Goal: Transaction & Acquisition: Purchase product/service

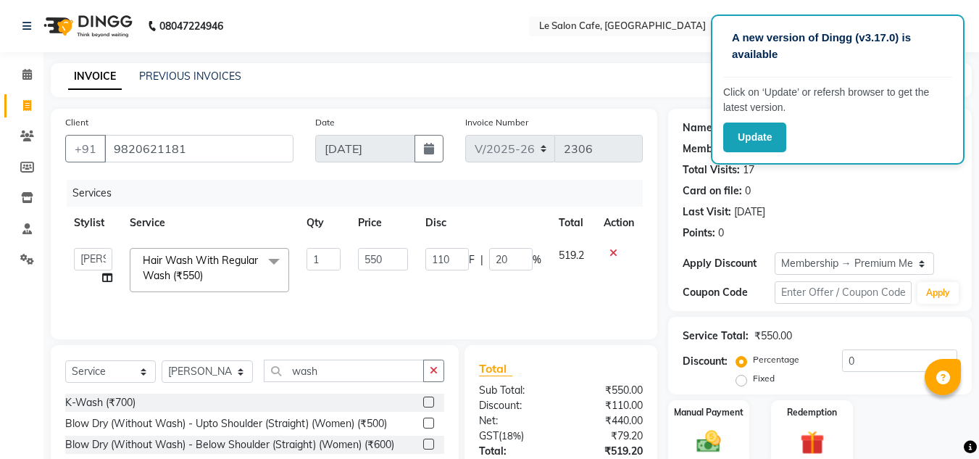
select select "594"
select select "86050"
select select "service"
select select "86050"
select select "2: Object"
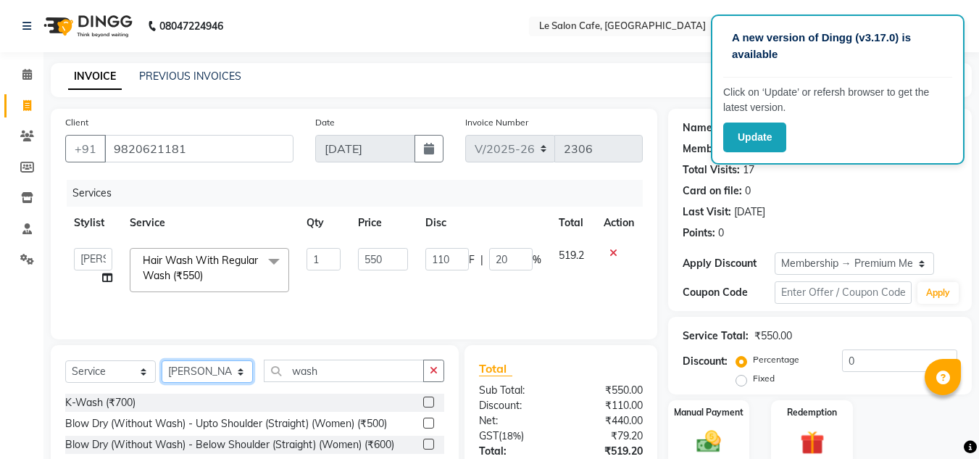
click at [222, 367] on select "Select Stylist [PERSON_NAME] [PERSON_NAME] Kadam [PERSON_NAME] Front Desk [PERS…" at bounding box center [207, 371] width 91 height 22
select select "67615"
click at [162, 360] on select "Select Stylist [PERSON_NAME] [PERSON_NAME] Kadam [PERSON_NAME] Front Desk [PERS…" at bounding box center [207, 371] width 91 height 22
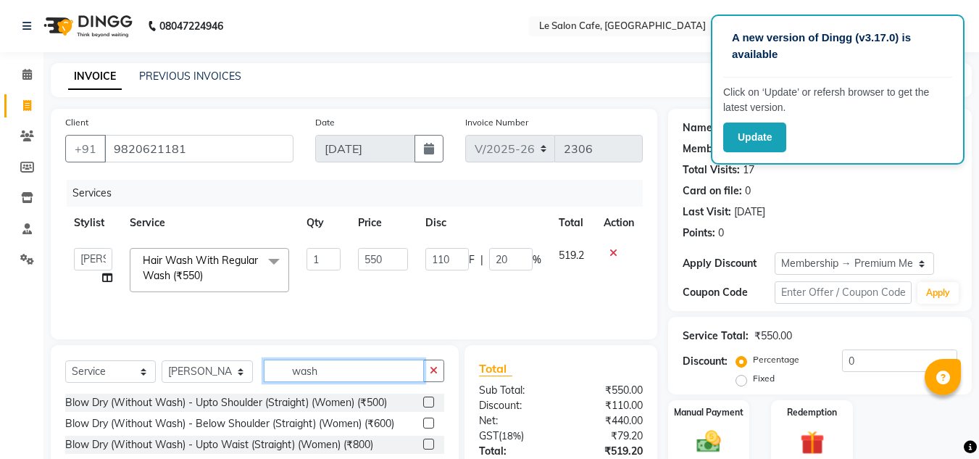
drag, startPoint x: 338, startPoint y: 375, endPoint x: 195, endPoint y: 388, distance: 144.0
click at [199, 389] on div "Select Service Product Membership Package Voucher Prepaid Gift Card Select Styl…" at bounding box center [254, 376] width 379 height 34
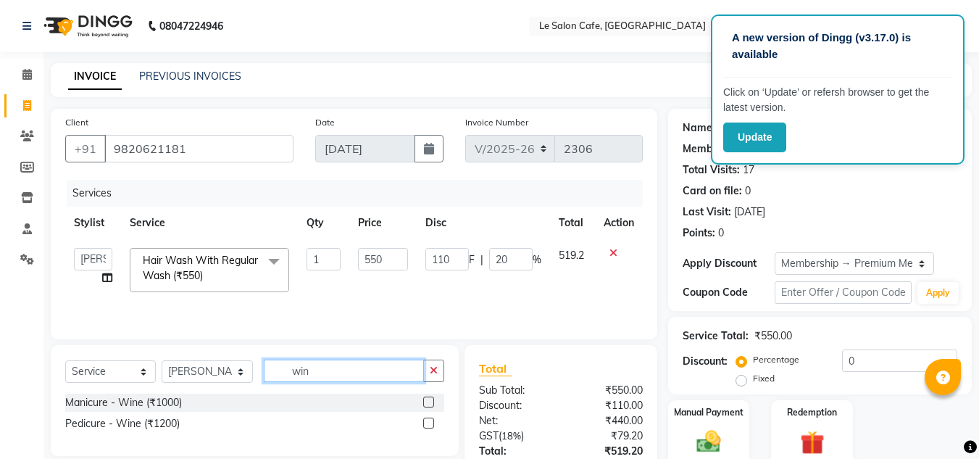
type input "win"
click at [431, 424] on label at bounding box center [428, 422] width 11 height 11
click at [431, 424] on input "checkbox" at bounding box center [427, 423] width 9 height 9
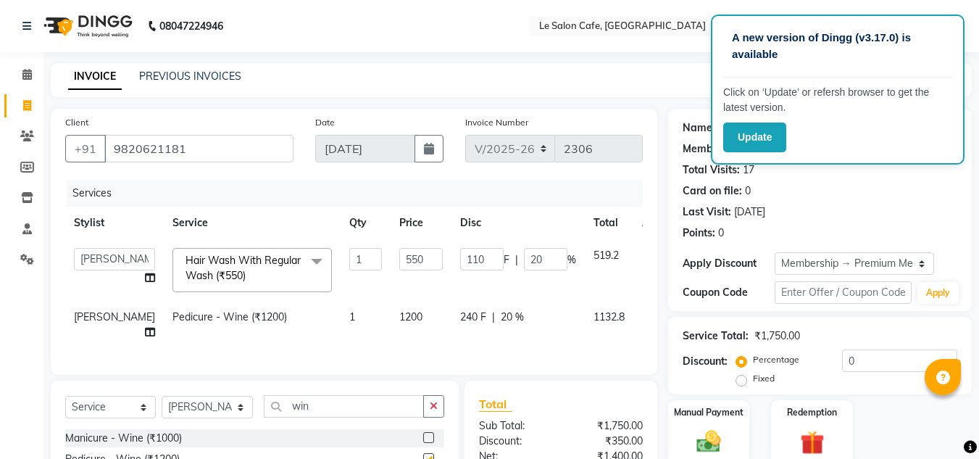
checkbox input "false"
click at [648, 251] on icon at bounding box center [652, 253] width 8 height 10
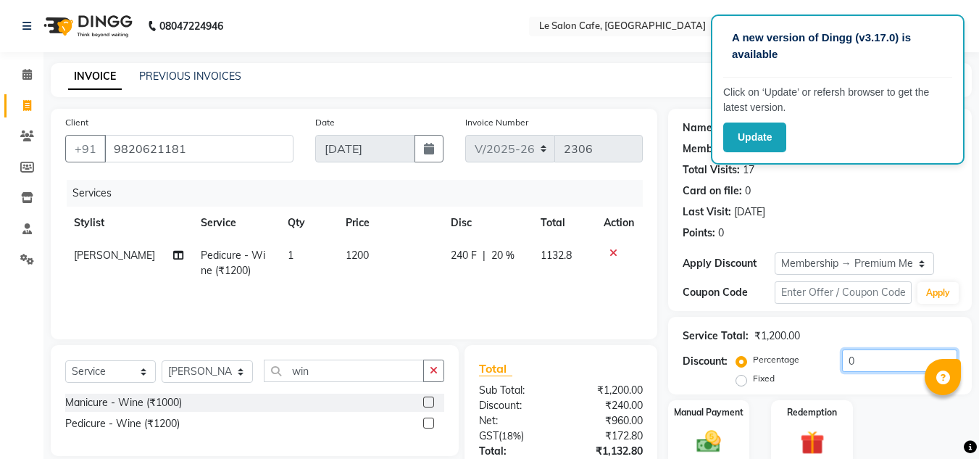
drag, startPoint x: 872, startPoint y: 359, endPoint x: 768, endPoint y: 375, distance: 104.7
click at [811, 365] on div "Percentage Fixed 0" at bounding box center [848, 368] width 218 height 39
click at [610, 251] on icon at bounding box center [613, 253] width 8 height 10
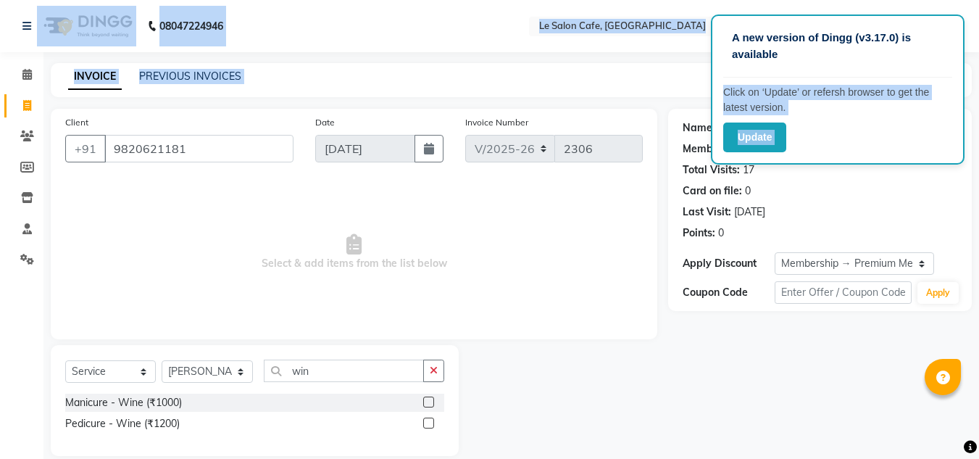
drag, startPoint x: 894, startPoint y: 53, endPoint x: 637, endPoint y: 64, distance: 256.8
click at [639, 64] on app-root "A new version of Dingg (v3.17.0) is available Click on ‘Update’ or refersh brow…" at bounding box center [489, 239] width 979 height 478
click at [28, 100] on icon at bounding box center [27, 105] width 8 height 11
select select "service"
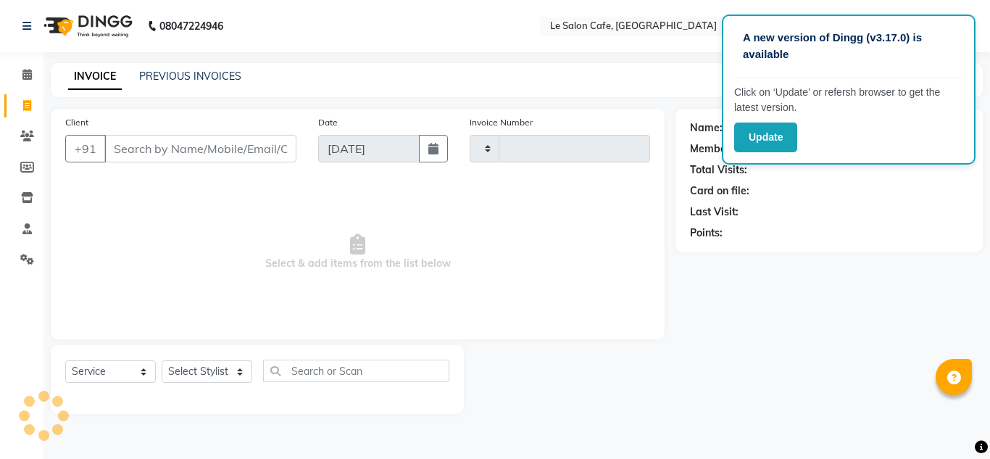
type input "2306"
select select "594"
click at [207, 70] on link "PREVIOUS INVOICES" at bounding box center [190, 76] width 102 height 13
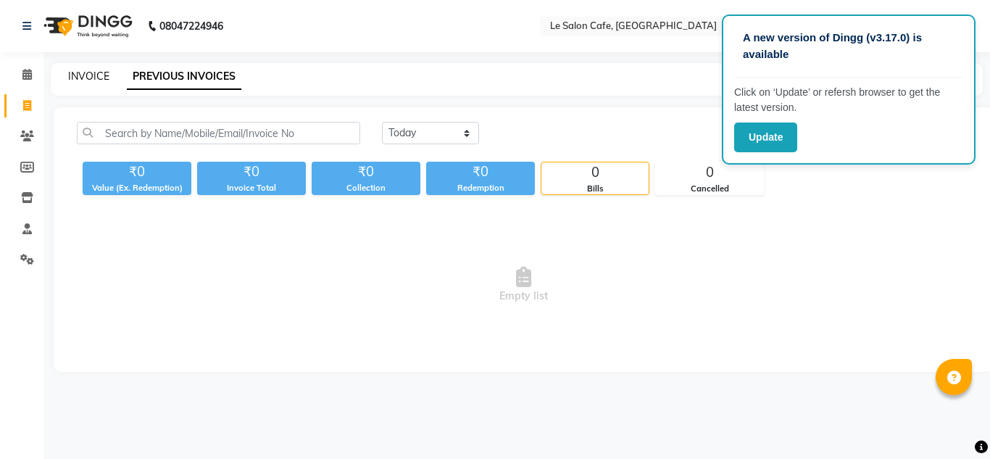
click at [87, 77] on link "INVOICE" at bounding box center [88, 76] width 41 height 13
select select "service"
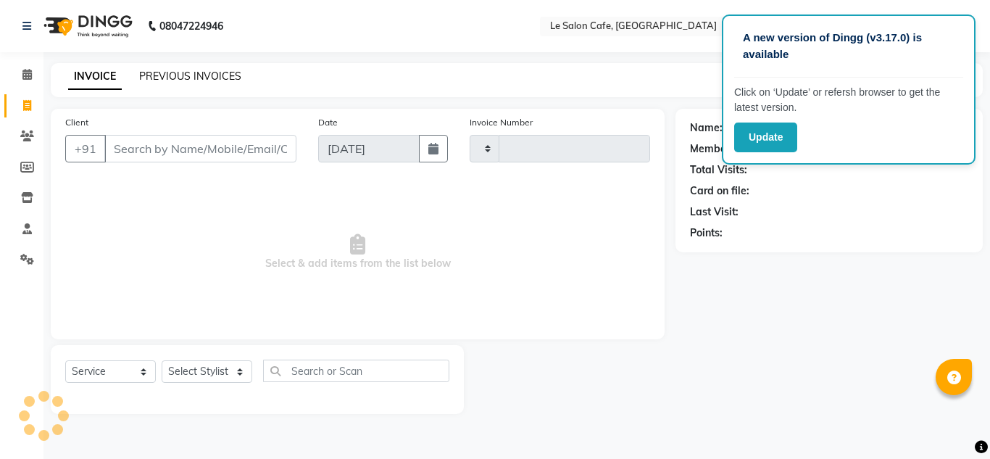
type input "2306"
select select "594"
click at [166, 72] on link "PREVIOUS INVOICES" at bounding box center [190, 76] width 102 height 13
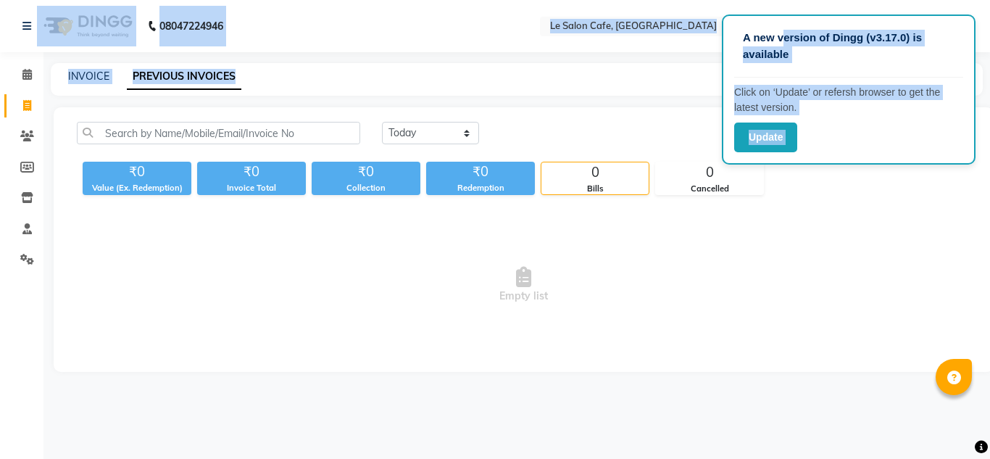
drag, startPoint x: 781, startPoint y: 25, endPoint x: 637, endPoint y: 54, distance: 147.2
click at [637, 54] on div "A new version of Dingg (v3.17.0) is available Click on ‘Update’ or refersh brow…" at bounding box center [495, 229] width 990 height 459
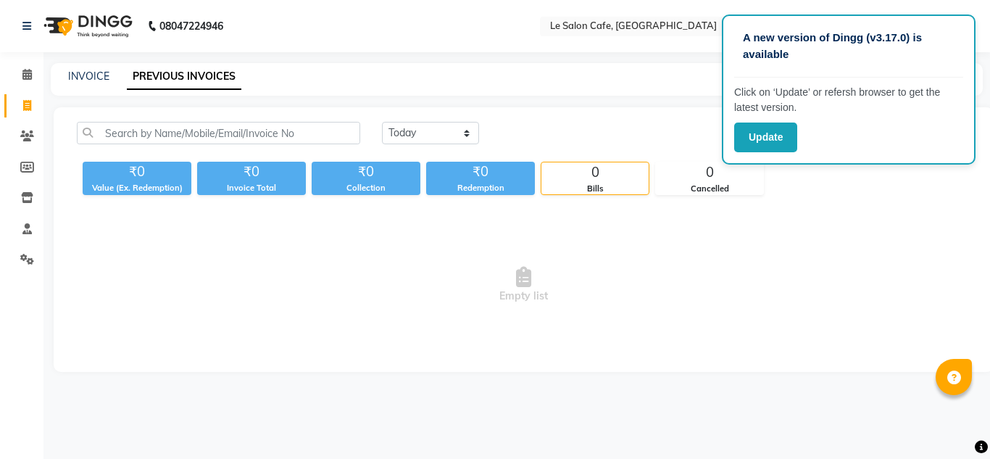
drag, startPoint x: 607, startPoint y: 122, endPoint x: 420, endPoint y: 5, distance: 221.0
click at [585, 108] on div "Today Yesterday Custom Range ₹0 Value (Ex. Redemption) ₹0 Invoice Total ₹0 Coll…" at bounding box center [524, 239] width 940 height 265
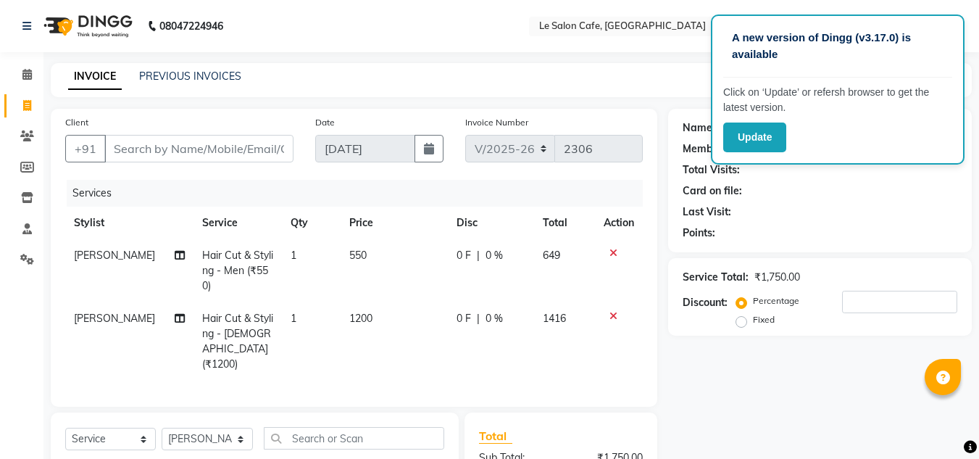
select select "594"
select select "service"
select select "8340"
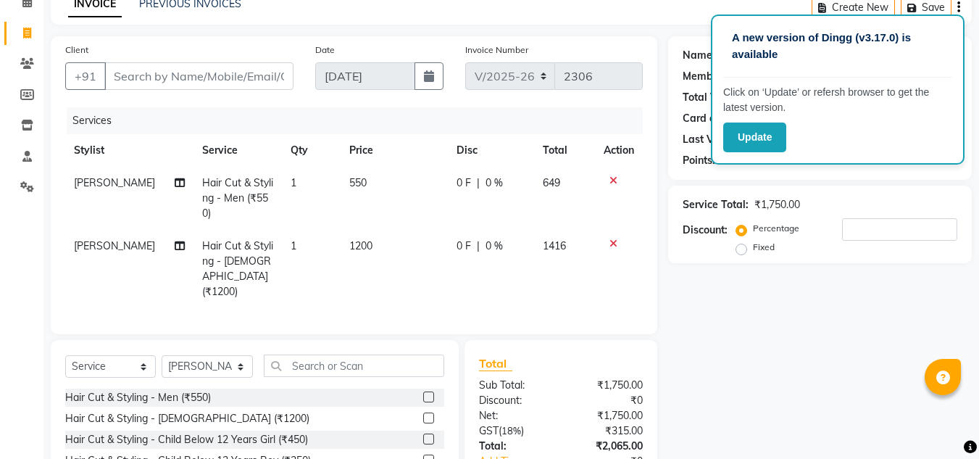
click at [618, 242] on div at bounding box center [619, 243] width 30 height 10
click at [609, 242] on icon at bounding box center [613, 243] width 8 height 10
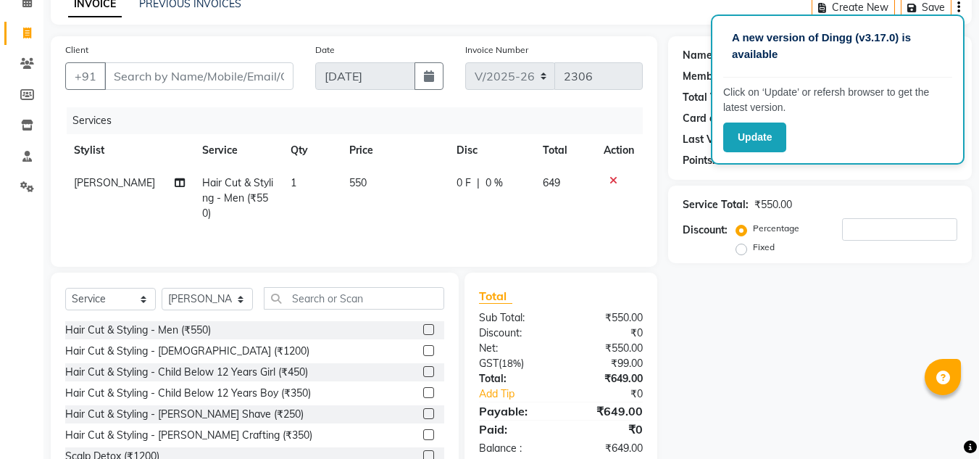
click at [607, 178] on div at bounding box center [619, 180] width 30 height 10
click at [612, 179] on icon at bounding box center [613, 180] width 8 height 10
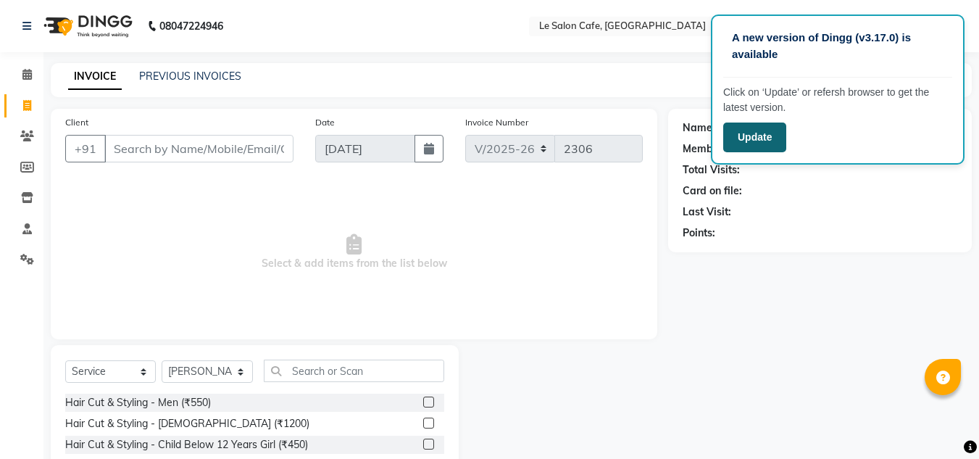
click at [759, 143] on button "Update" at bounding box center [754, 137] width 63 height 30
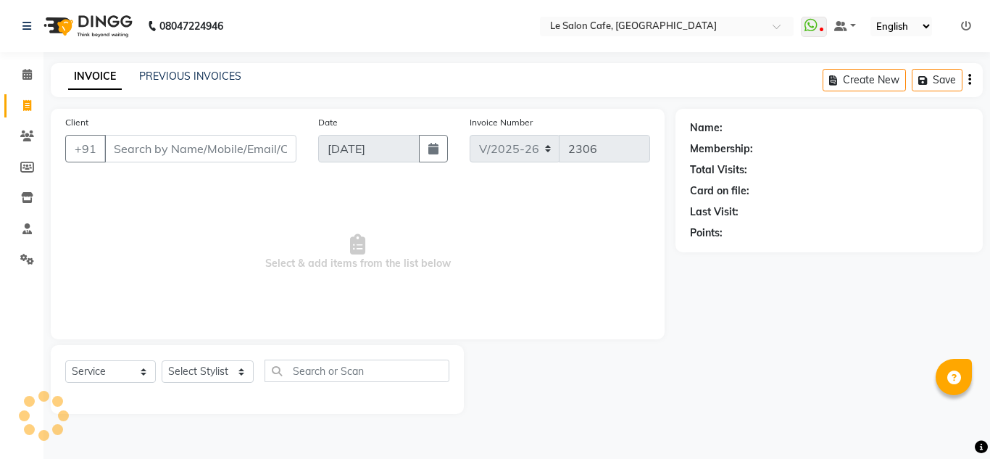
select select "594"
select select "service"
click at [199, 376] on select "Select Stylist [PERSON_NAME] [PERSON_NAME] Kadam [PERSON_NAME] Front Desk [PERS…" at bounding box center [208, 371] width 92 height 22
click at [457, 316] on span "Select & add items from the list below" at bounding box center [357, 252] width 585 height 145
click at [207, 362] on select "Select Stylist [PERSON_NAME] [PERSON_NAME] Kadam [PERSON_NAME] Front Desk [PERS…" at bounding box center [208, 371] width 92 height 22
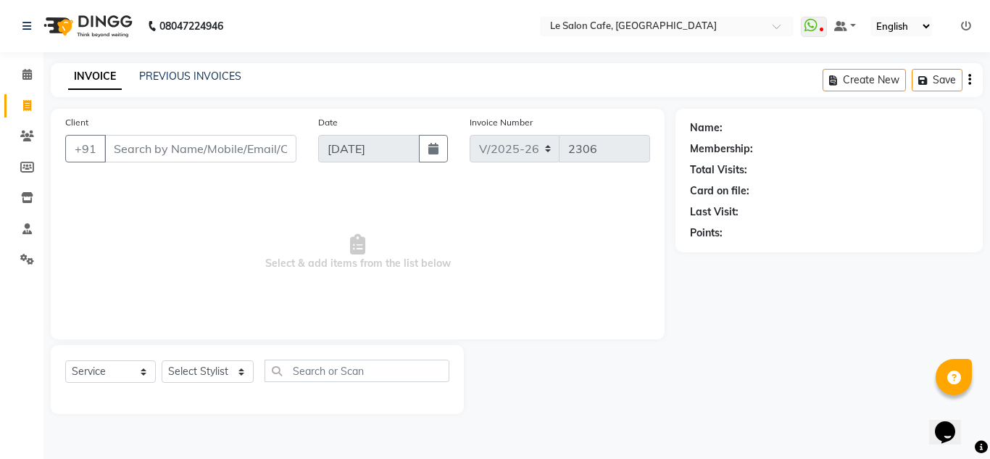
click at [510, 277] on span "Select & add items from the list below" at bounding box center [357, 252] width 585 height 145
click at [25, 133] on icon at bounding box center [27, 135] width 14 height 11
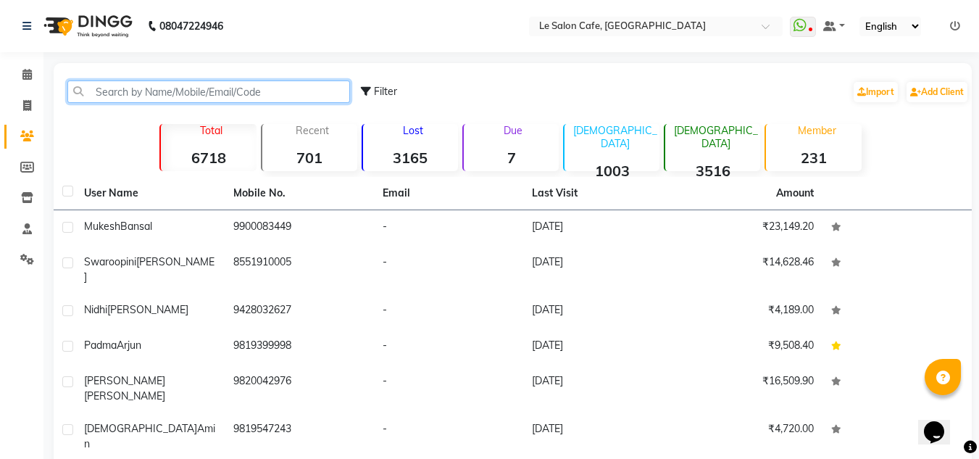
click at [140, 94] on input "text" at bounding box center [208, 91] width 283 height 22
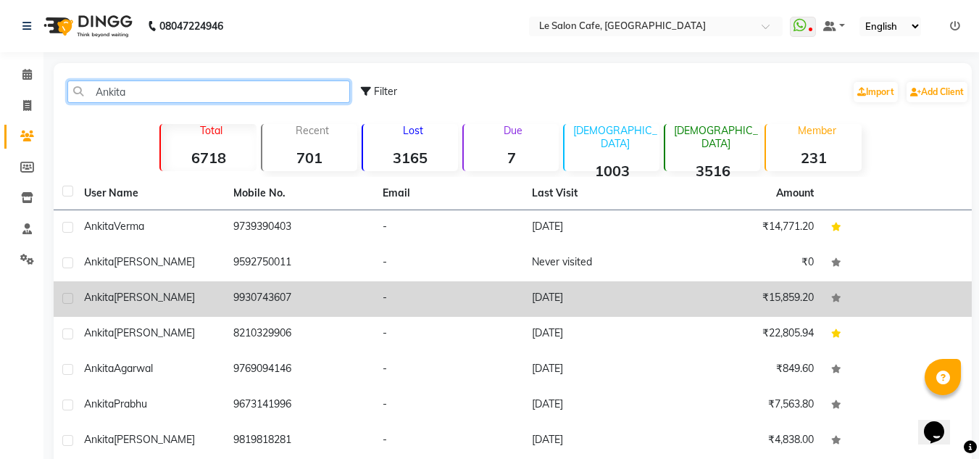
type input "Ankita"
click at [205, 292] on div "[PERSON_NAME]" at bounding box center [150, 297] width 132 height 15
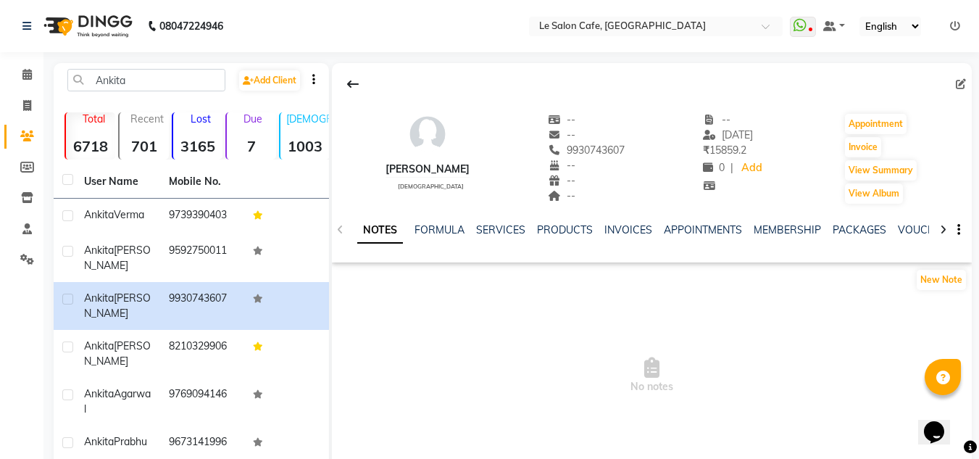
click at [506, 220] on div "NOTES FORMULA SERVICES PRODUCTS INVOICES APPOINTMENTS MEMBERSHIP PACKAGES VOUCH…" at bounding box center [652, 230] width 640 height 50
click at [502, 229] on link "SERVICES" at bounding box center [500, 229] width 49 height 13
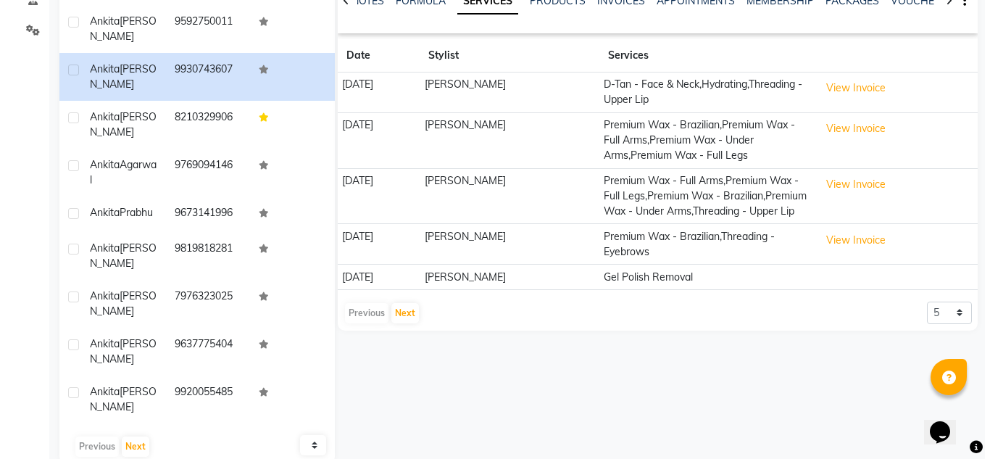
scroll to position [231, 0]
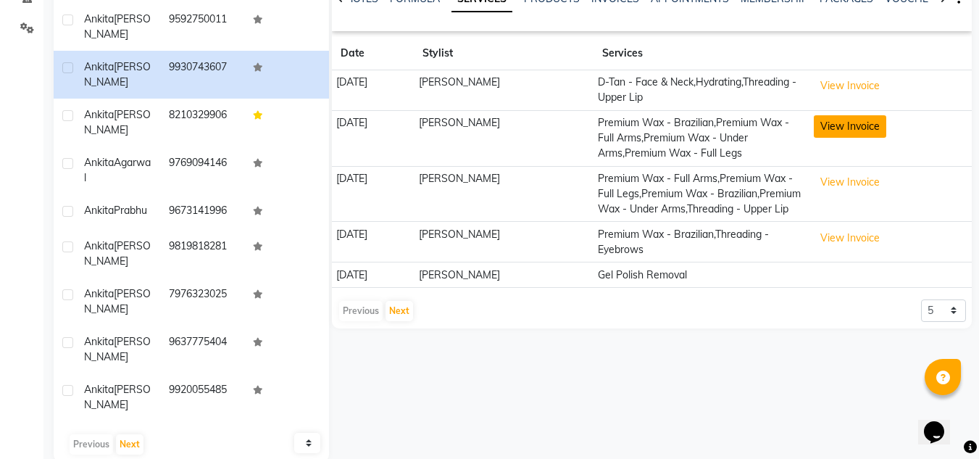
click at [867, 127] on button "View Invoice" at bounding box center [850, 126] width 72 height 22
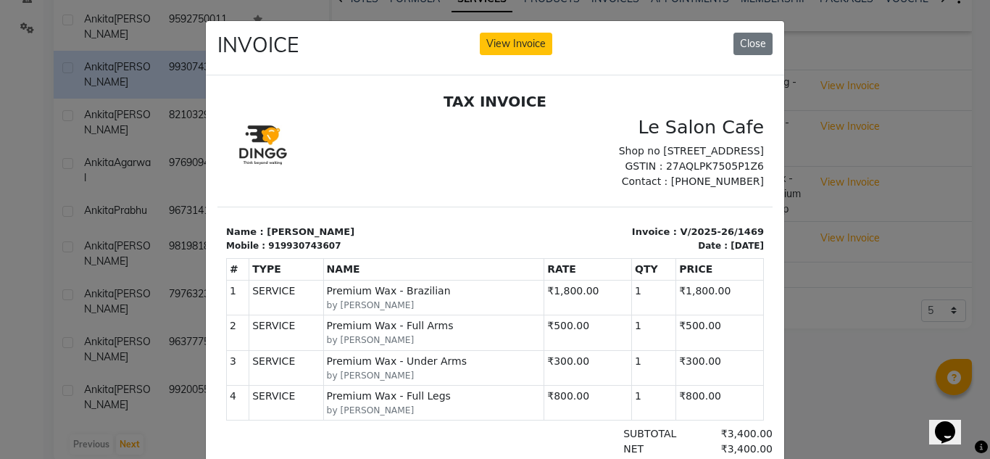
scroll to position [12, 0]
click at [741, 45] on button "Close" at bounding box center [752, 44] width 39 height 22
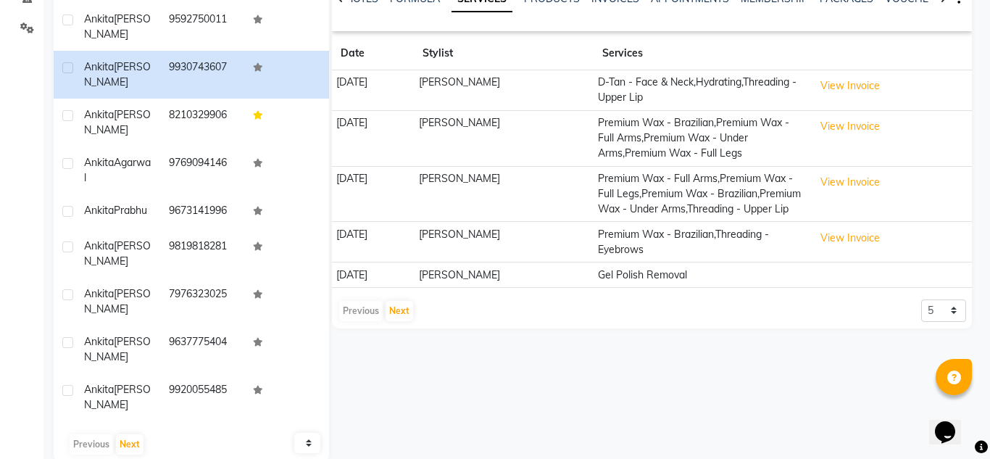
scroll to position [219, 0]
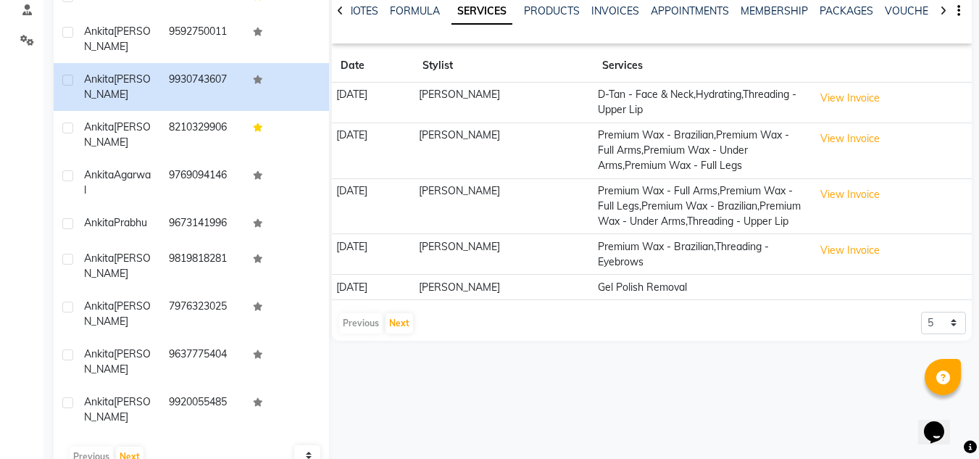
click at [857, 84] on td "View Invoice" at bounding box center [890, 103] width 162 height 41
click at [854, 91] on button "View Invoice" at bounding box center [850, 98] width 72 height 22
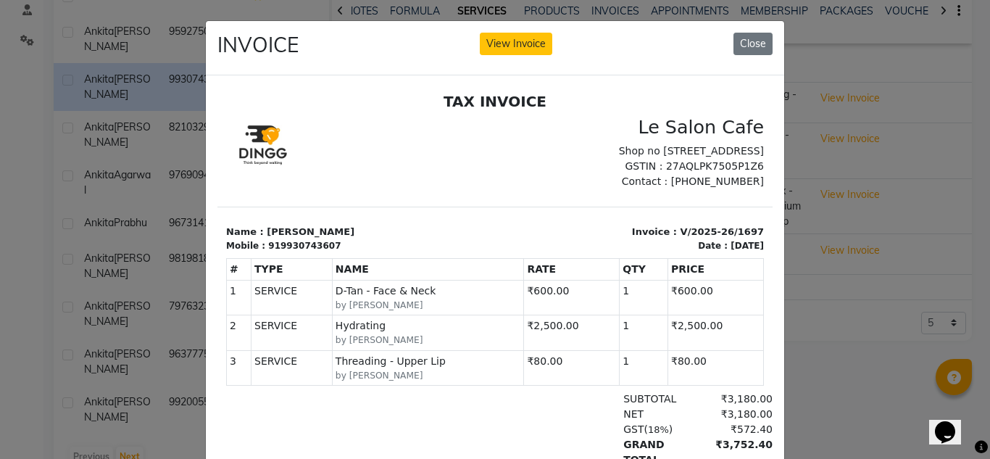
scroll to position [12, 0]
click at [748, 50] on button "Close" at bounding box center [752, 44] width 39 height 22
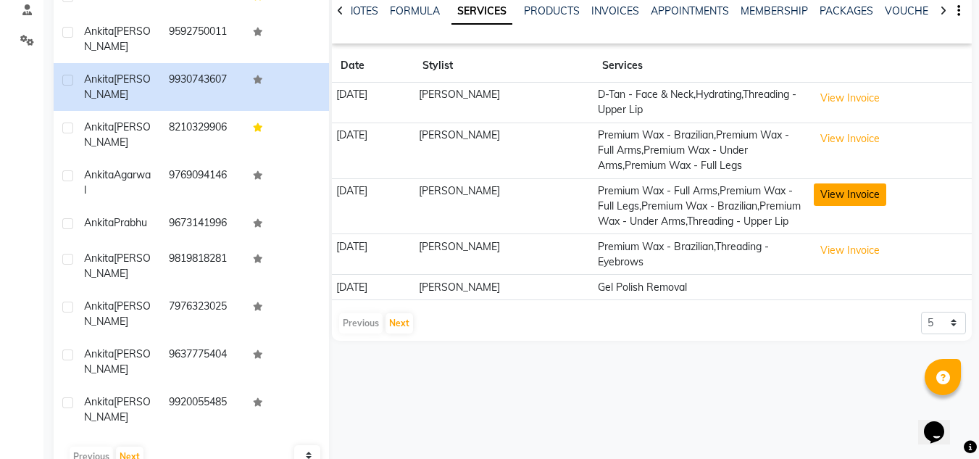
click at [839, 196] on button "View Invoice" at bounding box center [850, 194] width 72 height 22
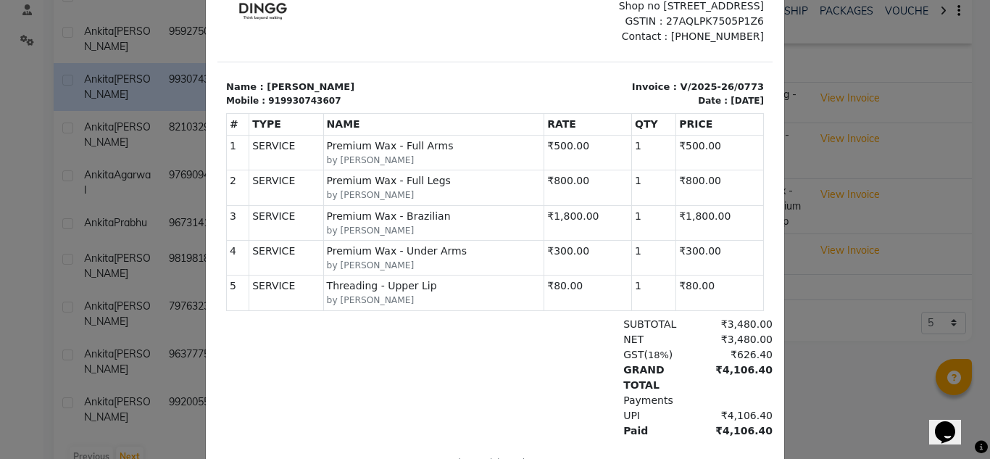
scroll to position [0, 0]
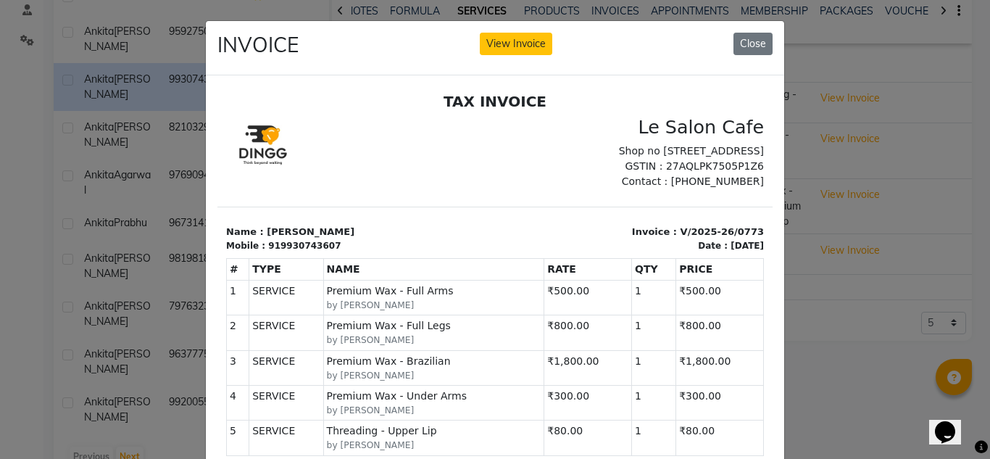
click at [759, 28] on div "INVOICE View Invoice Close" at bounding box center [495, 48] width 578 height 54
click at [750, 47] on button "Close" at bounding box center [752, 44] width 39 height 22
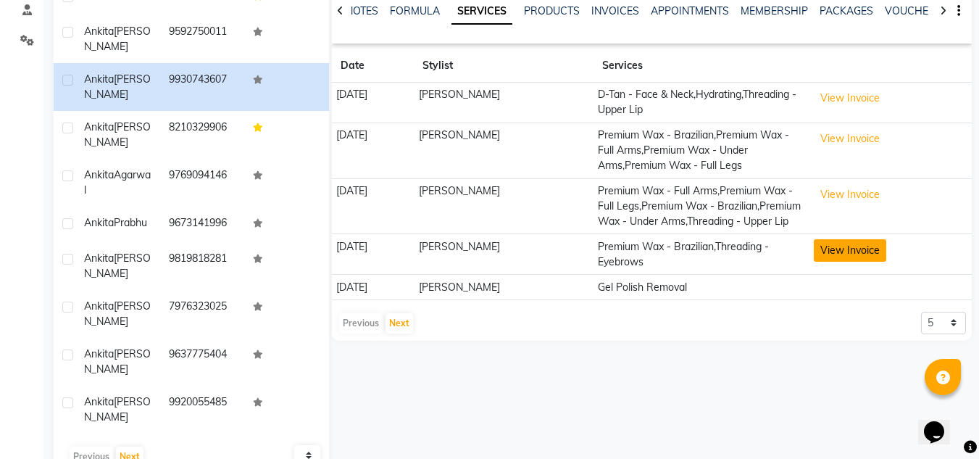
click at [877, 262] on button "View Invoice" at bounding box center [850, 250] width 72 height 22
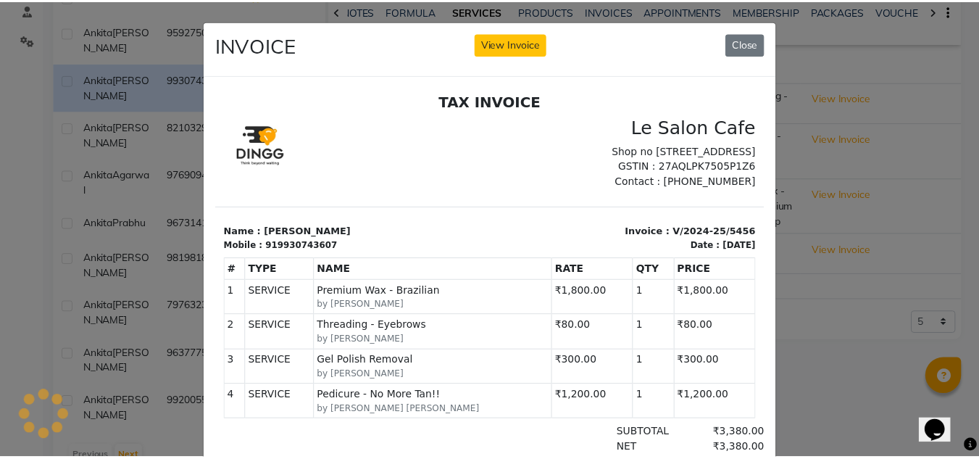
scroll to position [12, 0]
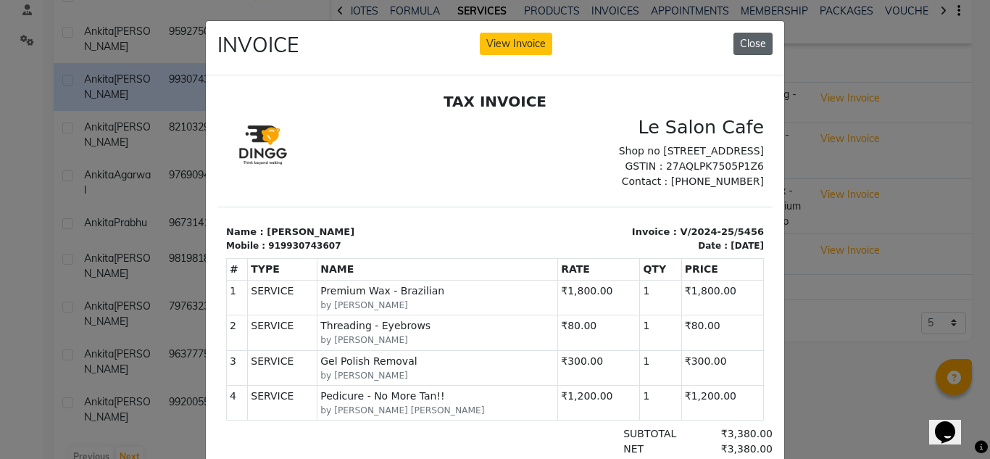
click at [745, 43] on button "Close" at bounding box center [752, 44] width 39 height 22
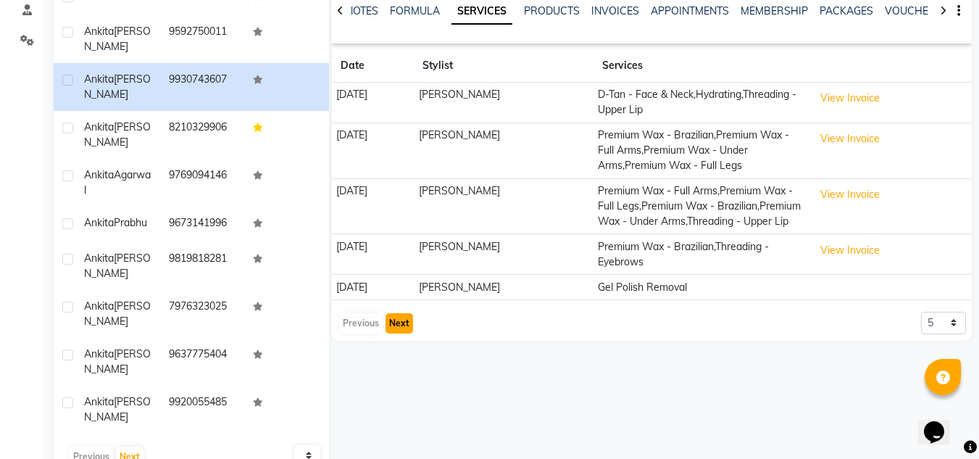
click at [393, 333] on button "Next" at bounding box center [400, 323] width 28 height 20
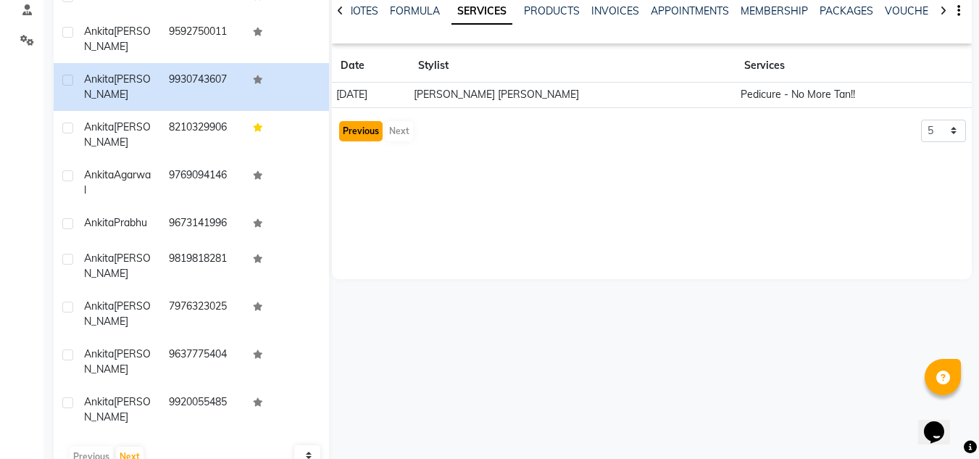
click at [354, 128] on button "Previous" at bounding box center [360, 131] width 43 height 20
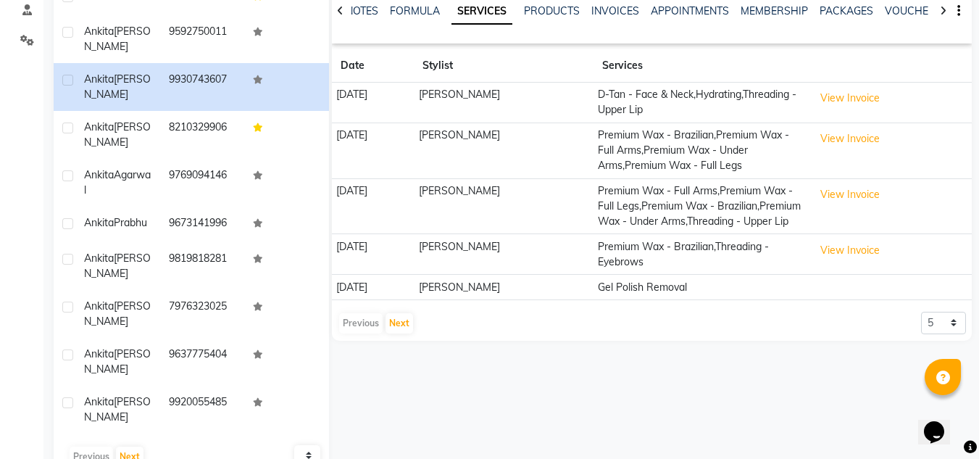
click at [826, 299] on td at bounding box center [890, 287] width 162 height 25
click at [945, 334] on select "5 10 50 100 500" at bounding box center [943, 323] width 45 height 22
click at [642, 376] on div "Ankita Humraskar female -- -- 9930743607 -- -- -- -- 20-07-2025 ₹ 15859.2 0 | A…" at bounding box center [650, 159] width 643 height 630
click at [383, 333] on div "Previous Next" at bounding box center [376, 323] width 77 height 23
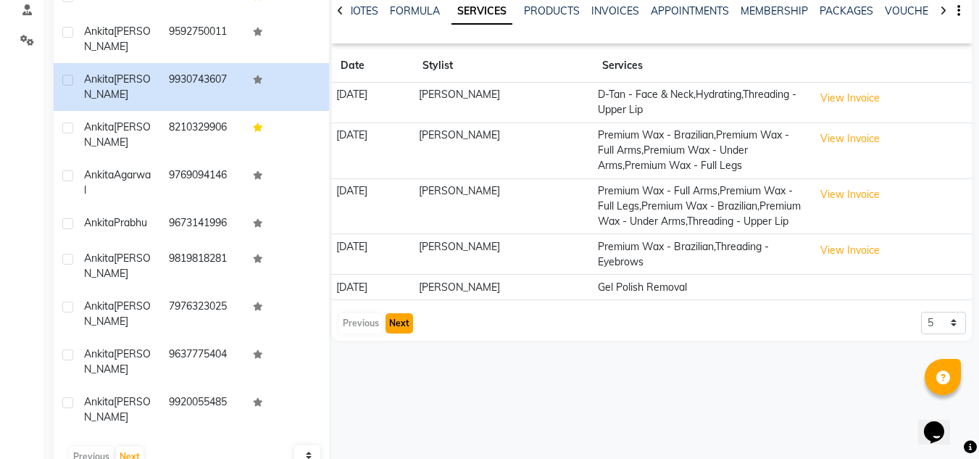
click at [393, 333] on button "Next" at bounding box center [400, 323] width 28 height 20
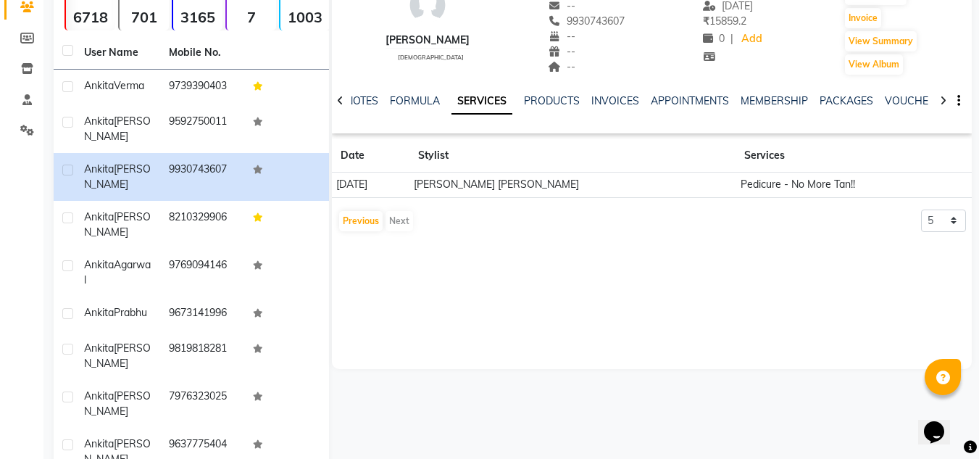
scroll to position [1, 0]
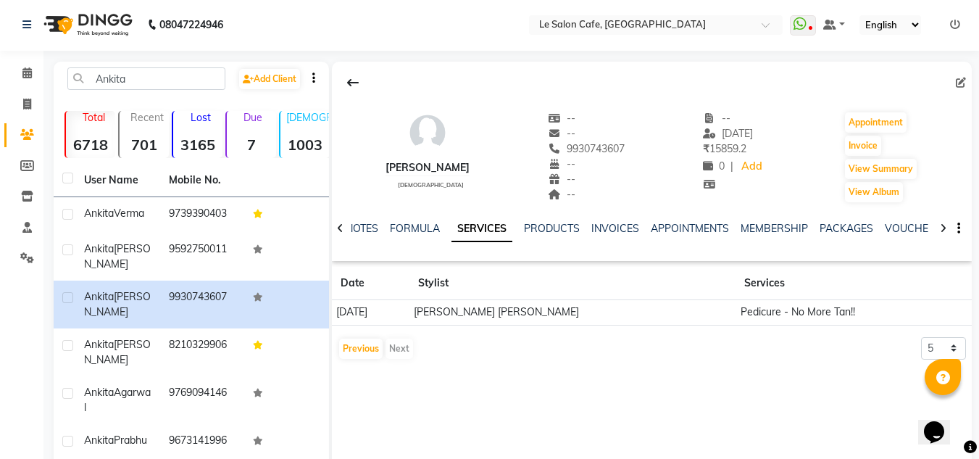
click at [570, 310] on td "[PERSON_NAME] [PERSON_NAME]" at bounding box center [572, 312] width 327 height 25
click at [736, 317] on td "Pedicure - No More Tan!!" at bounding box center [838, 312] width 204 height 25
click at [662, 367] on div "Ankita Humraskar female -- -- 9930743607 -- -- -- -- 20-07-2025 ₹ 15859.2 0 | A…" at bounding box center [652, 279] width 640 height 435
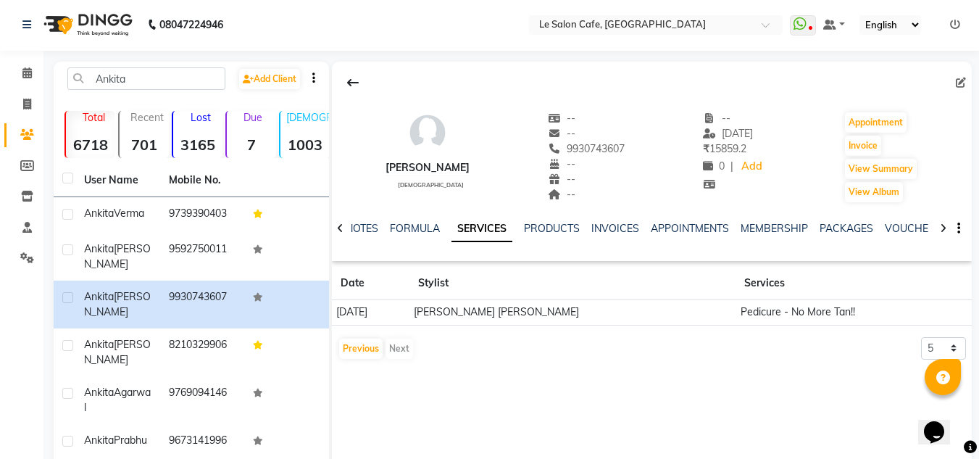
scroll to position [0, 0]
click at [557, 228] on link "PRODUCTS" at bounding box center [552, 229] width 56 height 13
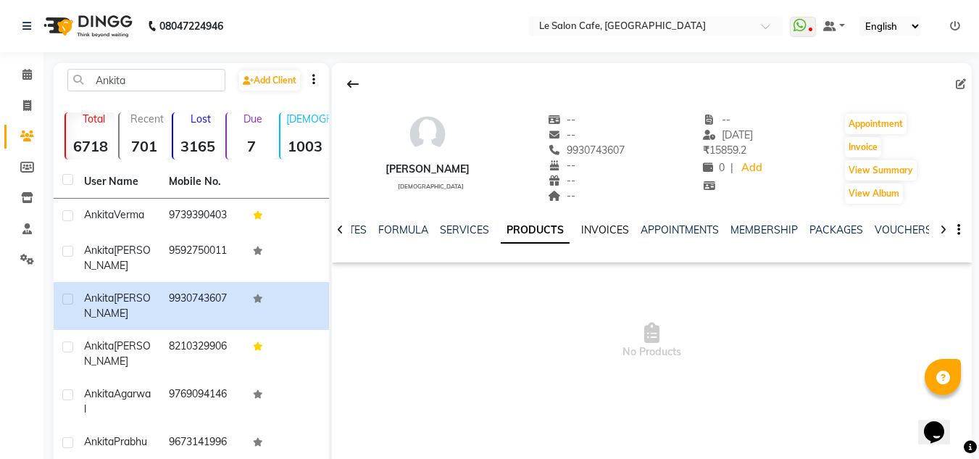
click at [581, 231] on link "INVOICES" at bounding box center [605, 229] width 48 height 13
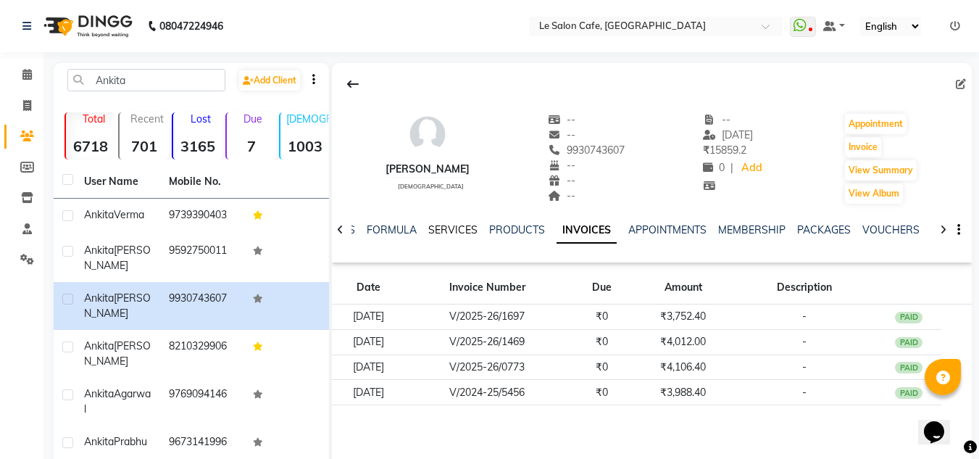
click at [433, 225] on link "SERVICES" at bounding box center [452, 229] width 49 height 13
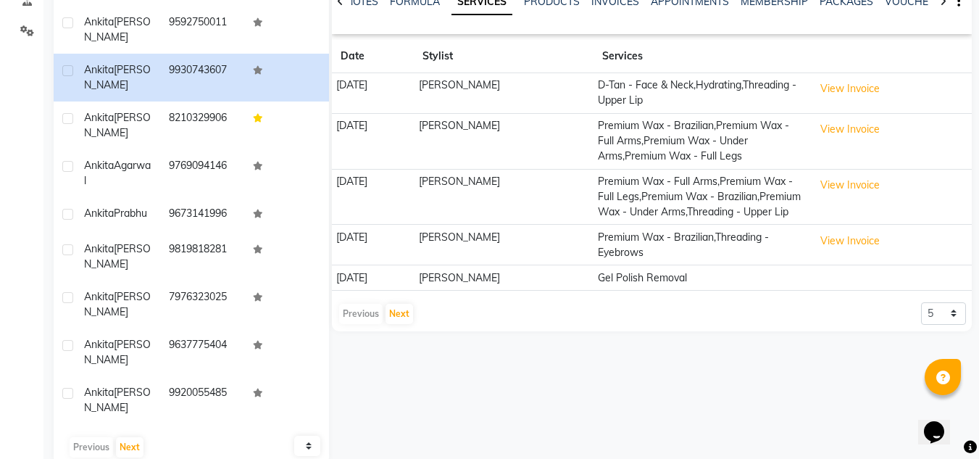
scroll to position [231, 0]
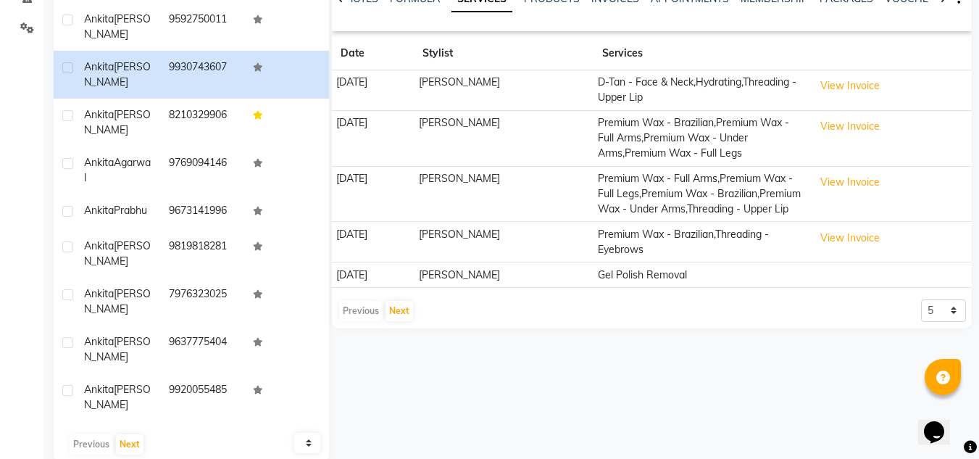
click at [504, 384] on div "Ankita Humraskar female -- -- 9930743607 -- -- -- -- 20-07-2025 ₹ 15859.2 0 | A…" at bounding box center [650, 147] width 643 height 630
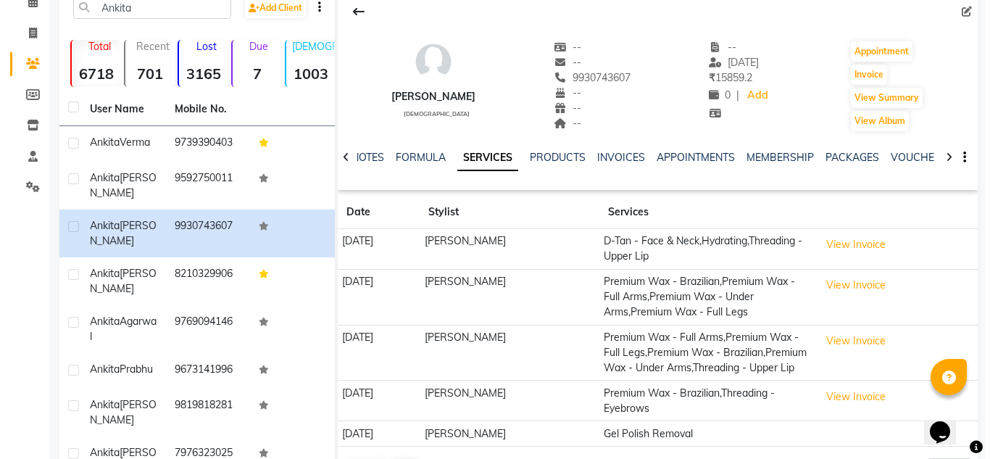
scroll to position [145, 0]
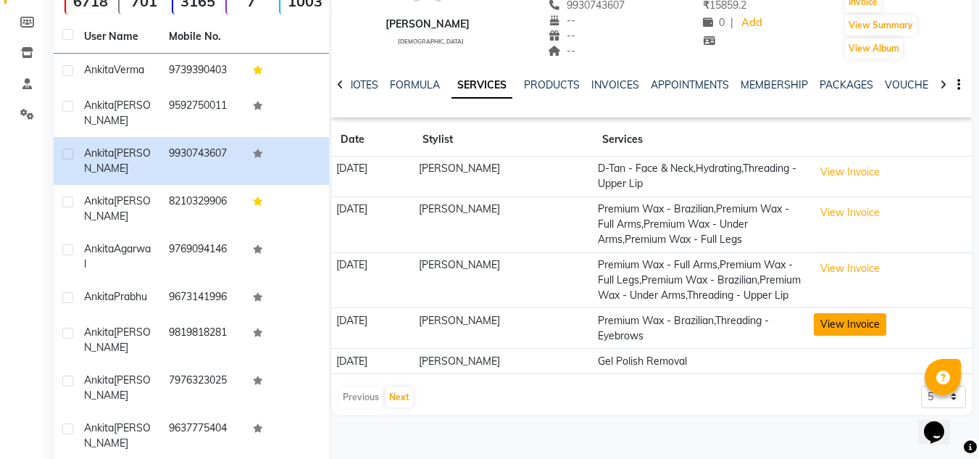
click at [851, 336] on button "View Invoice" at bounding box center [850, 324] width 72 height 22
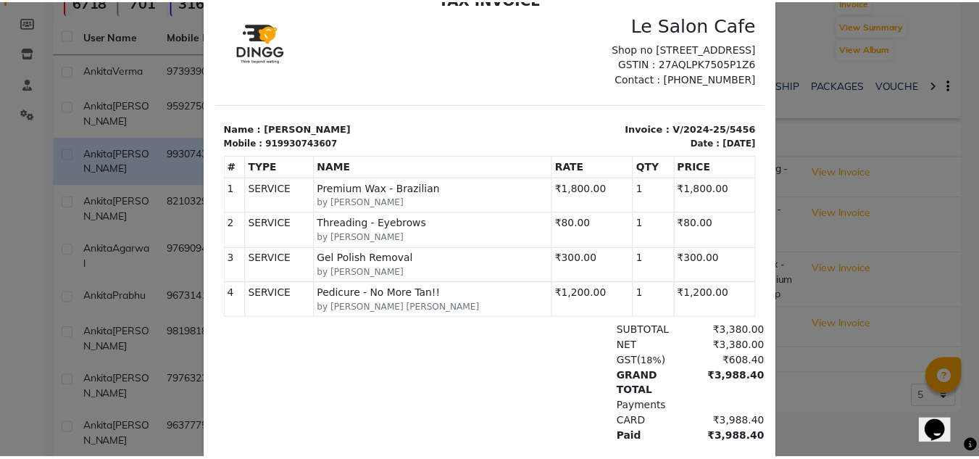
scroll to position [0, 0]
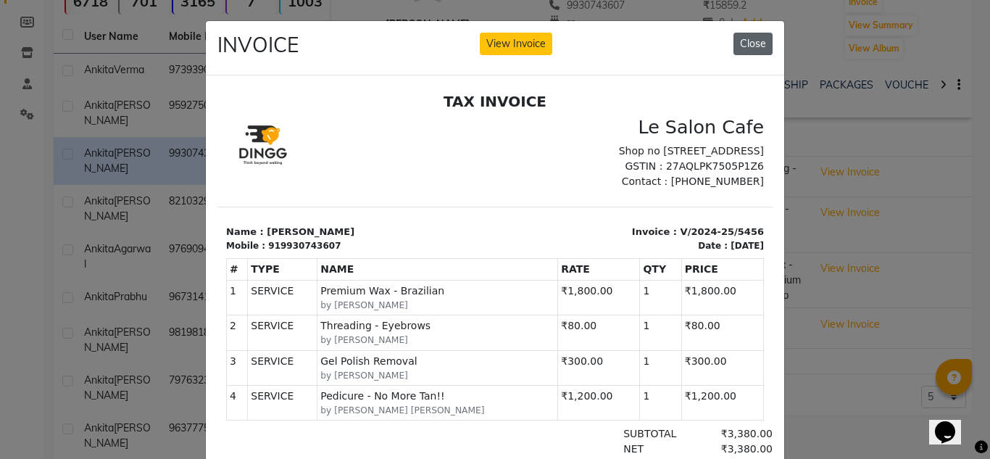
click at [749, 47] on button "Close" at bounding box center [752, 44] width 39 height 22
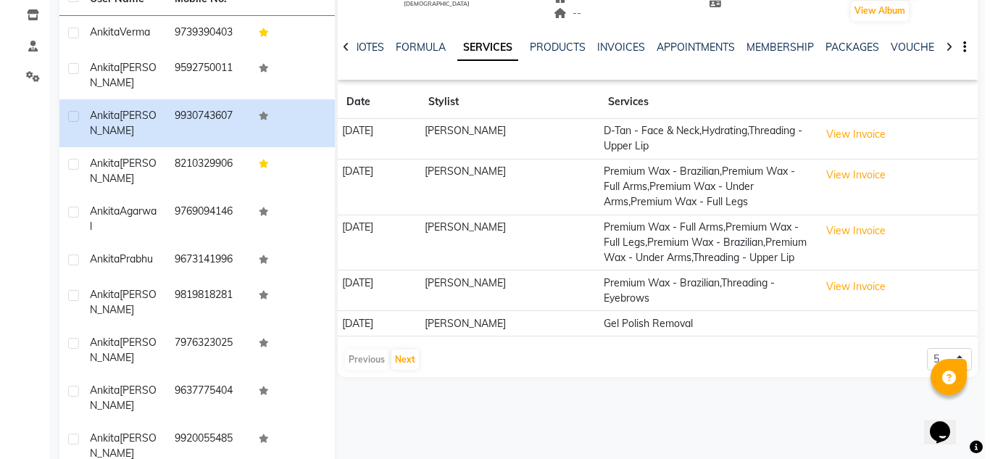
scroll to position [217, 0]
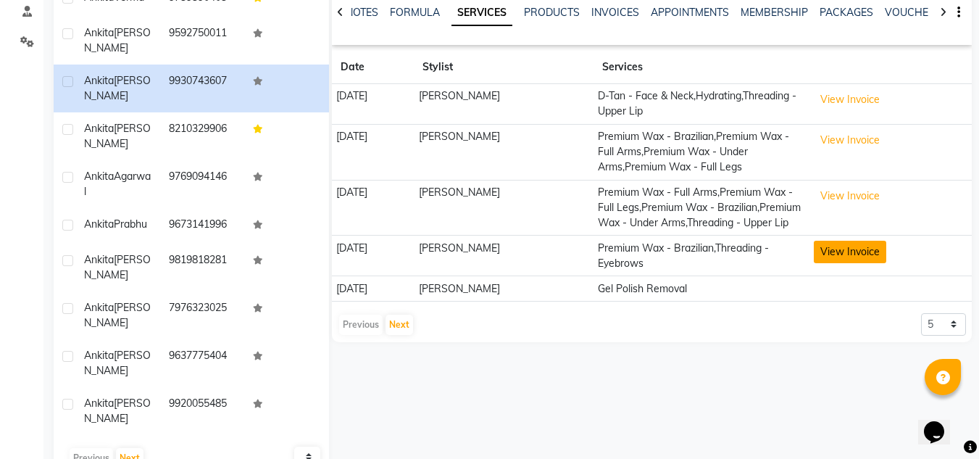
click at [848, 263] on button "View Invoice" at bounding box center [850, 252] width 72 height 22
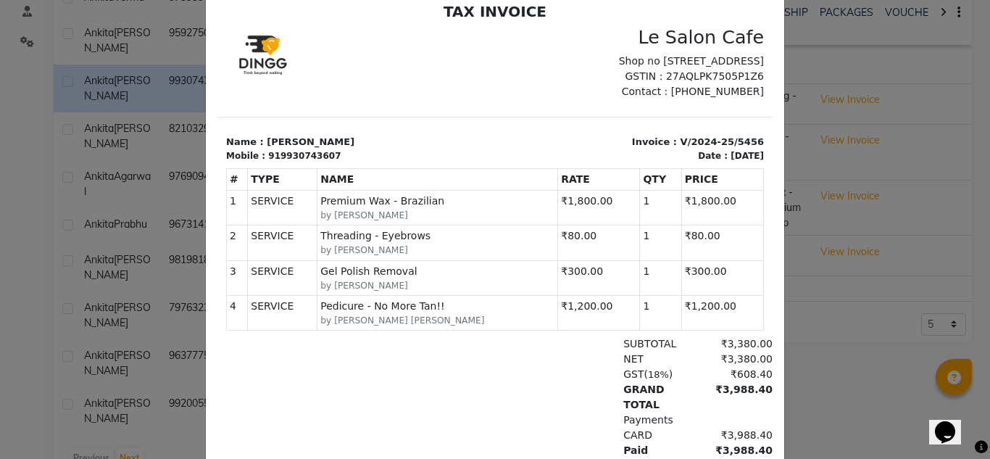
scroll to position [0, 0]
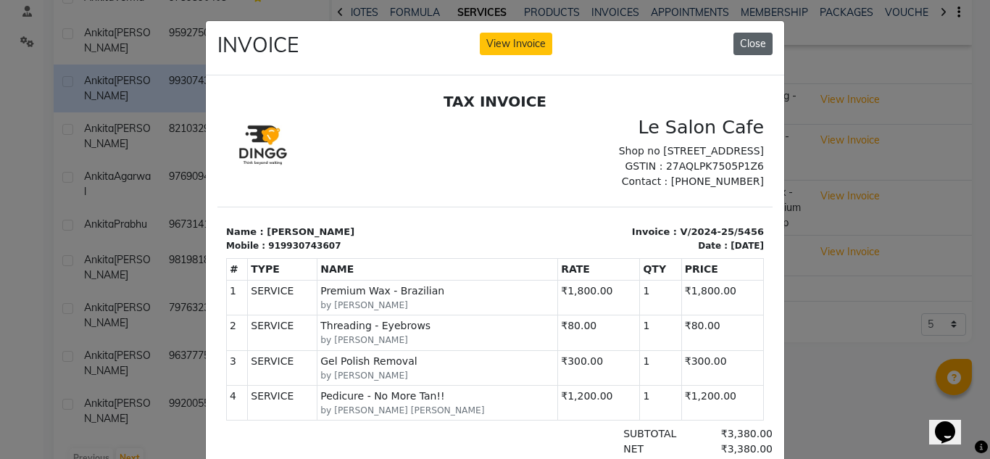
click at [752, 41] on button "Close" at bounding box center [752, 44] width 39 height 22
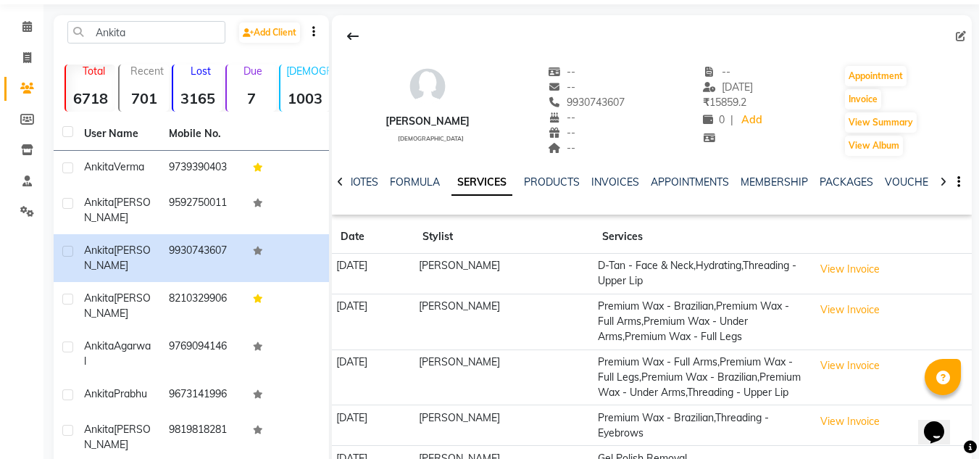
scroll to position [14, 0]
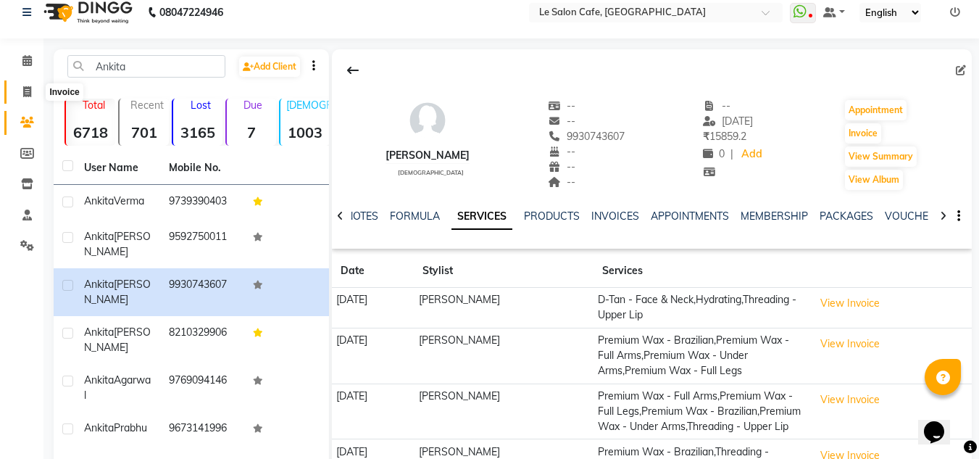
drag, startPoint x: 30, startPoint y: 93, endPoint x: 31, endPoint y: 107, distance: 13.8
click at [30, 93] on icon at bounding box center [27, 91] width 8 height 11
select select "service"
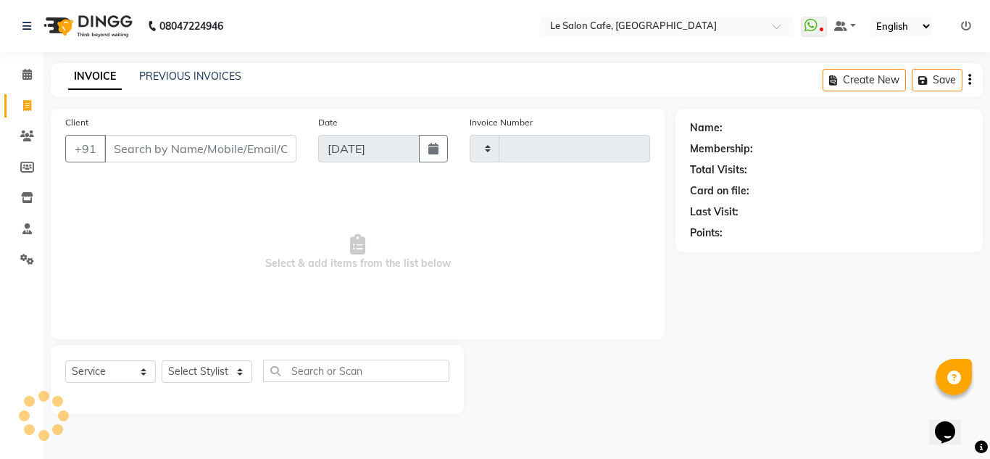
type input "2306"
select select "594"
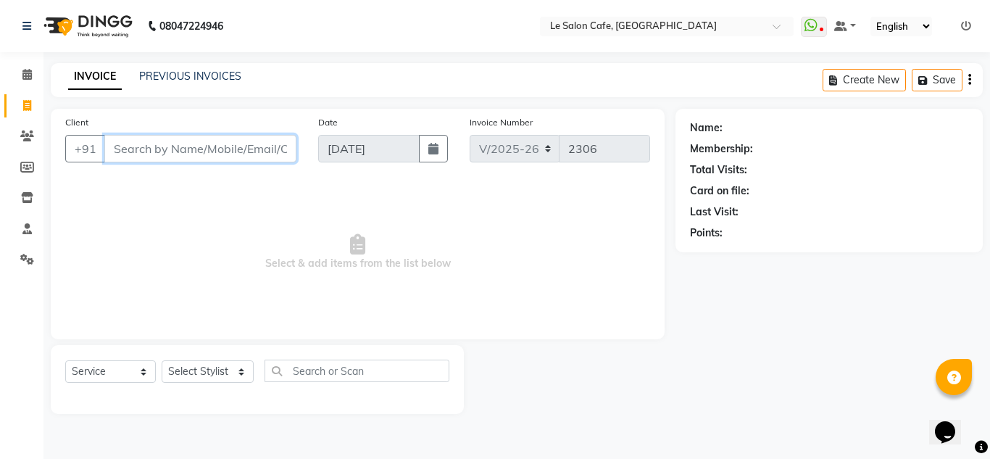
paste input "9987930378"
type input "9987930378"
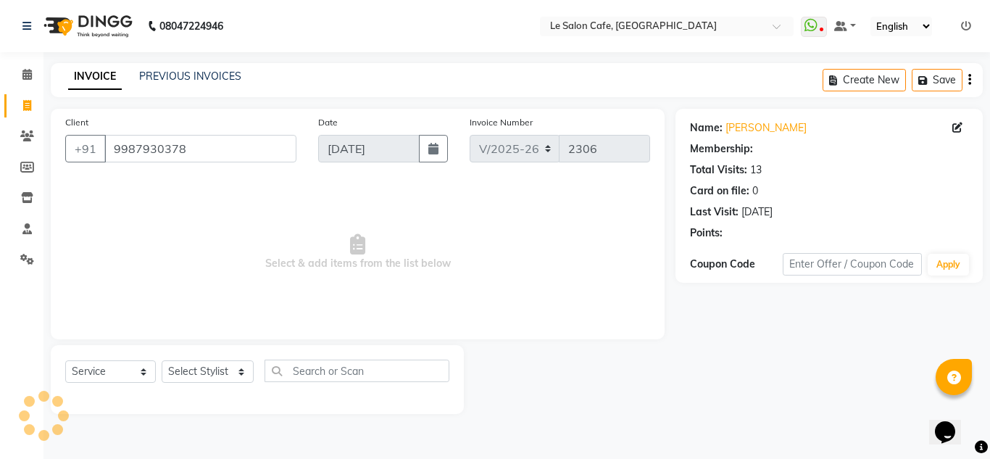
select select "1: Object"
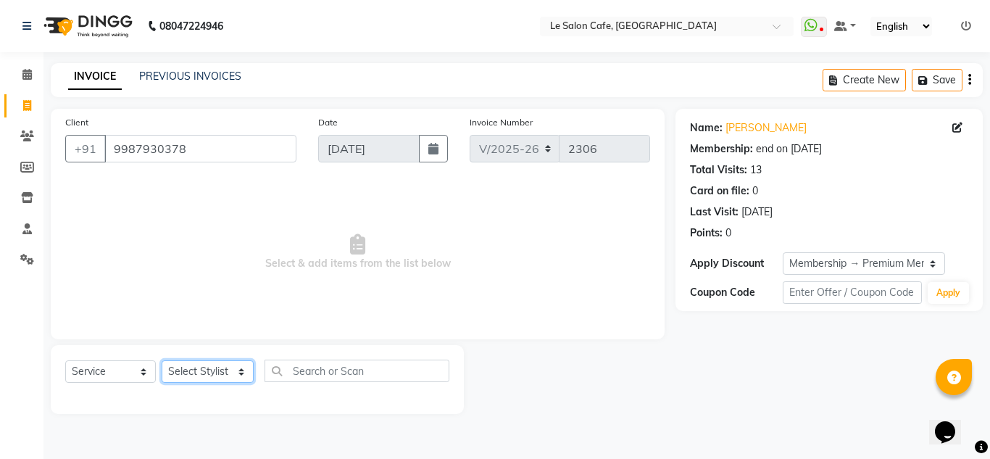
click at [209, 379] on select "Select Stylist [PERSON_NAME] [PERSON_NAME] Kadam [PERSON_NAME] Front Desk [PERS…" at bounding box center [208, 371] width 92 height 22
select select "13306"
click at [162, 360] on select "Select Stylist [PERSON_NAME] [PERSON_NAME] Kadam [PERSON_NAME] Front Desk [PERS…" at bounding box center [208, 371] width 92 height 22
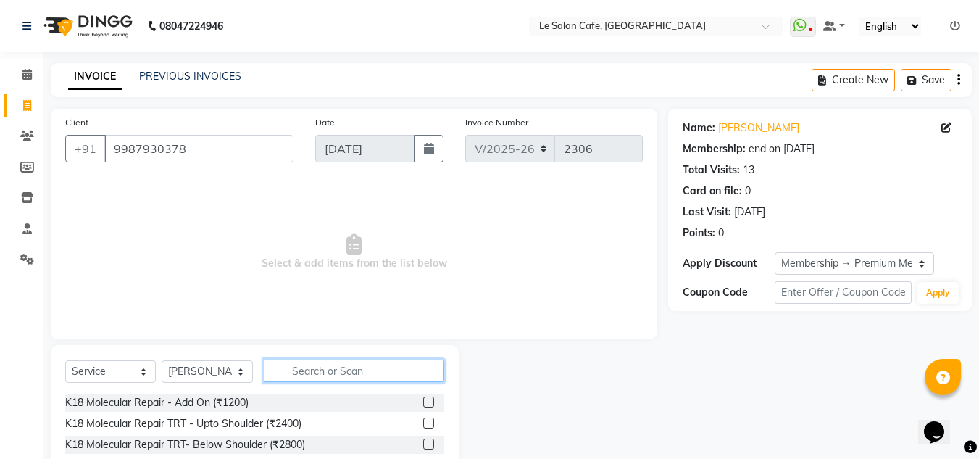
click at [378, 371] on input "text" at bounding box center [354, 370] width 180 height 22
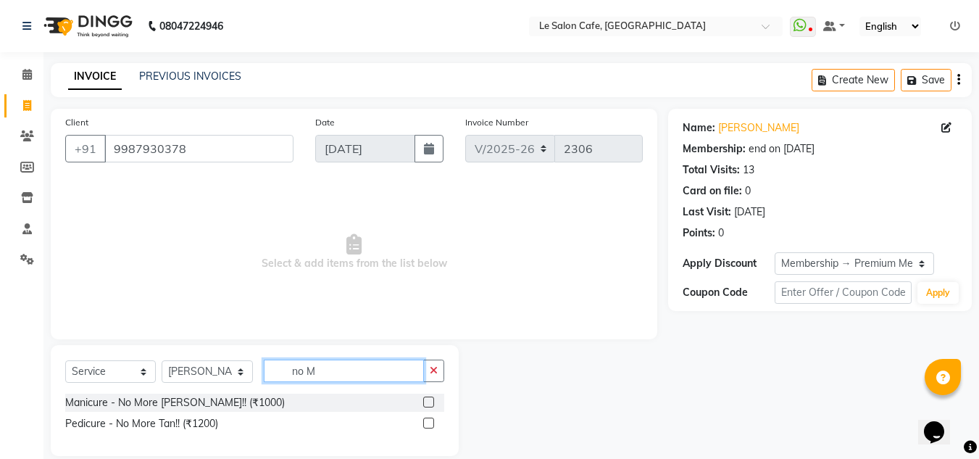
type input "no M"
click at [430, 426] on label at bounding box center [428, 422] width 11 height 11
click at [430, 426] on input "checkbox" at bounding box center [427, 423] width 9 height 9
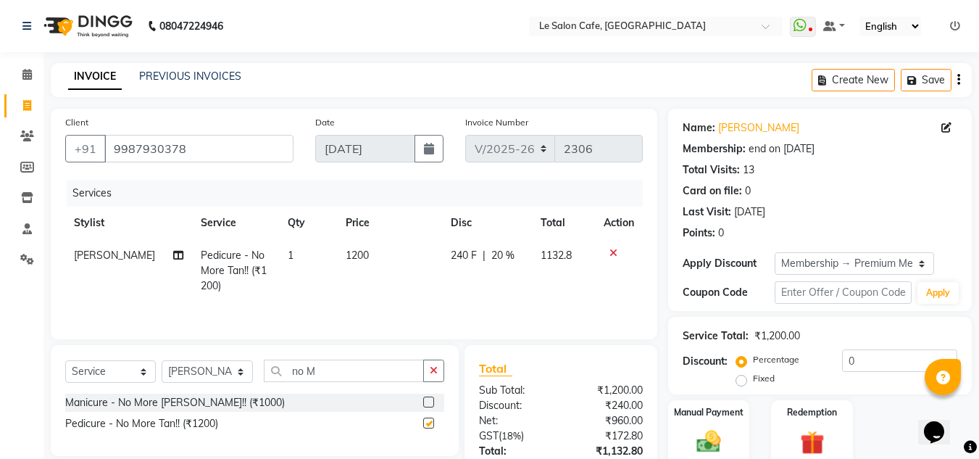
checkbox input "false"
click at [349, 371] on input "no M" at bounding box center [344, 370] width 160 height 22
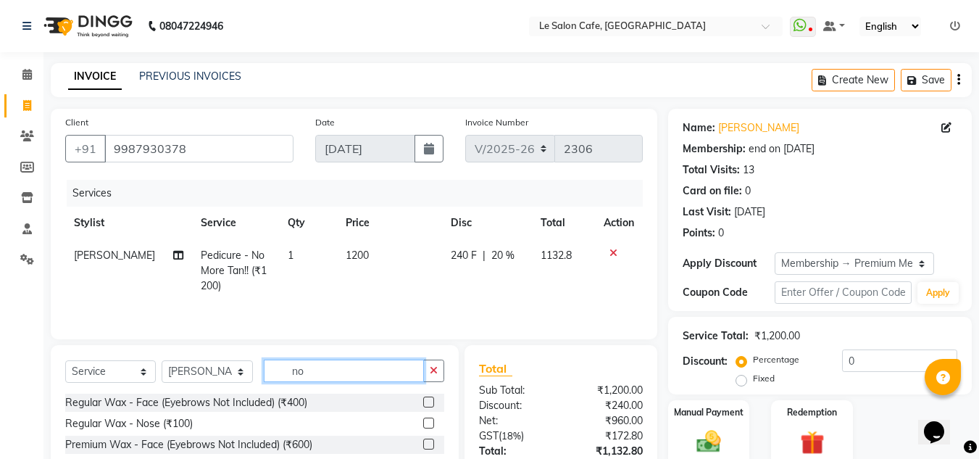
type input "n"
type input "Nail"
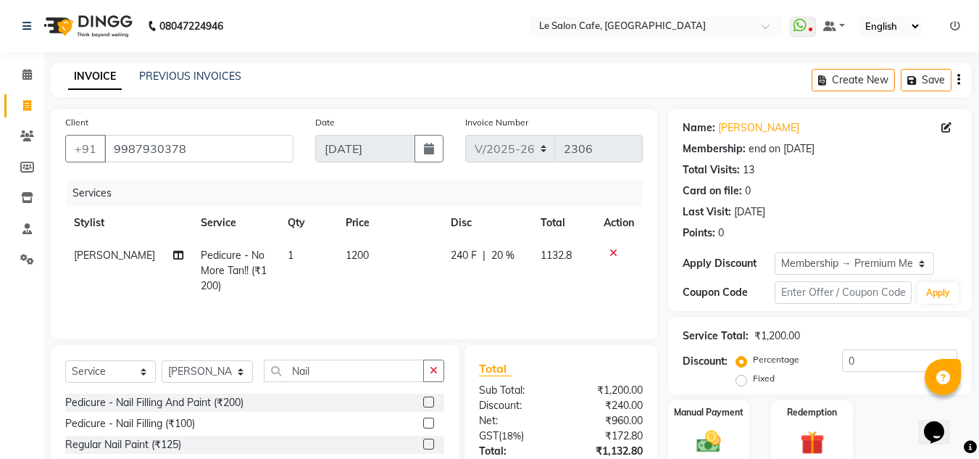
click at [423, 420] on label at bounding box center [428, 422] width 11 height 11
click at [423, 420] on input "checkbox" at bounding box center [427, 423] width 9 height 9
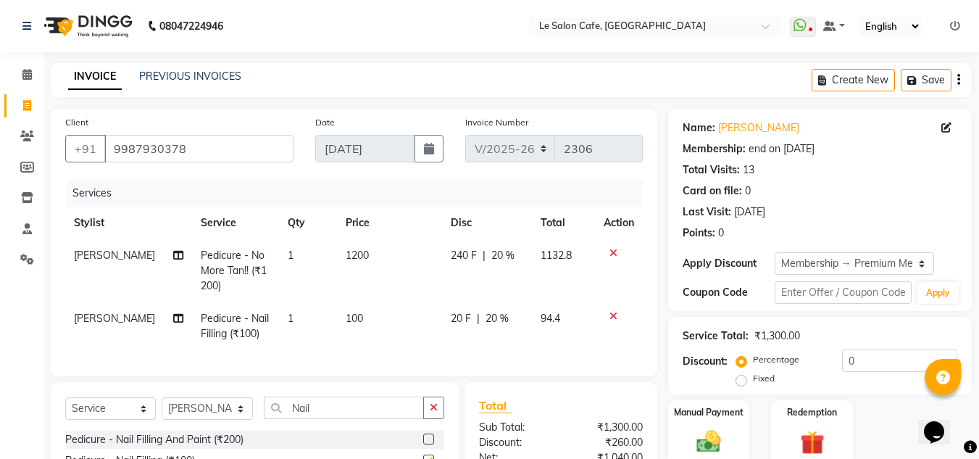
checkbox input "false"
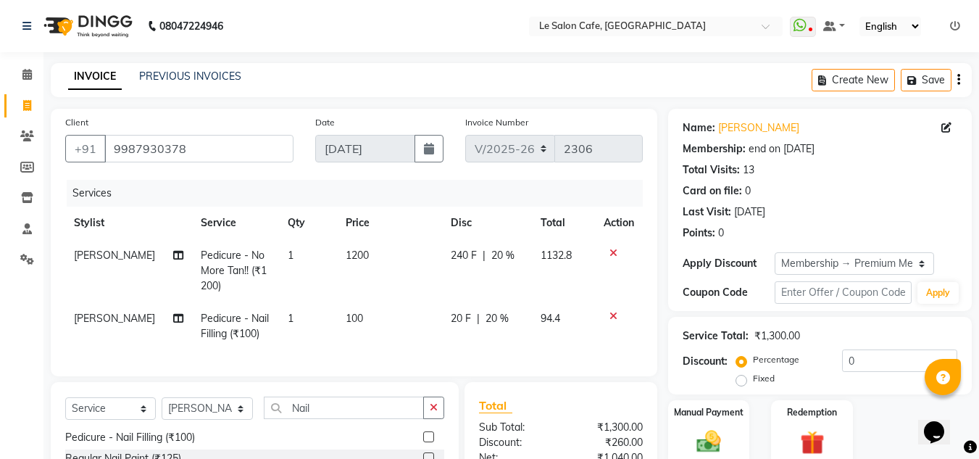
click at [612, 251] on icon at bounding box center [613, 253] width 8 height 10
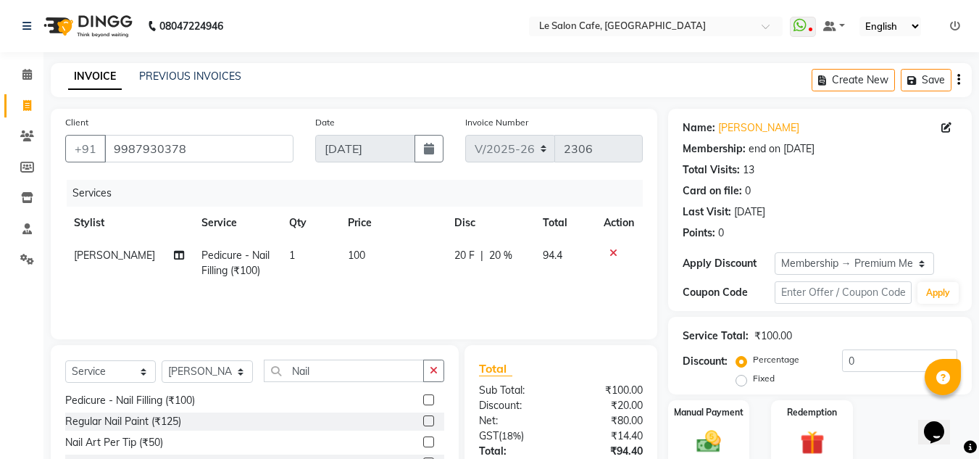
click at [612, 251] on icon at bounding box center [613, 253] width 8 height 10
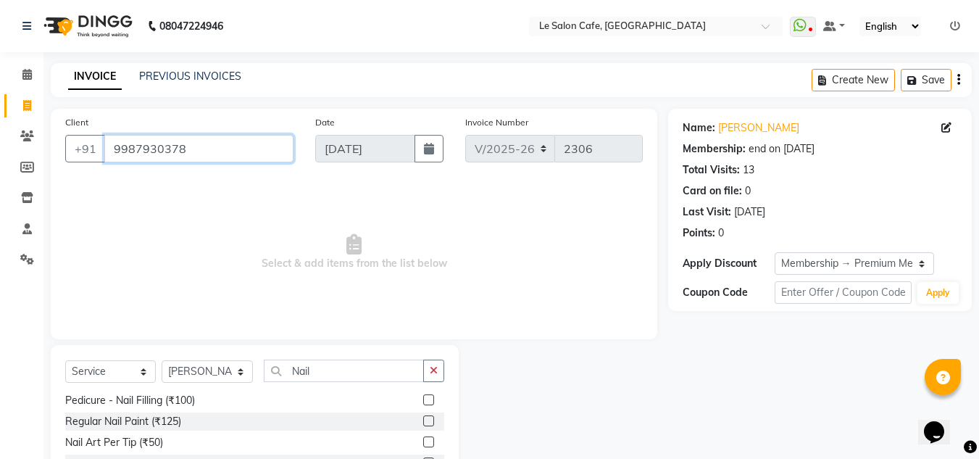
click at [231, 145] on input "9987930378" at bounding box center [198, 149] width 189 height 28
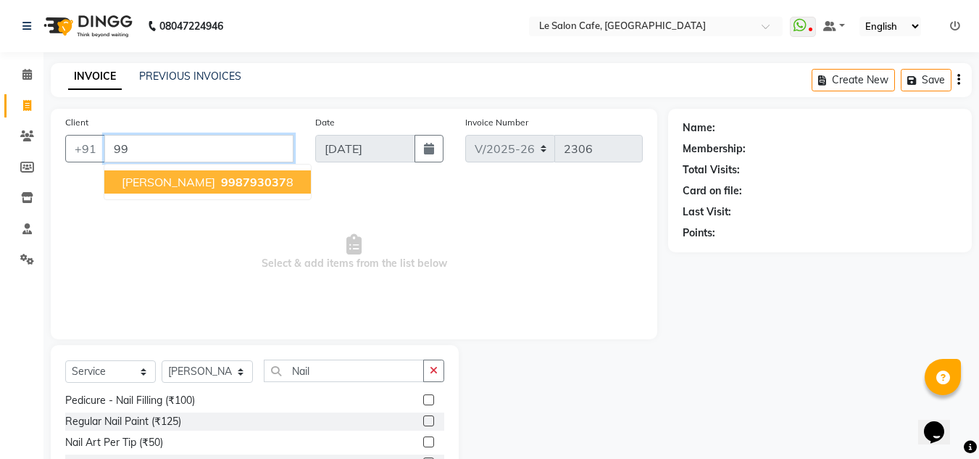
type input "9"
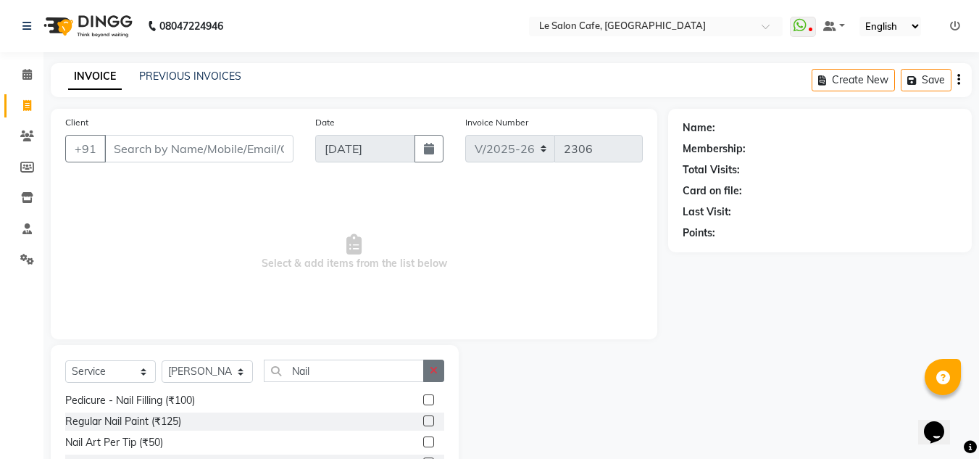
click at [433, 370] on icon "button" at bounding box center [434, 370] width 8 height 10
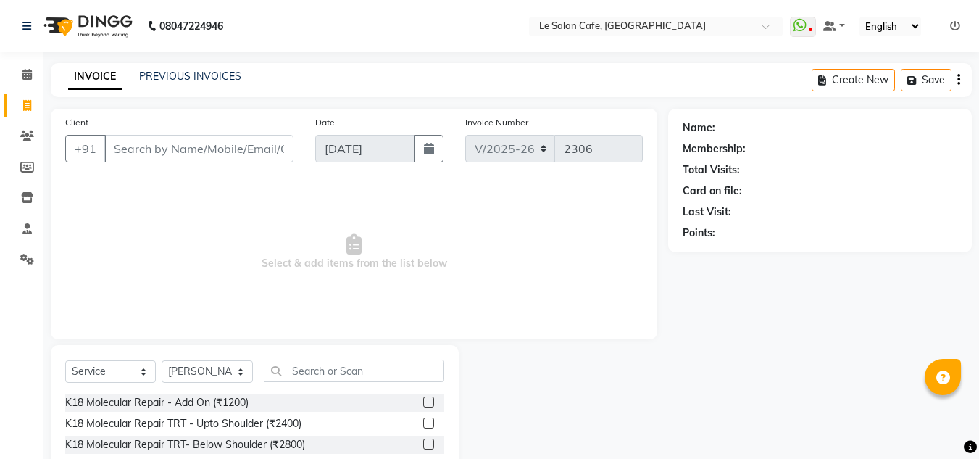
drag, startPoint x: 417, startPoint y: 8, endPoint x: 351, endPoint y: 120, distance: 130.2
click at [351, 120] on div "Date 01-09-2025" at bounding box center [379, 143] width 150 height 59
click at [28, 109] on icon at bounding box center [27, 105] width 8 height 11
select select "service"
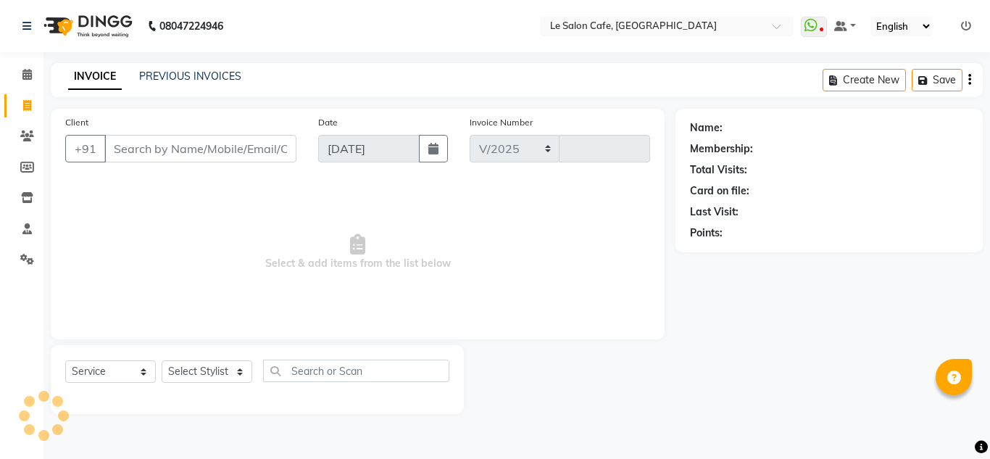
select select "594"
type input "2307"
click at [204, 136] on input "Client" at bounding box center [200, 149] width 192 height 28
click at [21, 139] on icon at bounding box center [27, 135] width 14 height 11
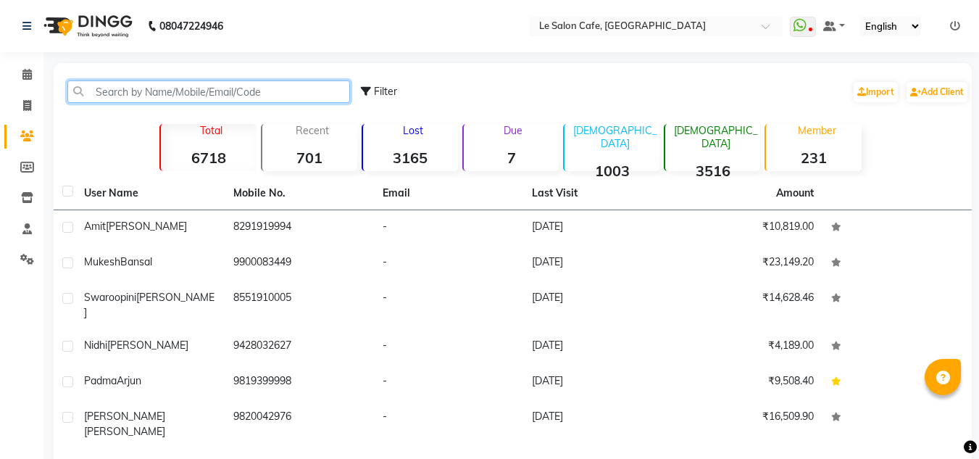
click at [191, 83] on input "text" at bounding box center [208, 91] width 283 height 22
paste input "Ankita Humraskar"
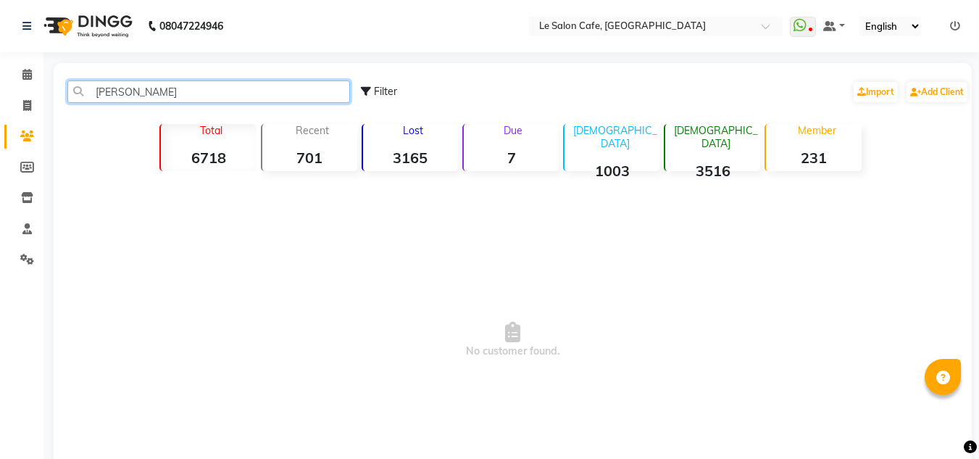
click at [131, 89] on input "Ankita Humraskar" at bounding box center [208, 91] width 283 height 22
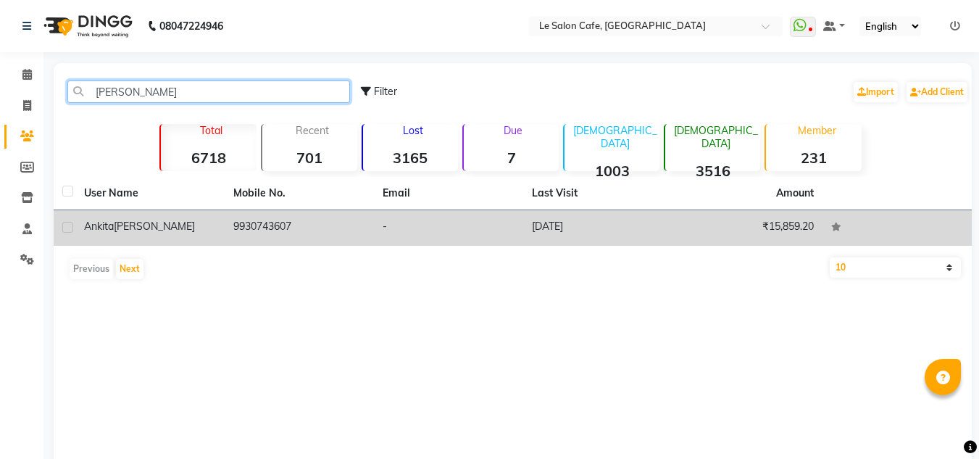
type input "Ankita Humraskar"
click at [192, 243] on td "Ankita Humraskar" at bounding box center [149, 228] width 149 height 36
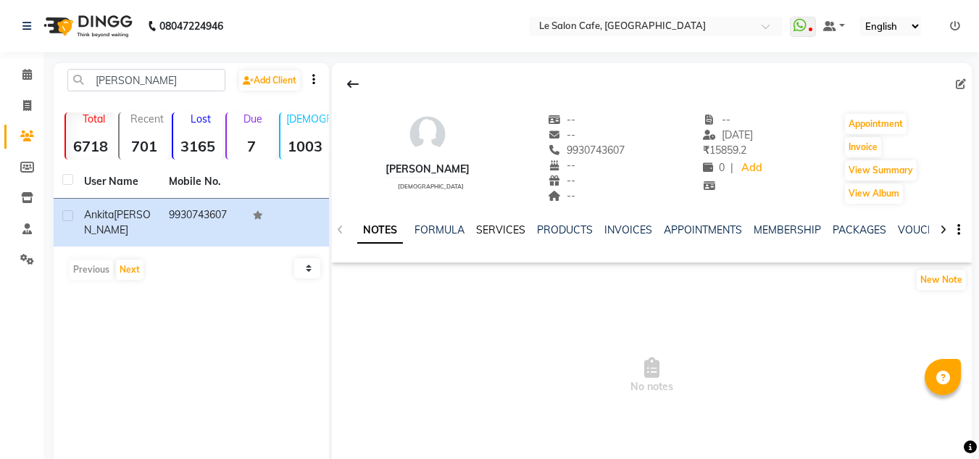
click at [477, 228] on link "SERVICES" at bounding box center [500, 229] width 49 height 13
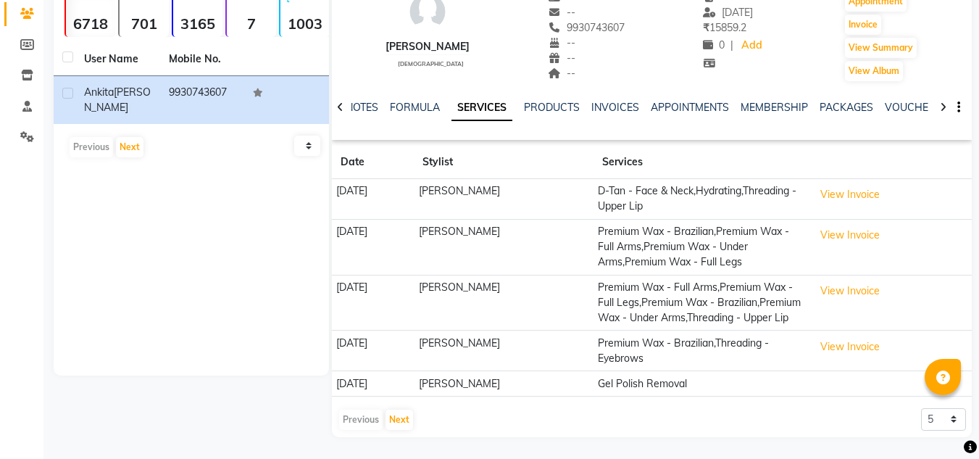
scroll to position [138, 0]
click at [933, 422] on select "5 10 50 100 500" at bounding box center [943, 419] width 45 height 22
select select "100"
click at [921, 408] on select "5 10 50 100 500" at bounding box center [943, 419] width 45 height 22
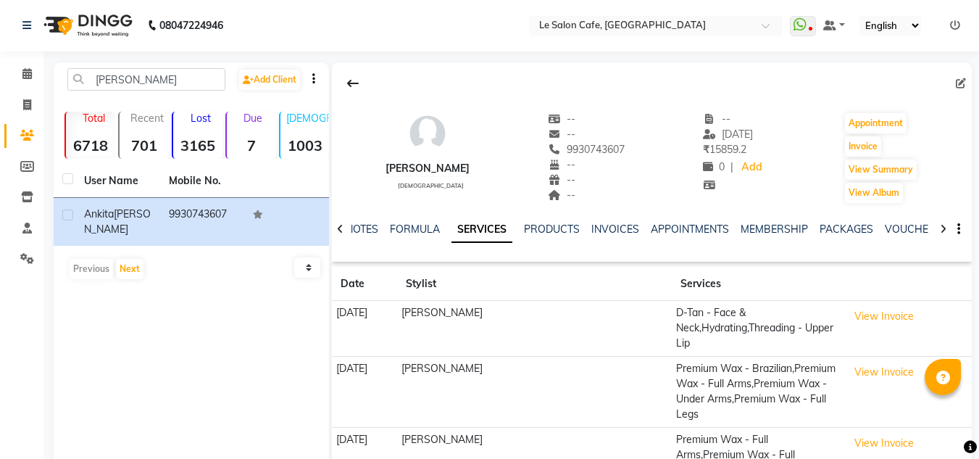
scroll to position [0, 0]
drag, startPoint x: 200, startPoint y: 80, endPoint x: 62, endPoint y: 79, distance: 138.4
click at [62, 79] on div "Ankita Humraskar" at bounding box center [147, 80] width 180 height 22
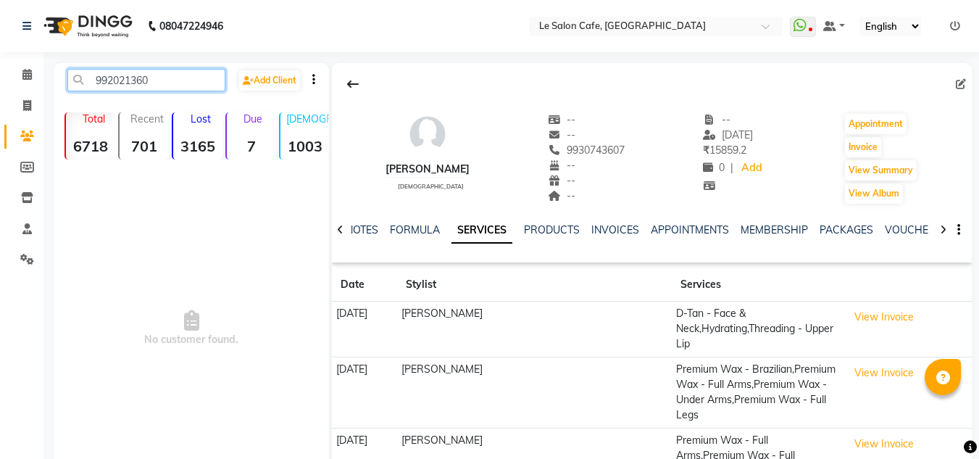
click at [109, 76] on input "992021360" at bounding box center [146, 80] width 158 height 22
type input "9920213602"
click at [112, 79] on input "9920213602" at bounding box center [146, 80] width 158 height 22
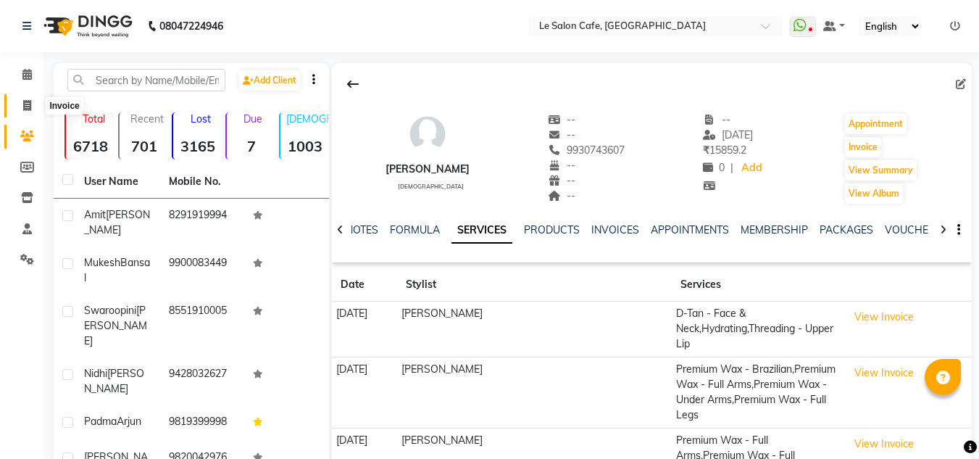
click at [33, 104] on span at bounding box center [26, 106] width 25 height 17
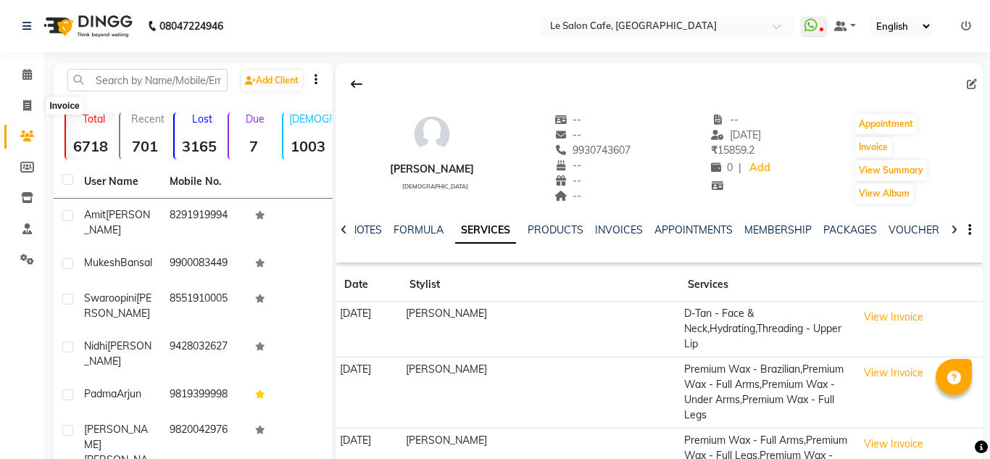
select select "594"
select select "service"
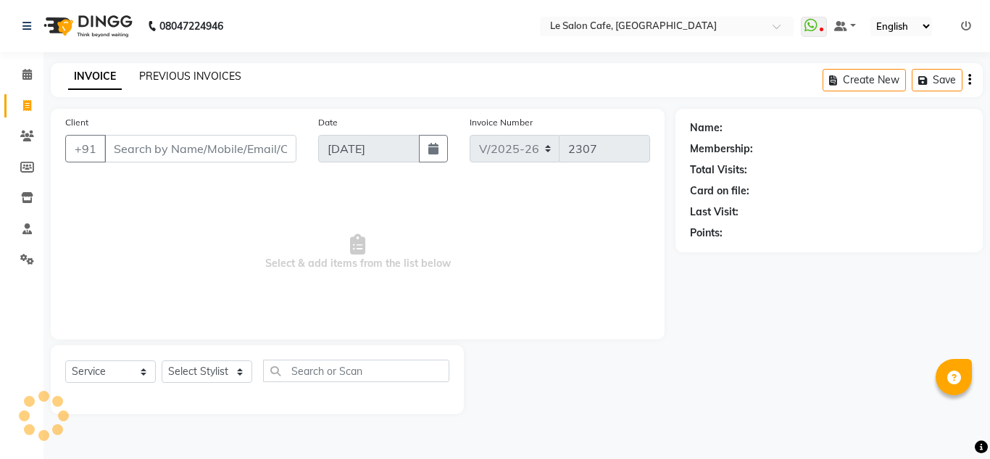
click at [170, 76] on link "PREVIOUS INVOICES" at bounding box center [190, 76] width 102 height 13
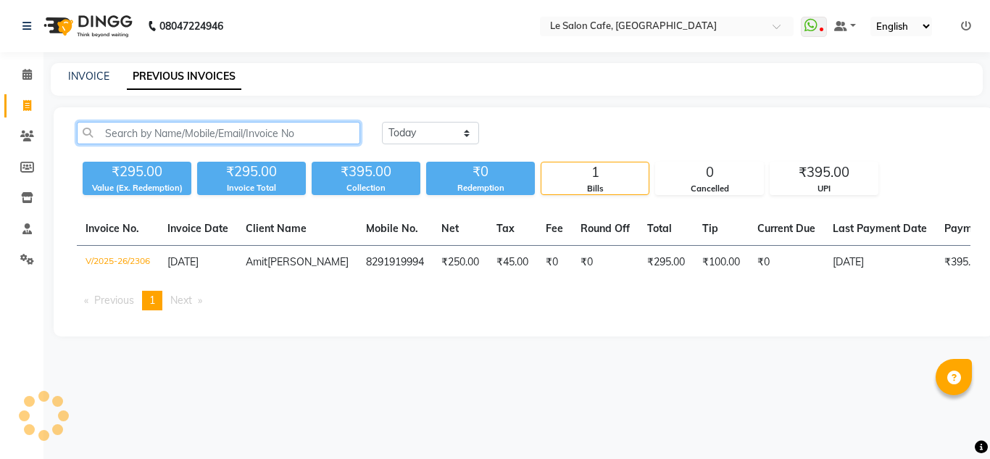
click at [138, 127] on input "text" at bounding box center [218, 133] width 283 height 22
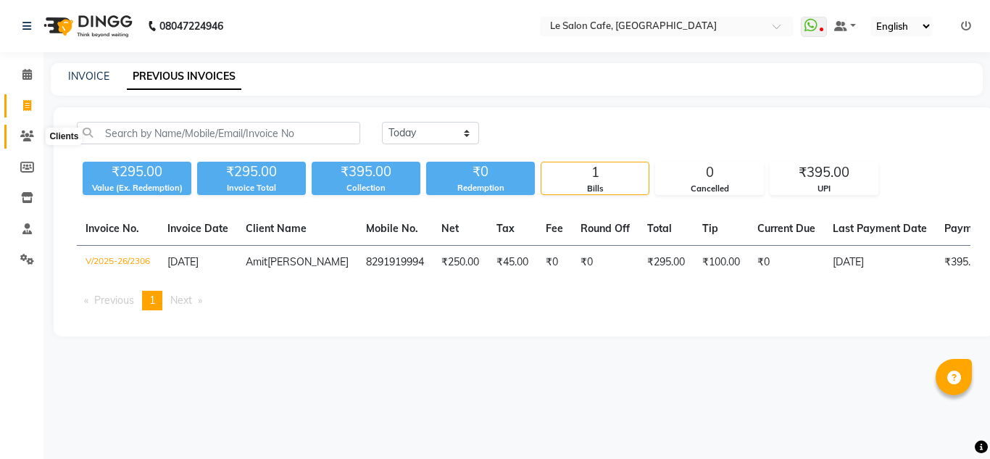
click at [28, 128] on span at bounding box center [26, 136] width 25 height 17
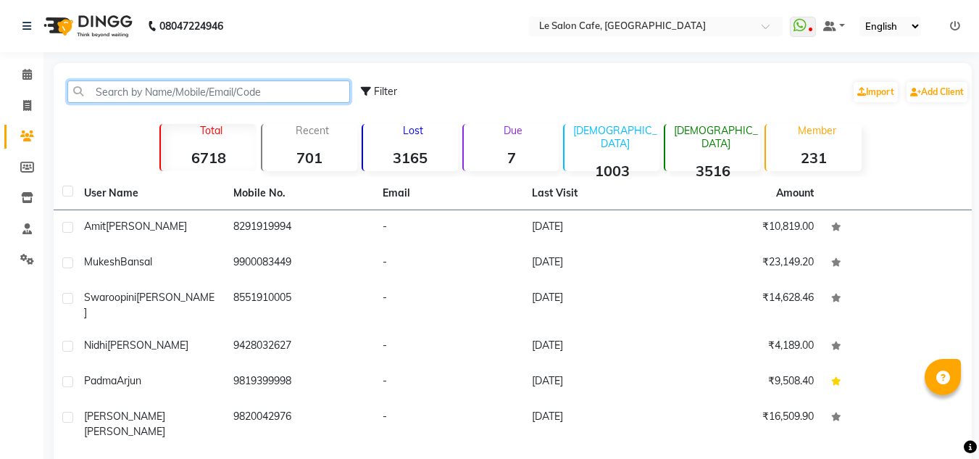
click at [138, 91] on input "text" at bounding box center [208, 91] width 283 height 22
paste input "9920213602"
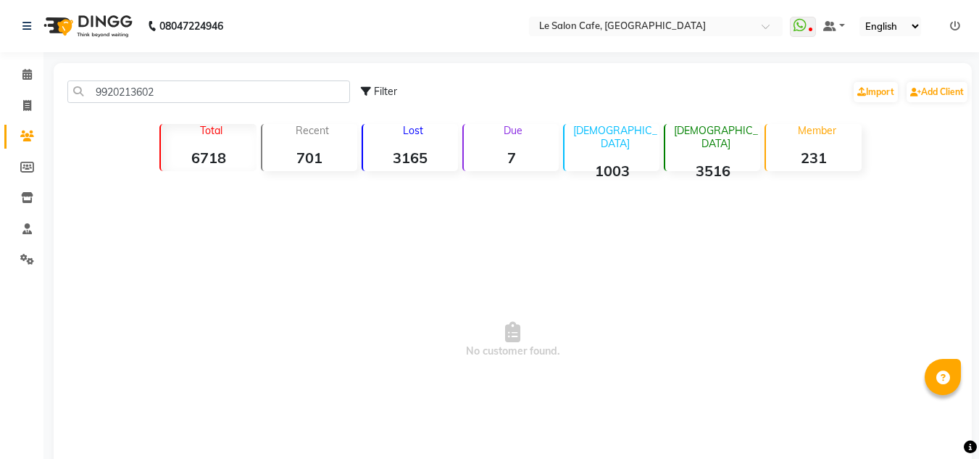
click at [301, 259] on span "No customer found." at bounding box center [513, 340] width 918 height 326
click at [177, 93] on input "9920213602" at bounding box center [208, 91] width 283 height 22
drag, startPoint x: 177, startPoint y: 93, endPoint x: 80, endPoint y: 96, distance: 96.4
click at [80, 96] on input "9920213602" at bounding box center [208, 91] width 283 height 22
click at [243, 86] on input "8610921360" at bounding box center [208, 91] width 283 height 22
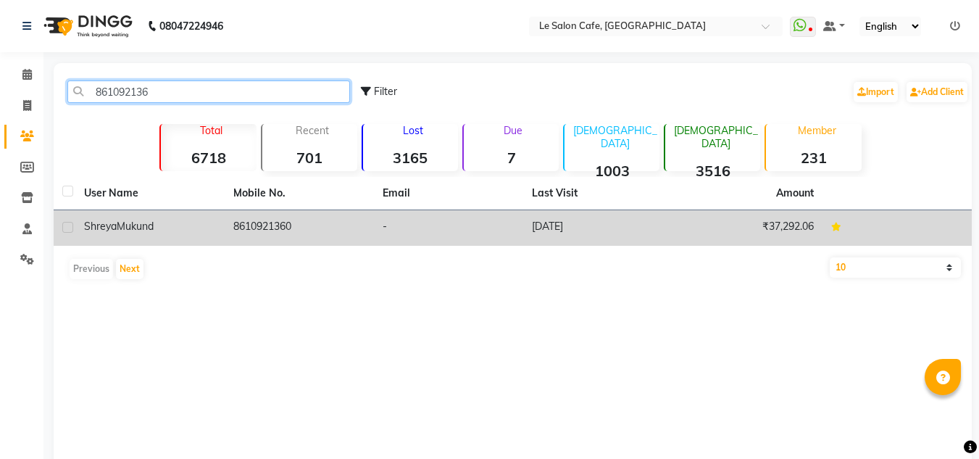
type input "861092136"
click at [291, 232] on td "8610921360" at bounding box center [299, 228] width 149 height 36
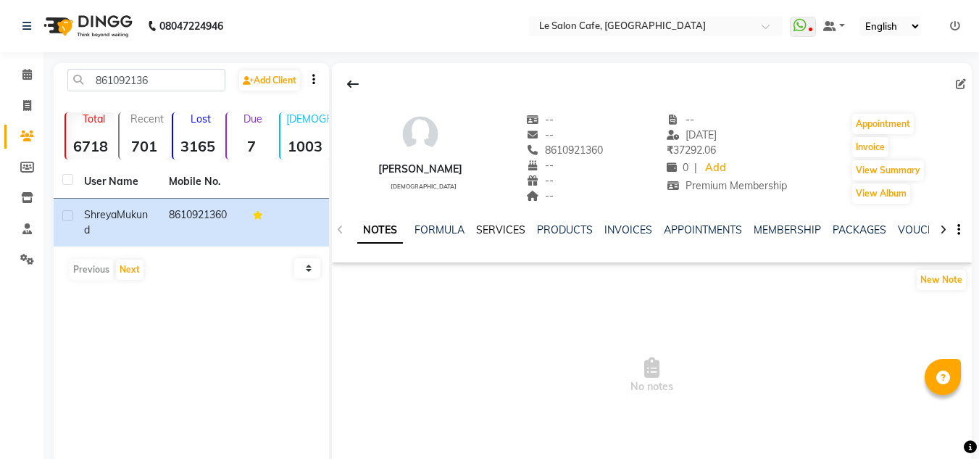
click at [503, 234] on link "SERVICES" at bounding box center [500, 229] width 49 height 13
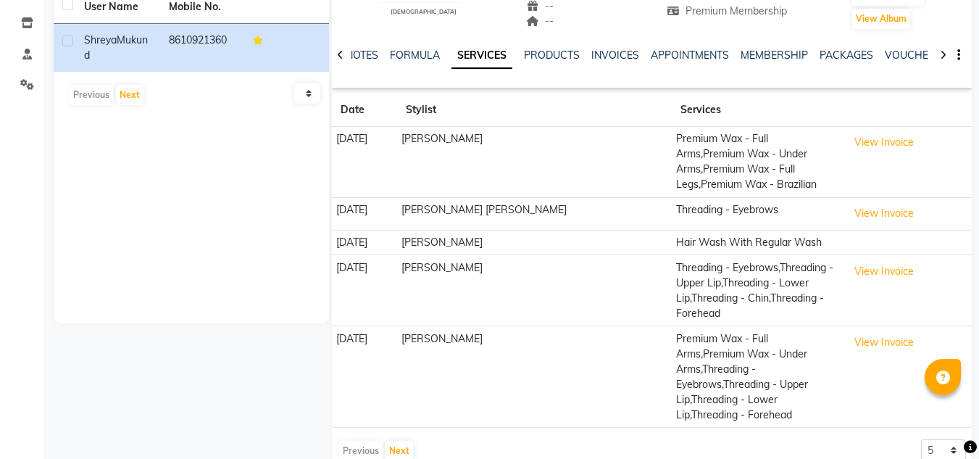
scroll to position [175, 0]
click at [948, 438] on select "5 10 50 100 500" at bounding box center [943, 449] width 45 height 22
select select "100"
click at [921, 438] on select "5 10 50 100 500" at bounding box center [943, 449] width 45 height 22
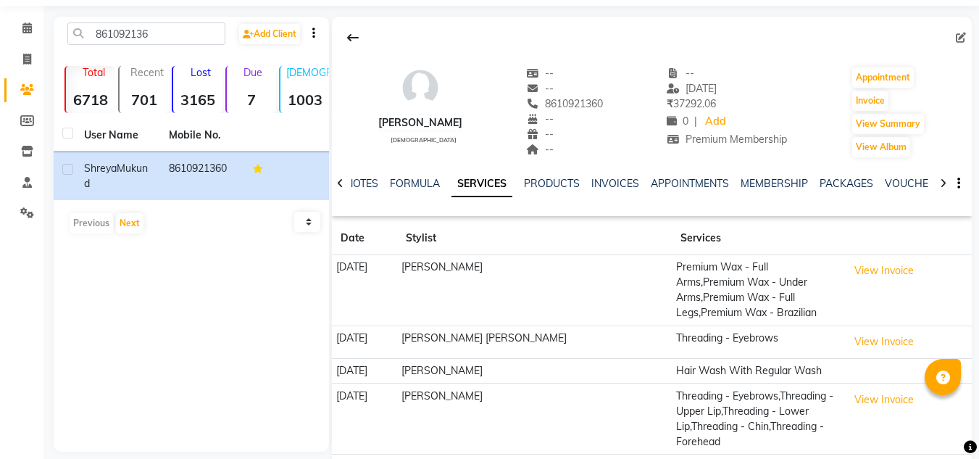
scroll to position [0, 0]
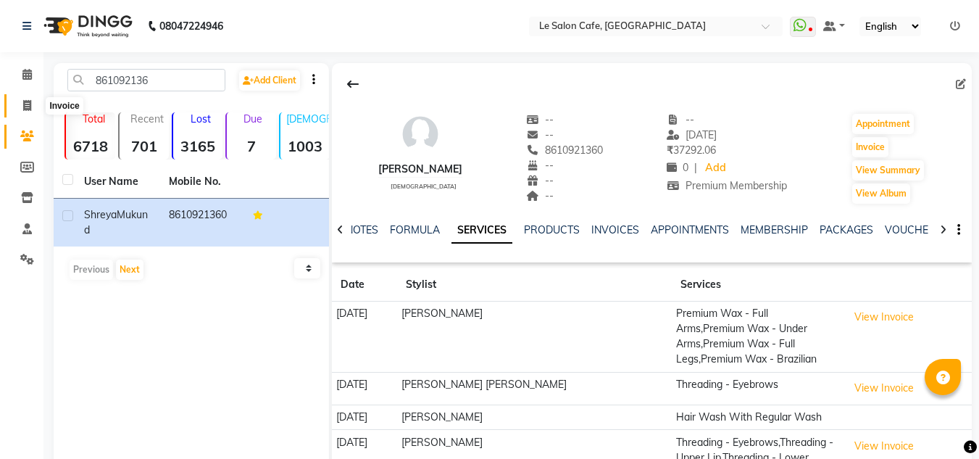
click at [33, 99] on span at bounding box center [26, 106] width 25 height 17
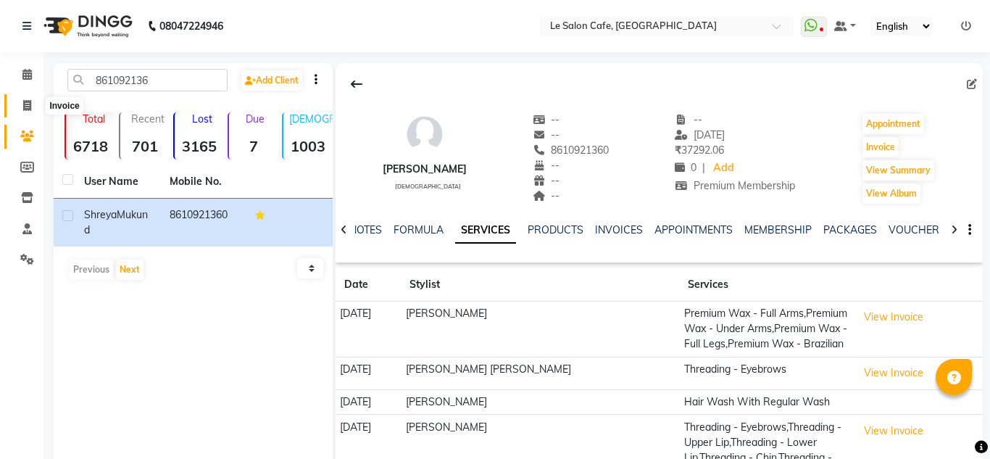
select select "594"
select select "service"
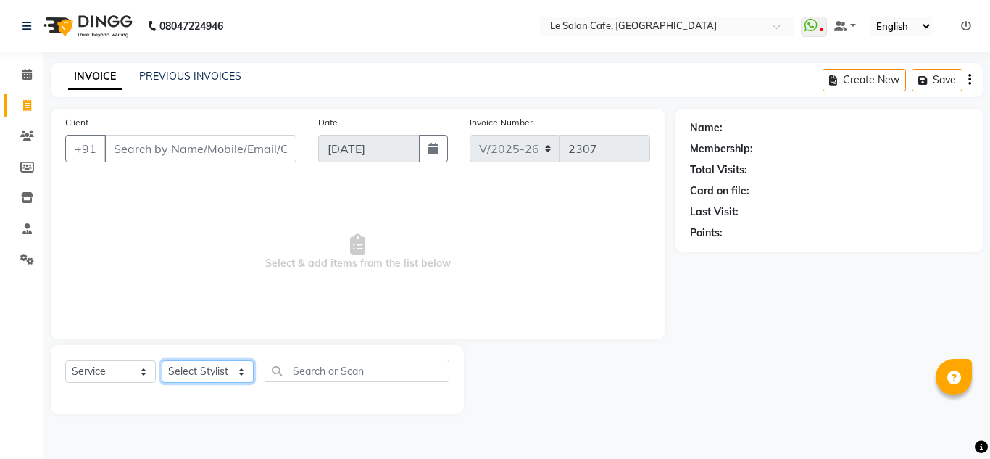
drag, startPoint x: 238, startPoint y: 370, endPoint x: 226, endPoint y: 361, distance: 14.5
click at [236, 370] on select "Select Stylist Amandeep Kaur Kalsi Aniket Kadam Faim Alvi Front Desk Muskan Kha…" at bounding box center [208, 371] width 92 height 22
select select "67615"
click at [162, 360] on select "Select Stylist Amandeep Kaur Kalsi Aniket Kadam Faim Alvi Front Desk Muskan Kha…" at bounding box center [208, 371] width 92 height 22
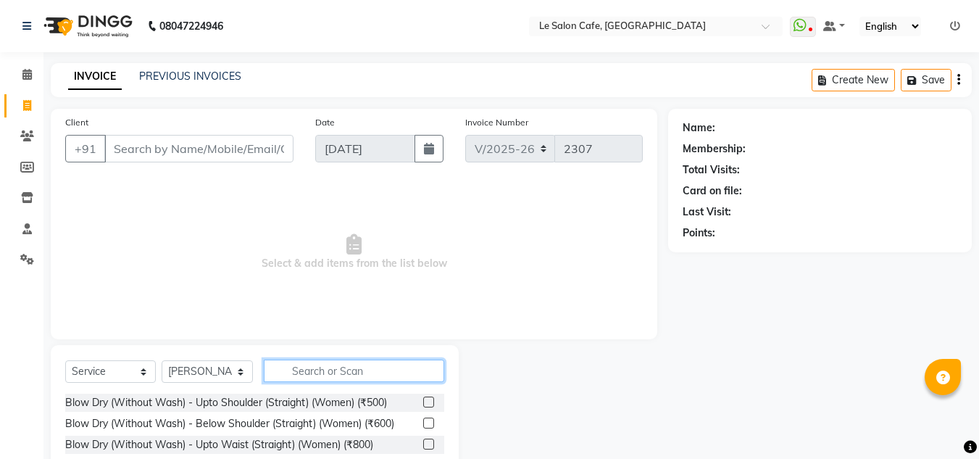
click at [340, 362] on input "text" at bounding box center [354, 370] width 180 height 22
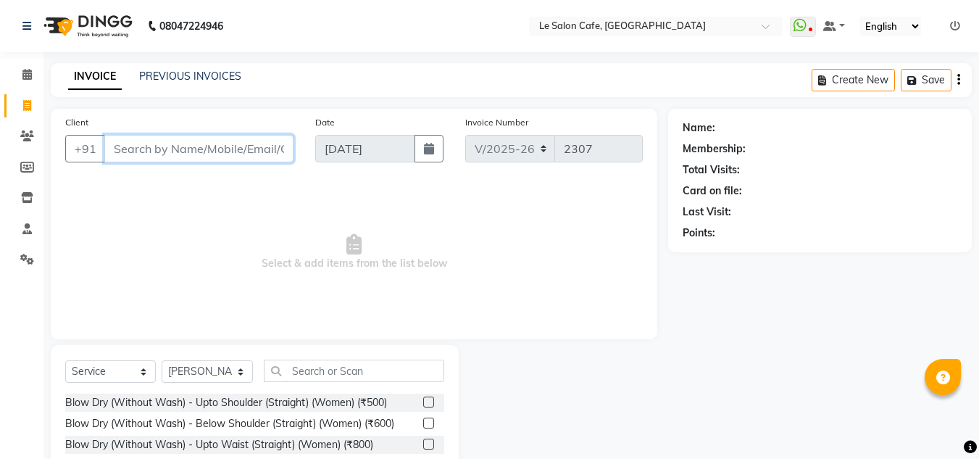
click at [233, 144] on input "Client" at bounding box center [198, 149] width 189 height 28
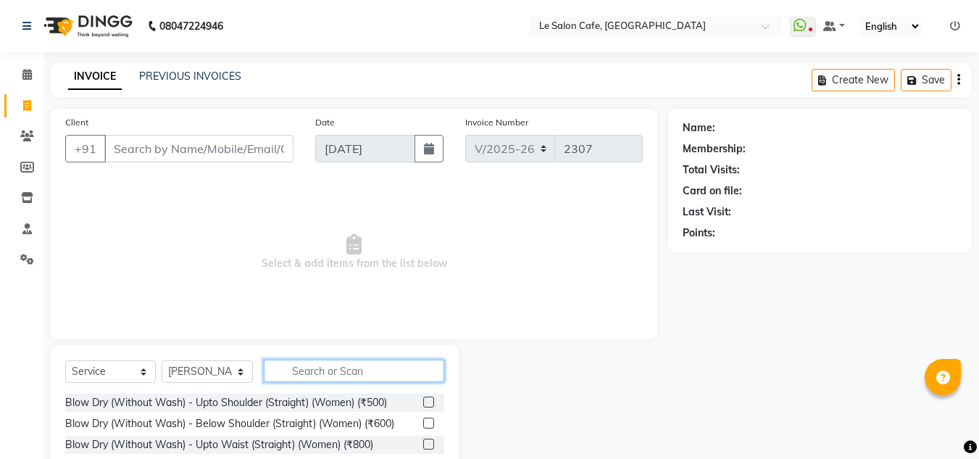
click at [312, 369] on input "text" at bounding box center [354, 370] width 180 height 22
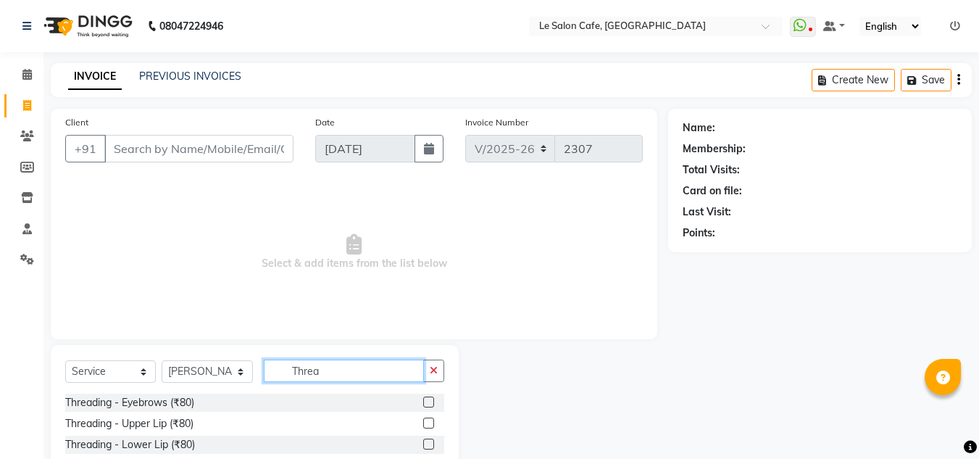
type input "Threa"
click at [423, 401] on label at bounding box center [428, 401] width 11 height 11
click at [423, 401] on input "checkbox" at bounding box center [427, 402] width 9 height 9
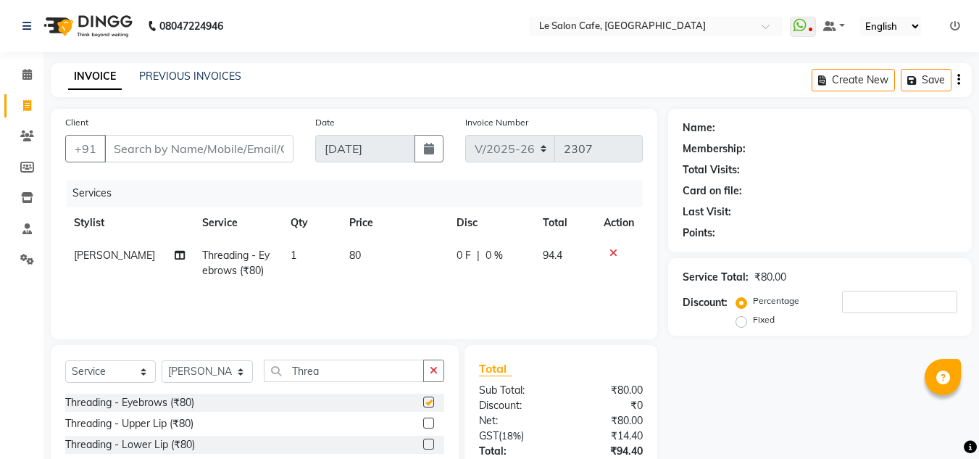
checkbox input "false"
click at [423, 422] on label at bounding box center [428, 422] width 11 height 11
click at [423, 422] on input "checkbox" at bounding box center [427, 423] width 9 height 9
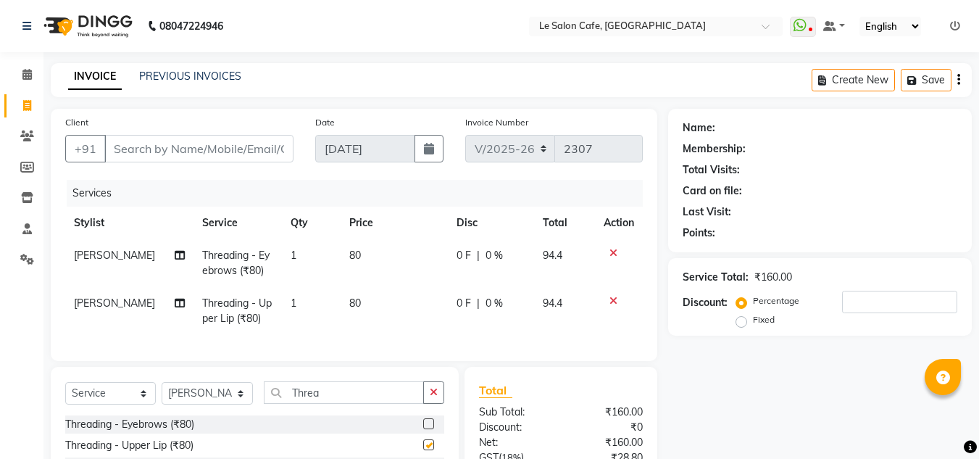
checkbox input "false"
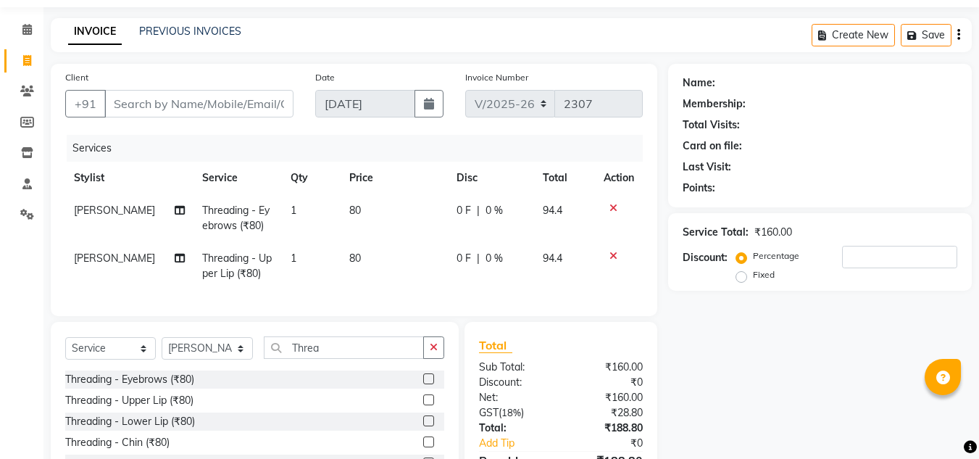
scroll to position [154, 0]
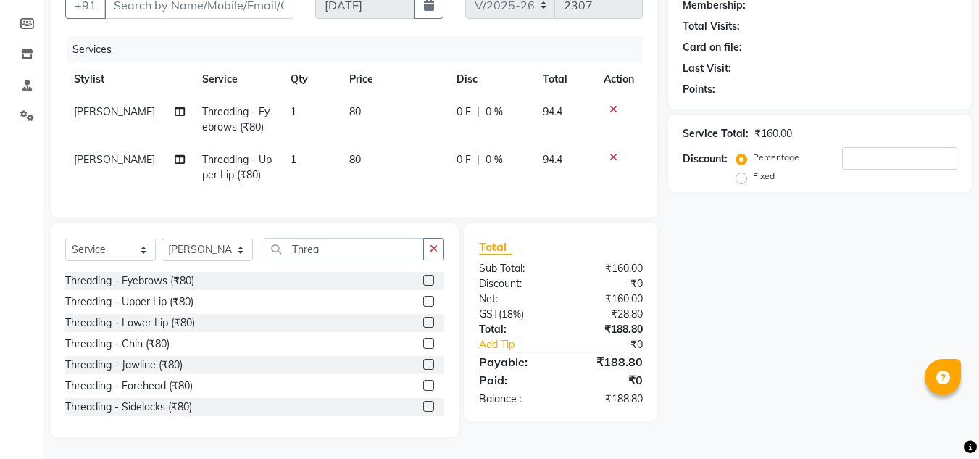
click at [423, 341] on label at bounding box center [428, 343] width 11 height 11
click at [423, 341] on input "checkbox" at bounding box center [427, 343] width 9 height 9
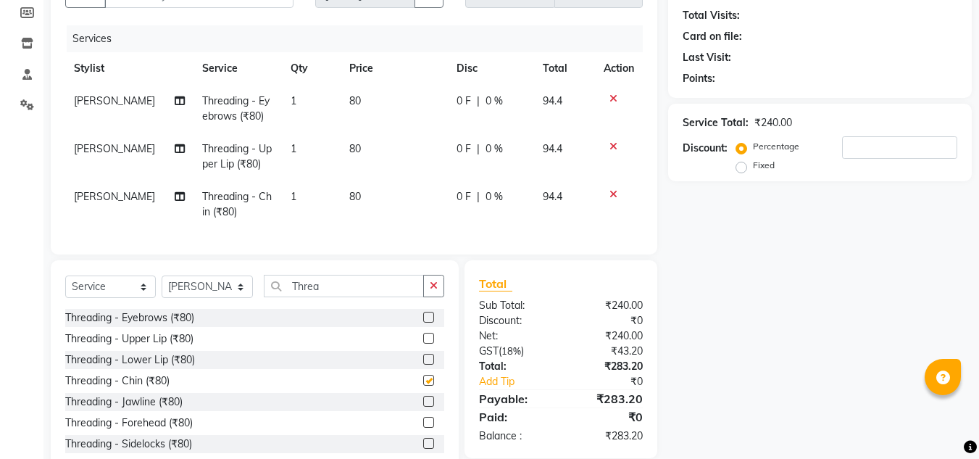
checkbox input "false"
click at [357, 293] on input "Threa" at bounding box center [344, 286] width 160 height 22
type input "T"
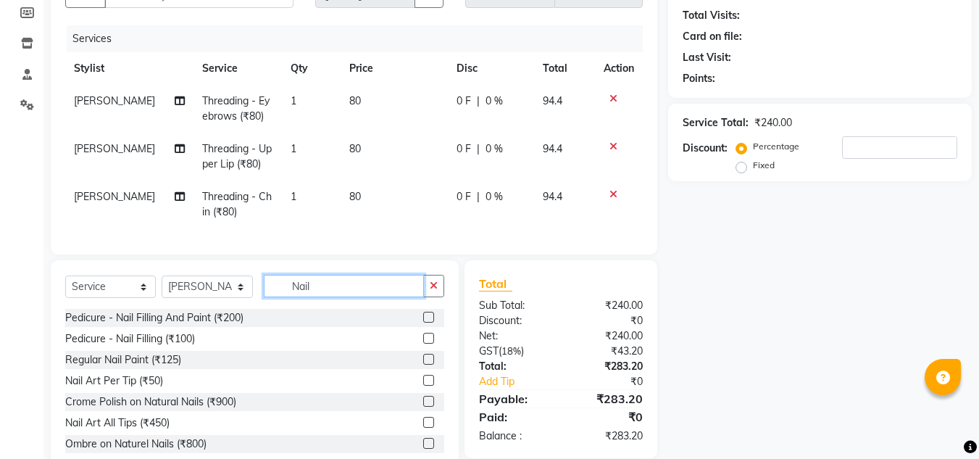
type input "Nail"
click at [423, 322] on label at bounding box center [428, 317] width 11 height 11
click at [423, 322] on input "checkbox" at bounding box center [427, 317] width 9 height 9
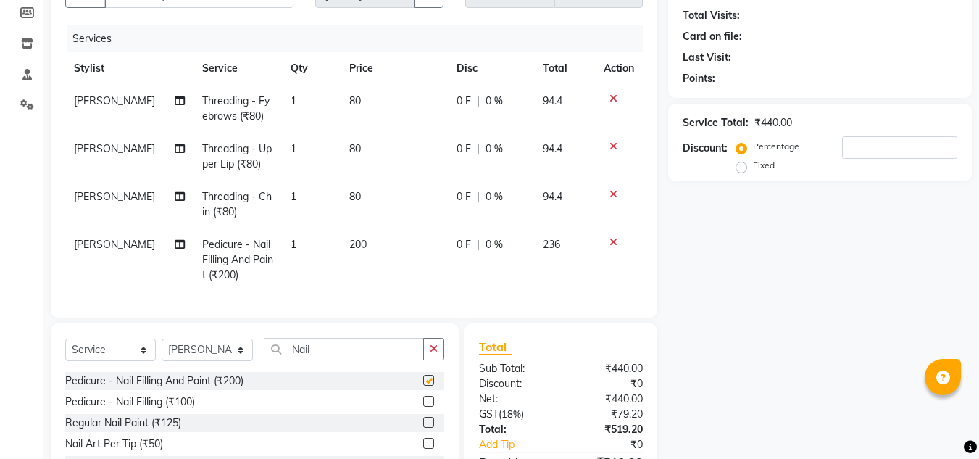
checkbox input "false"
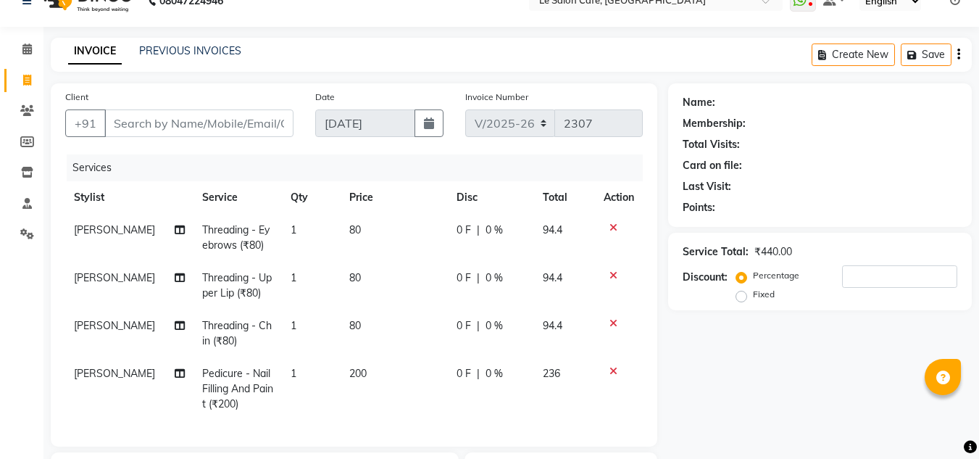
scroll to position [9, 0]
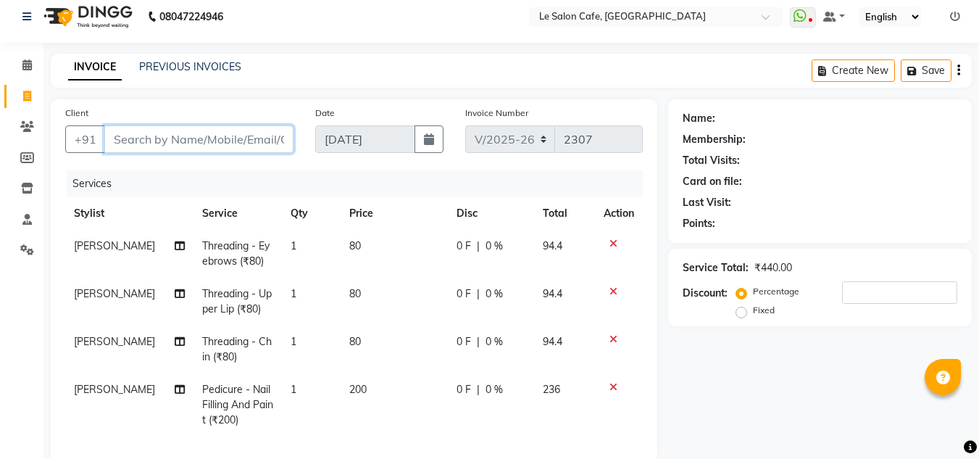
click at [230, 141] on input "Client" at bounding box center [198, 139] width 189 height 28
type input "M"
type input "0"
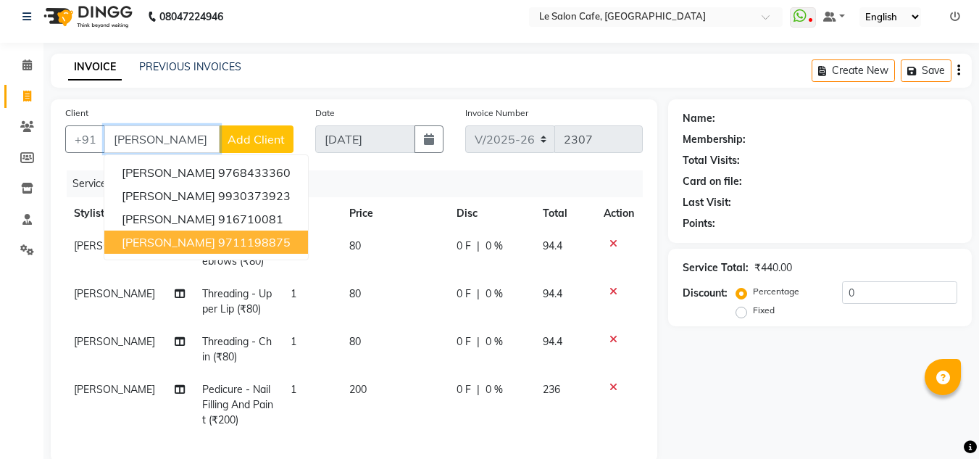
click at [139, 247] on span "Mayuri Sharma" at bounding box center [168, 242] width 93 height 14
type input "9711198875"
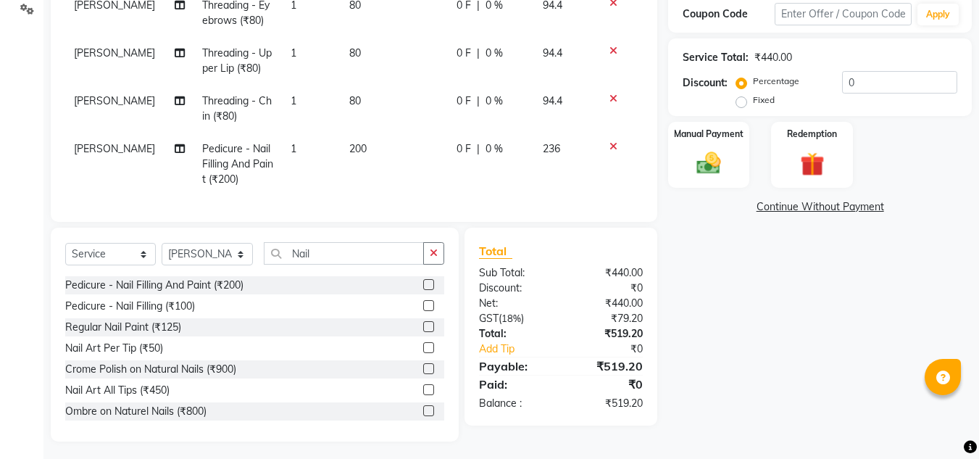
scroll to position [265, 0]
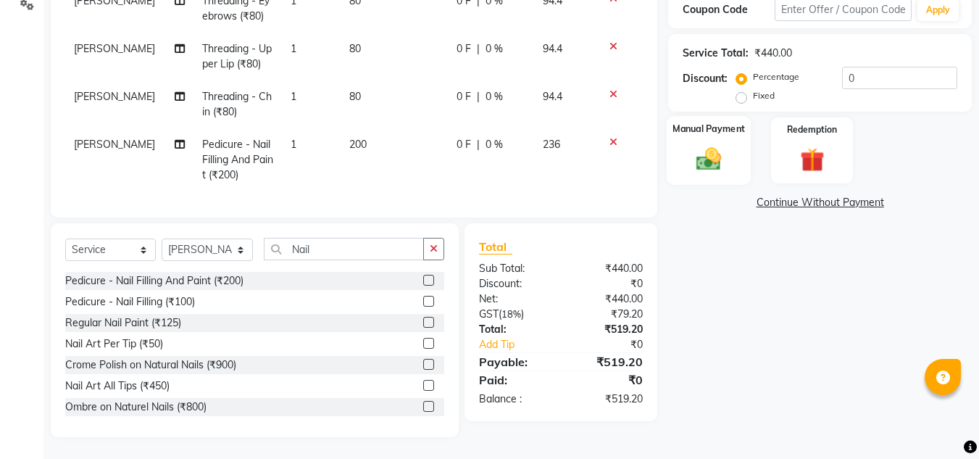
click at [706, 126] on div "Manual Payment" at bounding box center [709, 150] width 85 height 69
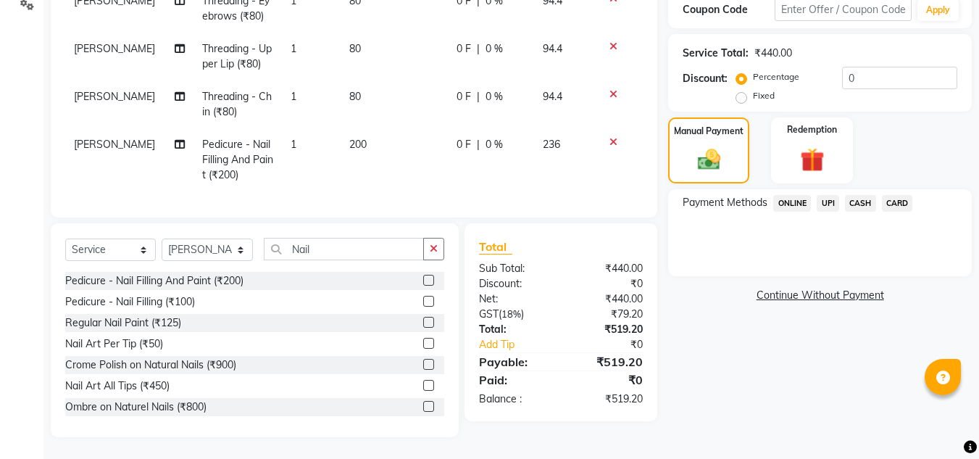
click at [830, 195] on span "UPI" at bounding box center [828, 203] width 22 height 17
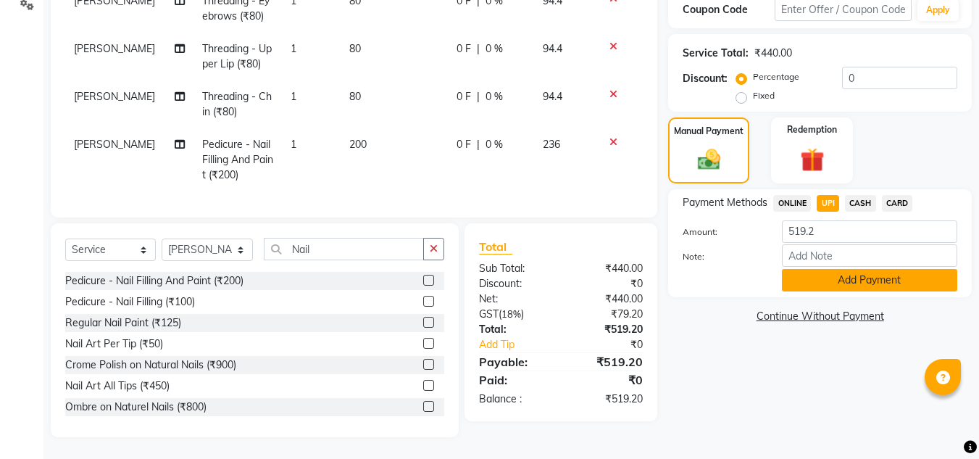
click at [827, 269] on button "Add Payment" at bounding box center [869, 280] width 175 height 22
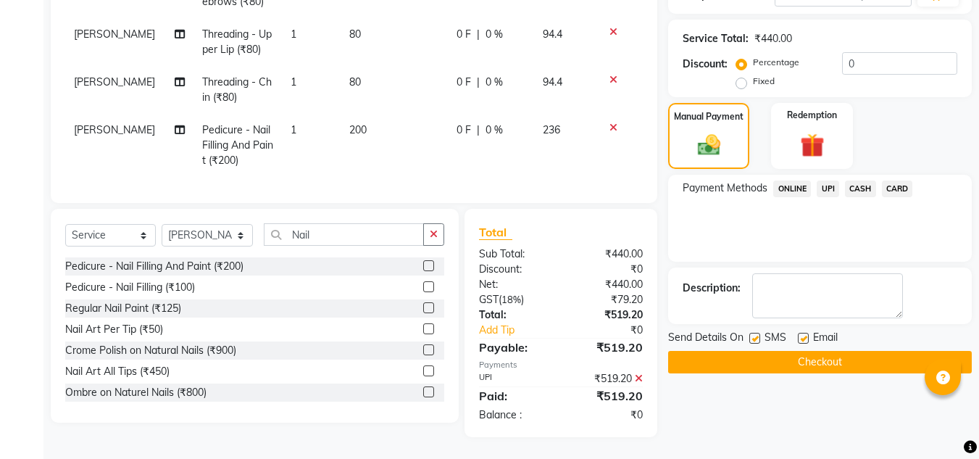
scroll to position [280, 0]
click at [807, 333] on label at bounding box center [803, 338] width 11 height 11
click at [807, 334] on input "checkbox" at bounding box center [802, 338] width 9 height 9
checkbox input "false"
click at [799, 351] on button "Checkout" at bounding box center [820, 362] width 304 height 22
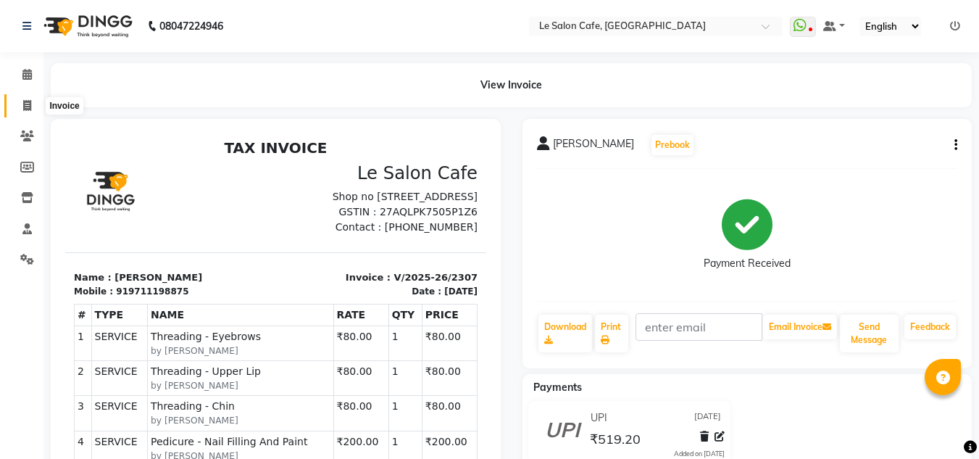
click at [32, 108] on span at bounding box center [26, 106] width 25 height 17
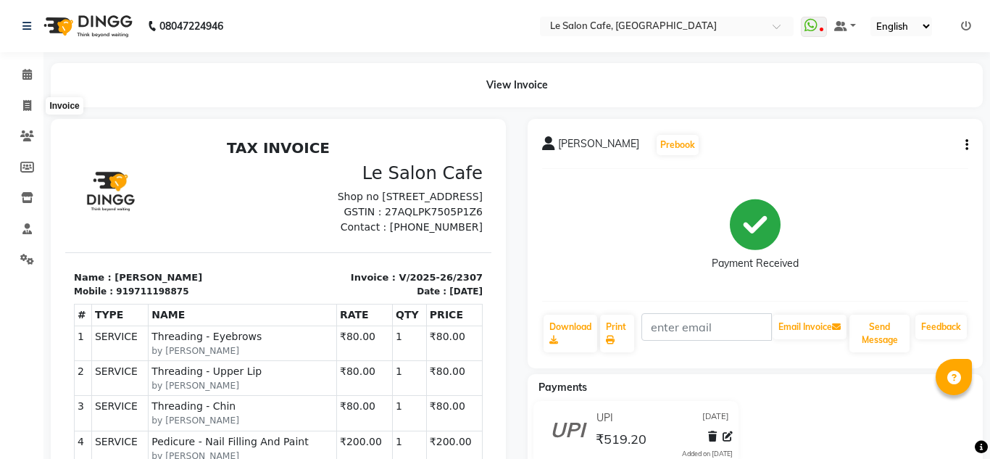
select select "594"
select select "service"
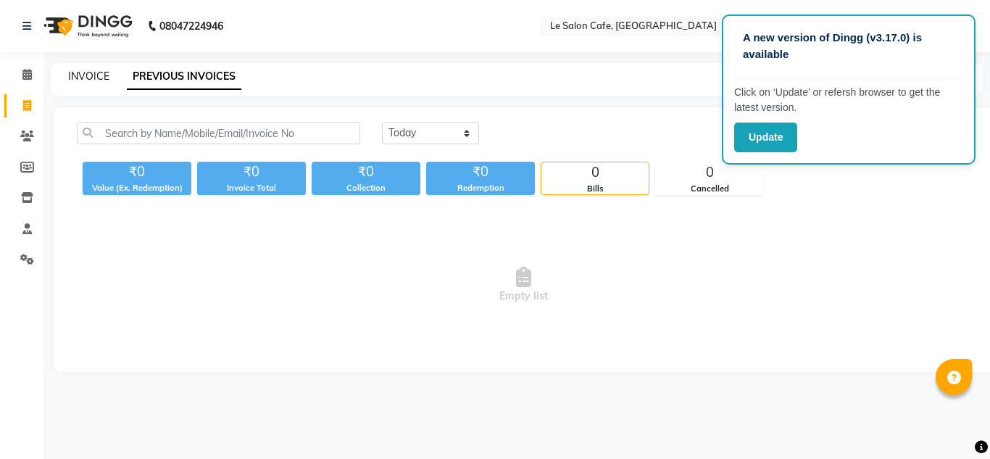
click at [88, 80] on link "INVOICE" at bounding box center [88, 76] width 41 height 13
select select "service"
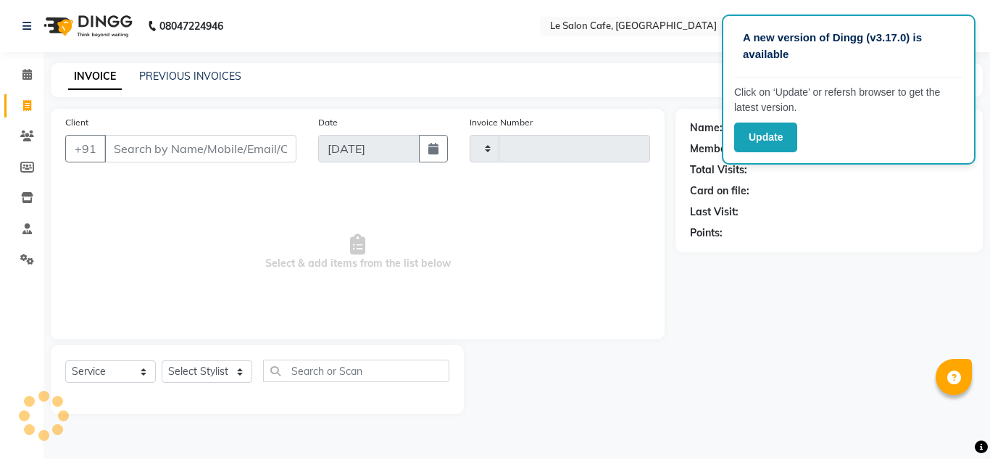
type input "2306"
select select "594"
click at [193, 148] on input "Client" at bounding box center [200, 149] width 192 height 28
click at [238, 364] on select "Select Stylist [PERSON_NAME] [PERSON_NAME] Kadam [PERSON_NAME] Front Desk [PERS…" at bounding box center [207, 371] width 91 height 22
select select "13306"
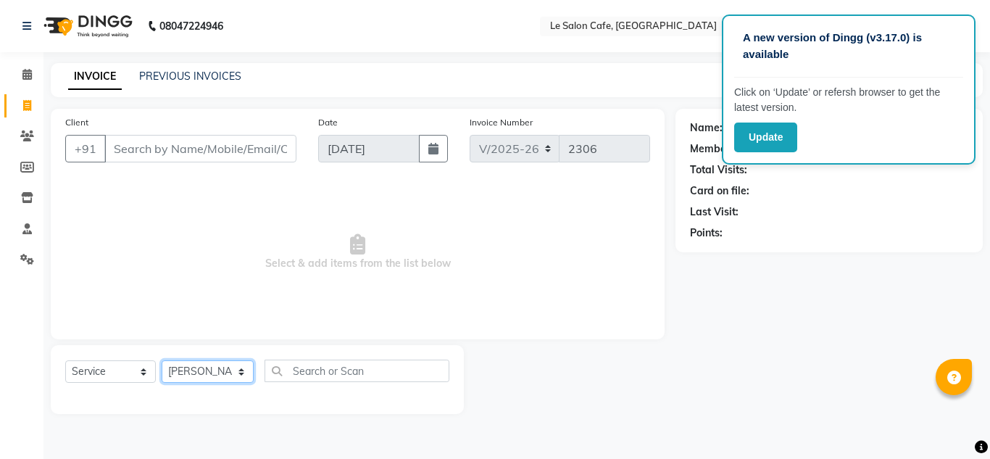
click at [162, 360] on select "Select Stylist [PERSON_NAME] [PERSON_NAME] Kadam [PERSON_NAME] Front Desk [PERS…" at bounding box center [207, 371] width 91 height 22
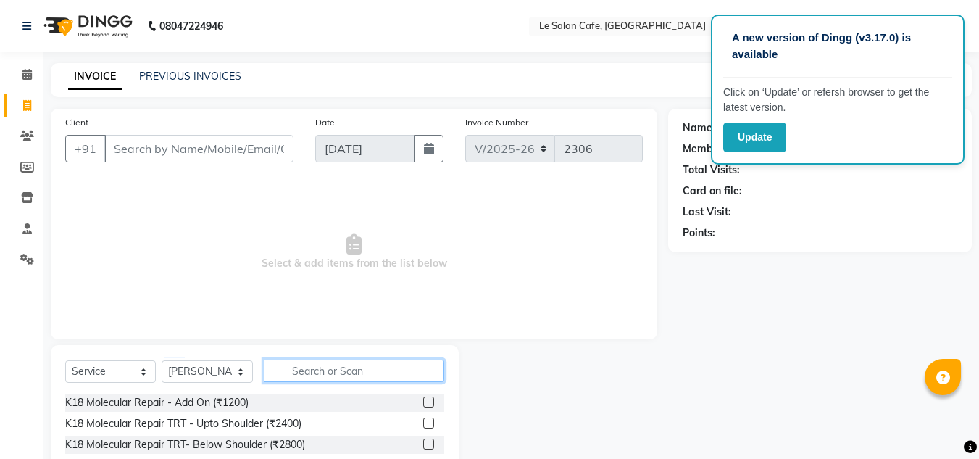
click at [338, 370] on input "text" at bounding box center [353, 370] width 181 height 22
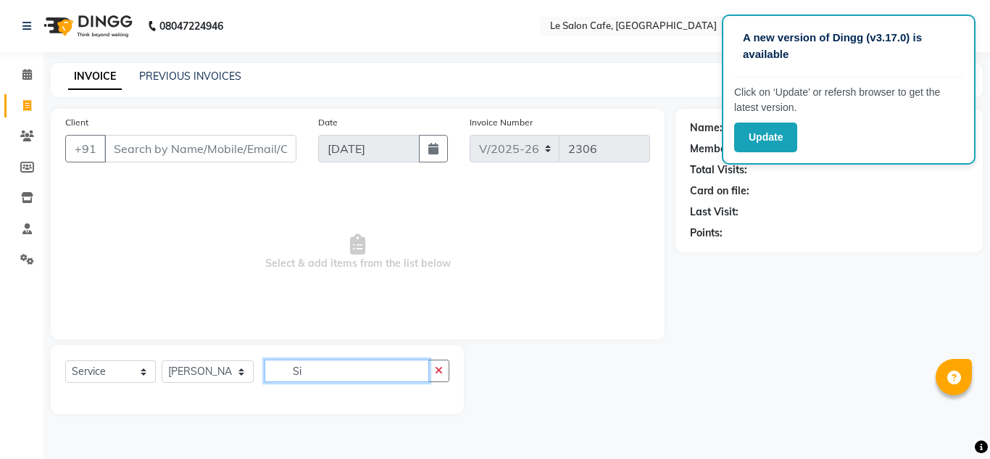
type input "S"
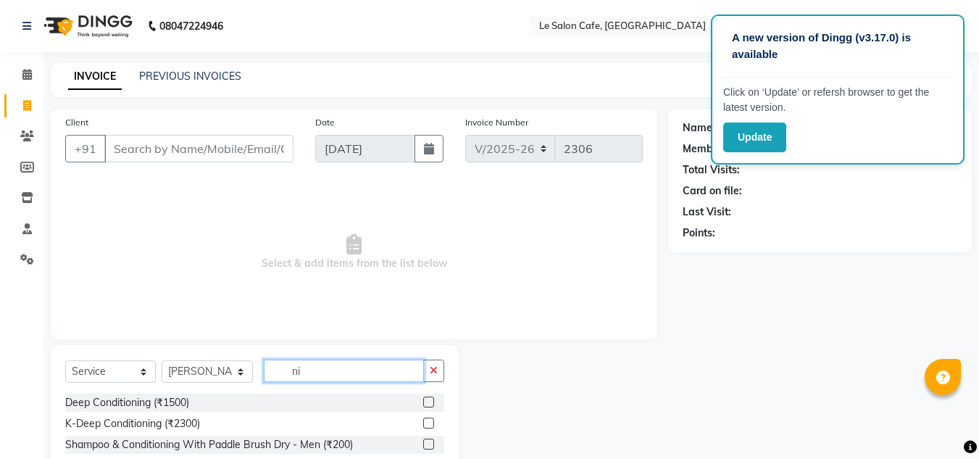
type input "n"
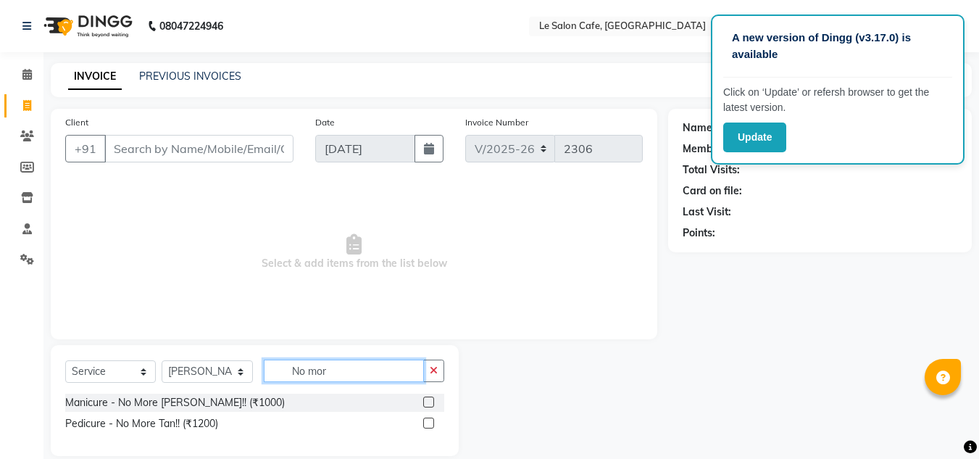
type input "No mor"
click at [432, 420] on label at bounding box center [428, 422] width 11 height 11
click at [432, 420] on input "checkbox" at bounding box center [427, 423] width 9 height 9
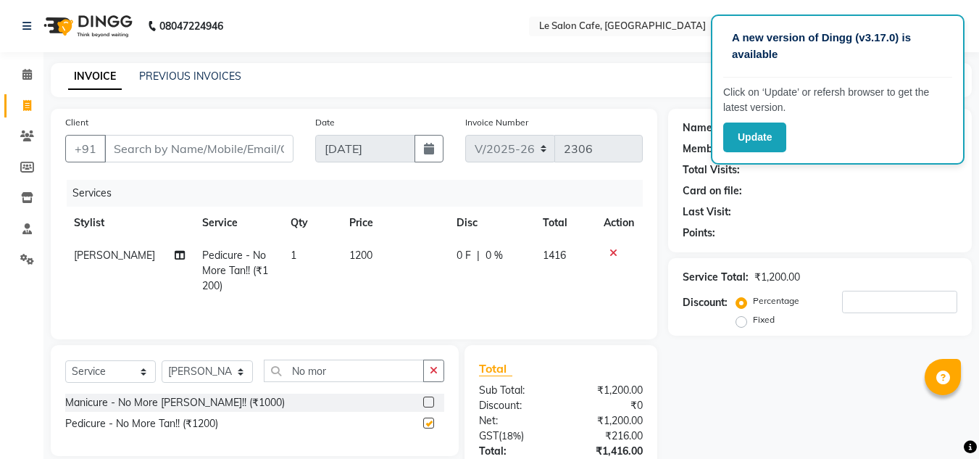
checkbox input "false"
click at [219, 143] on input "Client" at bounding box center [198, 149] width 189 height 28
type input "S"
type input "0"
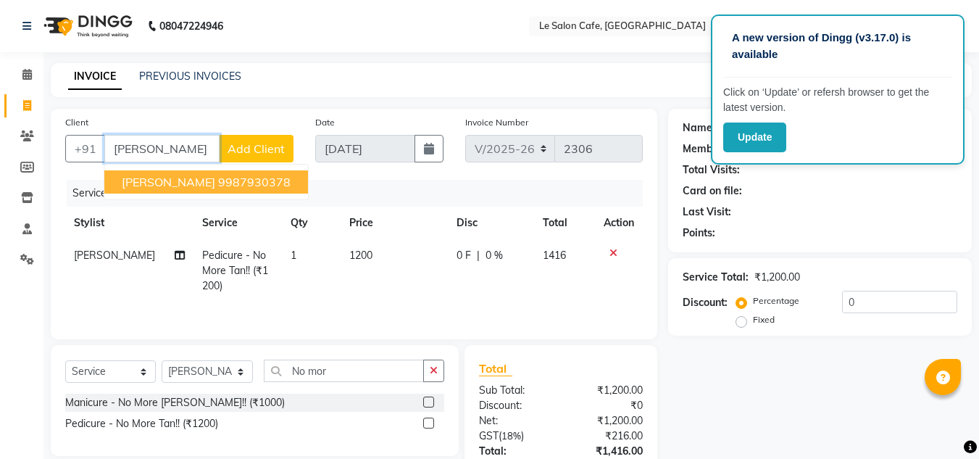
click at [238, 188] on ngb-highlight "9987930378" at bounding box center [254, 182] width 72 height 14
type input "9987930378"
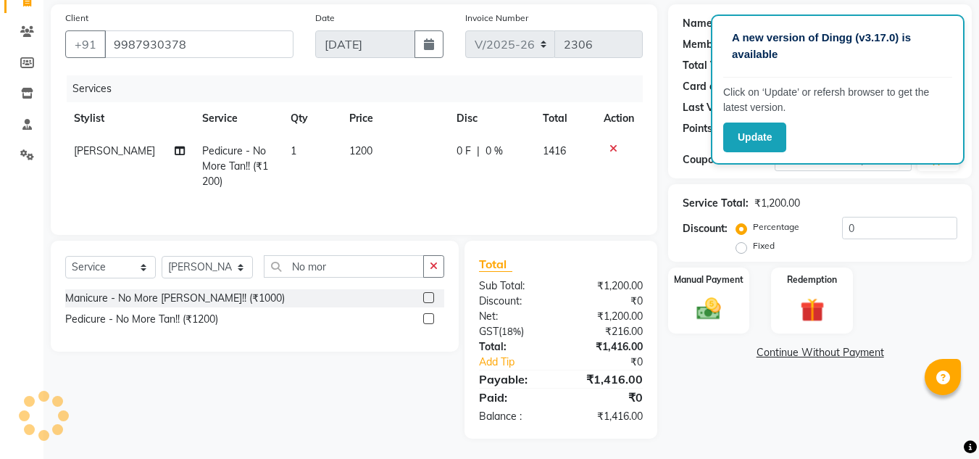
scroll to position [106, 0]
select select "1: Object"
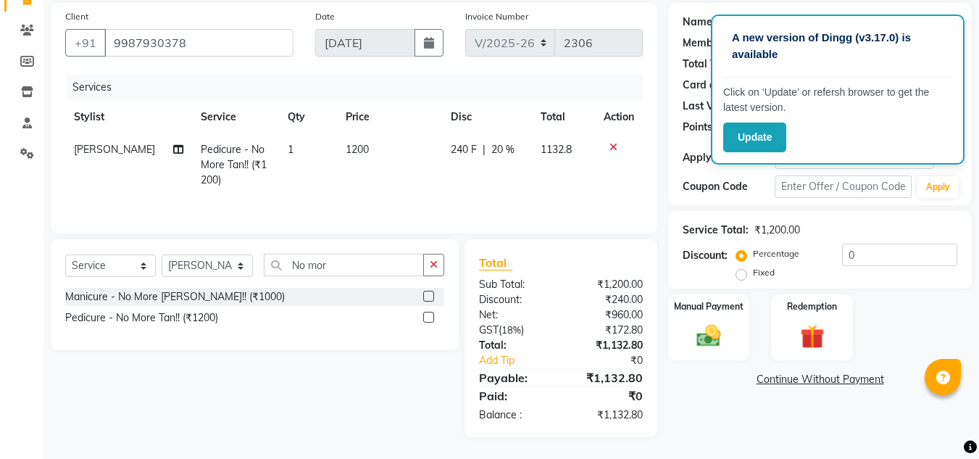
click at [551, 185] on td "1132.8" at bounding box center [563, 164] width 63 height 63
select select "13306"
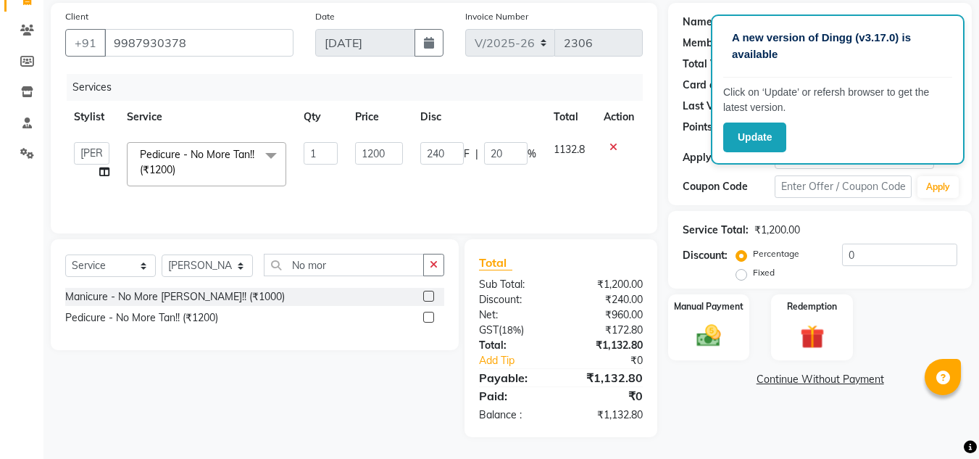
click at [551, 184] on td "1132.8" at bounding box center [570, 164] width 50 height 62
click at [621, 176] on td at bounding box center [619, 164] width 48 height 62
click at [520, 175] on td "240 F | 20 %" at bounding box center [478, 164] width 133 height 62
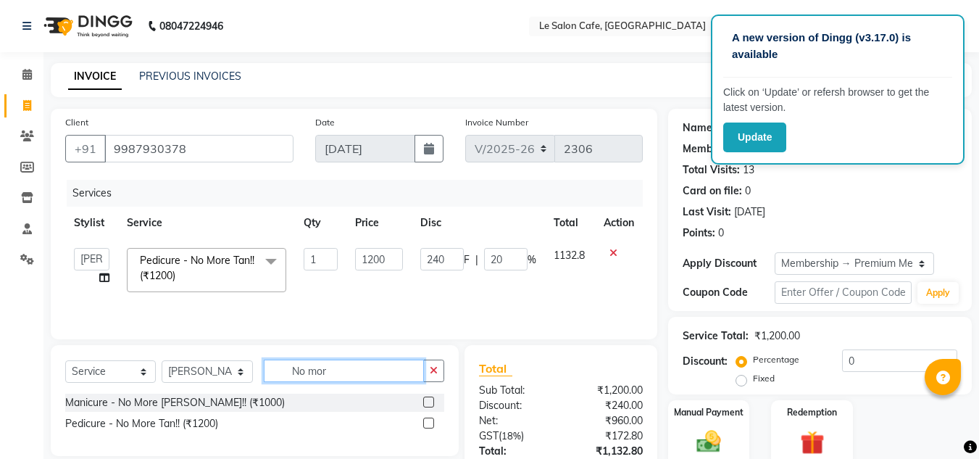
click at [320, 374] on input "No mor" at bounding box center [343, 370] width 161 height 22
click at [326, 374] on input "No mor" at bounding box center [343, 370] width 161 height 22
click at [340, 365] on input "No mor" at bounding box center [343, 370] width 161 height 22
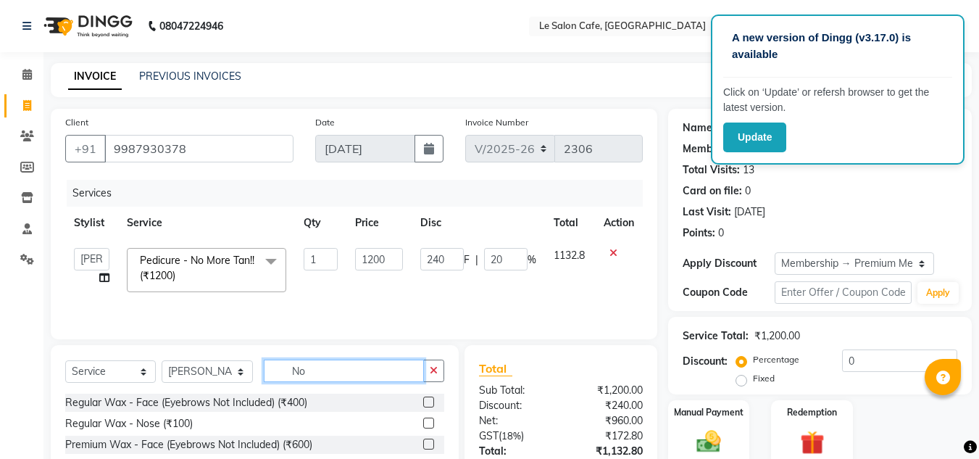
type input "N"
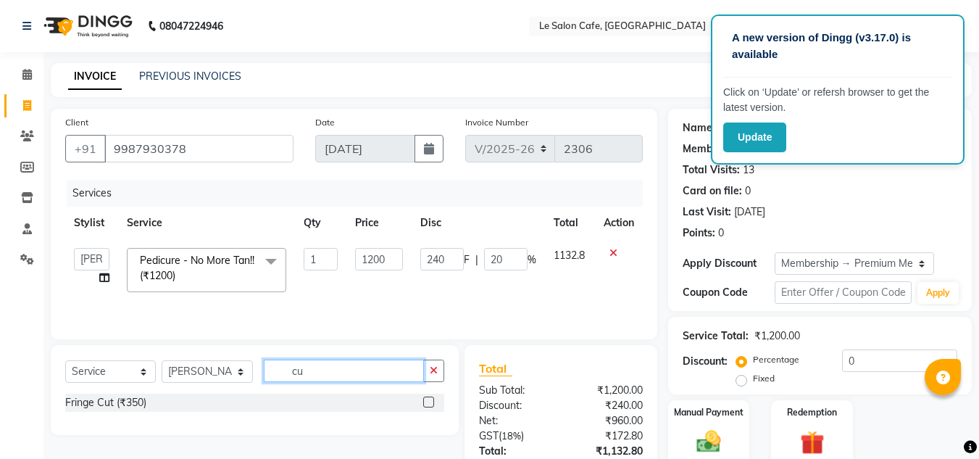
type input "c"
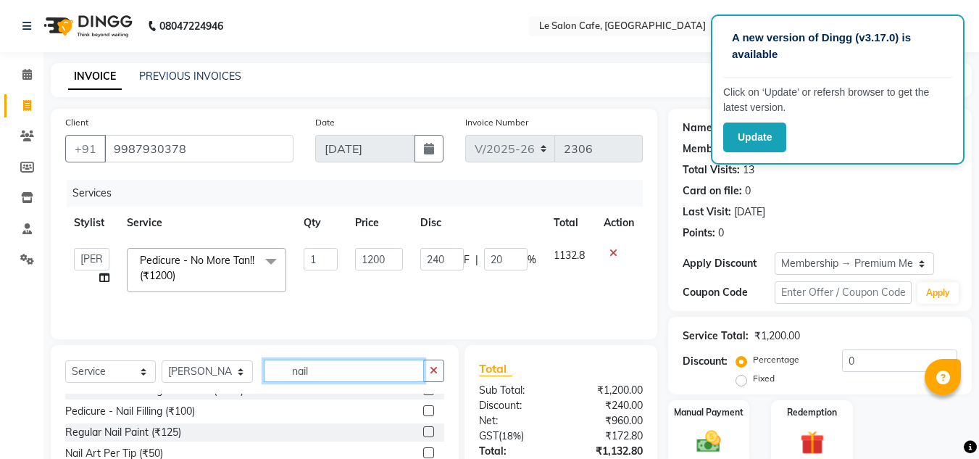
scroll to position [23, 0]
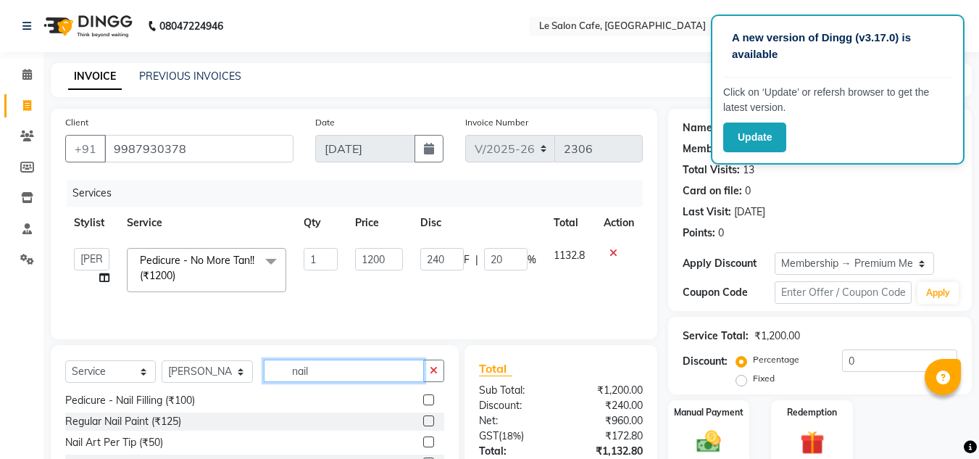
type input "nail"
click at [423, 399] on label at bounding box center [428, 399] width 11 height 11
click at [423, 399] on input "checkbox" at bounding box center [427, 400] width 9 height 9
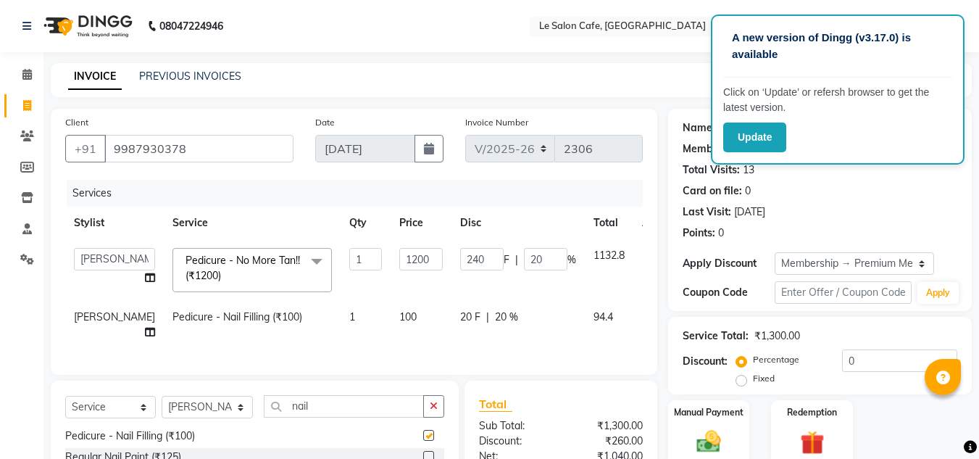
checkbox input "false"
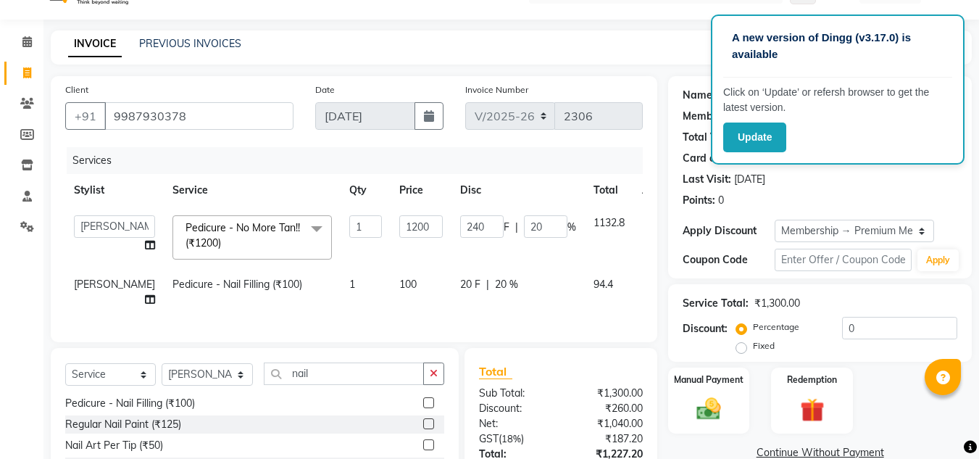
scroll to position [0, 0]
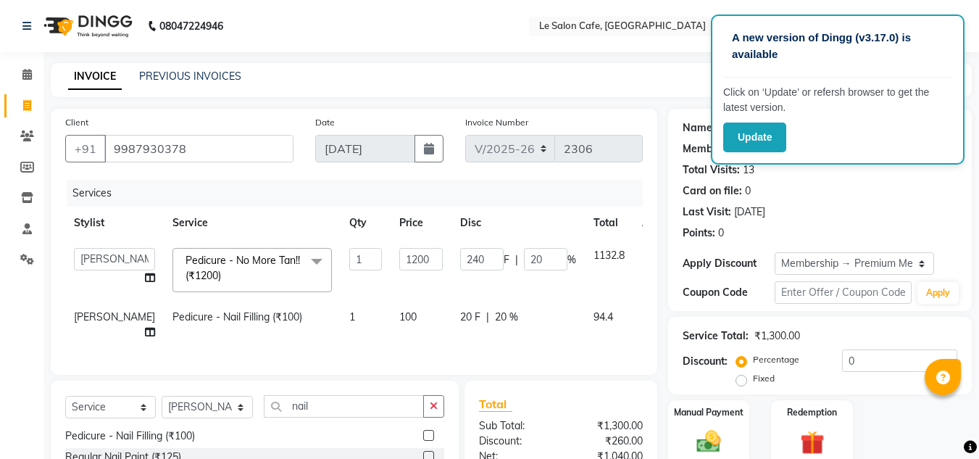
click at [203, 336] on td "Pedicure - Nail Filling (₹100)" at bounding box center [252, 325] width 177 height 48
select select "13306"
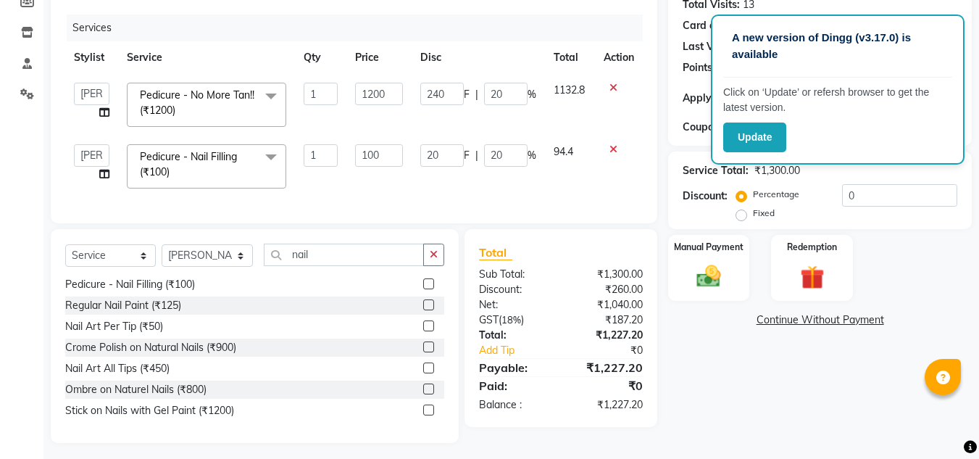
scroll to position [182, 0]
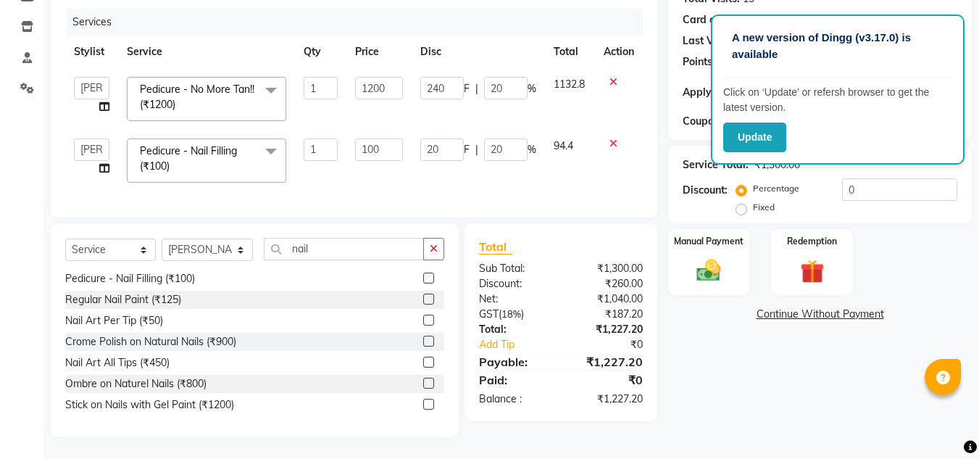
click at [854, 64] on div "A new version of Dingg (v3.17.0) is available" at bounding box center [837, 52] width 229 height 51
drag, startPoint x: 832, startPoint y: 61, endPoint x: 775, endPoint y: 87, distance: 62.9
click at [770, 81] on div "A new version of Dingg (v3.17.0) is available Click on ‘Update’ or refersh brow…" at bounding box center [838, 89] width 254 height 150
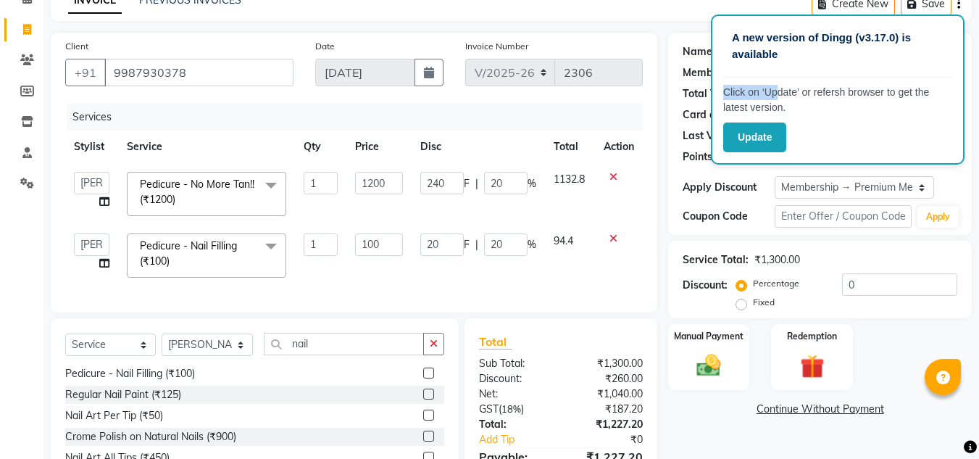
scroll to position [0, 0]
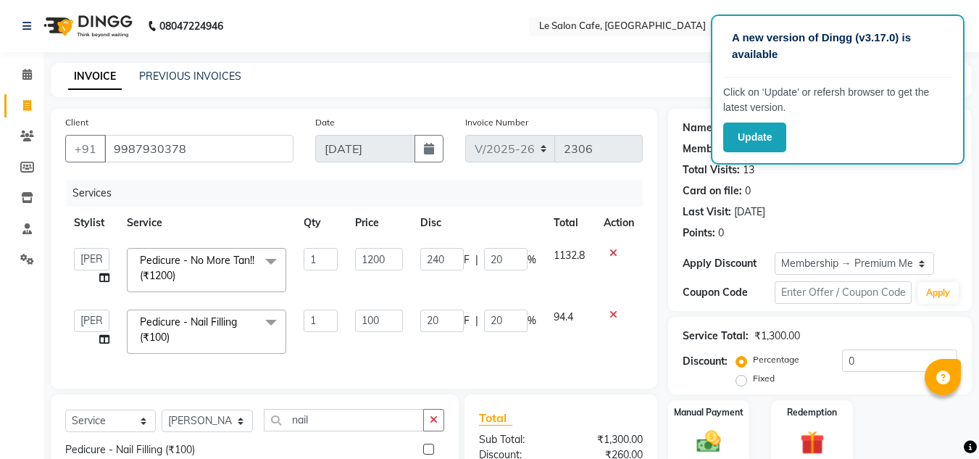
drag, startPoint x: 167, startPoint y: 127, endPoint x: 152, endPoint y: 144, distance: 23.1
click at [161, 134] on div "Client +91 9987930378" at bounding box center [179, 143] width 250 height 59
click at [152, 145] on input "9987930378" at bounding box center [198, 149] width 189 height 28
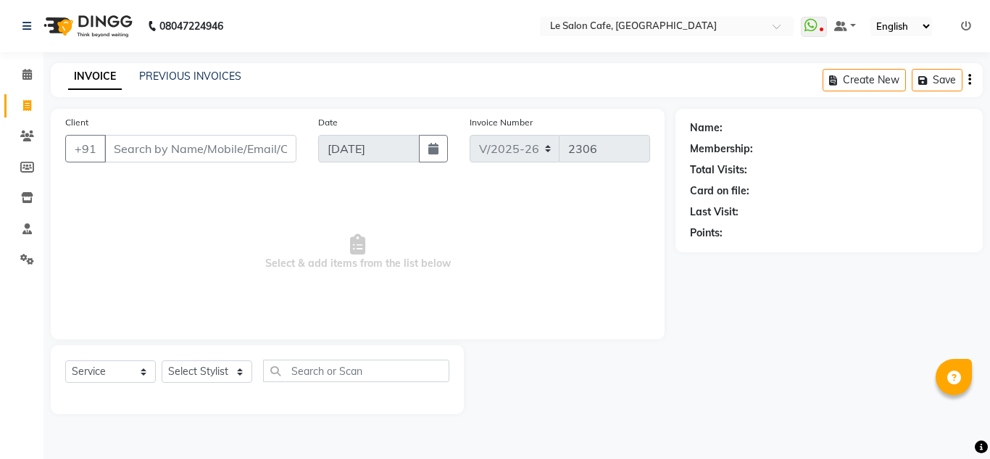
select select "594"
select select "service"
drag, startPoint x: 151, startPoint y: 140, endPoint x: 151, endPoint y: 162, distance: 22.5
click at [151, 140] on input "Client" at bounding box center [200, 149] width 192 height 28
click at [236, 364] on select "Select Stylist [PERSON_NAME] [PERSON_NAME] Kadam [PERSON_NAME] Front Desk [PERS…" at bounding box center [208, 371] width 92 height 22
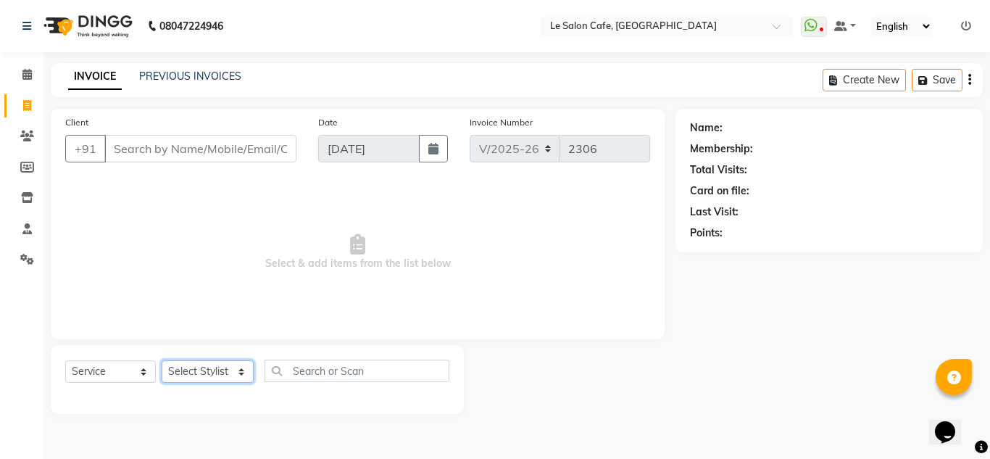
select select "86050"
click at [162, 360] on select "Select Stylist [PERSON_NAME] [PERSON_NAME] Kadam [PERSON_NAME] Front Desk [PERS…" at bounding box center [208, 371] width 92 height 22
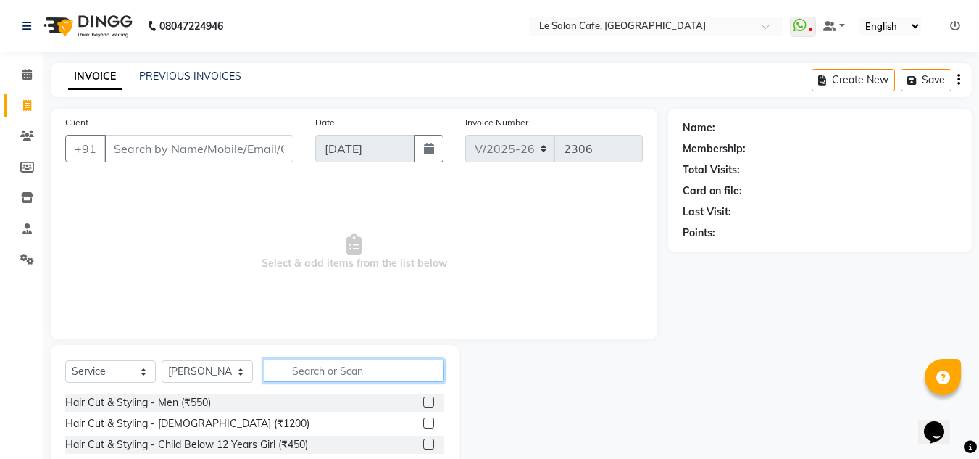
click at [332, 371] on input "text" at bounding box center [354, 370] width 180 height 22
type input "Hair Wash"
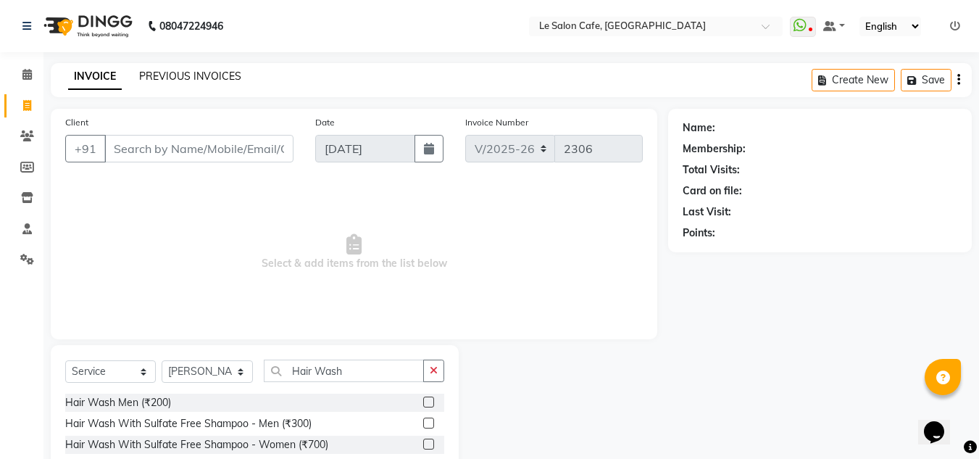
click at [176, 72] on link "PREVIOUS INVOICES" at bounding box center [190, 76] width 102 height 13
click at [23, 141] on span at bounding box center [26, 136] width 25 height 17
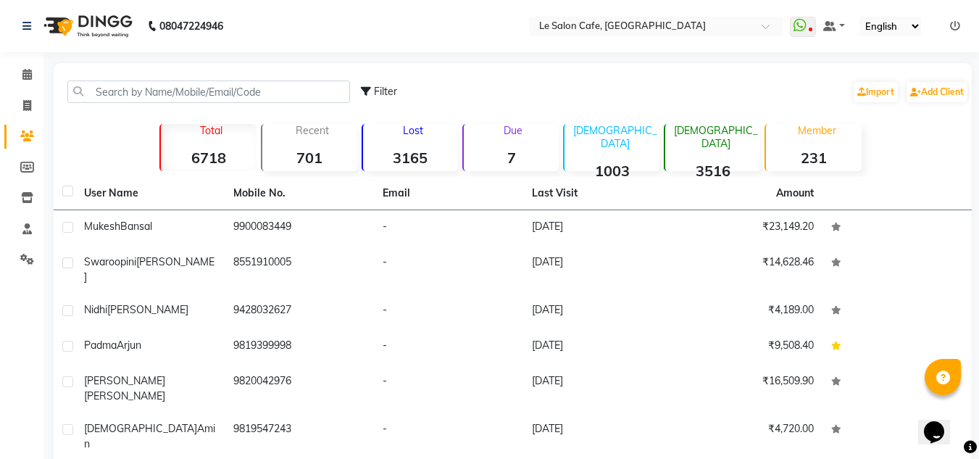
click at [833, 142] on div "Member 231" at bounding box center [813, 147] width 96 height 47
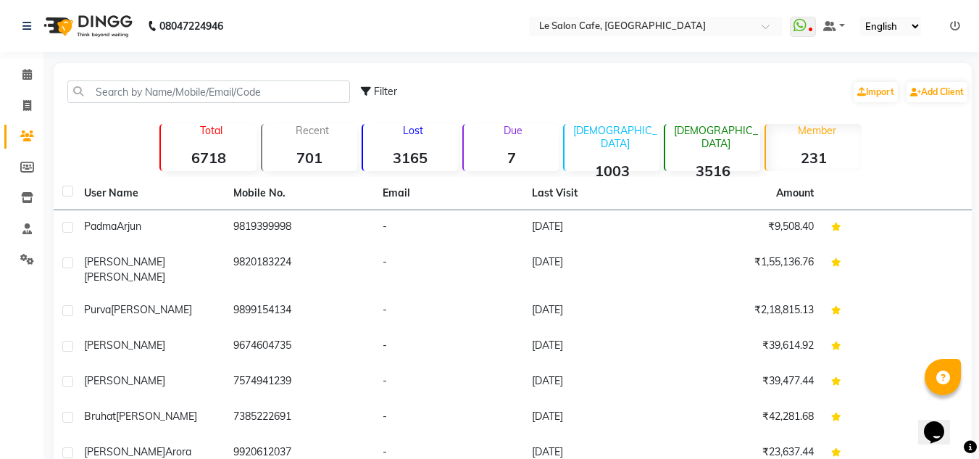
click at [780, 149] on strong "231" at bounding box center [813, 158] width 95 height 18
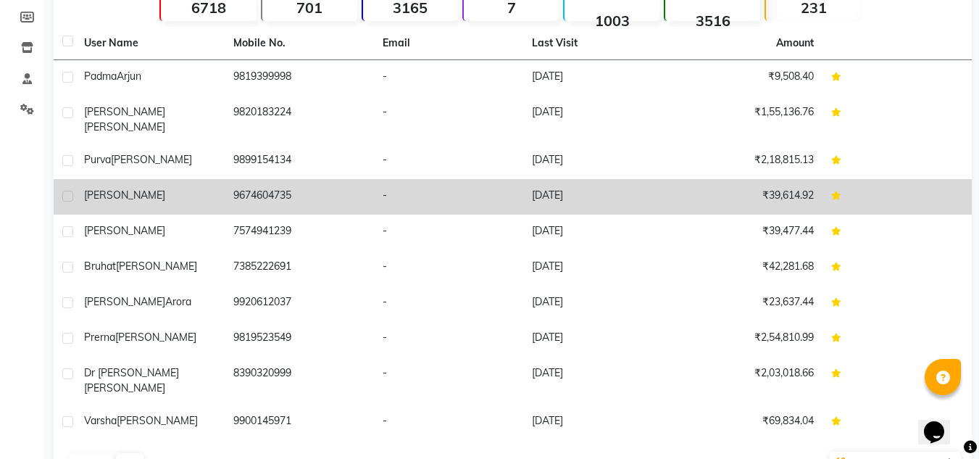
scroll to position [169, 0]
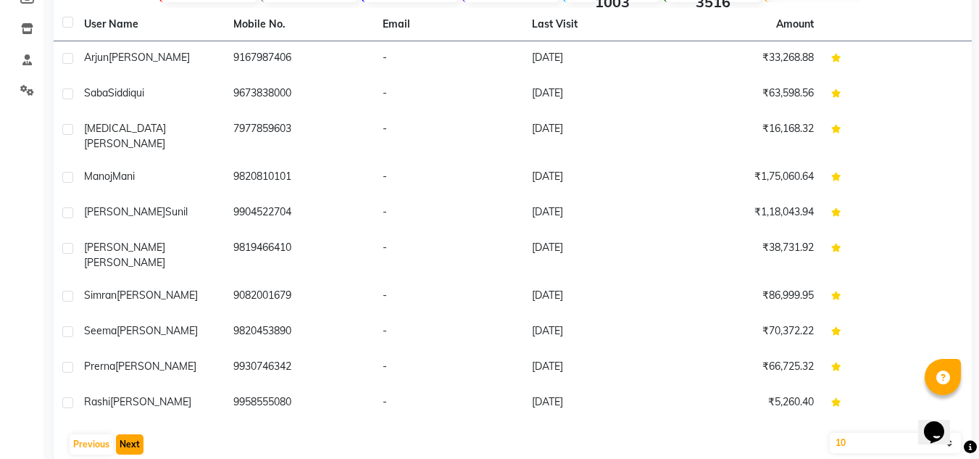
drag, startPoint x: 127, startPoint y: 420, endPoint x: 122, endPoint y: 408, distance: 12.7
click at [125, 446] on button "Next" at bounding box center [130, 456] width 28 height 20
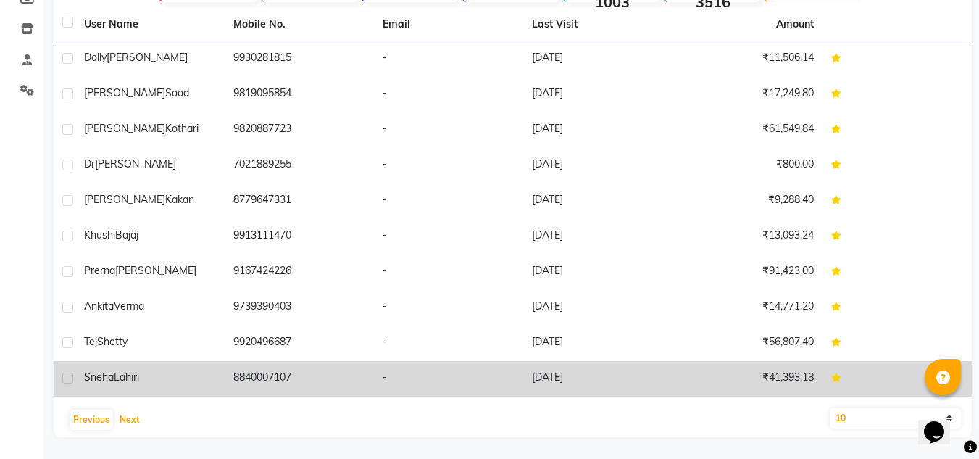
drag, startPoint x: 130, startPoint y: 421, endPoint x: 123, endPoint y: 375, distance: 46.1
click at [130, 422] on button "Next" at bounding box center [130, 432] width 28 height 20
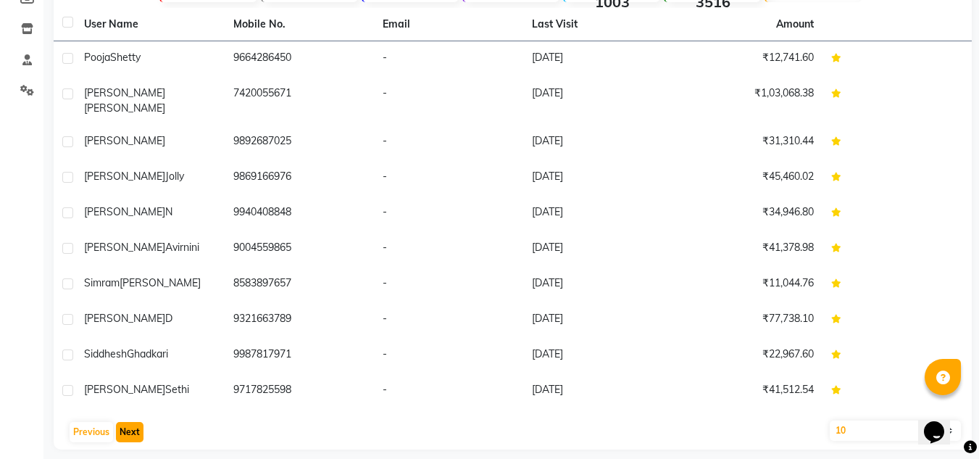
drag, startPoint x: 128, startPoint y: 417, endPoint x: 125, endPoint y: 409, distance: 7.6
click at [125, 422] on button "Next" at bounding box center [130, 432] width 28 height 20
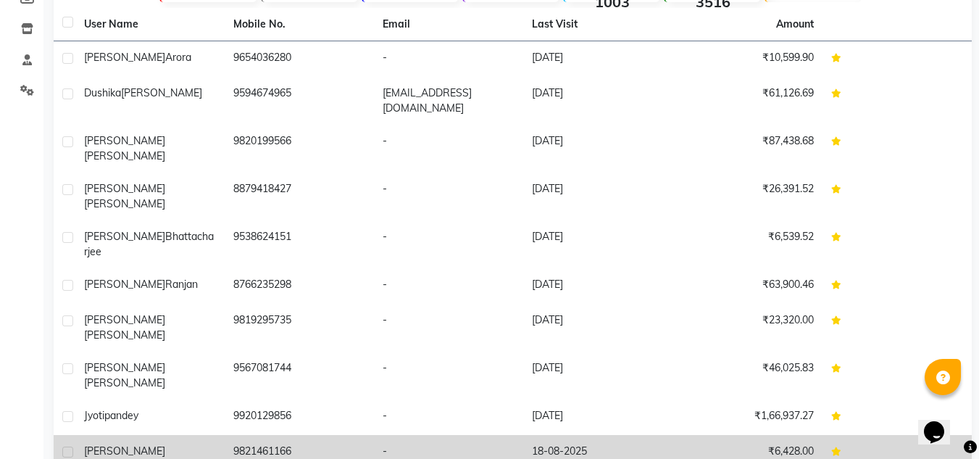
drag, startPoint x: 118, startPoint y: 416, endPoint x: 115, endPoint y: 392, distance: 24.1
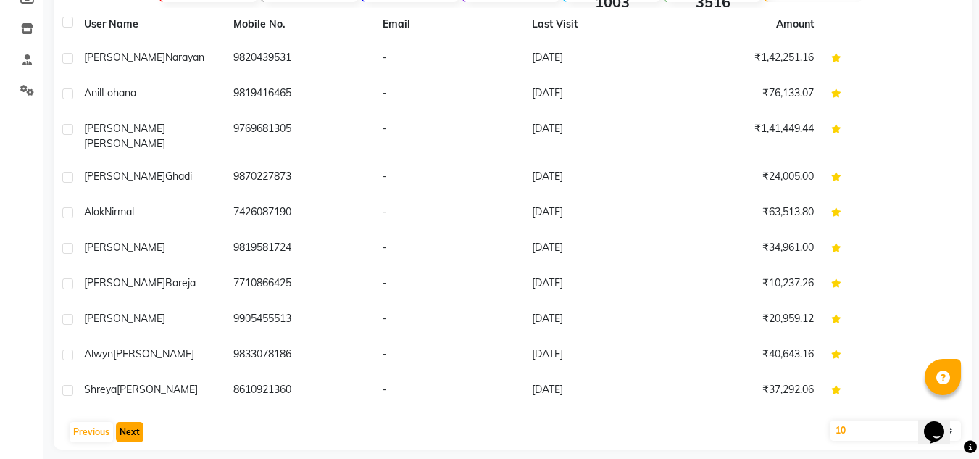
click at [130, 422] on button "Next" at bounding box center [130, 432] width 28 height 20
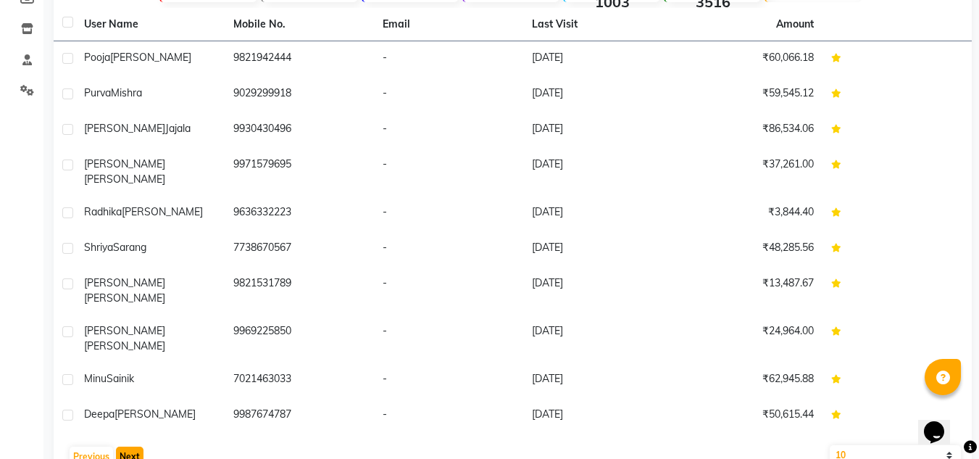
click at [128, 446] on button "Next" at bounding box center [130, 456] width 28 height 20
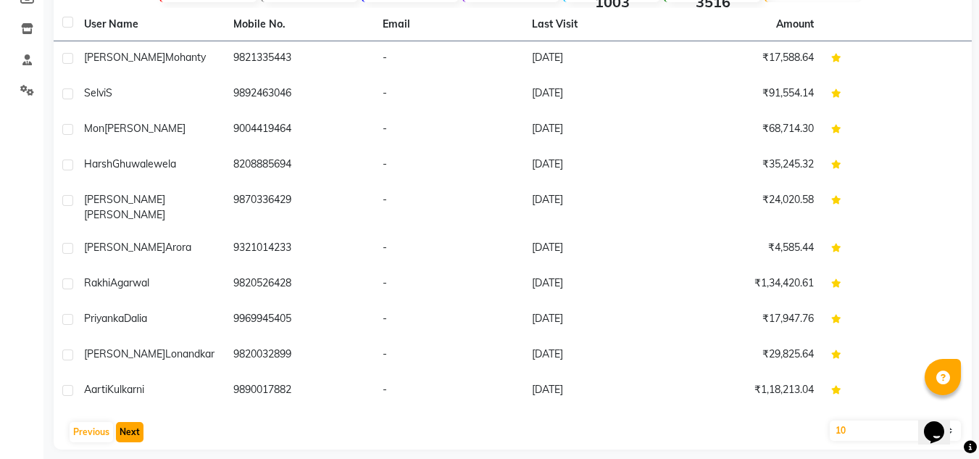
click at [127, 422] on button "Next" at bounding box center [130, 432] width 28 height 20
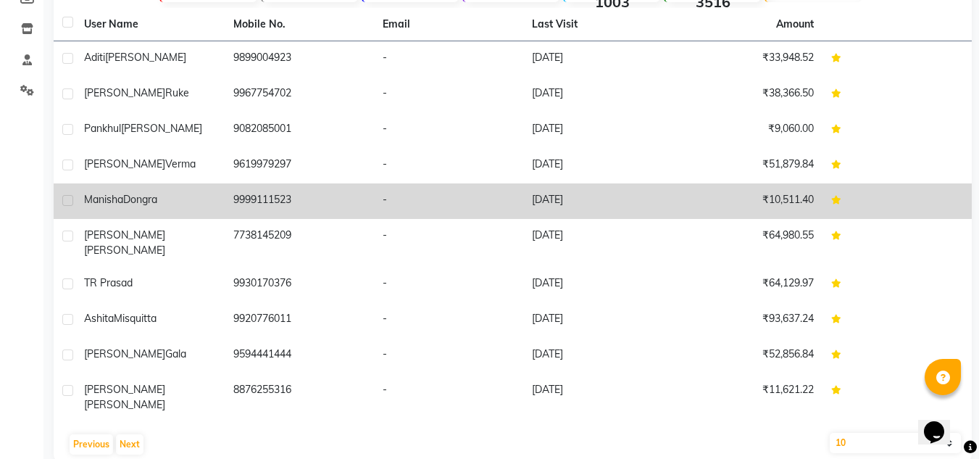
click at [191, 196] on div "Manisha Dongra" at bounding box center [150, 199] width 132 height 15
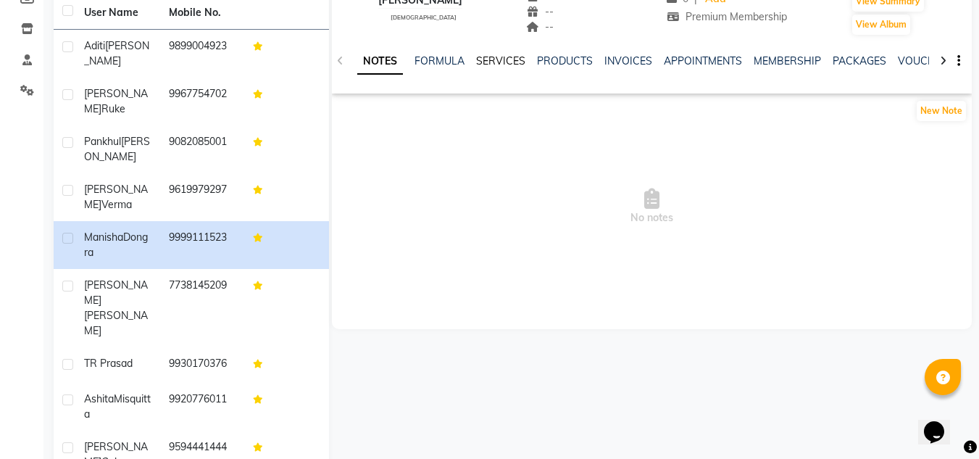
click at [485, 64] on link "SERVICES" at bounding box center [500, 60] width 49 height 13
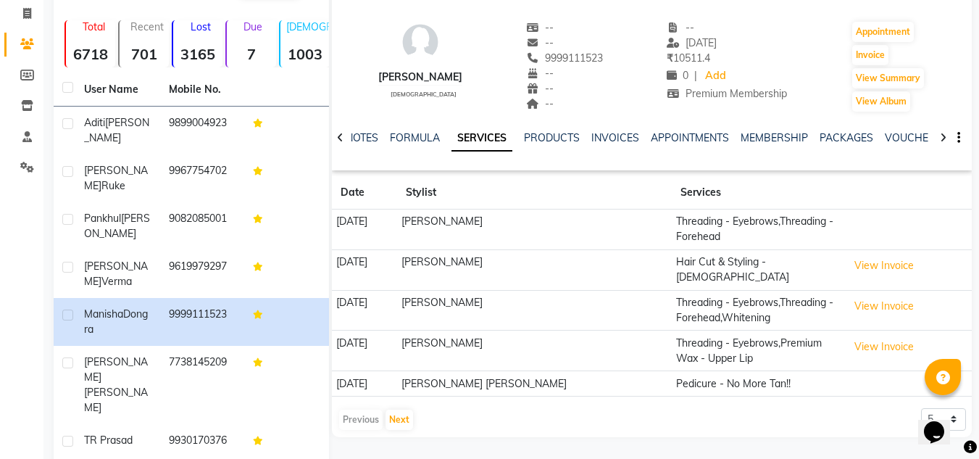
scroll to position [219, 0]
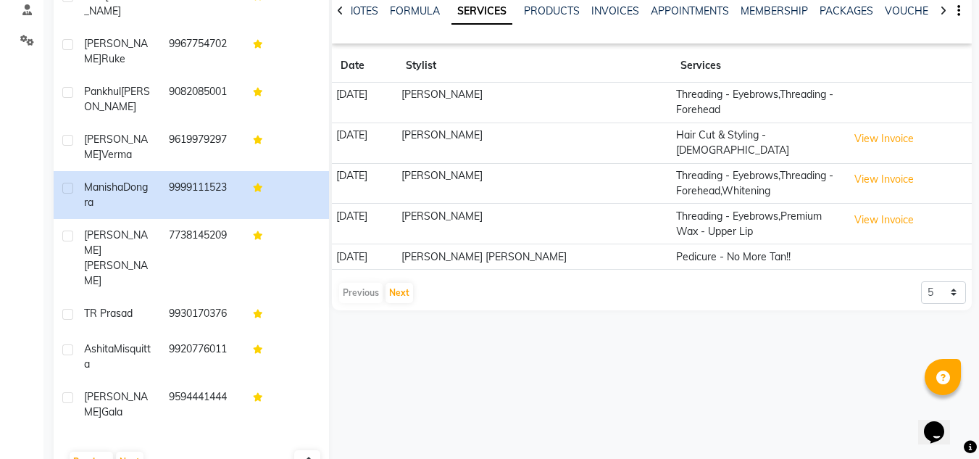
click at [489, 369] on div "Manisha Dongra female -- -- 9999111523 -- -- -- -- 03-08-2025 ₹ 10511.4 0 | Add…" at bounding box center [650, 161] width 643 height 635
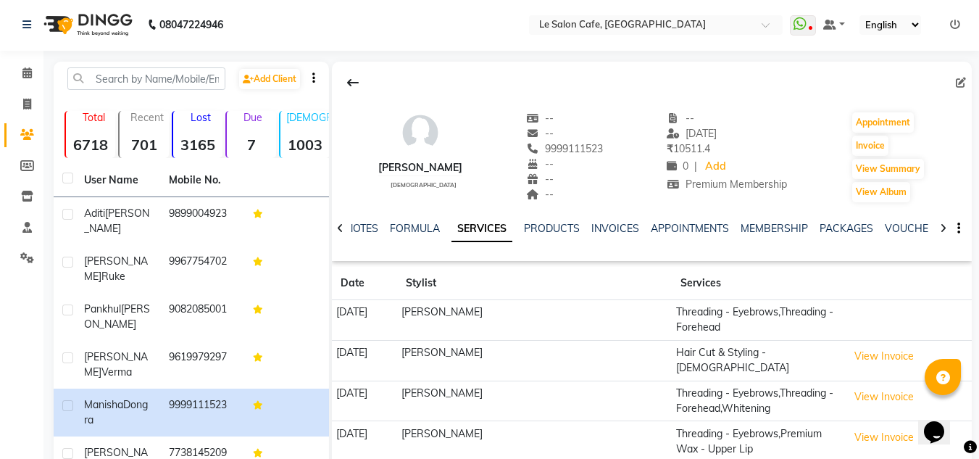
scroll to position [0, 0]
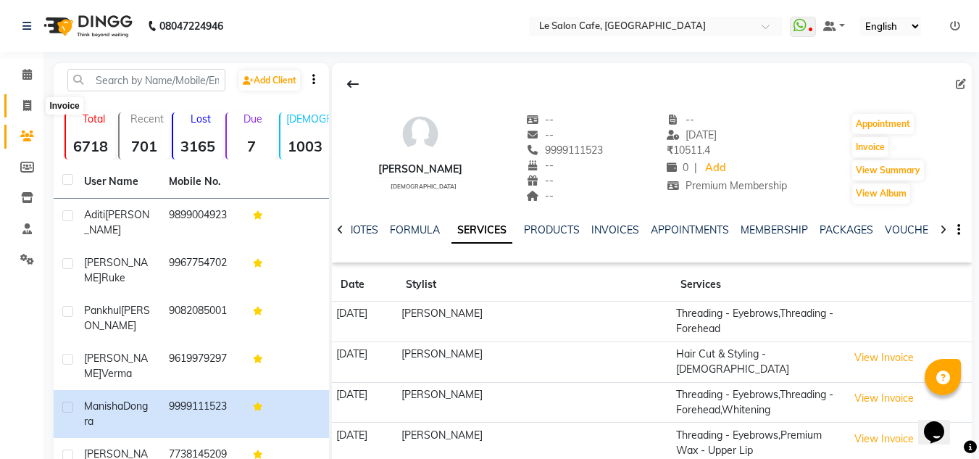
click at [28, 106] on icon at bounding box center [27, 105] width 8 height 11
select select "service"
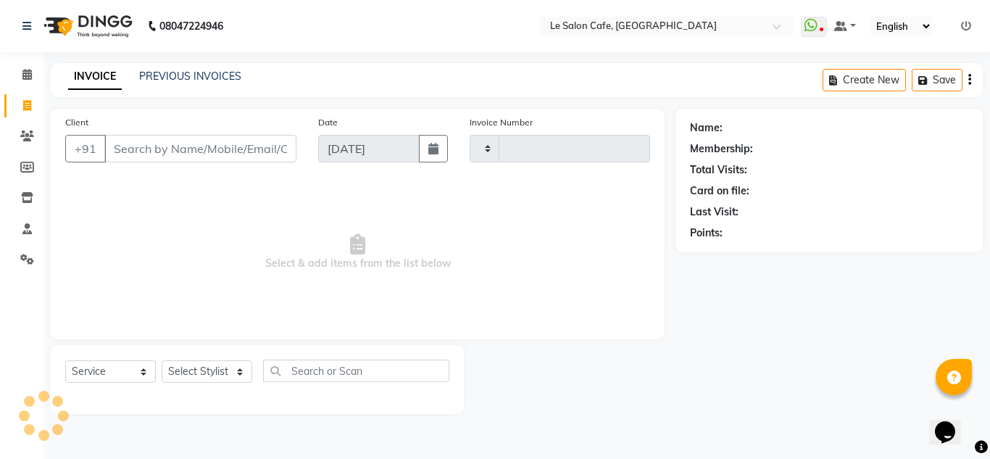
type input "2306"
select select "594"
click at [167, 148] on input "Client" at bounding box center [200, 149] width 192 height 28
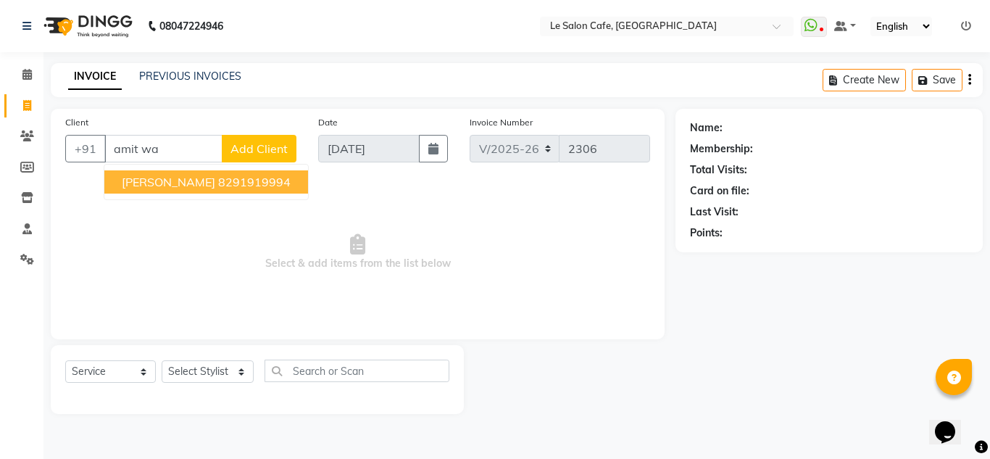
click at [218, 183] on ngb-highlight "8291919994" at bounding box center [254, 182] width 72 height 14
type input "8291919994"
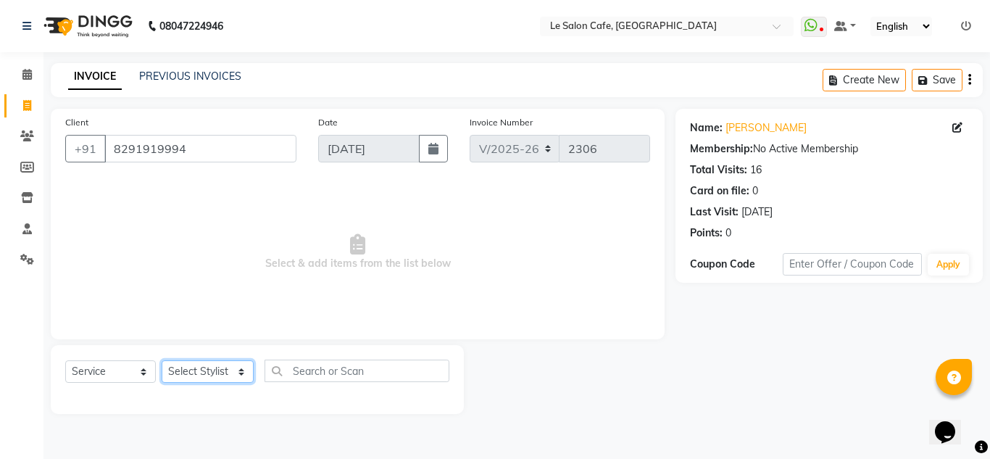
click at [220, 365] on select "Select Stylist [PERSON_NAME] [PERSON_NAME] Kadam [PERSON_NAME] Front Desk [PERS…" at bounding box center [208, 371] width 92 height 22
select select "86051"
click at [162, 360] on select "Select Stylist [PERSON_NAME] [PERSON_NAME] Kadam [PERSON_NAME] Front Desk [PERS…" at bounding box center [208, 371] width 92 height 22
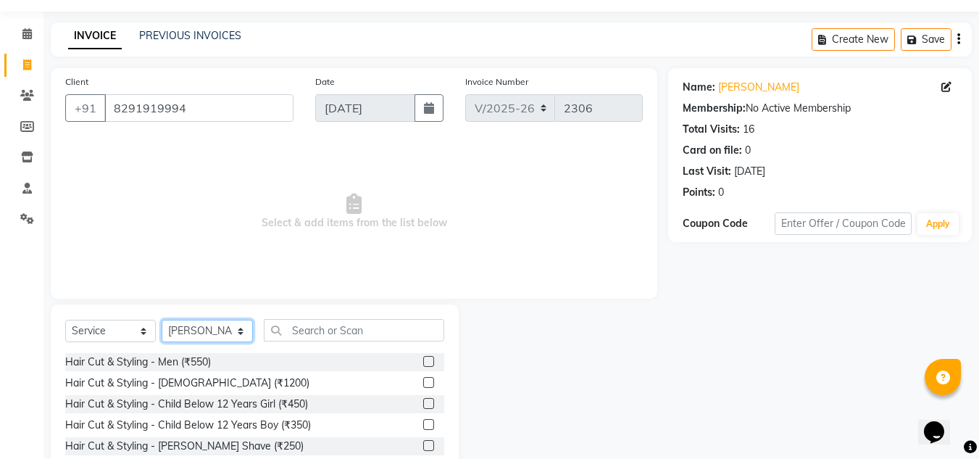
scroll to position [72, 0]
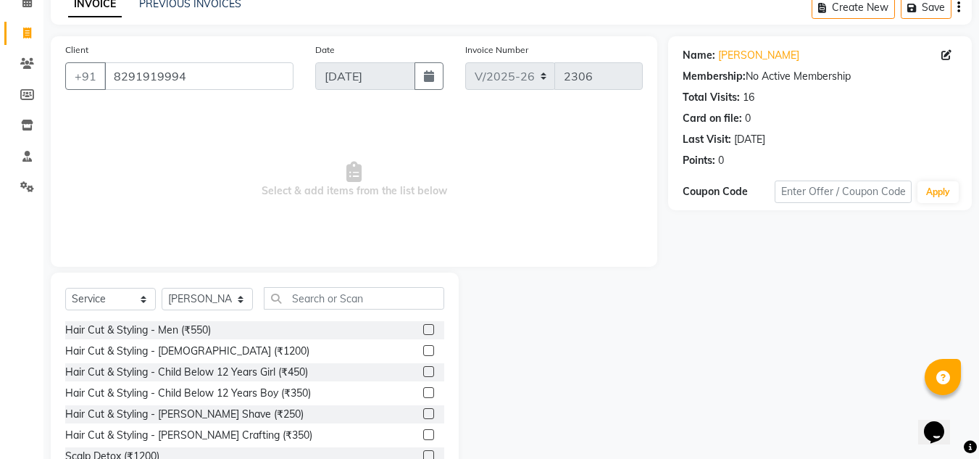
click at [423, 411] on label at bounding box center [428, 413] width 11 height 11
click at [423, 411] on input "checkbox" at bounding box center [427, 413] width 9 height 9
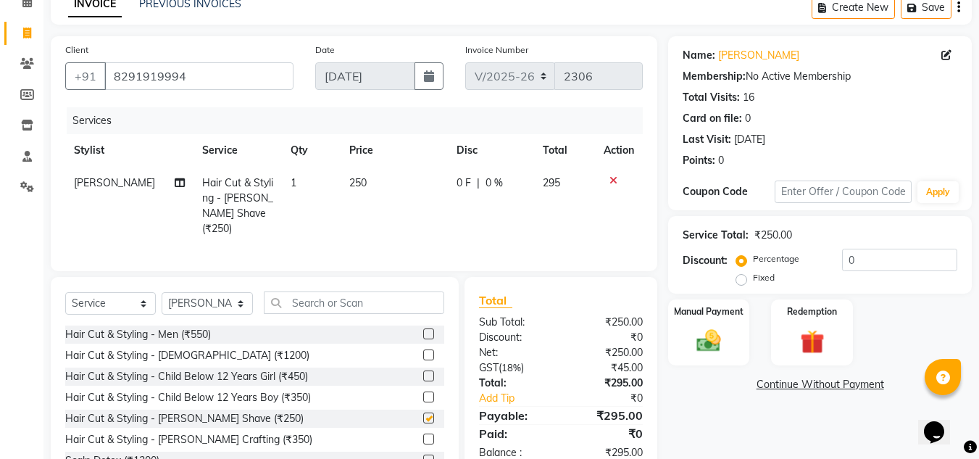
checkbox input "false"
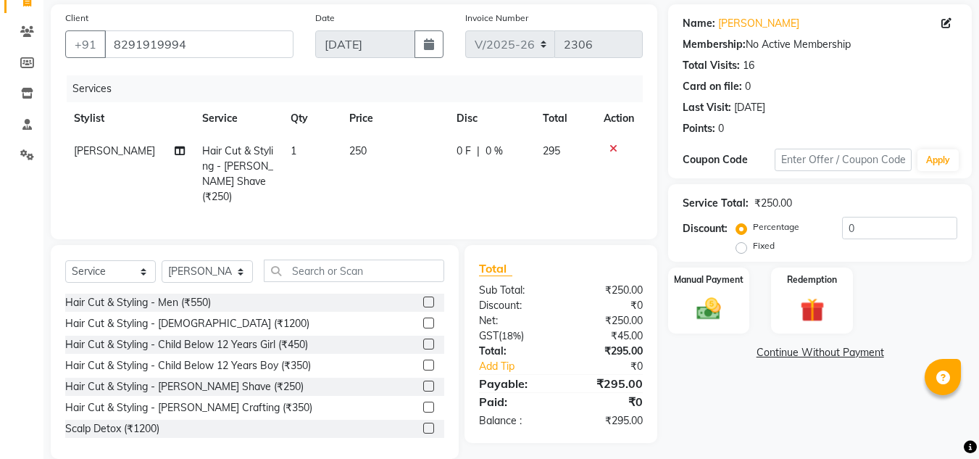
scroll to position [122, 0]
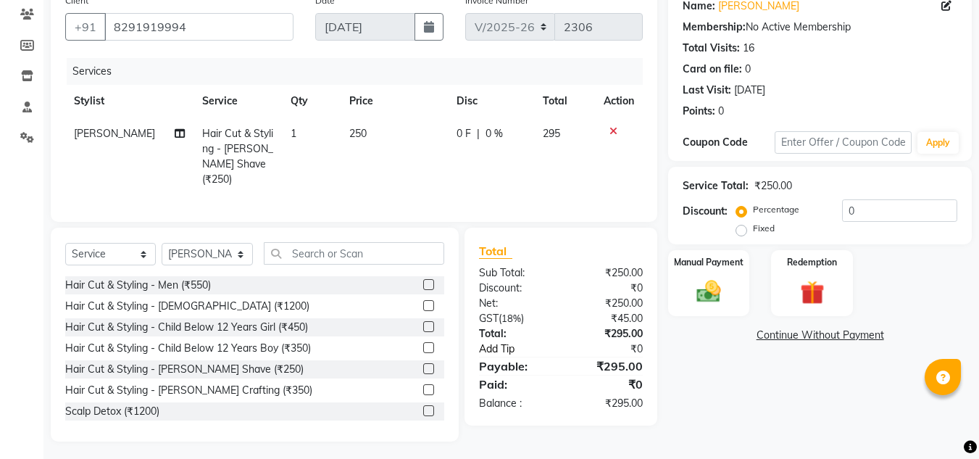
click at [503, 341] on link "Add Tip" at bounding box center [522, 348] width 108 height 15
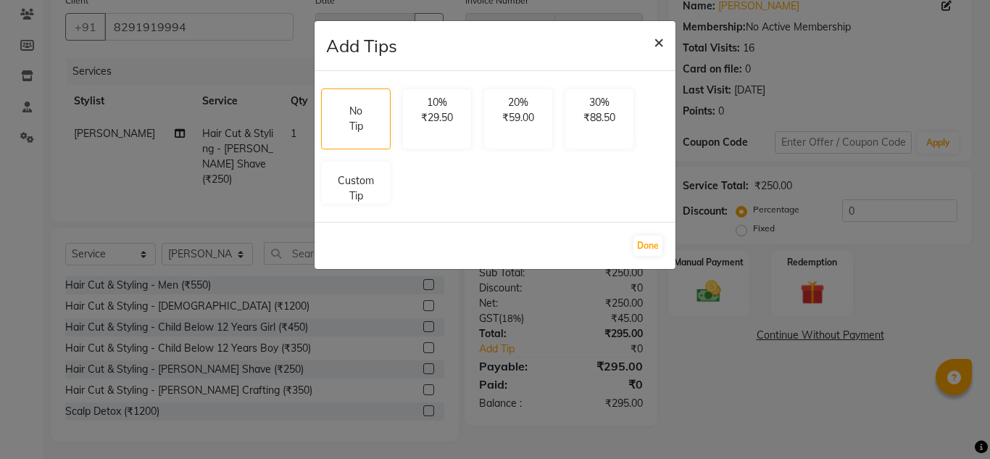
click at [662, 37] on span "×" at bounding box center [659, 41] width 10 height 22
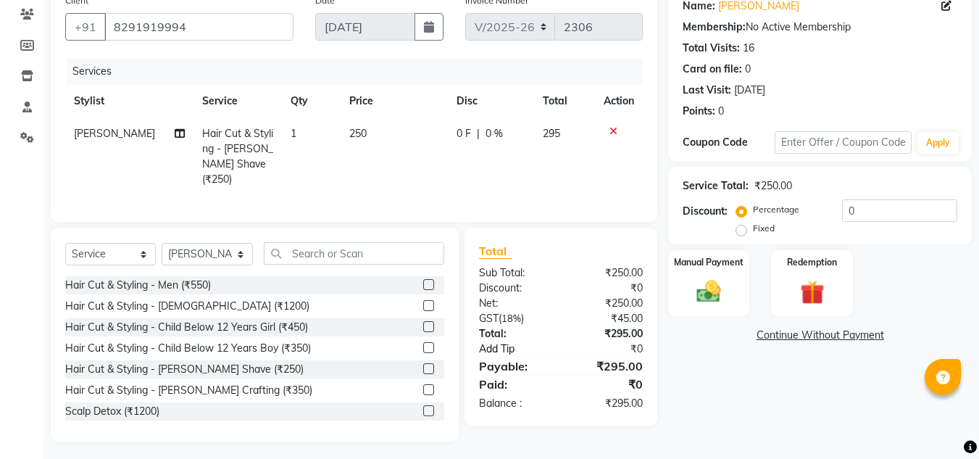
click at [512, 345] on link "Add Tip" at bounding box center [522, 348] width 108 height 15
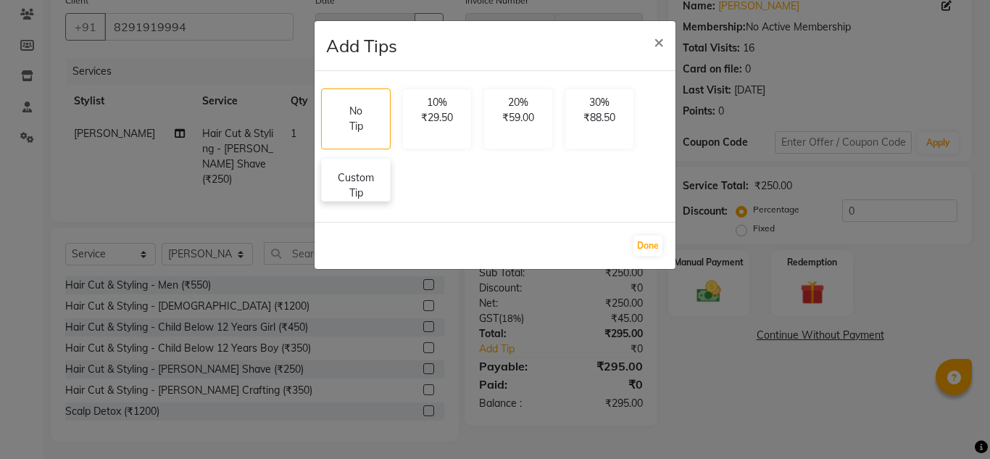
click at [375, 183] on p "Custom Tip" at bounding box center [355, 185] width 51 height 30
select select "86051"
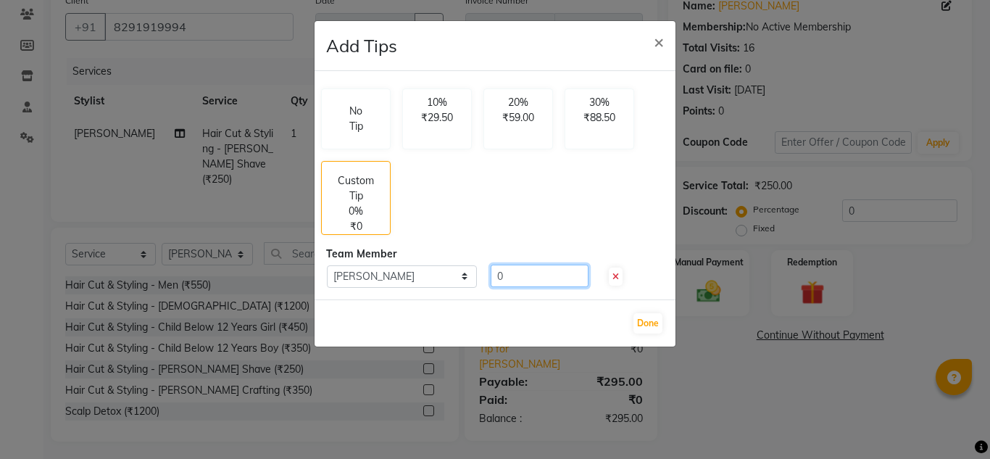
click at [512, 272] on input "0" at bounding box center [540, 276] width 98 height 22
type input "100"
click at [646, 320] on button "Done" at bounding box center [647, 323] width 29 height 20
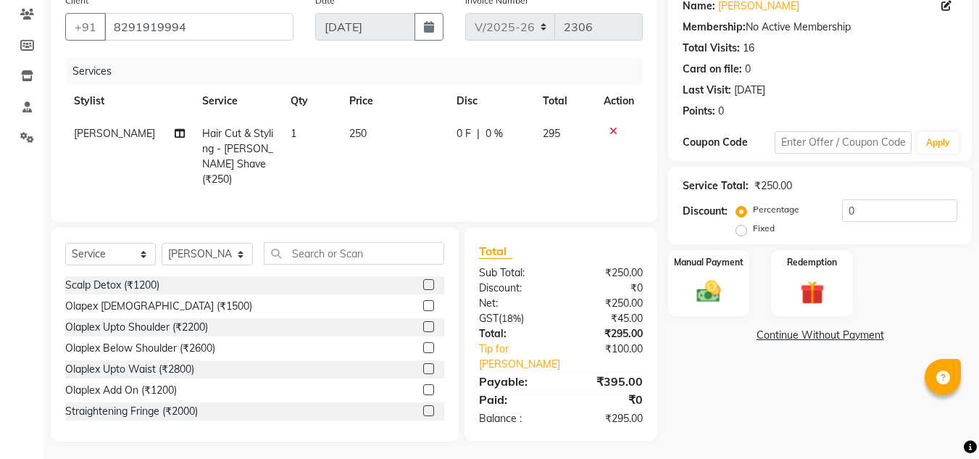
scroll to position [145, 0]
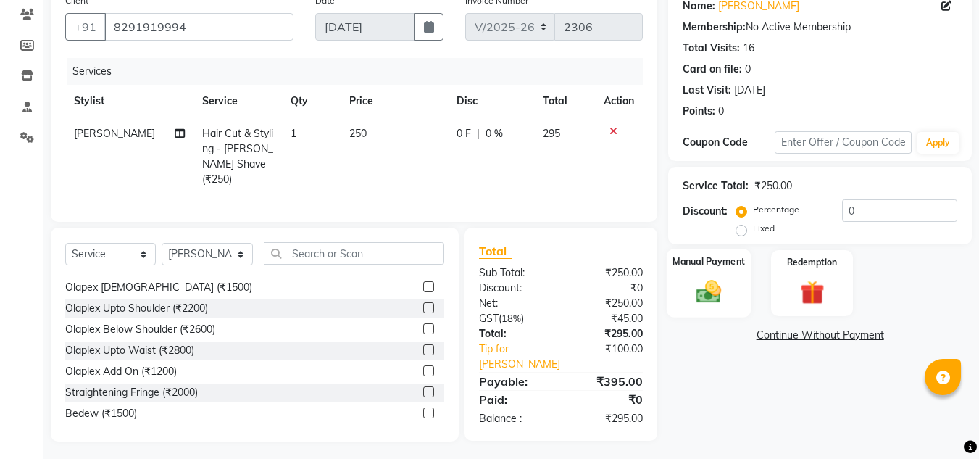
click at [715, 281] on img at bounding box center [708, 291] width 41 height 29
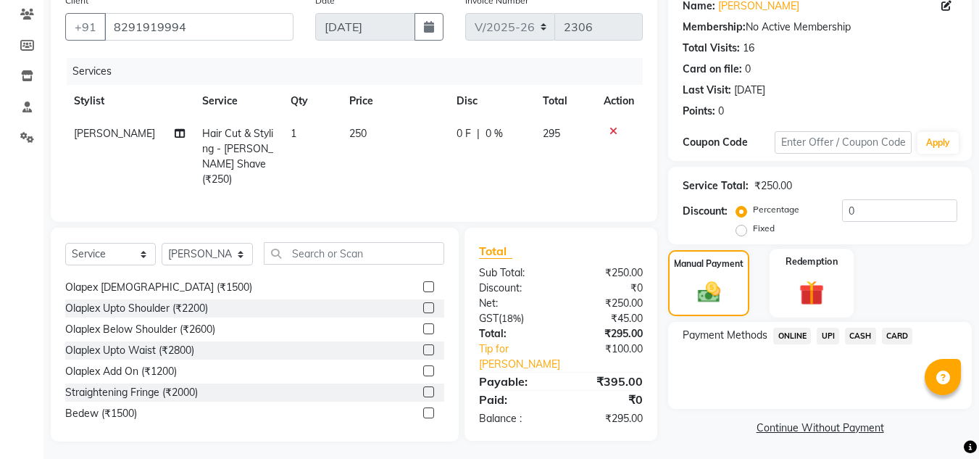
scroll to position [123, 0]
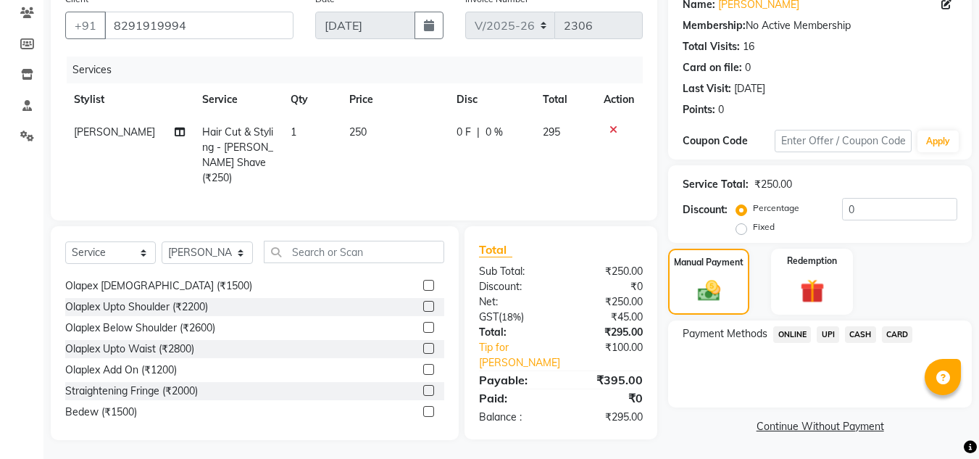
click at [646, 409] on div "₹295.00" at bounding box center [607, 416] width 93 height 15
click at [828, 329] on span "UPI" at bounding box center [828, 334] width 22 height 17
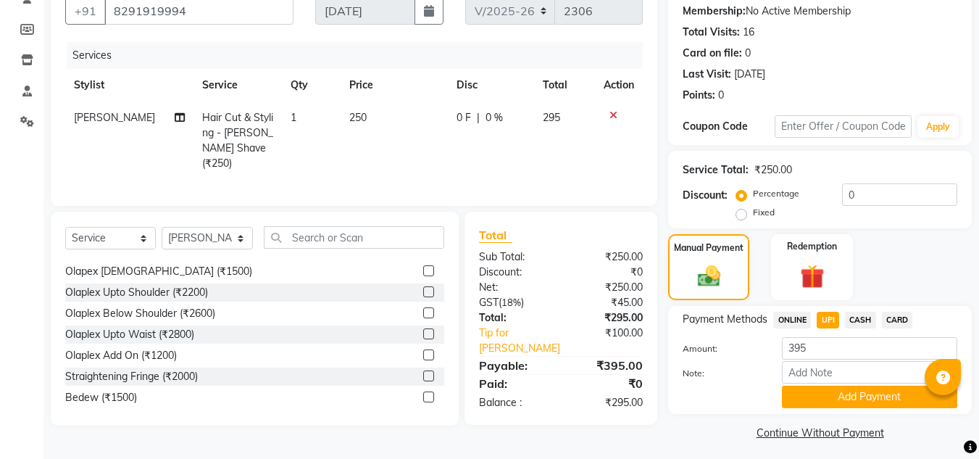
scroll to position [144, 0]
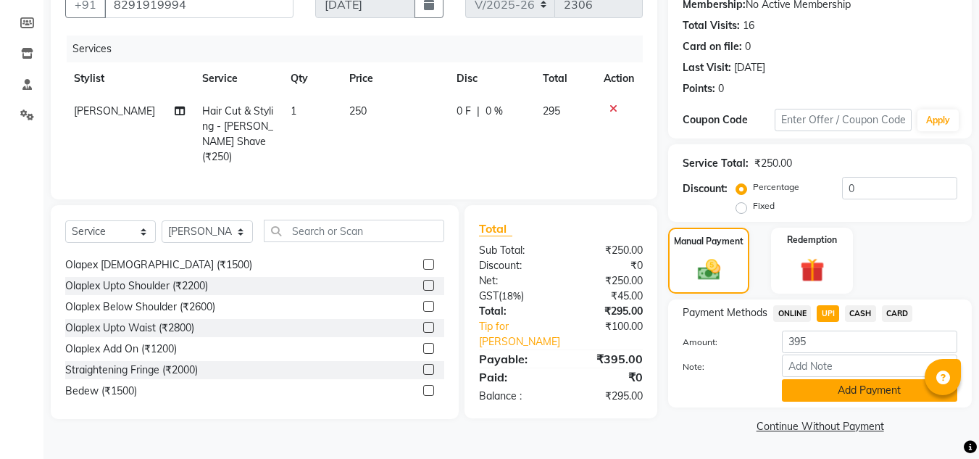
click at [846, 393] on button "Add Payment" at bounding box center [869, 390] width 175 height 22
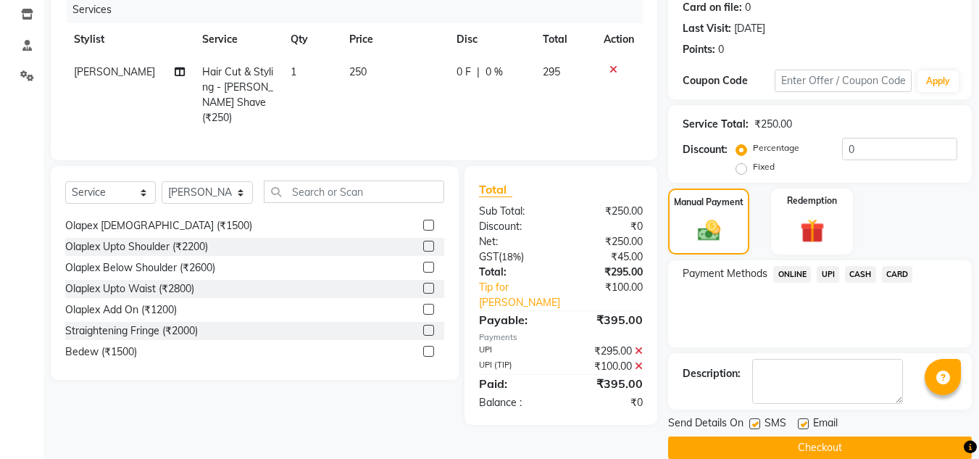
scroll to position [205, 0]
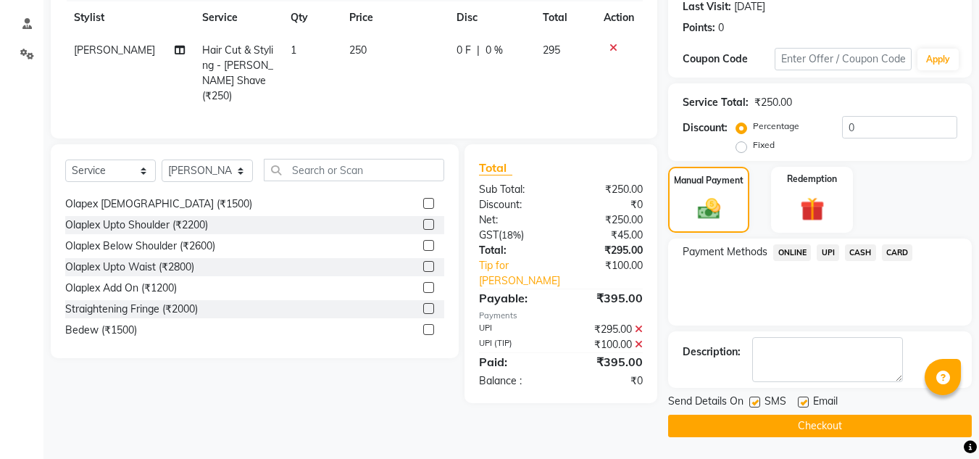
click at [804, 406] on label at bounding box center [803, 401] width 11 height 11
click at [804, 406] on input "checkbox" at bounding box center [802, 402] width 9 height 9
checkbox input "false"
click at [801, 417] on button "Checkout" at bounding box center [820, 426] width 304 height 22
click at [812, 422] on button "Checkout" at bounding box center [820, 426] width 304 height 22
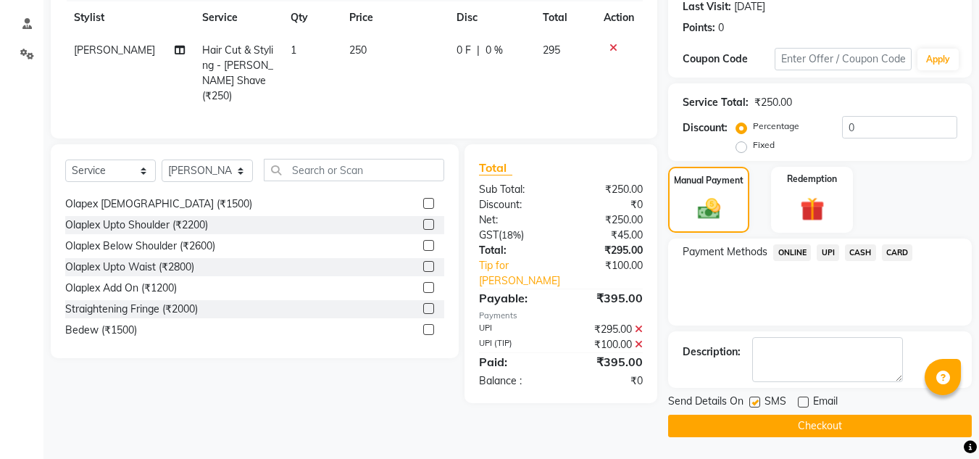
click at [787, 425] on button "Checkout" at bounding box center [820, 426] width 304 height 22
click at [804, 420] on button "Checkout" at bounding box center [820, 426] width 304 height 22
click at [810, 422] on button "Checkout" at bounding box center [820, 426] width 304 height 22
click at [688, 308] on div "Payment Methods ONLINE UPI CASH CARD" at bounding box center [820, 281] width 304 height 87
click at [801, 420] on button "Checkout" at bounding box center [820, 426] width 304 height 22
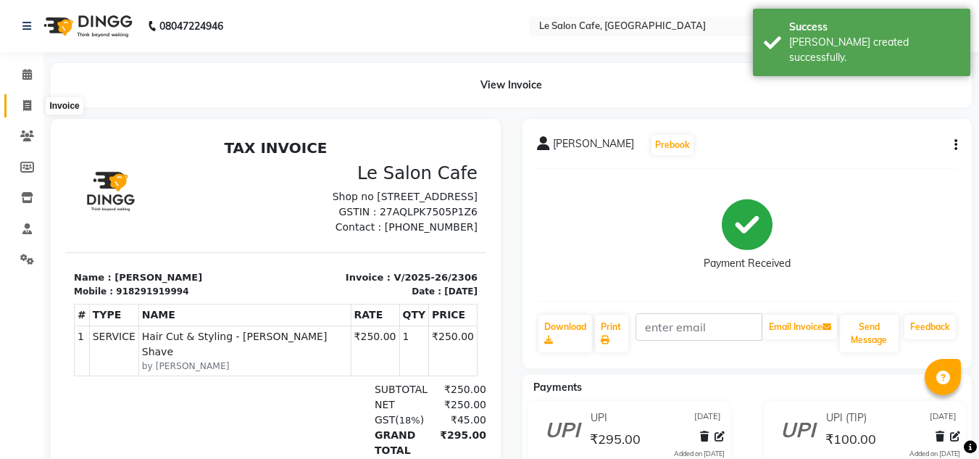
click at [25, 112] on span at bounding box center [26, 106] width 25 height 17
select select "service"
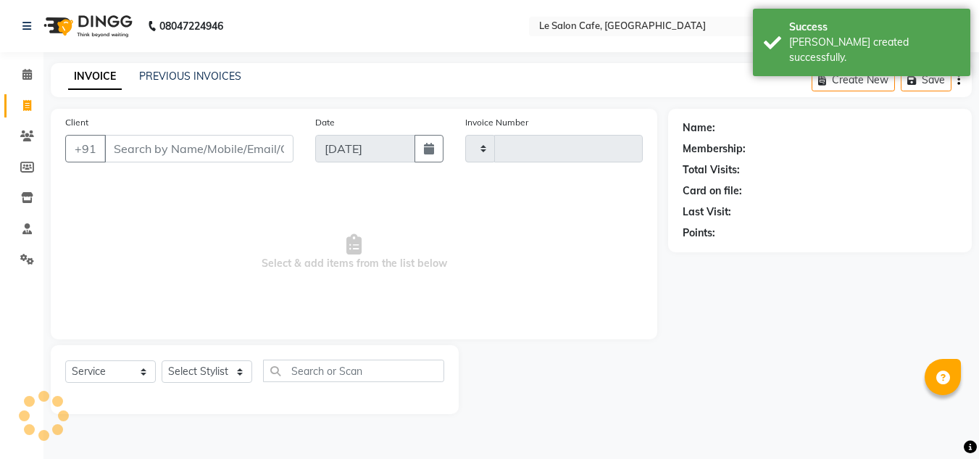
type input "2307"
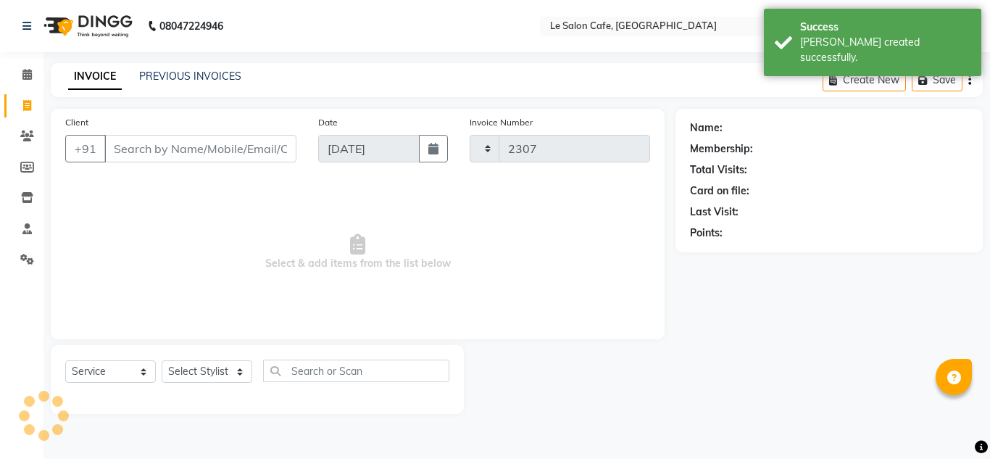
select select "594"
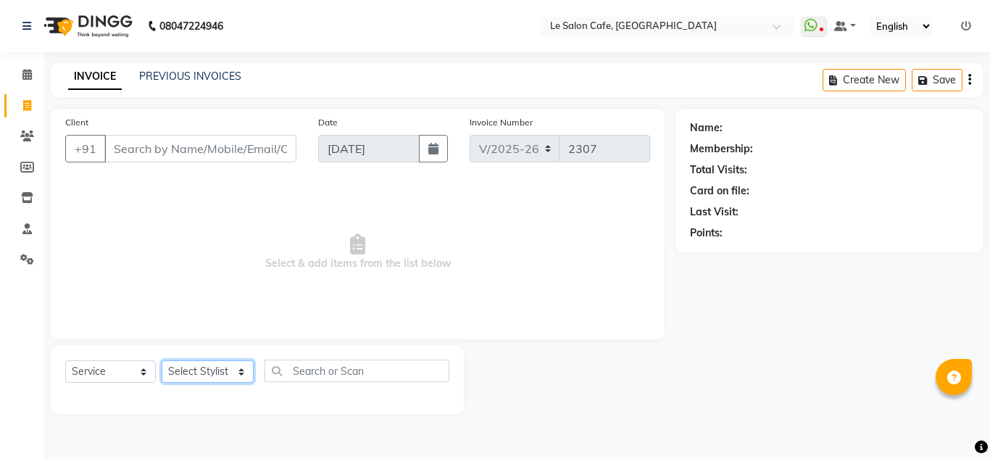
click at [237, 370] on select "Select Stylist Amandeep Kaur Kalsi Aniket Kadam Faim Alvi Front Desk Muskan Kha…" at bounding box center [208, 371] width 92 height 22
click at [162, 360] on select "Select Stylist Amandeep Kaur Kalsi Aniket Kadam Faim Alvi Front Desk Muskan Kha…" at bounding box center [208, 371] width 92 height 22
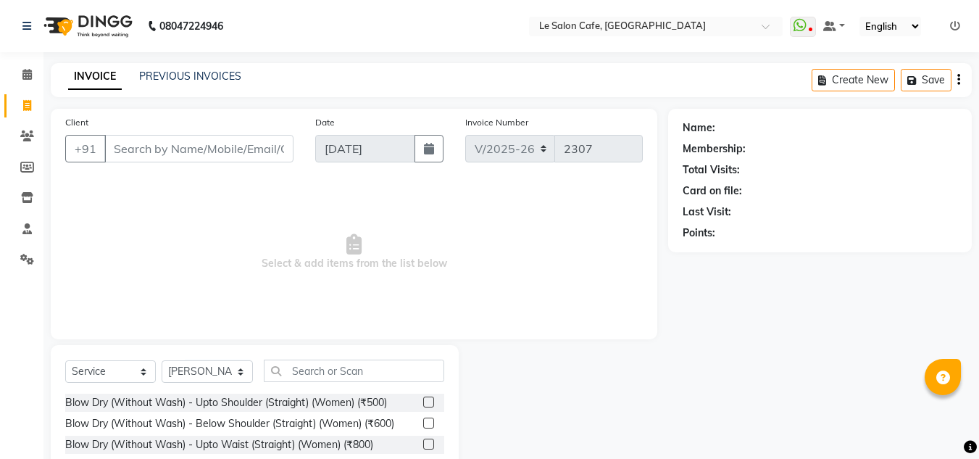
drag, startPoint x: 334, startPoint y: 232, endPoint x: 278, endPoint y: 340, distance: 121.5
click at [332, 250] on span "Select & add items from the list below" at bounding box center [354, 252] width 578 height 145
click at [236, 378] on select "Select Stylist Amandeep Kaur Kalsi Aniket Kadam Faim Alvi Front Desk Muskan Kha…" at bounding box center [207, 371] width 91 height 22
select select "8529"
click at [162, 360] on select "Select Stylist Amandeep Kaur Kalsi Aniket Kadam Faim Alvi Front Desk Muskan Kha…" at bounding box center [207, 371] width 91 height 22
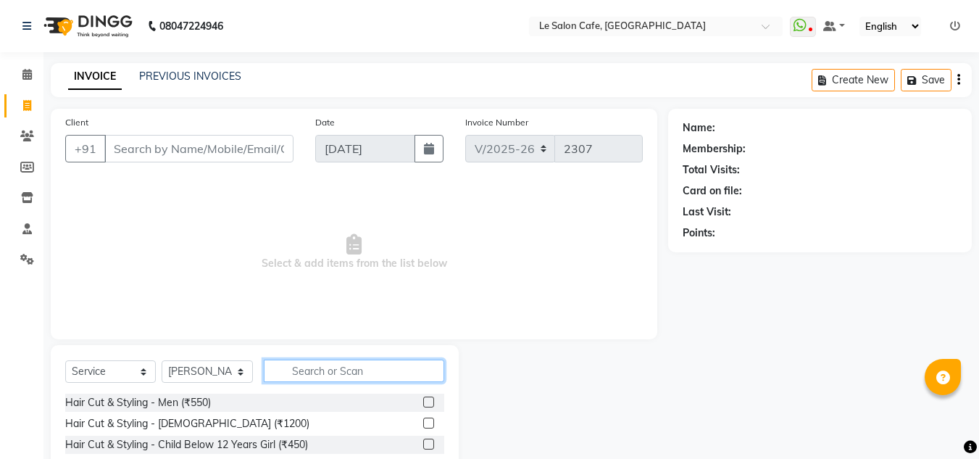
click at [328, 378] on input "text" at bounding box center [354, 370] width 180 height 22
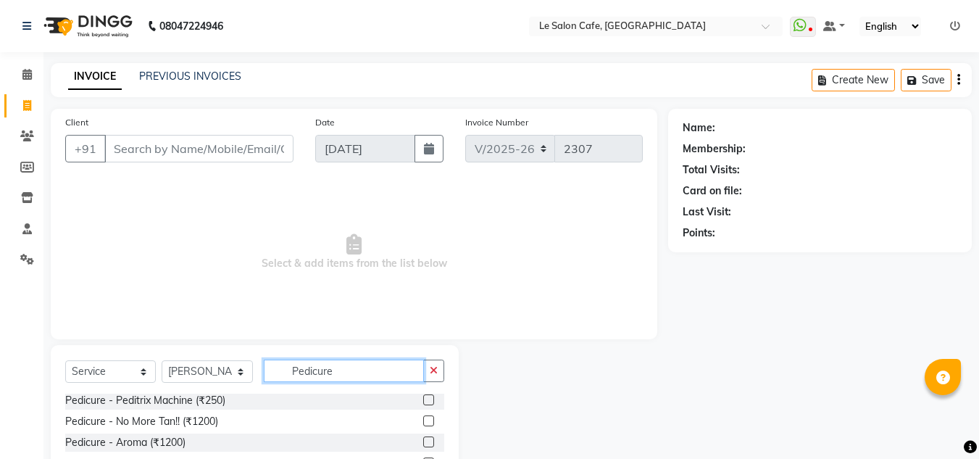
type input "Pedicure"
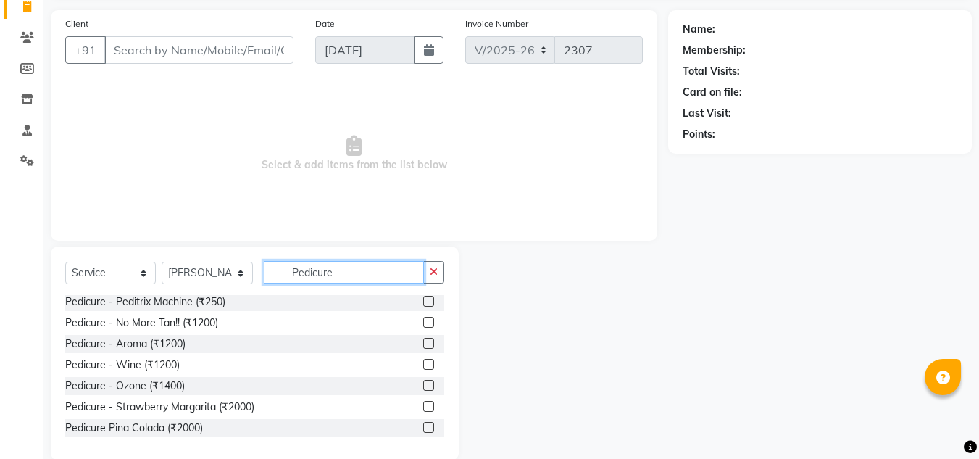
scroll to position [122, 0]
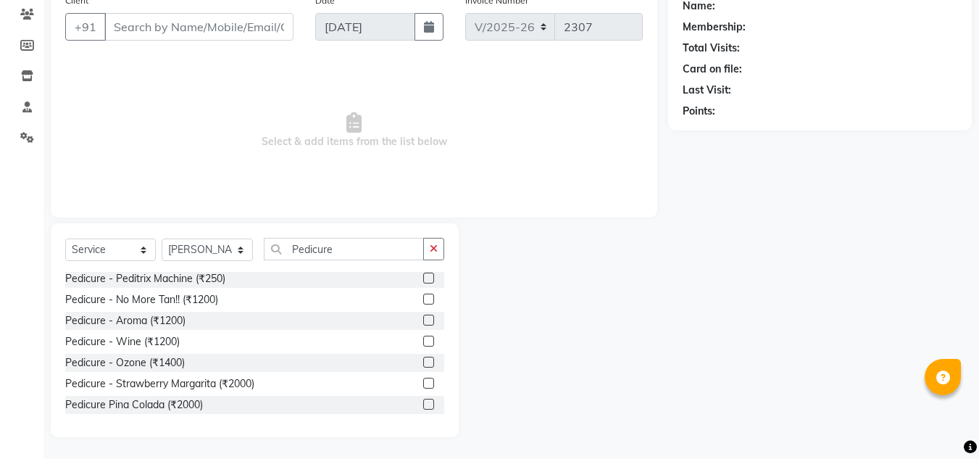
click at [423, 319] on label at bounding box center [428, 320] width 11 height 11
click at [423, 319] on input "checkbox" at bounding box center [427, 320] width 9 height 9
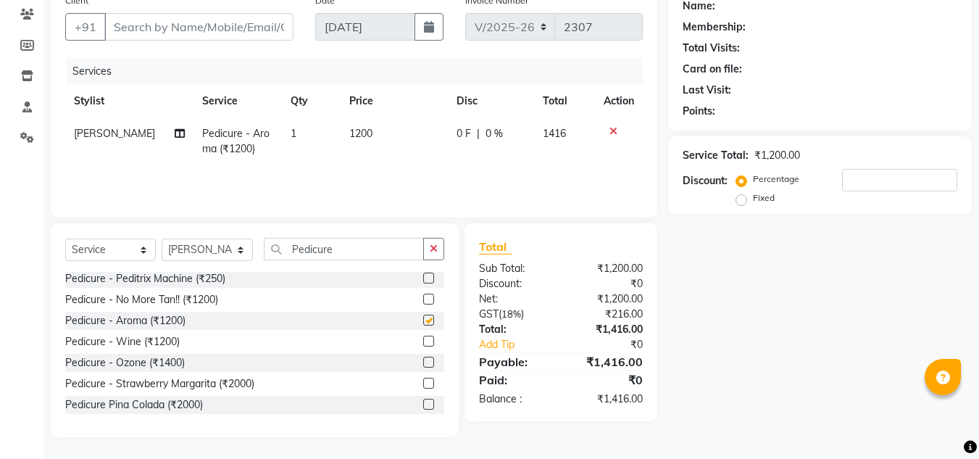
checkbox input "false"
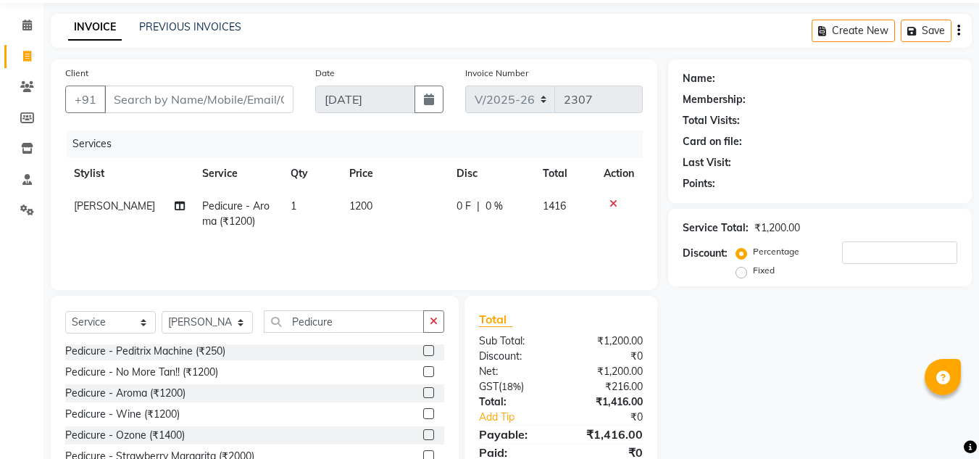
scroll to position [0, 0]
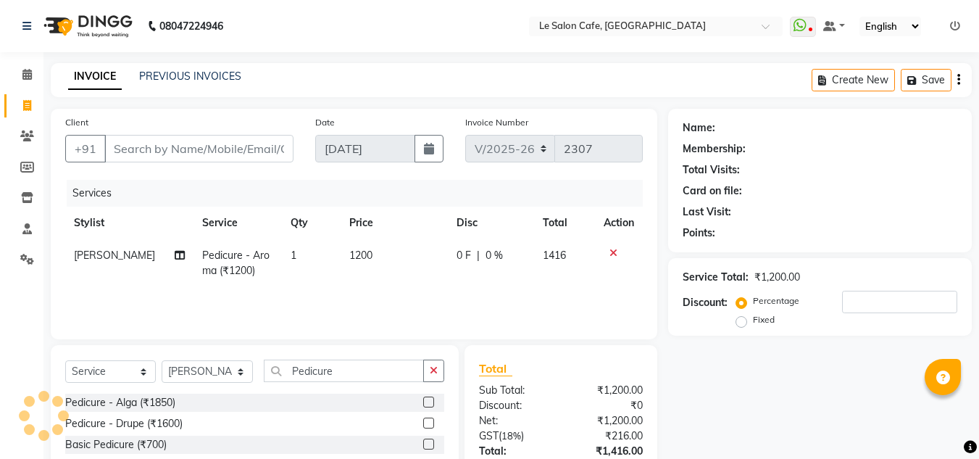
select select "594"
select select "service"
select select "8529"
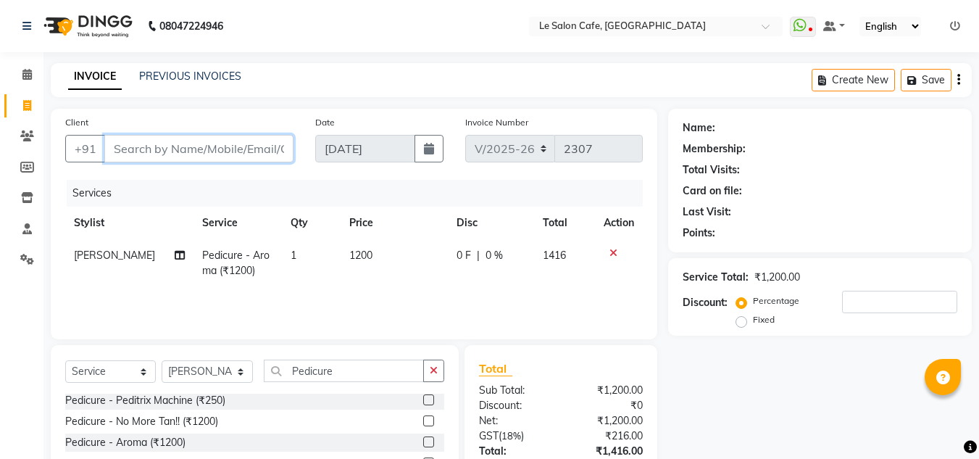
click at [208, 149] on input "Client" at bounding box center [198, 149] width 189 height 28
paste input "[PERSON_NAME]"
type input "[PERSON_NAME]"
type input "0"
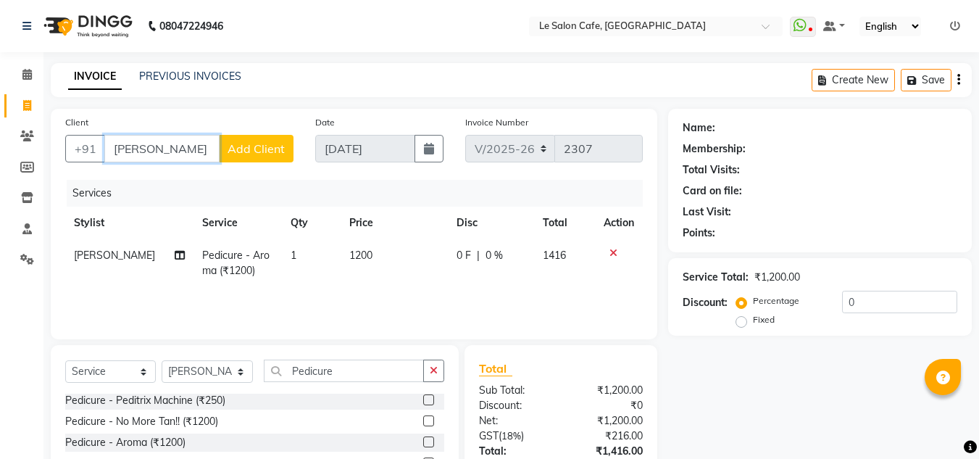
click at [151, 143] on input "[PERSON_NAME]" at bounding box center [161, 149] width 115 height 28
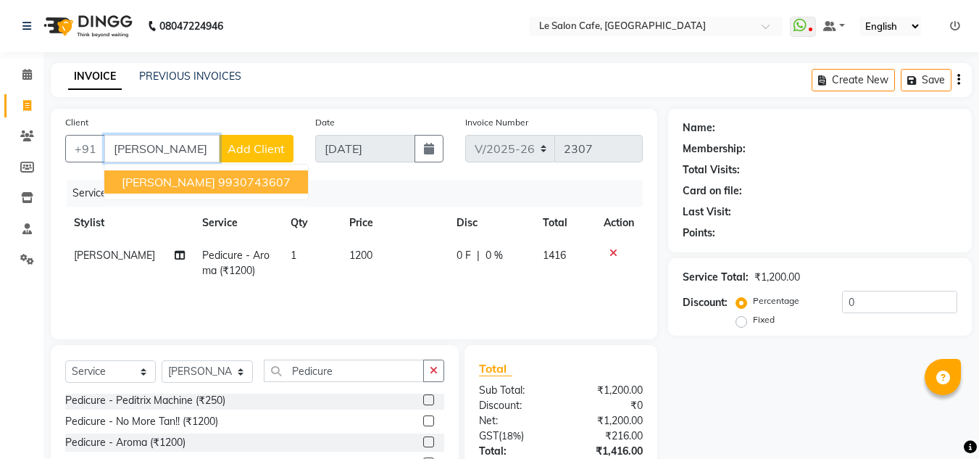
click at [298, 183] on button "[PERSON_NAME] 9930743607" at bounding box center [206, 181] width 204 height 23
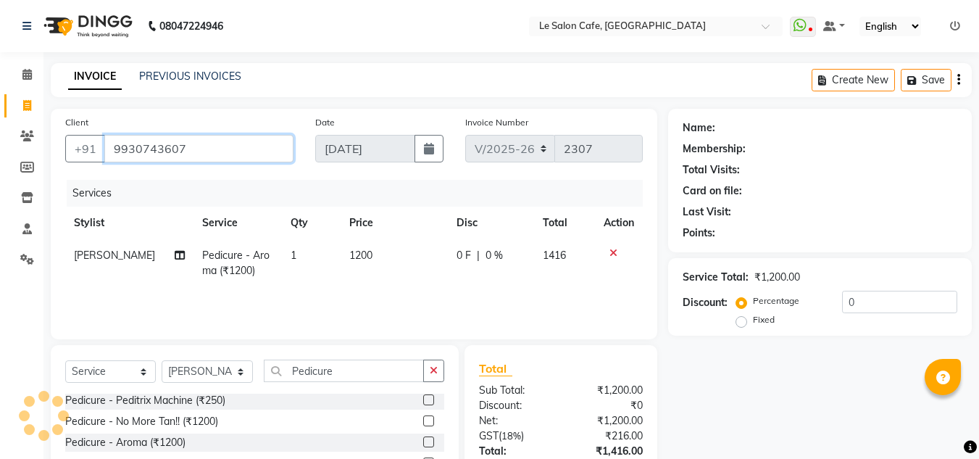
type input "9930743607"
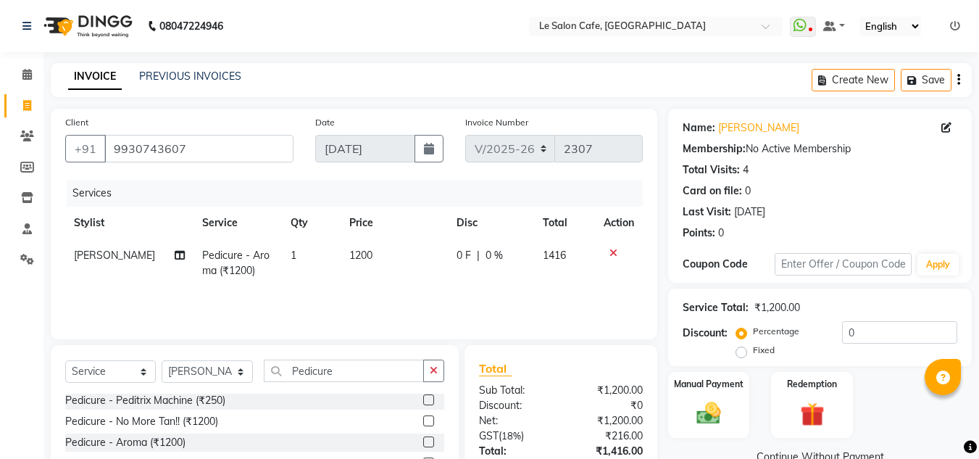
click at [612, 252] on icon at bounding box center [613, 253] width 8 height 10
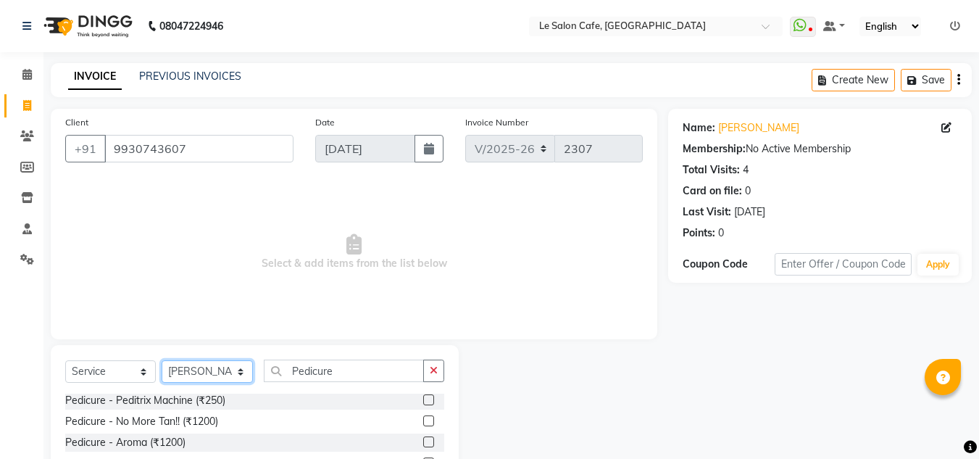
click at [232, 375] on select "Select Stylist [PERSON_NAME] [PERSON_NAME] Kadam [PERSON_NAME] Front Desk [PERS…" at bounding box center [207, 371] width 91 height 22
select select "8340"
click at [162, 360] on select "Select Stylist [PERSON_NAME] [PERSON_NAME] Kadam [PERSON_NAME] Front Desk [PERS…" at bounding box center [207, 371] width 91 height 22
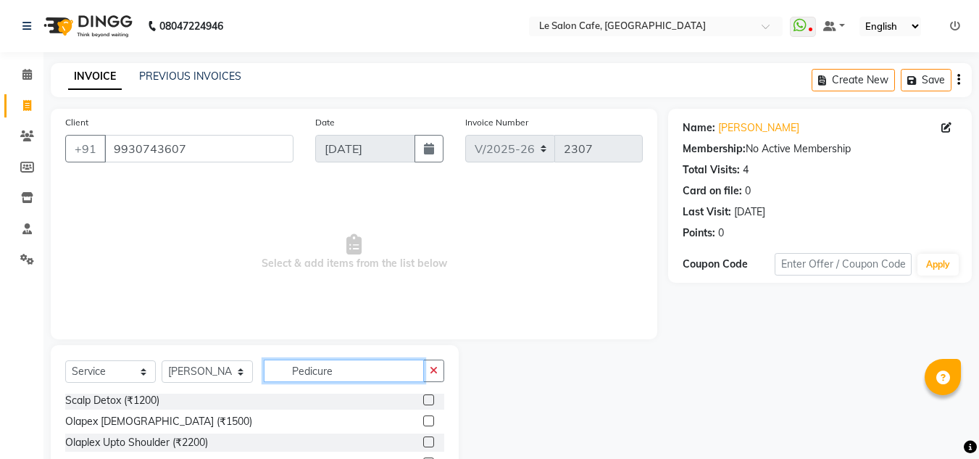
drag, startPoint x: 337, startPoint y: 369, endPoint x: 196, endPoint y: 376, distance: 140.8
click at [196, 376] on div "Select Service Product Membership Package Voucher Prepaid Gift Card Select Styl…" at bounding box center [254, 376] width 379 height 34
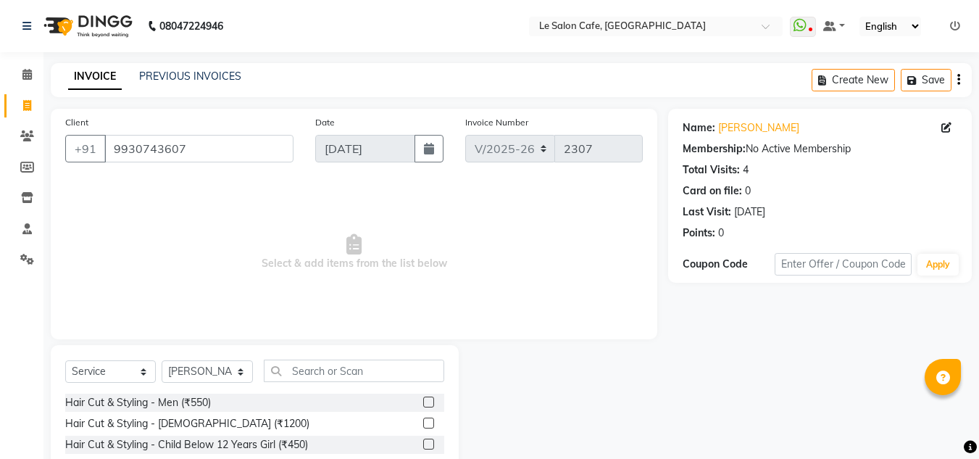
click at [423, 423] on label at bounding box center [428, 422] width 11 height 11
click at [423, 423] on input "checkbox" at bounding box center [427, 423] width 9 height 9
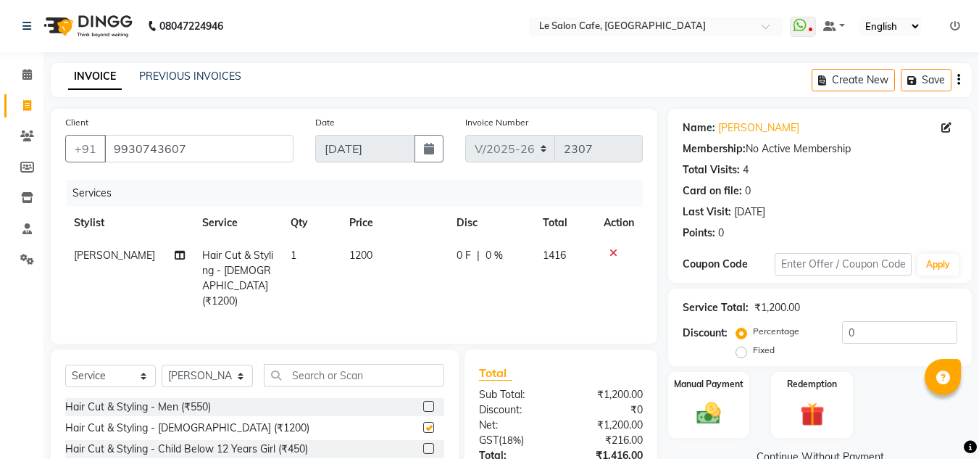
checkbox input "false"
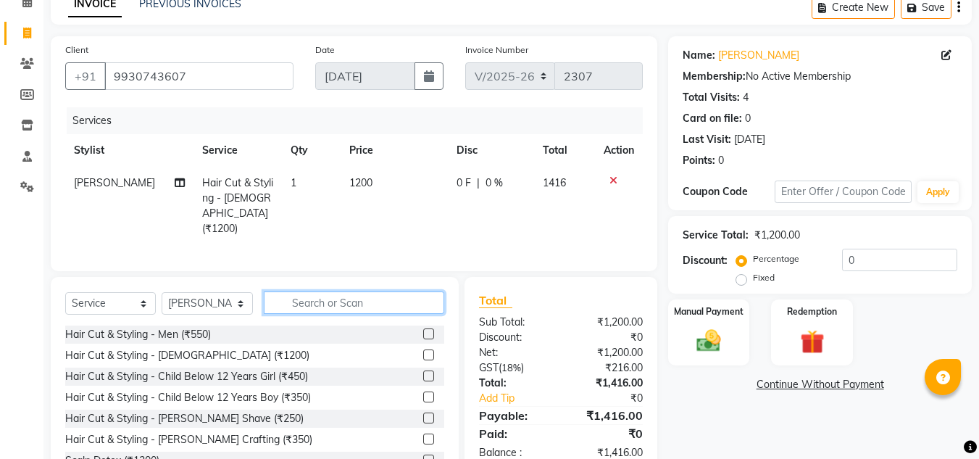
click at [349, 291] on input "text" at bounding box center [354, 302] width 180 height 22
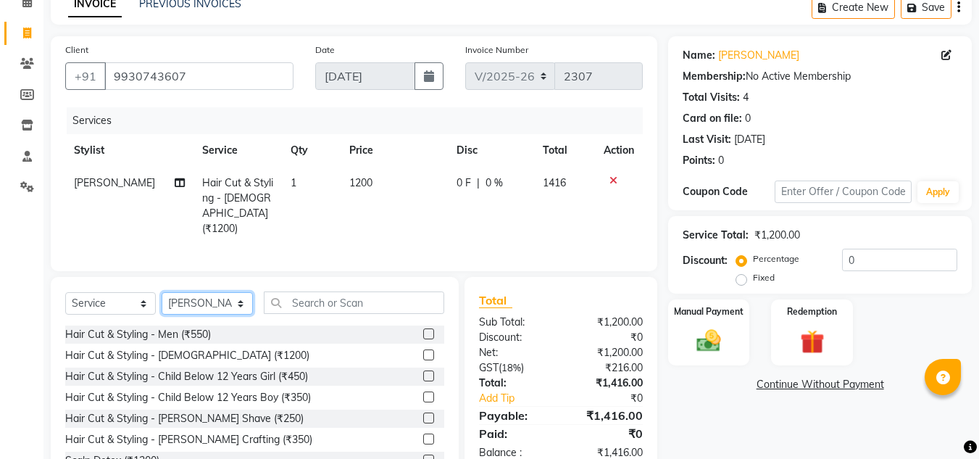
click at [222, 296] on select "Select Stylist [PERSON_NAME] [PERSON_NAME] Kadam [PERSON_NAME] Front Desk [PERS…" at bounding box center [207, 303] width 91 height 22
select select "8529"
click at [162, 292] on select "Select Stylist [PERSON_NAME] [PERSON_NAME] Kadam [PERSON_NAME] Front Desk [PERS…" at bounding box center [207, 303] width 91 height 22
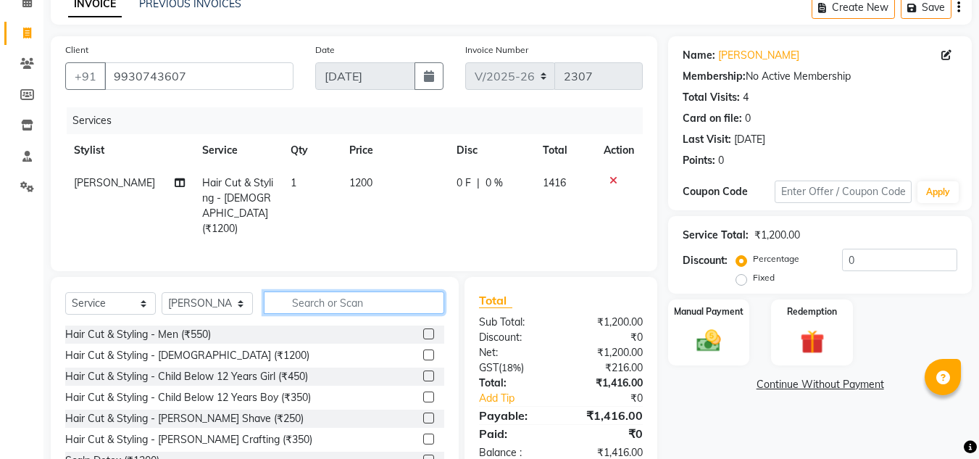
click at [318, 298] on input "text" at bounding box center [354, 302] width 180 height 22
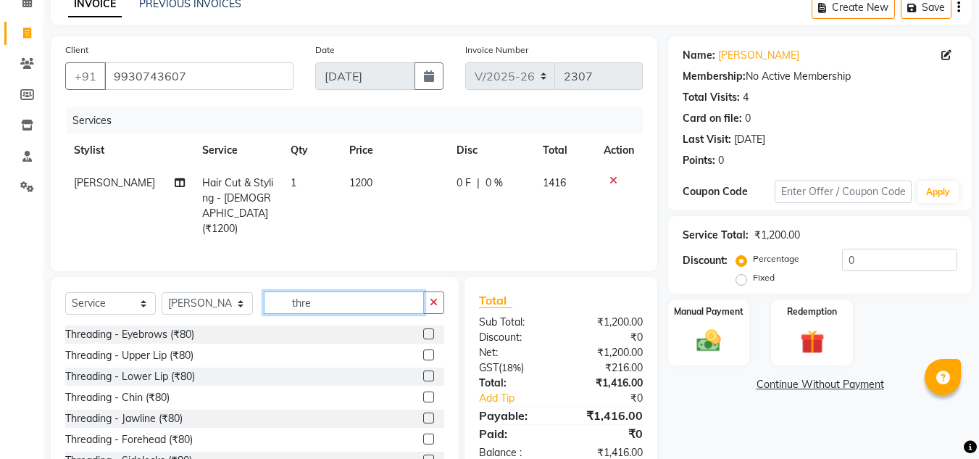
type input "thre"
click at [423, 332] on label at bounding box center [428, 333] width 11 height 11
click at [423, 332] on input "checkbox" at bounding box center [427, 334] width 9 height 9
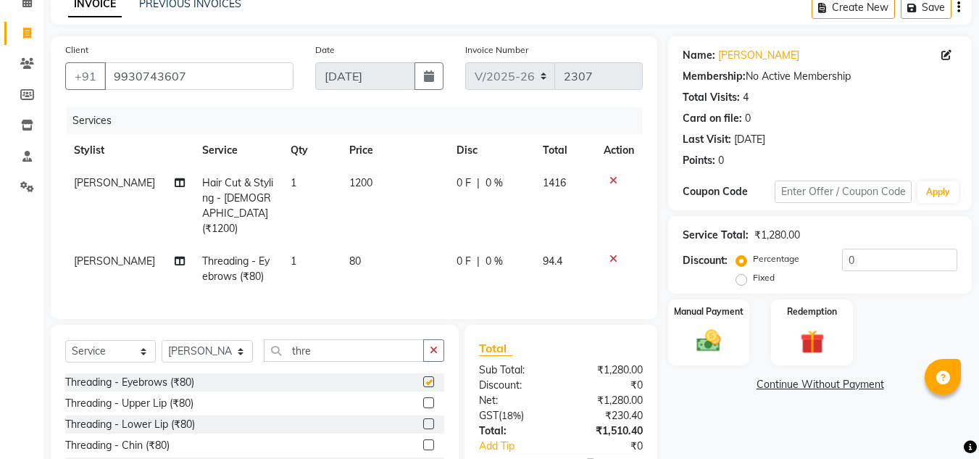
checkbox input "false"
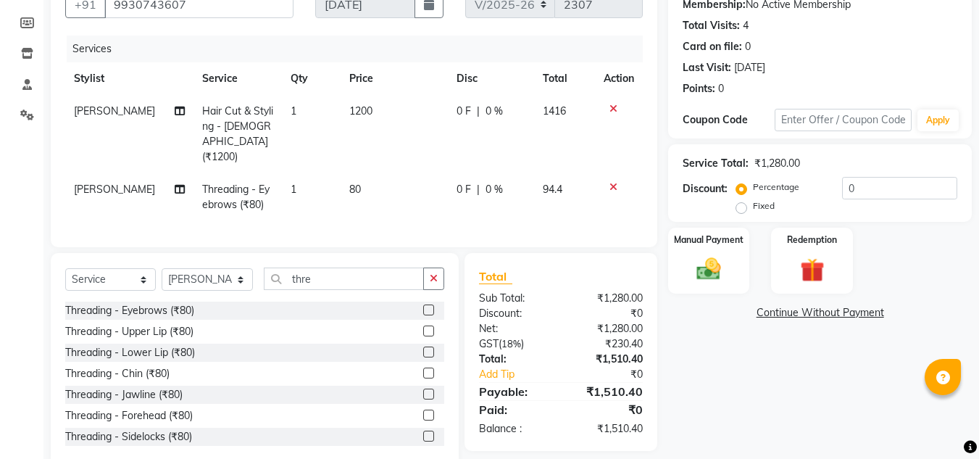
scroll to position [170, 0]
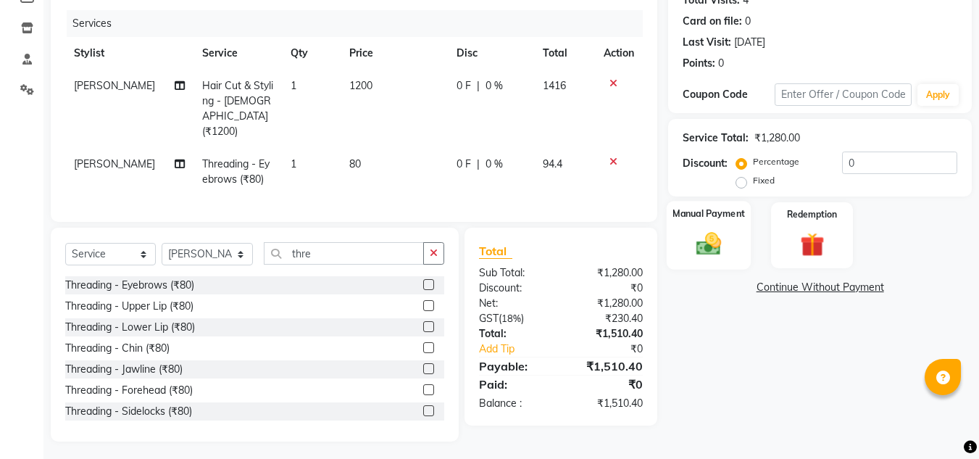
click at [733, 242] on div "Manual Payment" at bounding box center [709, 235] width 85 height 69
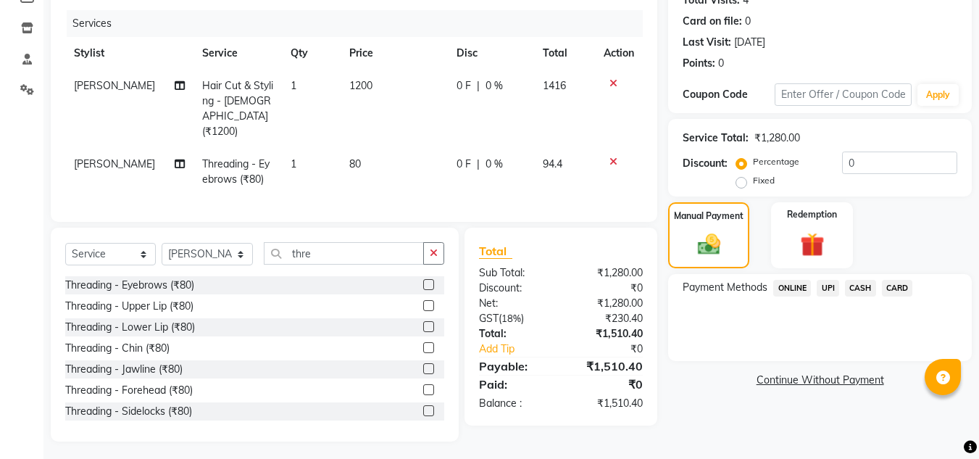
click at [830, 281] on span "UPI" at bounding box center [828, 288] width 22 height 17
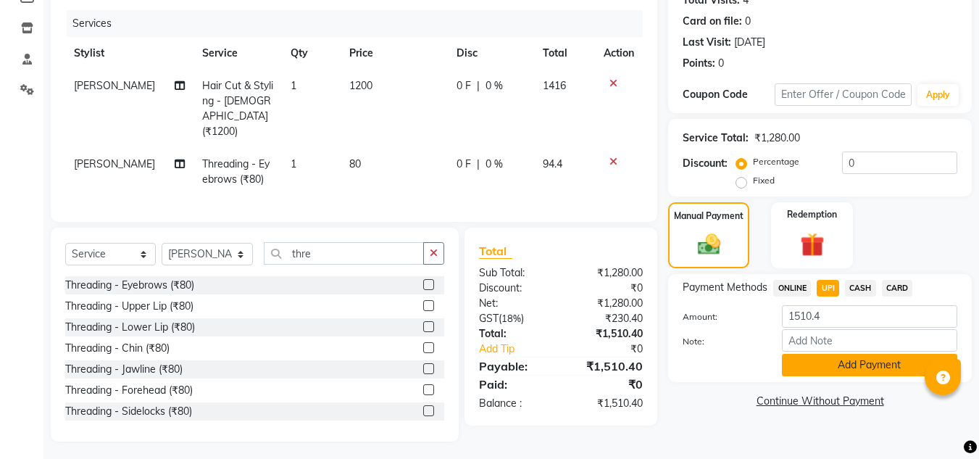
click at [833, 364] on button "Add Payment" at bounding box center [869, 365] width 175 height 22
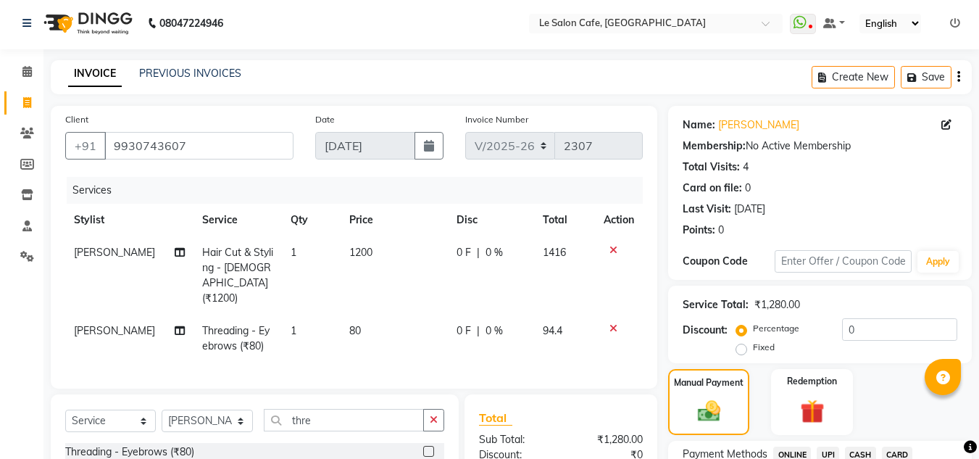
scroll to position [0, 0]
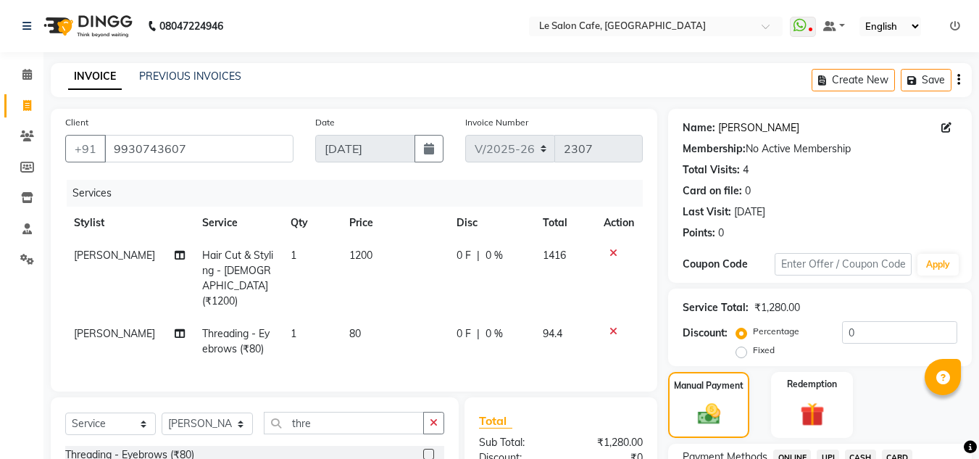
click at [769, 128] on link "Ankita Humraskar" at bounding box center [758, 127] width 81 height 15
click at [151, 150] on input "9930743607" at bounding box center [198, 149] width 189 height 28
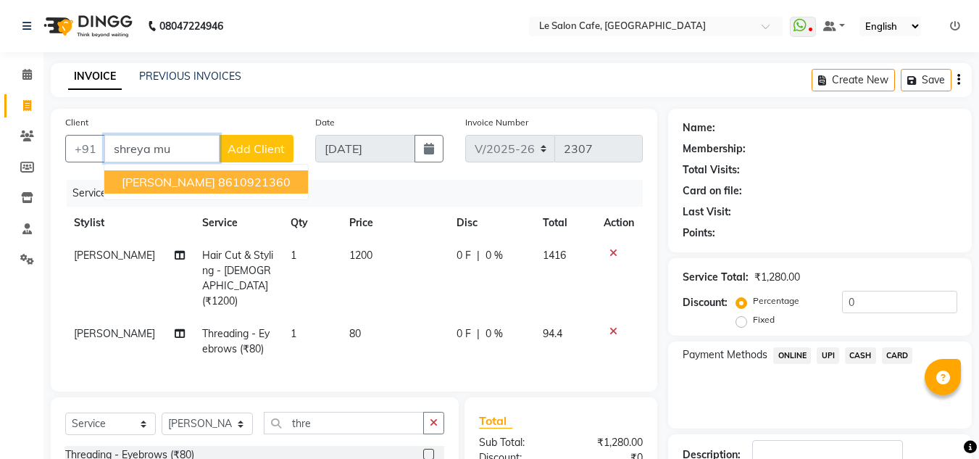
click at [174, 176] on span "Shreya Mukund" at bounding box center [168, 182] width 93 height 14
type input "8610921360"
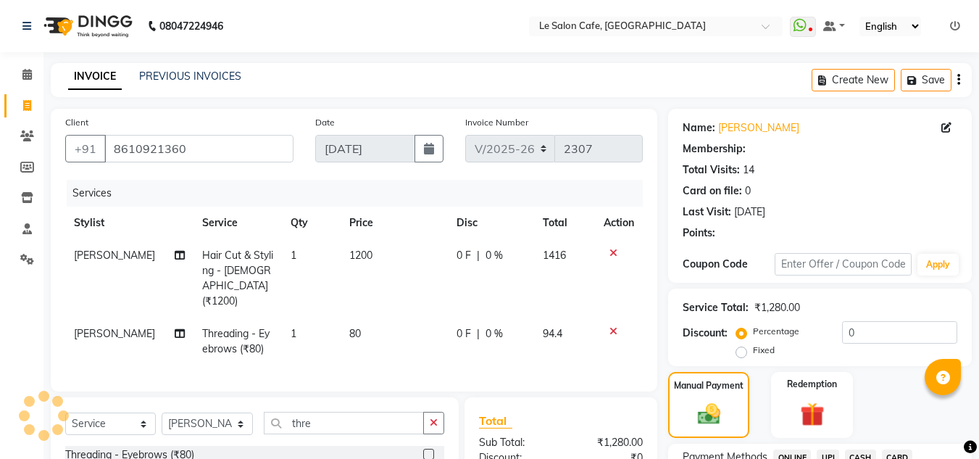
select select "1: Object"
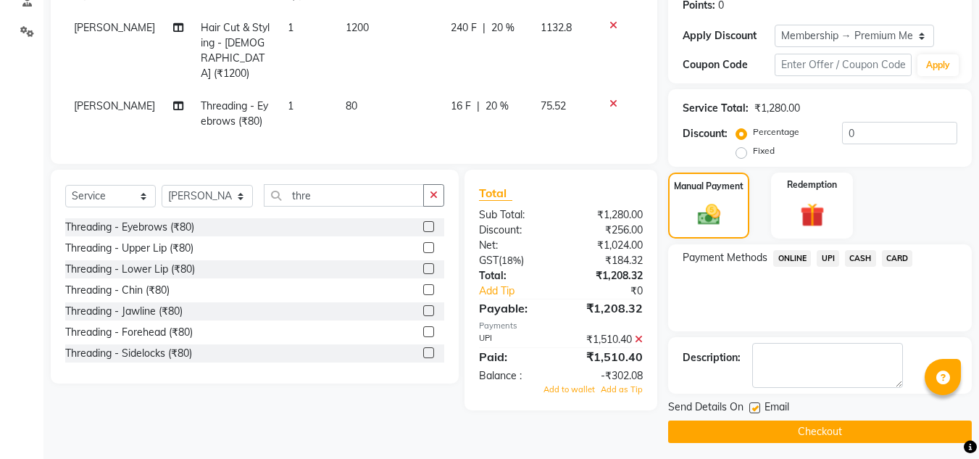
scroll to position [233, 0]
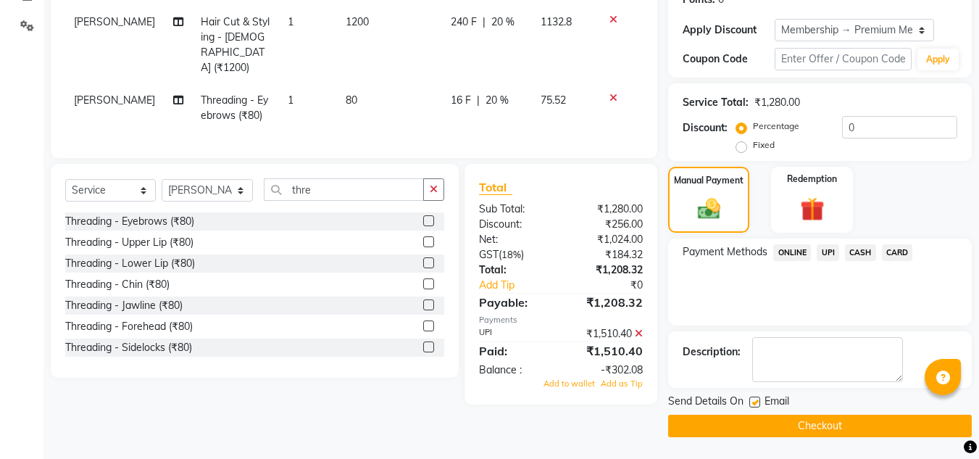
click at [643, 328] on icon at bounding box center [639, 333] width 8 height 10
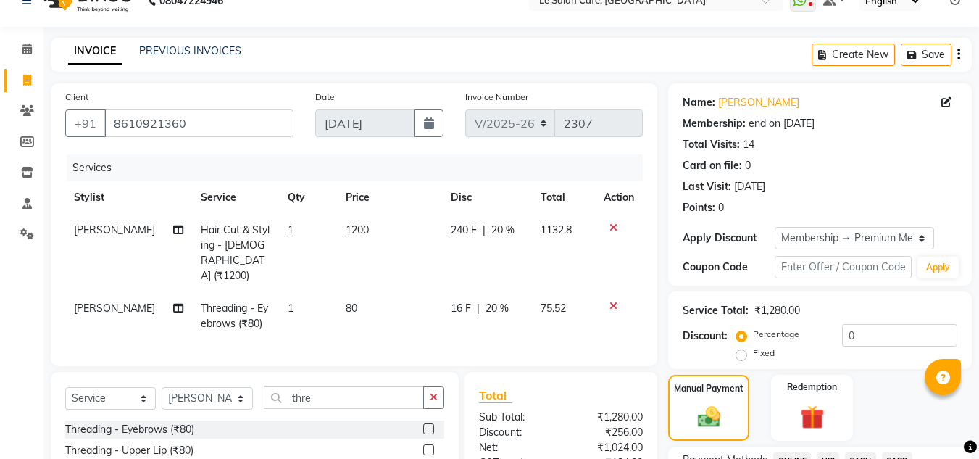
scroll to position [25, 0]
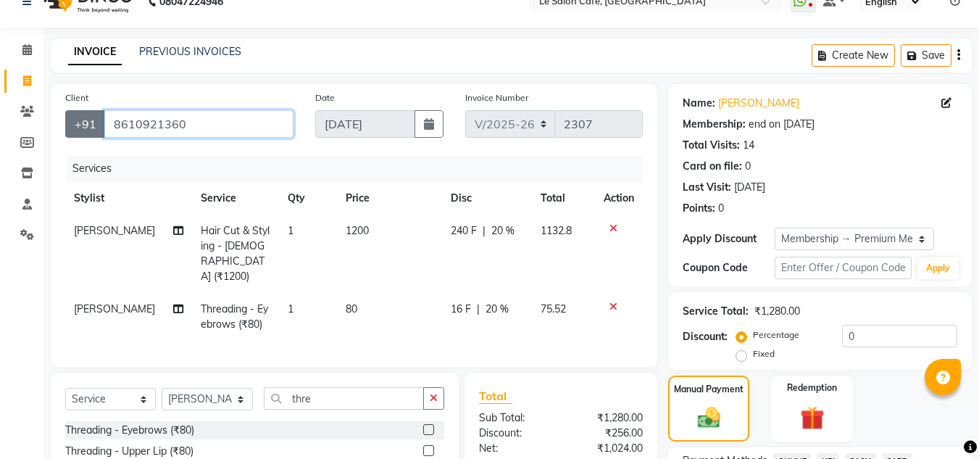
drag, startPoint x: 191, startPoint y: 114, endPoint x: 69, endPoint y: 122, distance: 122.0
click at [70, 125] on div "+91 8610921360" at bounding box center [179, 124] width 228 height 28
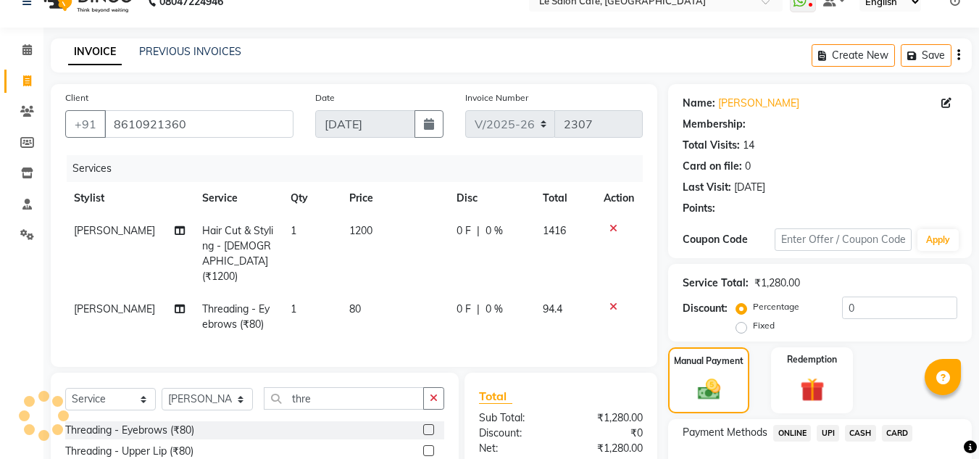
select select "1: Object"
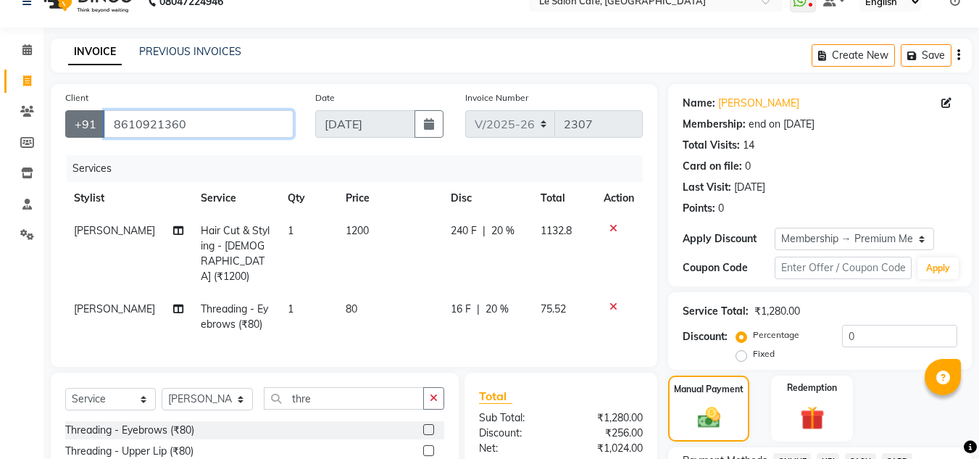
drag, startPoint x: 220, startPoint y: 130, endPoint x: 89, endPoint y: 130, distance: 131.2
click at [89, 130] on div "+91 8610921360" at bounding box center [179, 124] width 228 height 28
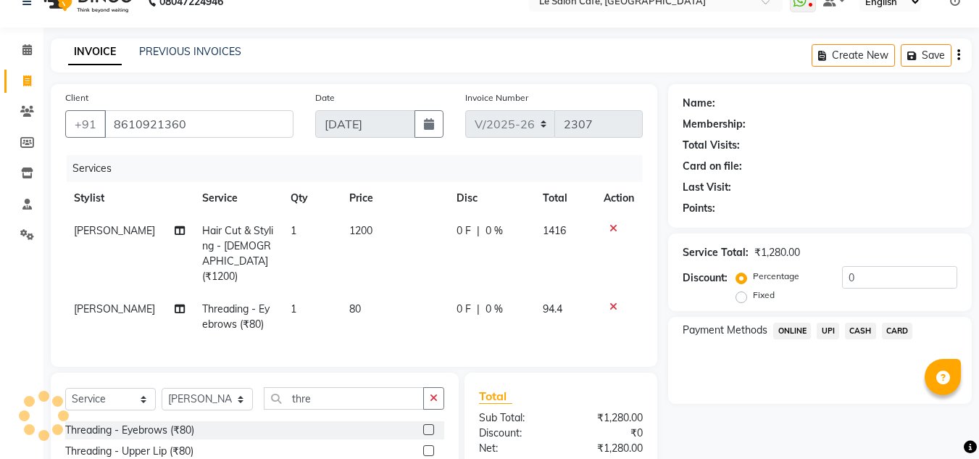
select select "1: Object"
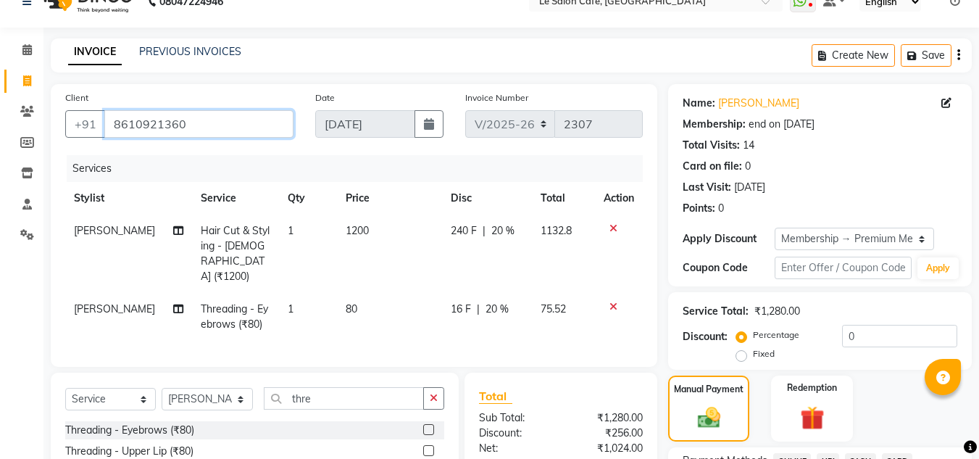
drag, startPoint x: 214, startPoint y: 123, endPoint x: 86, endPoint y: 157, distance: 133.4
click at [99, 142] on div "Client +91 8610921360" at bounding box center [179, 119] width 250 height 59
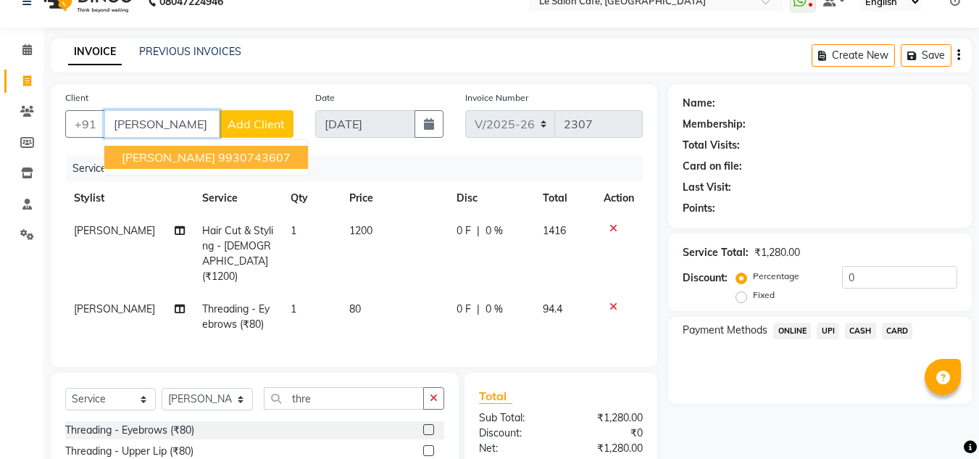
click at [197, 158] on span "Ankita Humraskar" at bounding box center [168, 157] width 93 height 14
type input "9930743607"
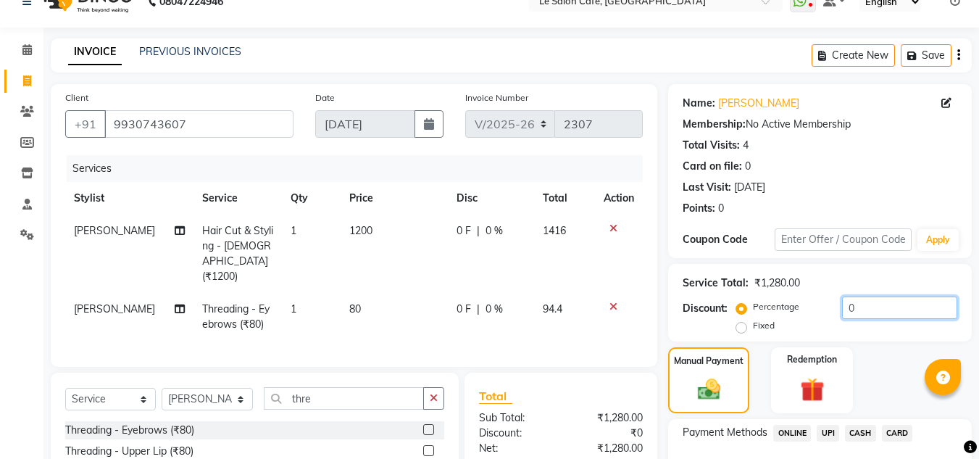
drag, startPoint x: 758, startPoint y: 326, endPoint x: 730, endPoint y: 320, distance: 28.3
click at [739, 326] on div "Percentage Fixed 0" at bounding box center [848, 315] width 218 height 39
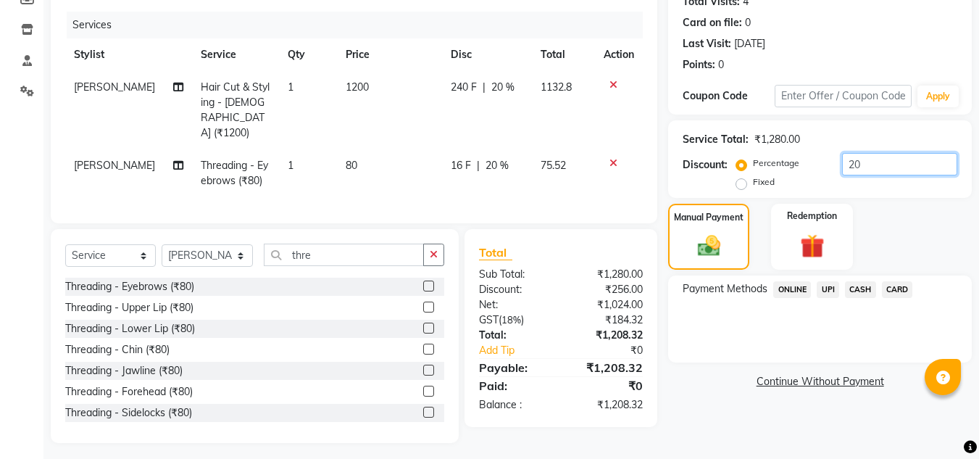
scroll to position [170, 0]
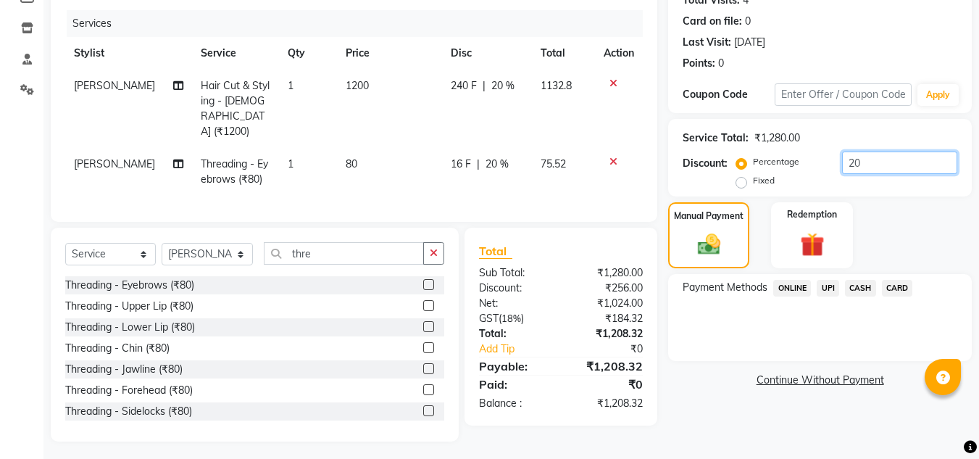
type input "20"
click at [835, 284] on span "UPI" at bounding box center [828, 288] width 22 height 17
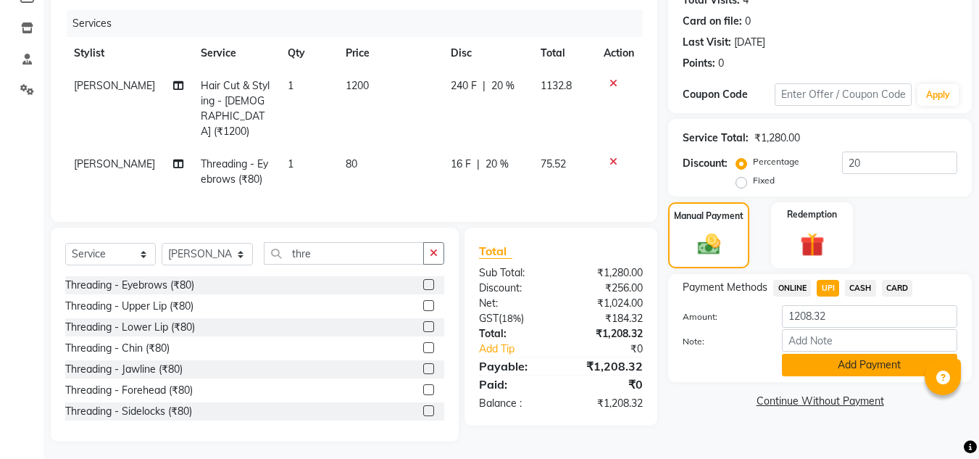
click at [845, 355] on button "Add Payment" at bounding box center [869, 365] width 175 height 22
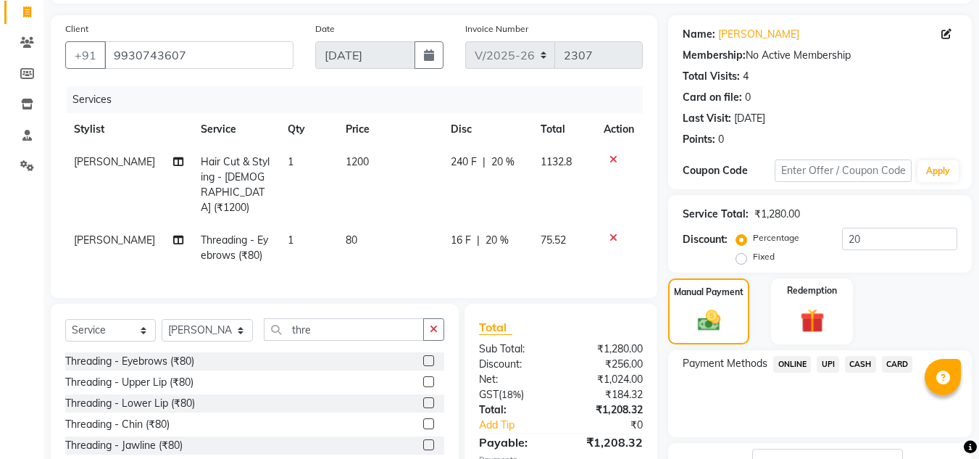
scroll to position [205, 0]
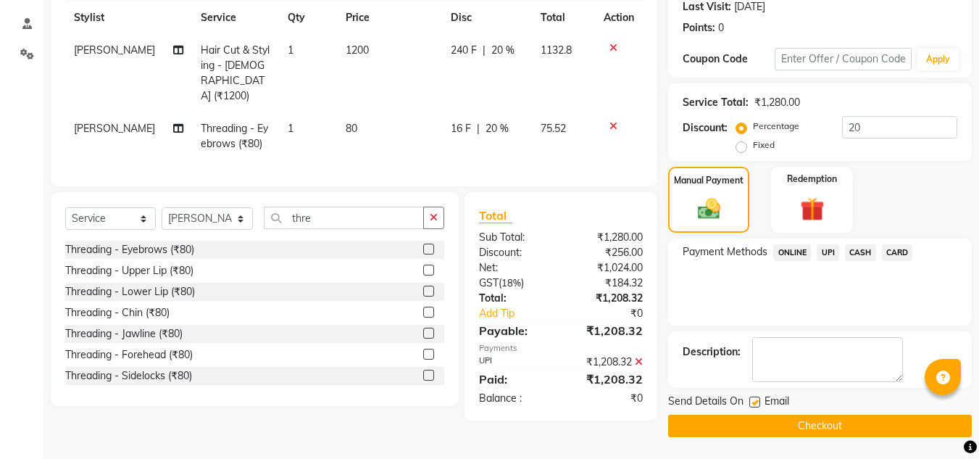
click at [759, 402] on label at bounding box center [754, 401] width 11 height 11
click at [759, 402] on input "checkbox" at bounding box center [753, 402] width 9 height 9
click at [759, 403] on label at bounding box center [754, 401] width 11 height 11
click at [759, 403] on input "checkbox" at bounding box center [753, 402] width 9 height 9
checkbox input "true"
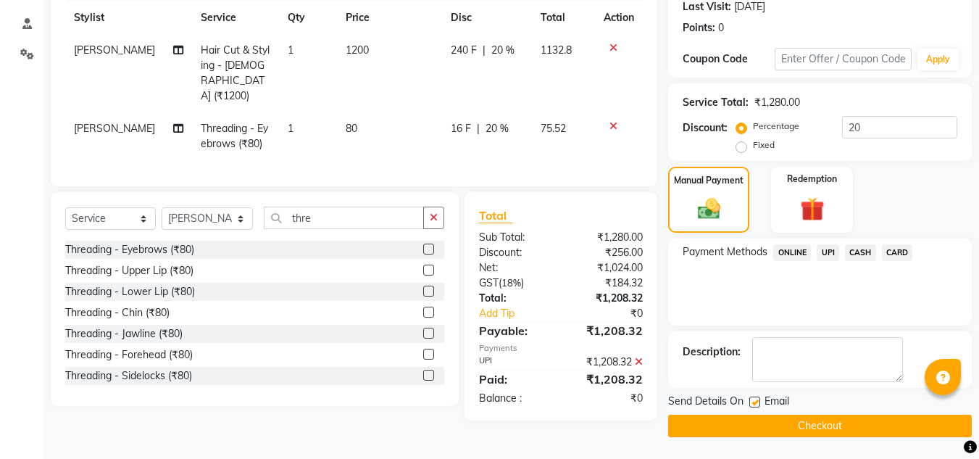
click at [788, 433] on button "Checkout" at bounding box center [820, 426] width 304 height 22
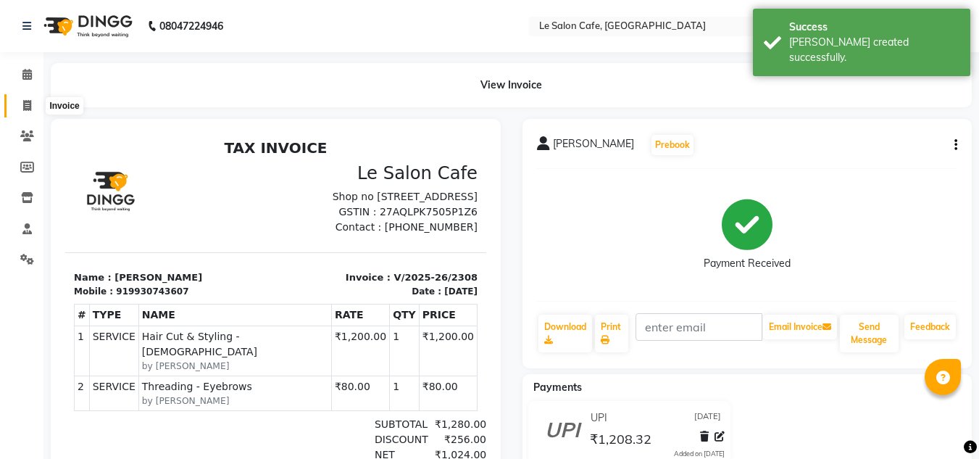
click at [23, 105] on icon at bounding box center [27, 105] width 8 height 11
select select "594"
select select "service"
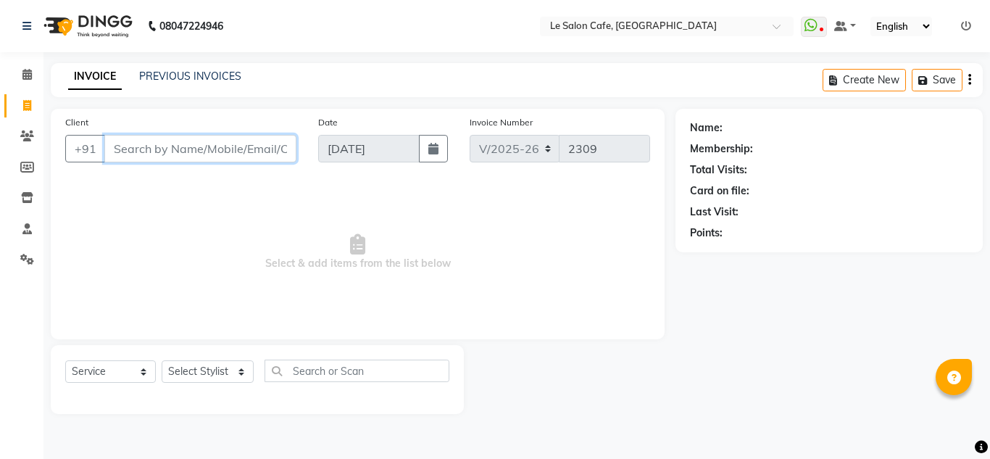
paste input "Ashutosh Kulkarni"
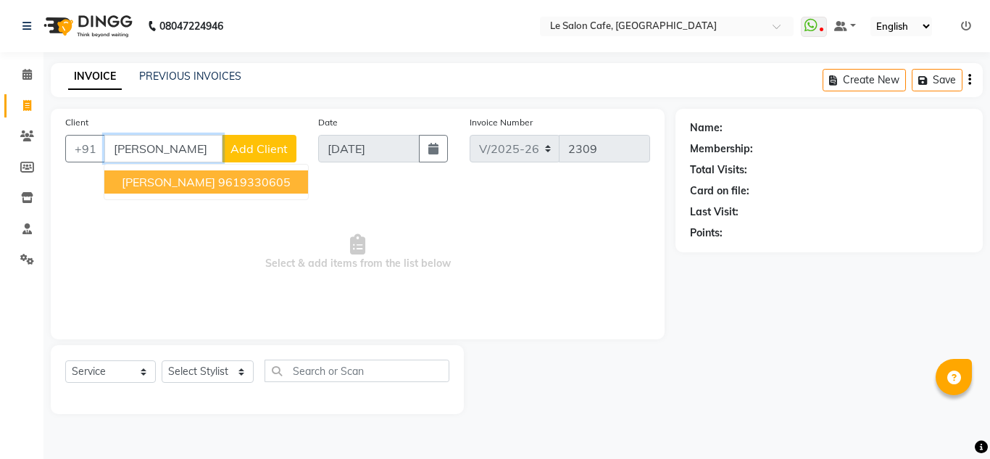
click at [163, 180] on span "Ashutosh Kulkarni" at bounding box center [168, 182] width 93 height 14
type input "9619330605"
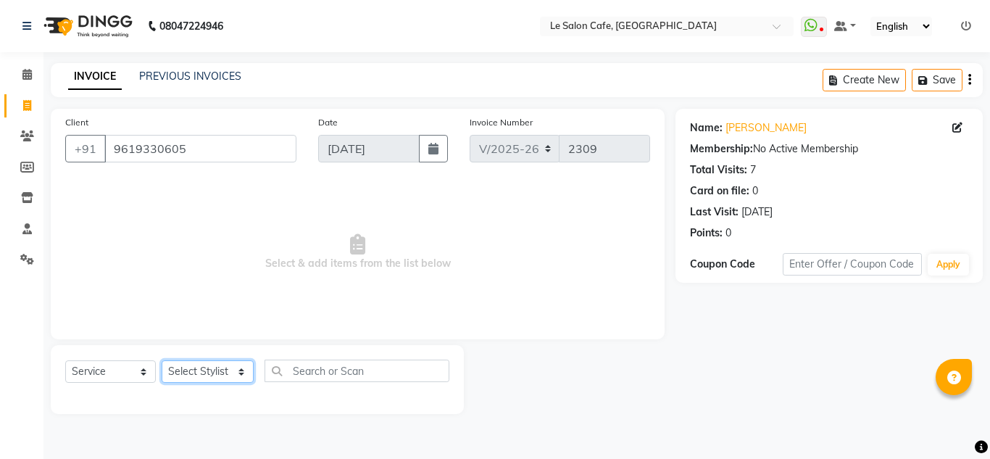
click at [196, 370] on select "Select Stylist [PERSON_NAME] [PERSON_NAME] Kadam [PERSON_NAME] Front Desk [PERS…" at bounding box center [208, 371] width 92 height 22
select select "86050"
click at [162, 360] on select "Select Stylist [PERSON_NAME] [PERSON_NAME] Kadam [PERSON_NAME] Front Desk [PERS…" at bounding box center [208, 371] width 92 height 22
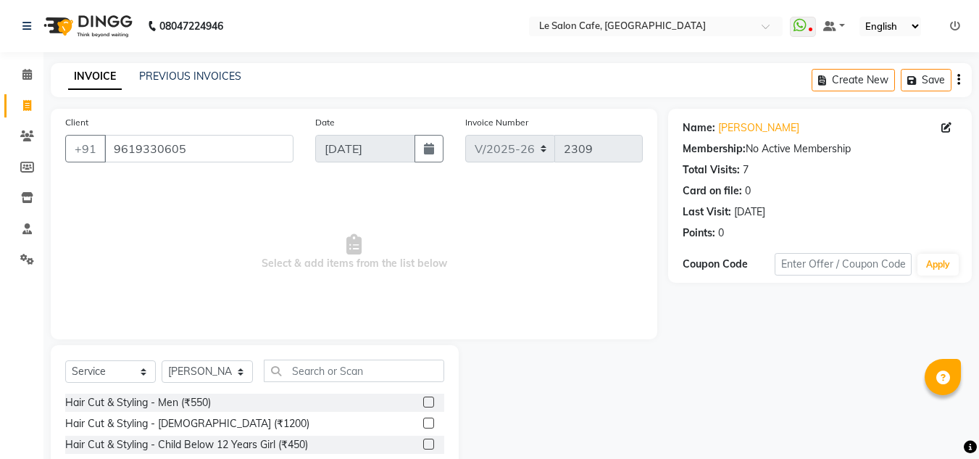
click at [423, 402] on label at bounding box center [428, 401] width 11 height 11
click at [423, 402] on input "checkbox" at bounding box center [427, 402] width 9 height 9
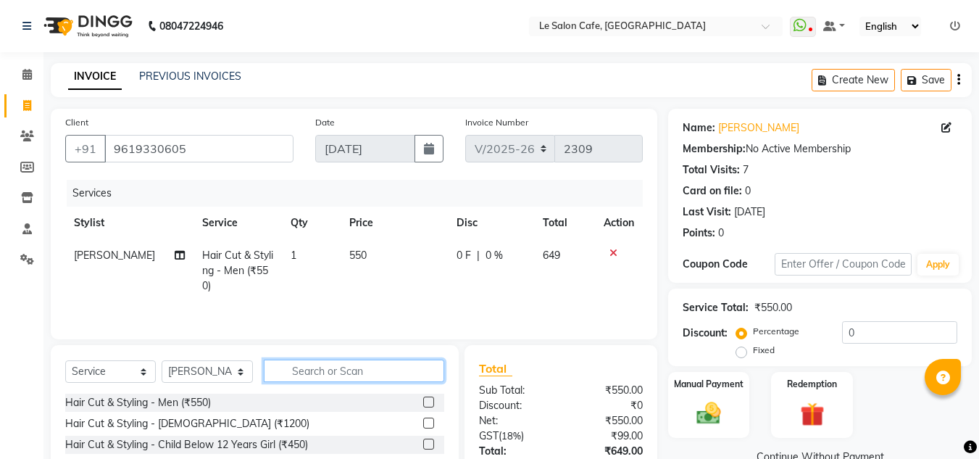
checkbox input "false"
click at [338, 372] on input "text" at bounding box center [354, 370] width 180 height 22
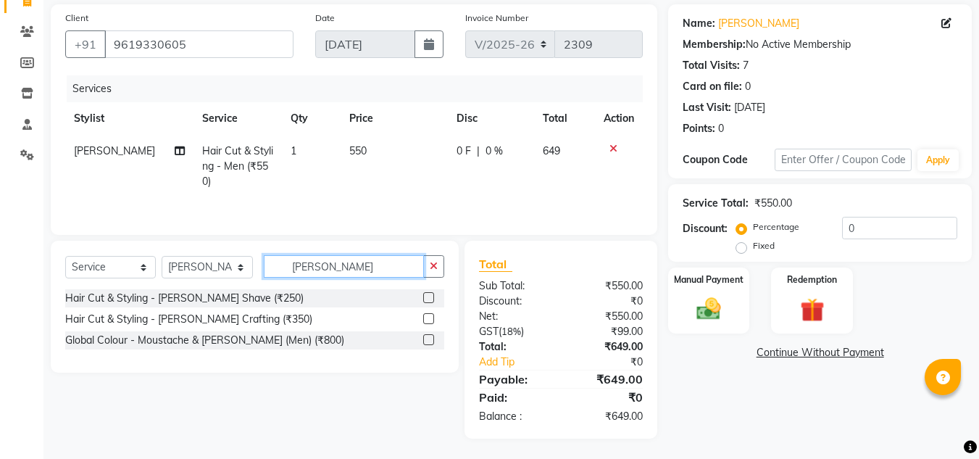
scroll to position [106, 0]
type input "beard"
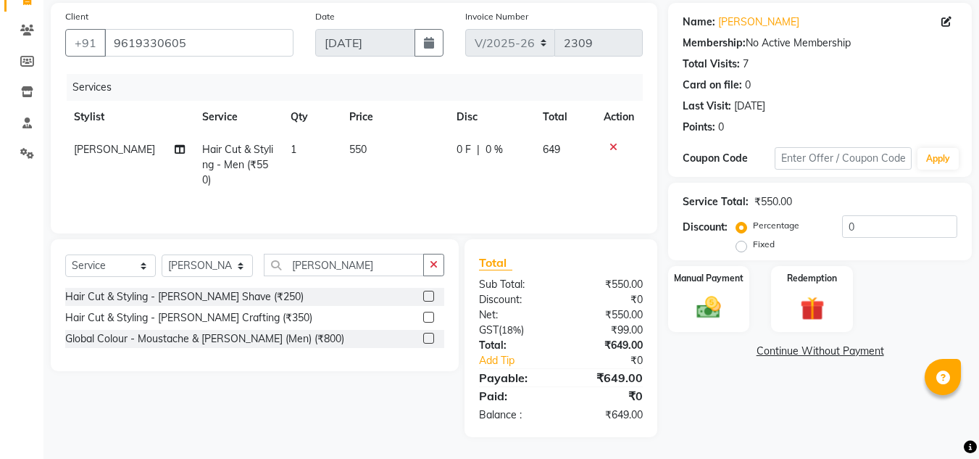
click at [428, 315] on label at bounding box center [428, 317] width 11 height 11
click at [428, 315] on input "checkbox" at bounding box center [427, 317] width 9 height 9
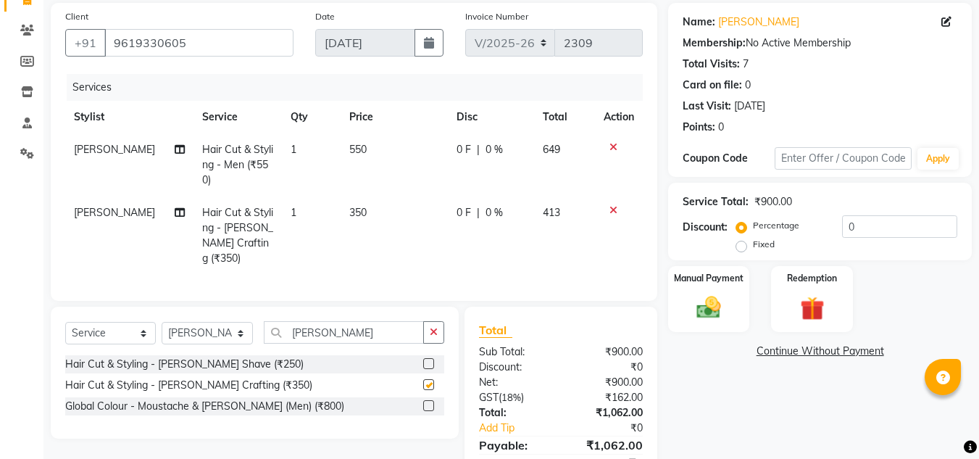
checkbox input "false"
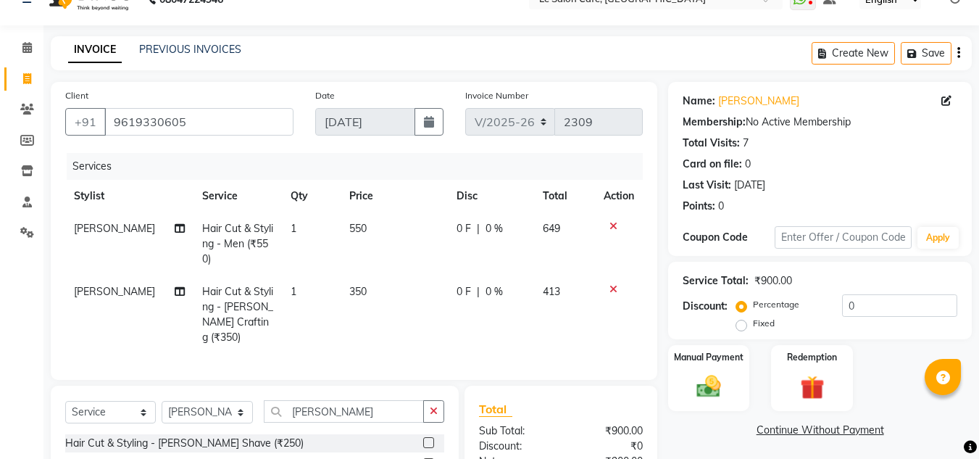
scroll to position [0, 0]
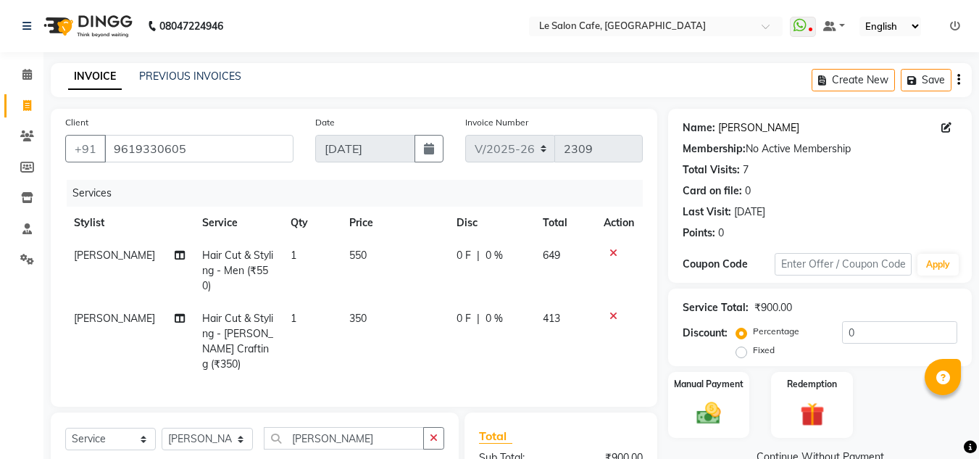
click at [762, 128] on link "Ashutosh Kulkarni" at bounding box center [758, 127] width 81 height 15
click at [762, 129] on link "Ashutosh Kulkarni" at bounding box center [758, 127] width 81 height 15
click at [358, 255] on span "550" at bounding box center [357, 255] width 17 height 13
select select "86050"
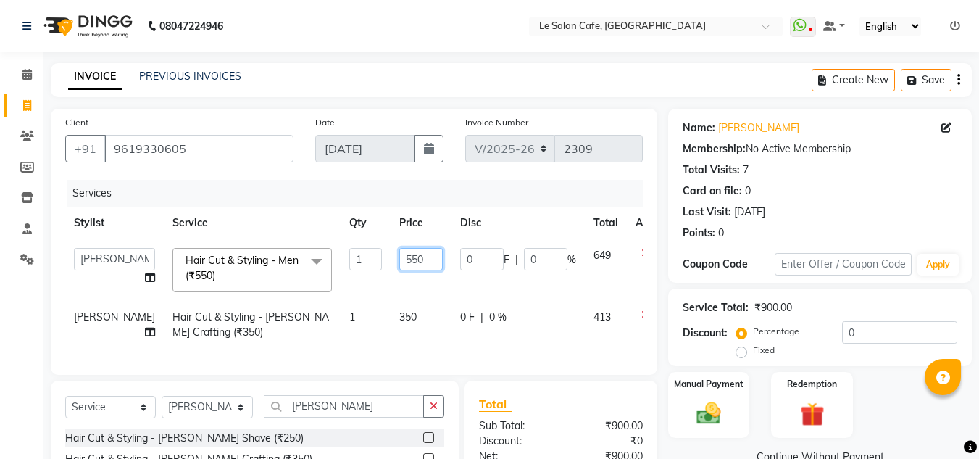
drag, startPoint x: 375, startPoint y: 257, endPoint x: 357, endPoint y: 259, distance: 18.2
click at [391, 259] on td "550" at bounding box center [421, 270] width 61 height 62
type input "350"
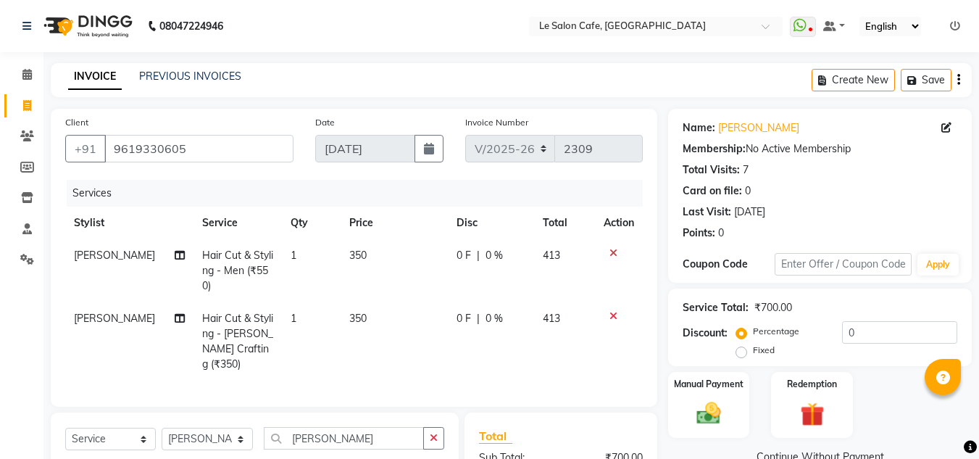
click at [754, 265] on div "Coupon Code" at bounding box center [728, 264] width 91 height 15
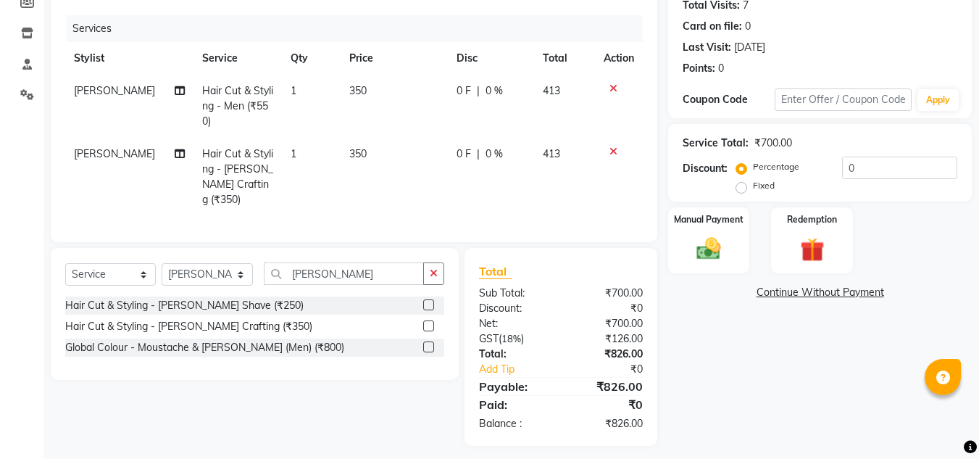
scroll to position [169, 0]
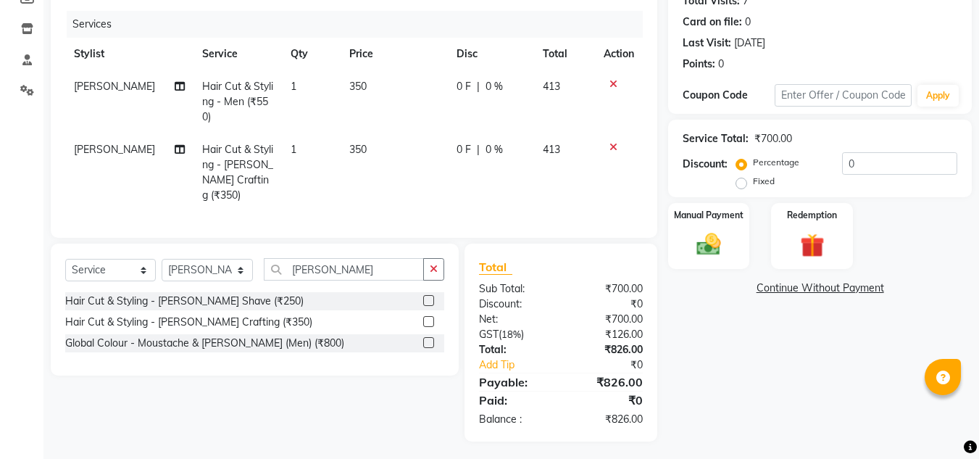
click at [720, 275] on div "Name: Ashutosh Kulkarni Membership: No Active Membership Total Visits: 7 Card o…" at bounding box center [825, 190] width 315 height 501
click at [720, 259] on div "Manual Payment" at bounding box center [709, 235] width 85 height 69
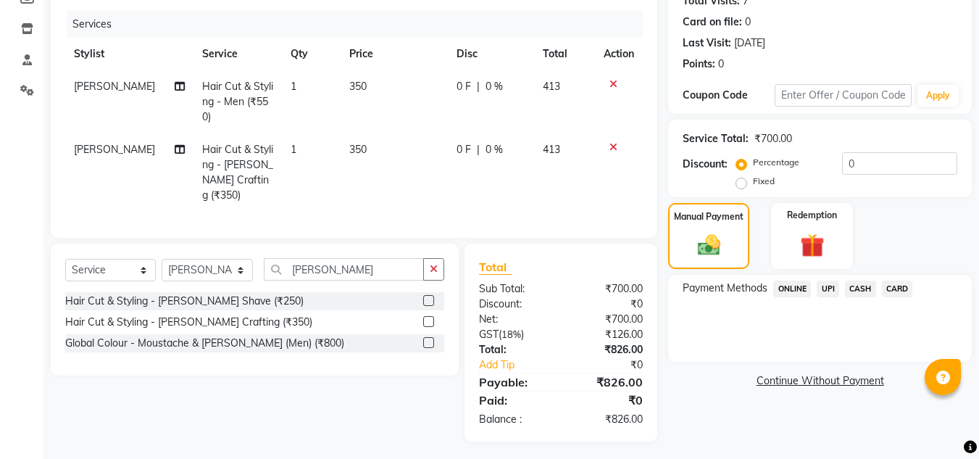
click at [899, 285] on span "CARD" at bounding box center [897, 288] width 31 height 17
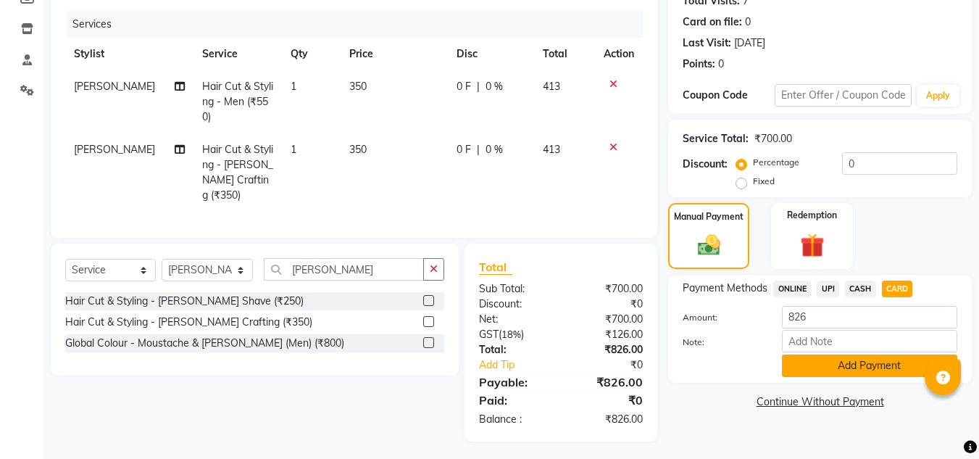
click at [859, 360] on button "Add Payment" at bounding box center [869, 365] width 175 height 22
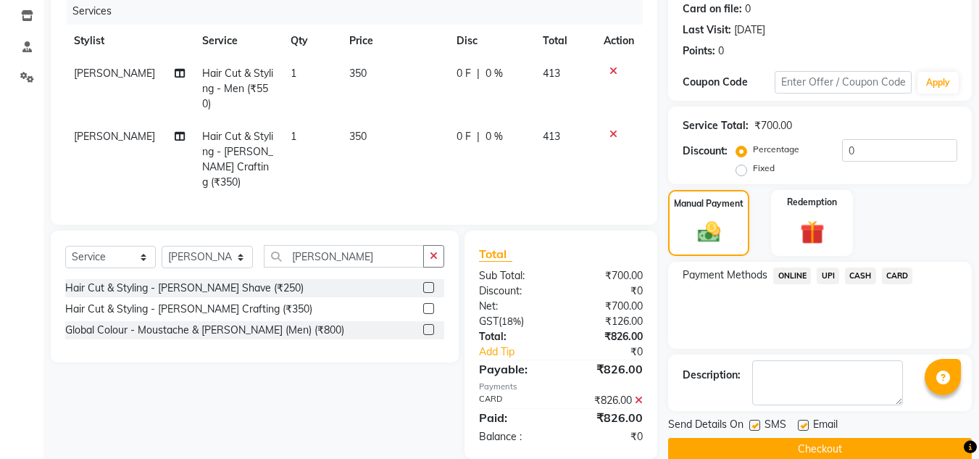
scroll to position [205, 0]
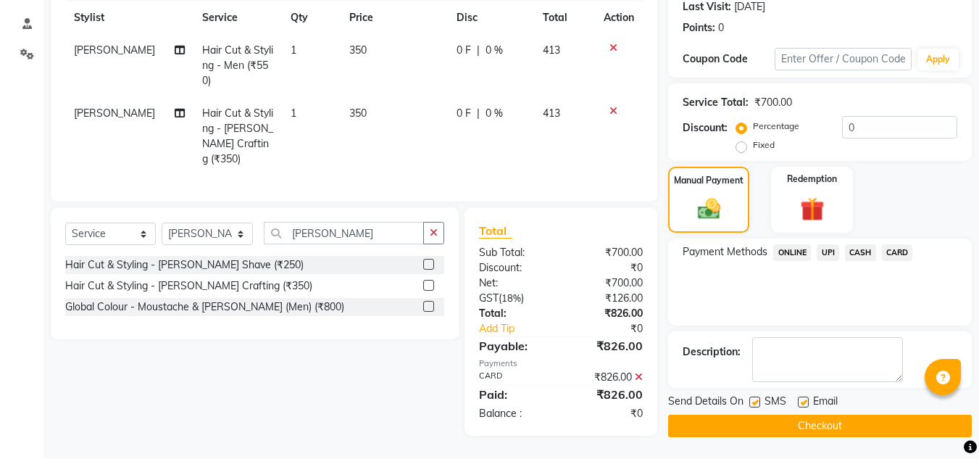
drag, startPoint x: 801, startPoint y: 403, endPoint x: 802, endPoint y: 418, distance: 15.2
click at [801, 404] on label at bounding box center [803, 401] width 11 height 11
click at [801, 404] on input "checkbox" at bounding box center [802, 402] width 9 height 9
checkbox input "false"
click at [788, 427] on button "Checkout" at bounding box center [820, 426] width 304 height 22
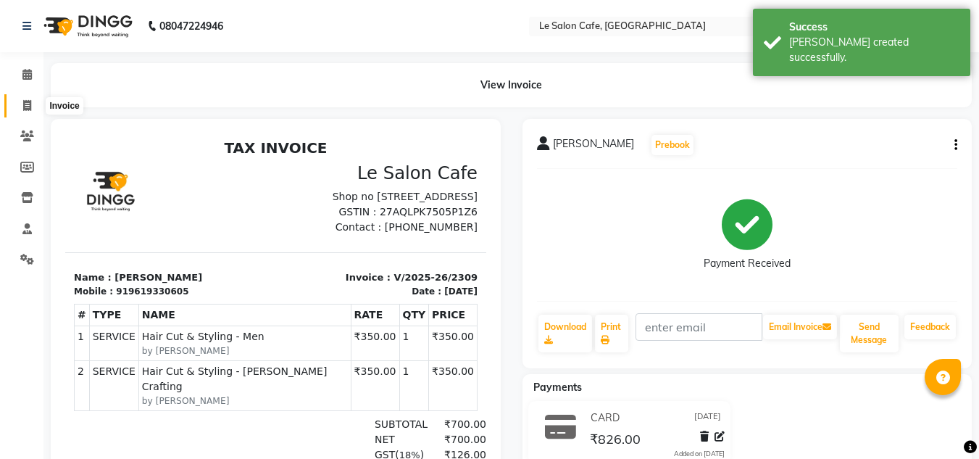
click at [22, 101] on span at bounding box center [26, 106] width 25 height 17
select select "594"
select select "service"
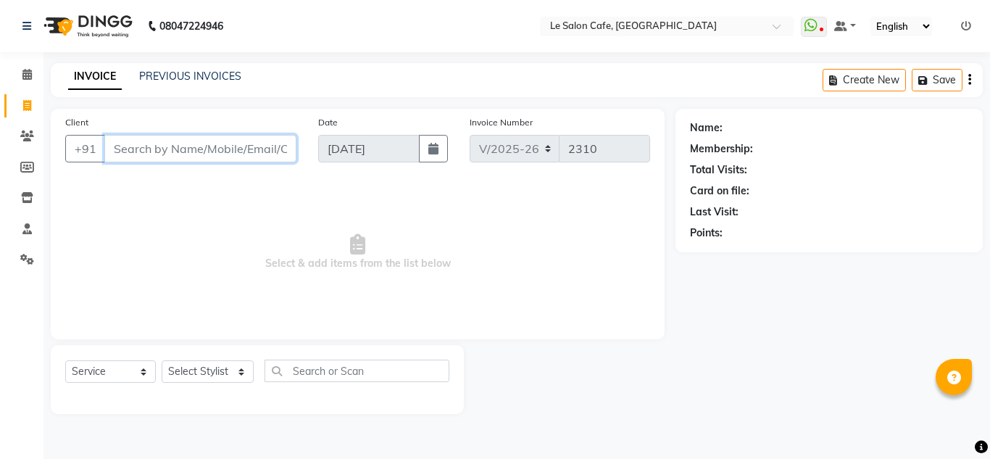
paste input "Shivam Yadav"
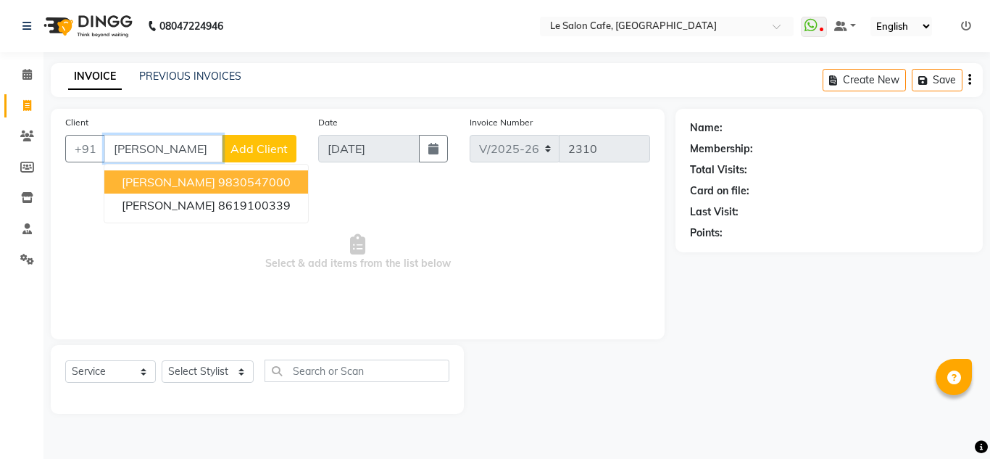
click at [254, 180] on ngb-highlight "9830547000" at bounding box center [254, 182] width 72 height 14
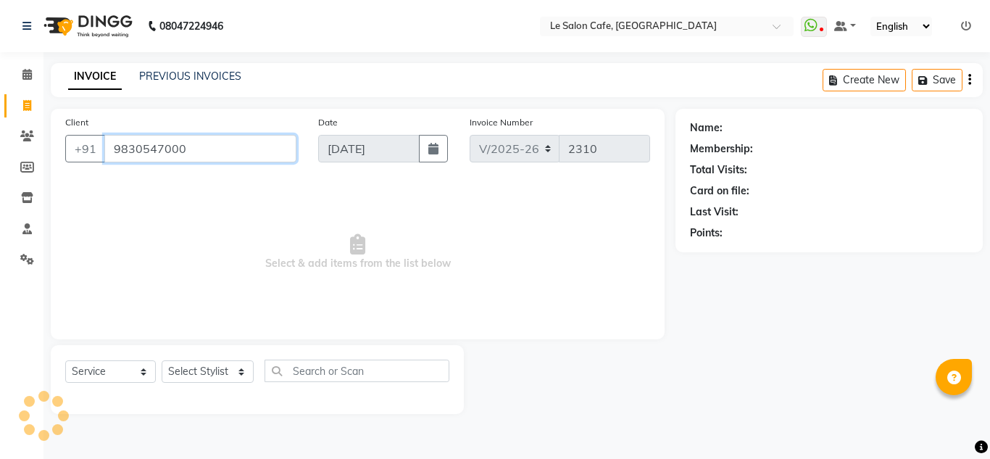
type input "9830547000"
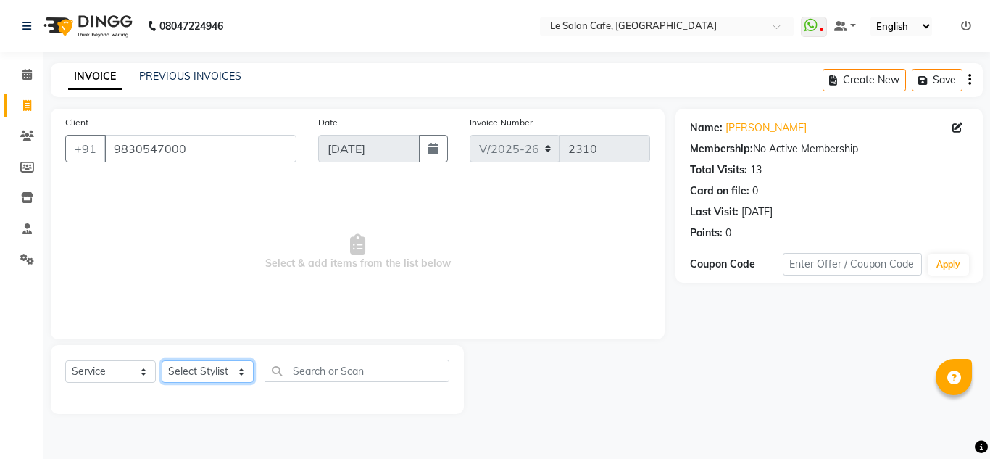
click at [214, 368] on select "Select Stylist [PERSON_NAME] [PERSON_NAME] Kadam [PERSON_NAME] Front Desk [PERS…" at bounding box center [208, 371] width 92 height 22
select select "86051"
click at [162, 360] on select "Select Stylist [PERSON_NAME] [PERSON_NAME] Kadam [PERSON_NAME] Front Desk [PERS…" at bounding box center [208, 371] width 92 height 22
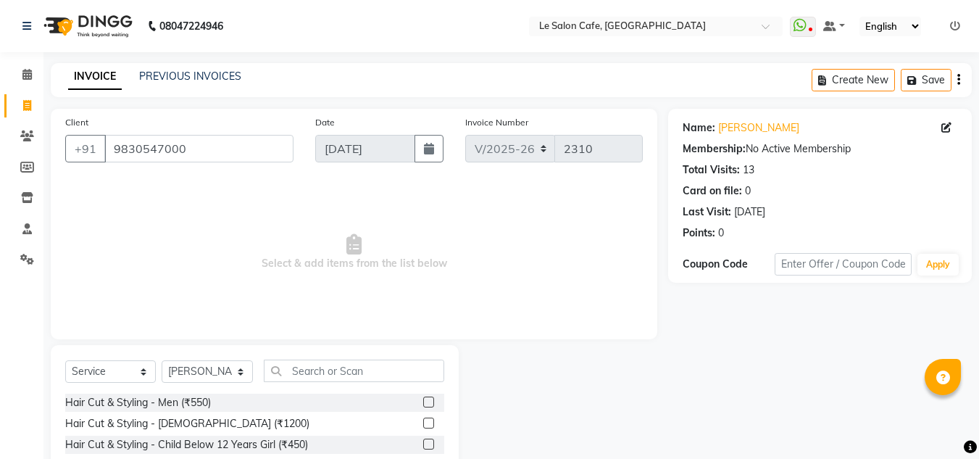
click at [423, 400] on label at bounding box center [428, 401] width 11 height 11
click at [423, 400] on input "checkbox" at bounding box center [427, 402] width 9 height 9
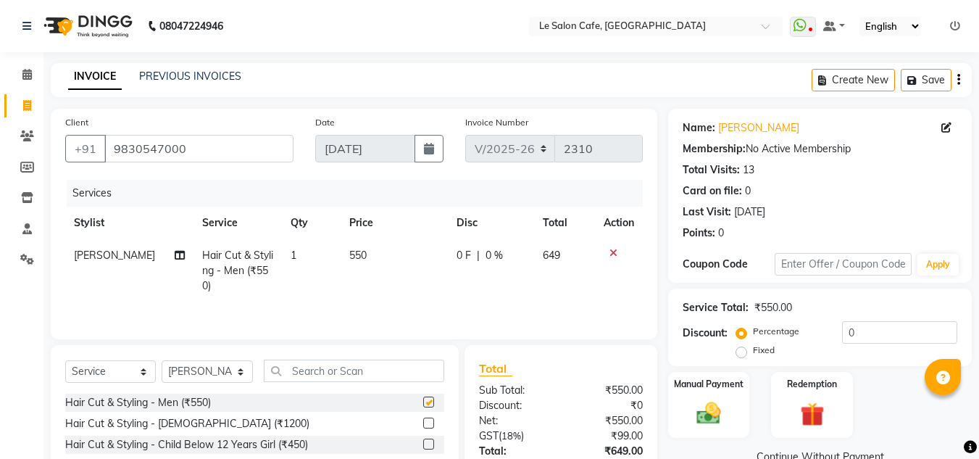
checkbox input "false"
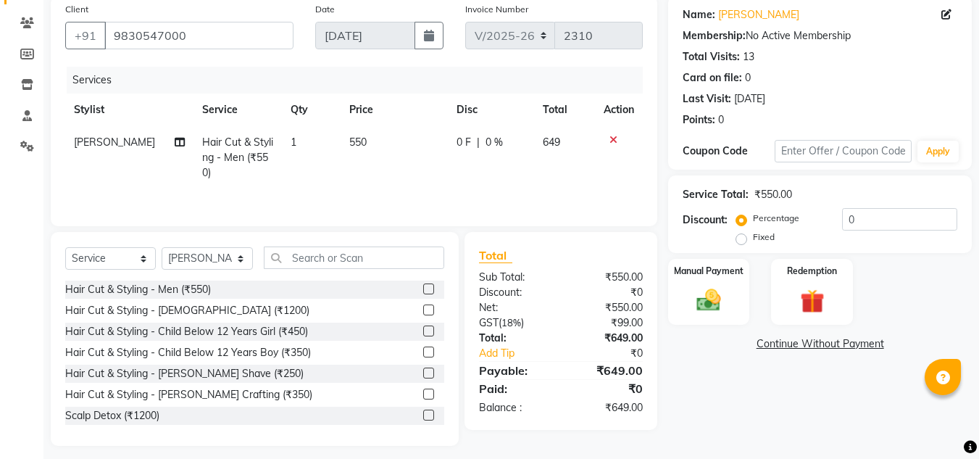
scroll to position [122, 0]
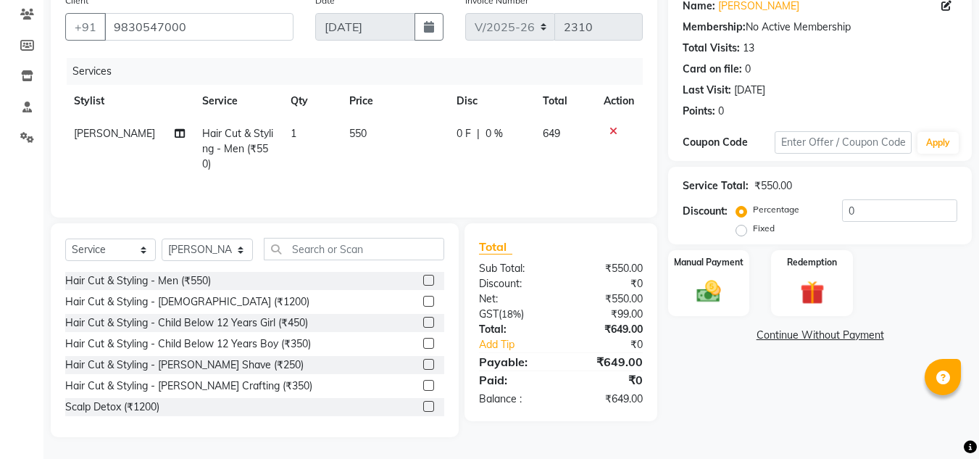
click at [700, 346] on div "Name: Shivam Yadav Membership: No Active Membership Total Visits: 13 Card on fi…" at bounding box center [825, 212] width 315 height 450
click at [506, 344] on link "Add Tip" at bounding box center [522, 344] width 108 height 15
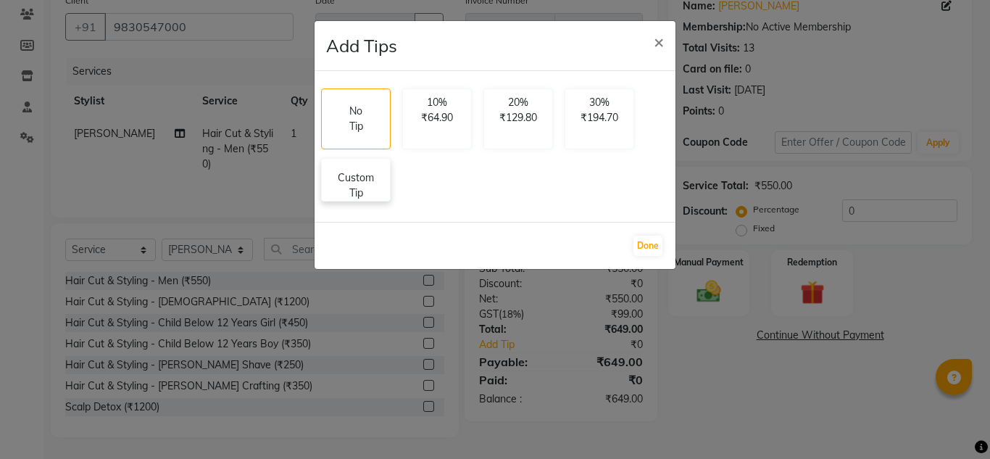
click at [357, 188] on p "Custom Tip" at bounding box center [355, 185] width 51 height 30
select select "86051"
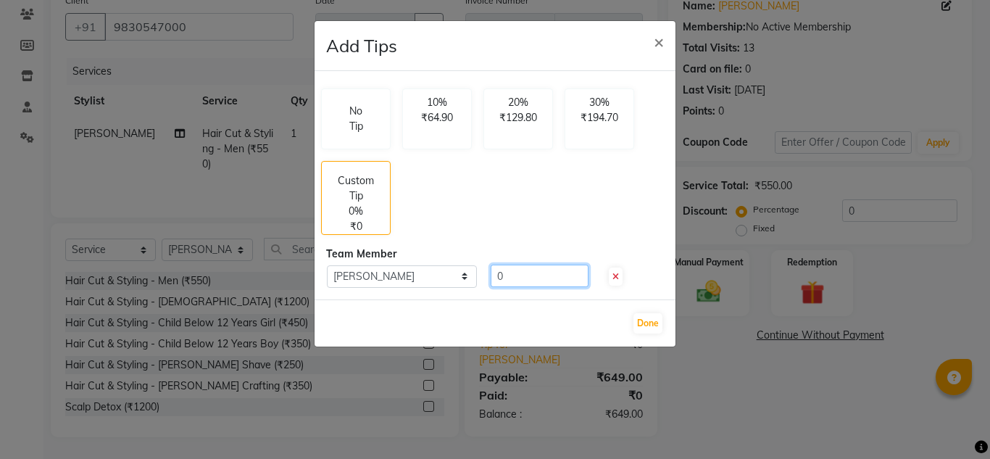
drag, startPoint x: 520, startPoint y: 275, endPoint x: 446, endPoint y: 275, distance: 74.6
click at [451, 275] on div "Select Faim Alvi 0" at bounding box center [494, 276] width 359 height 23
type input "50"
click at [656, 325] on button "Done" at bounding box center [647, 323] width 29 height 20
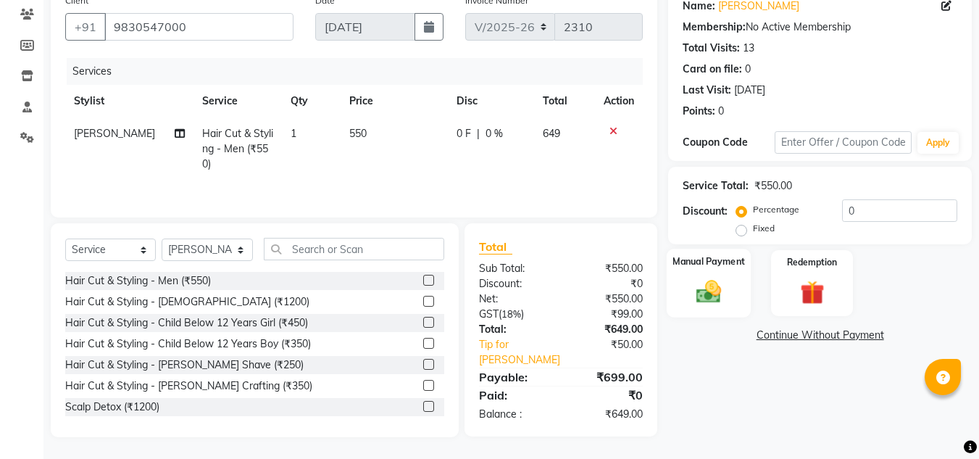
click at [731, 292] on div "Manual Payment" at bounding box center [709, 283] width 85 height 69
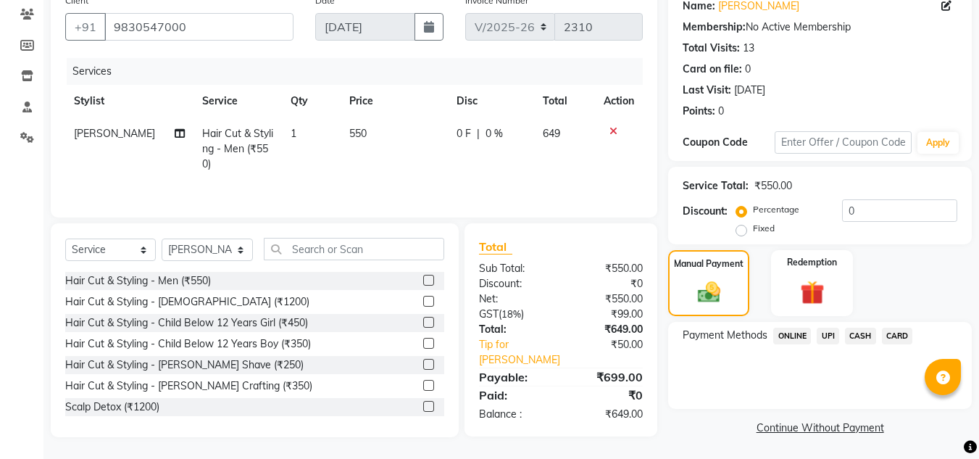
click at [824, 336] on span "UPI" at bounding box center [828, 336] width 22 height 17
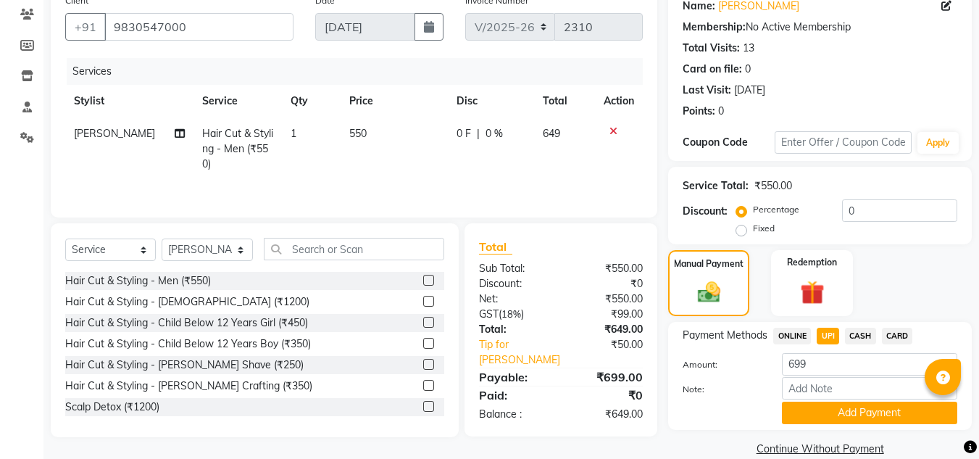
scroll to position [144, 0]
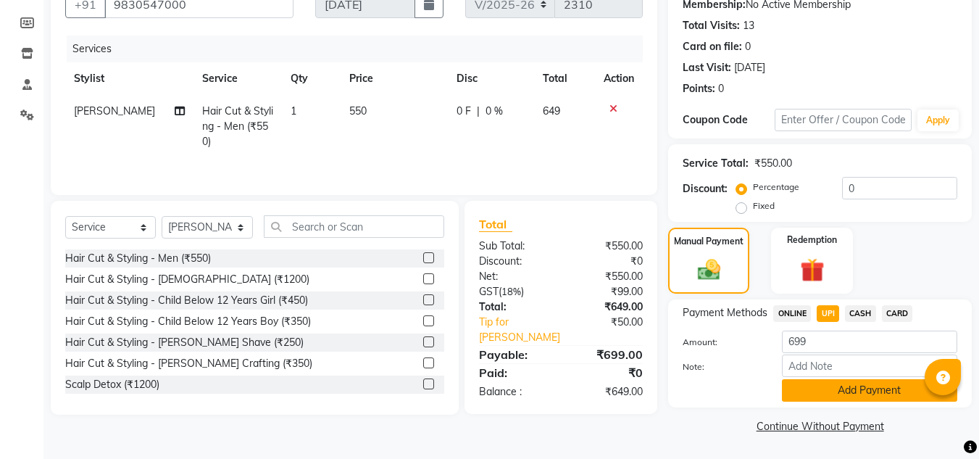
click at [833, 386] on button "Add Payment" at bounding box center [869, 390] width 175 height 22
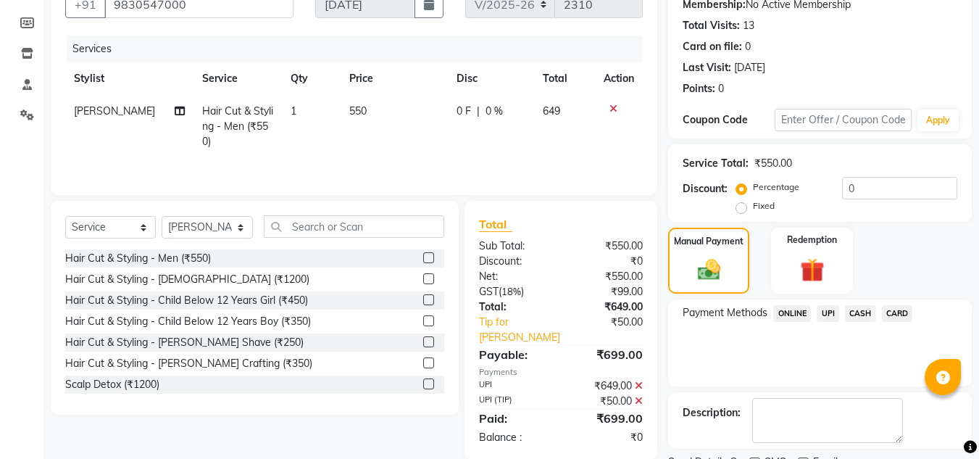
scroll to position [205, 0]
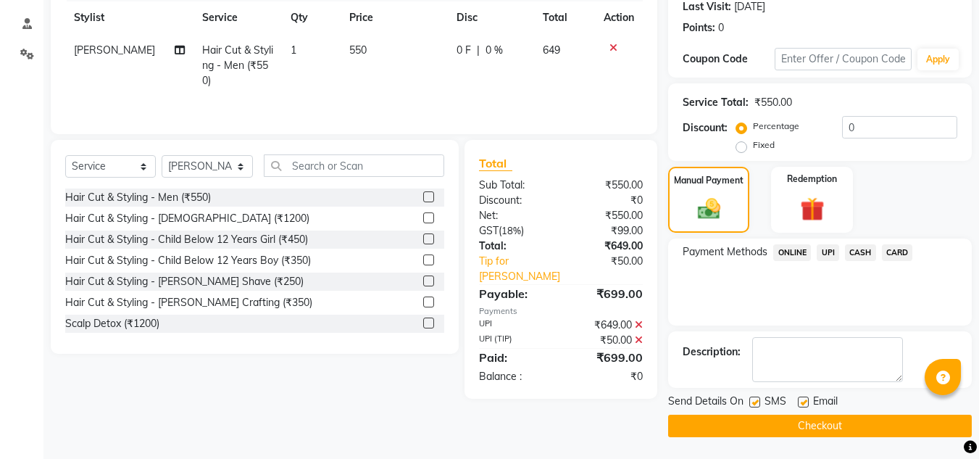
click at [808, 401] on label at bounding box center [803, 401] width 11 height 11
click at [807, 401] on input "checkbox" at bounding box center [802, 402] width 9 height 9
checkbox input "false"
click at [778, 418] on button "Checkout" at bounding box center [820, 426] width 304 height 22
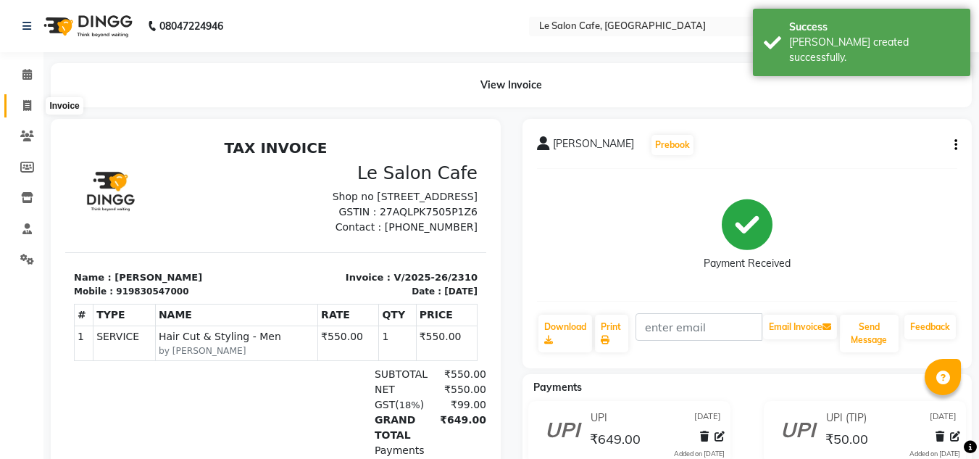
click at [27, 103] on icon at bounding box center [27, 105] width 8 height 11
select select "service"
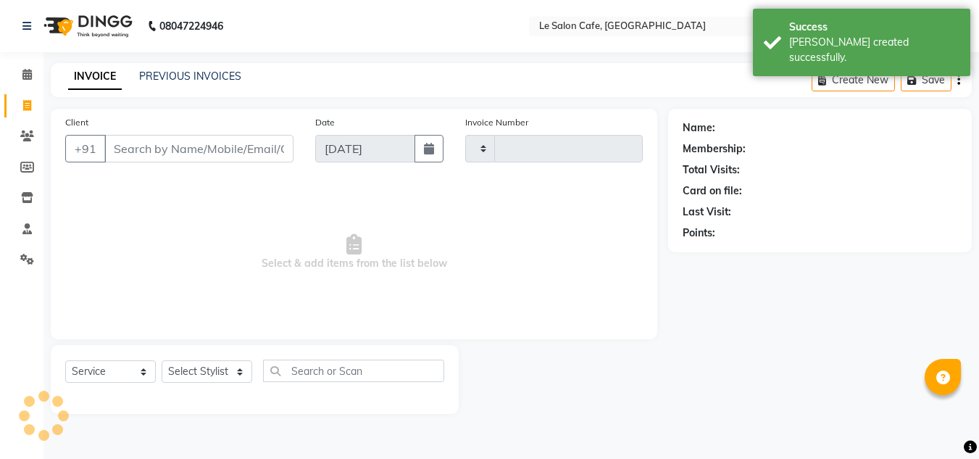
type input "2311"
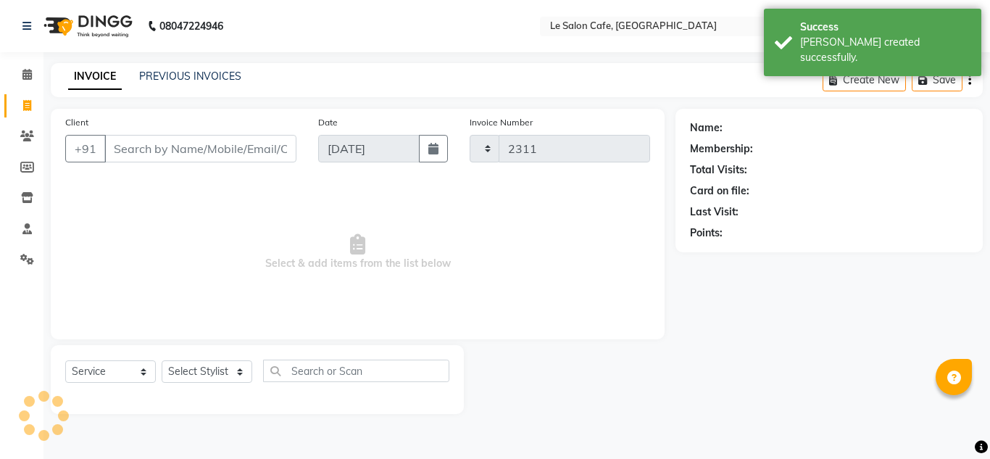
select select "594"
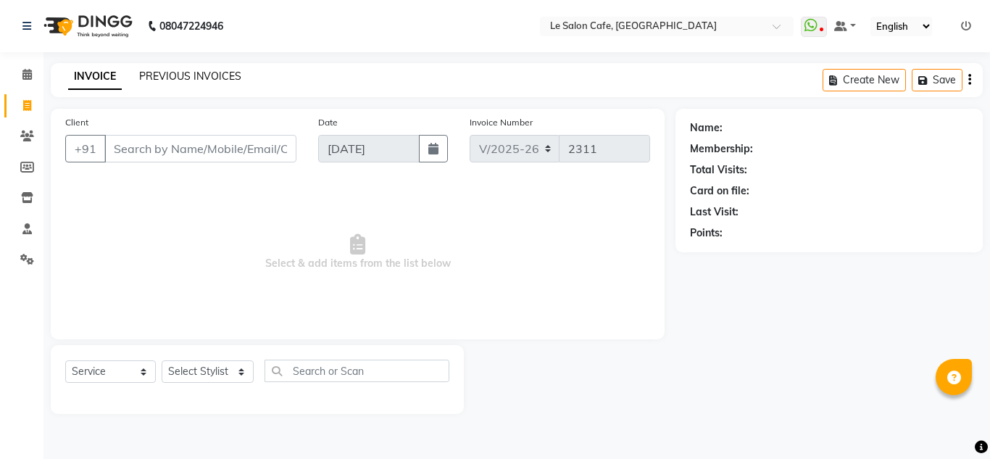
click at [217, 70] on link "PREVIOUS INVOICES" at bounding box center [190, 76] width 102 height 13
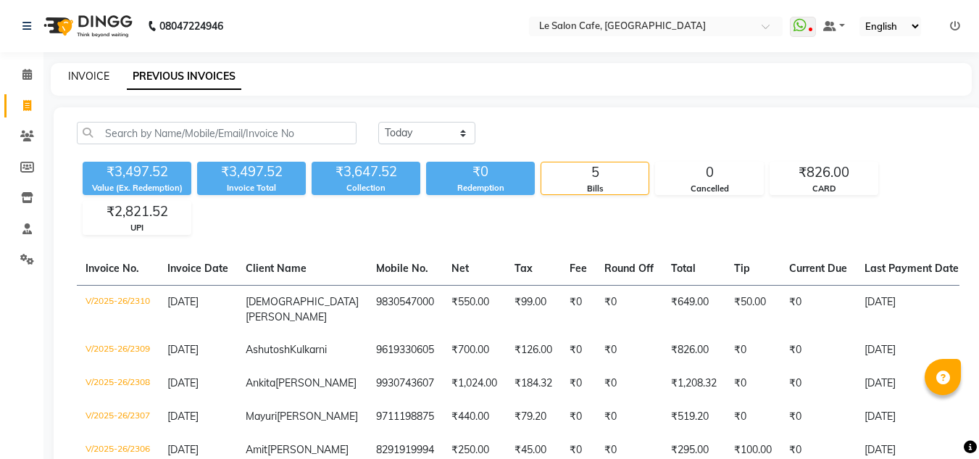
click at [96, 79] on link "INVOICE" at bounding box center [88, 76] width 41 height 13
select select "594"
select select "service"
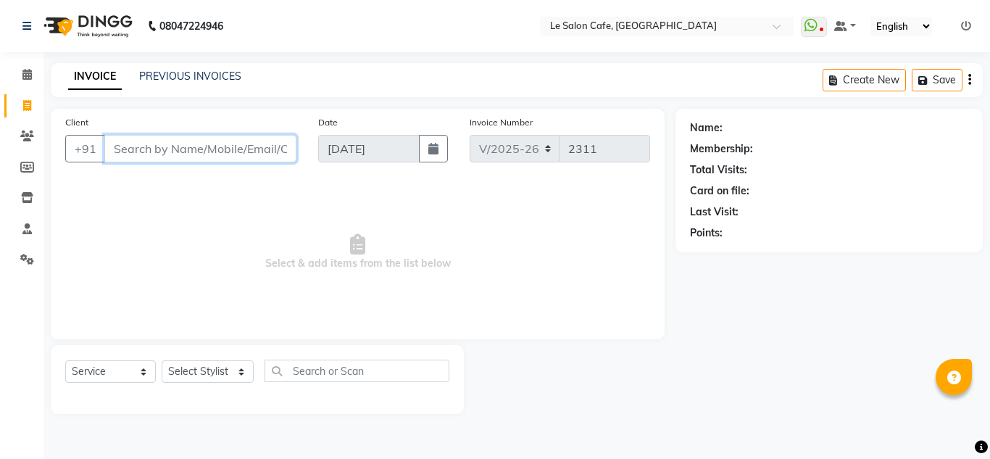
paste input "Manoharan"
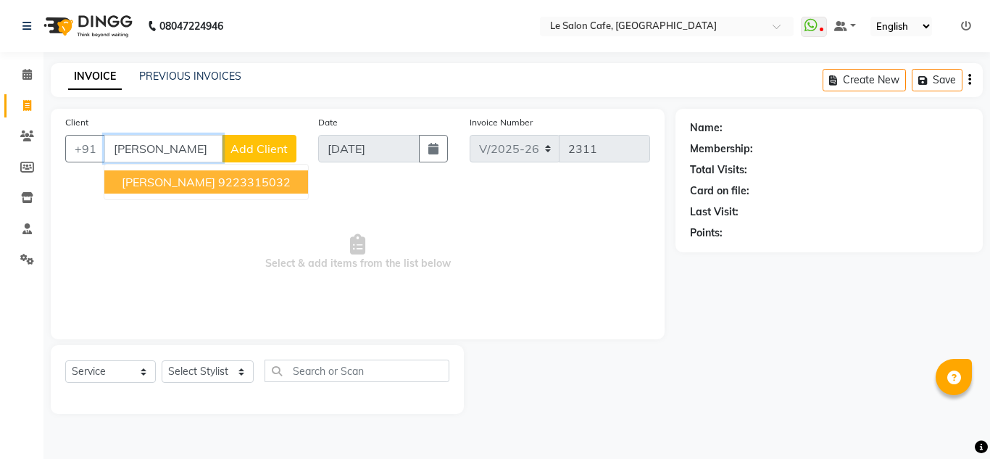
click at [189, 184] on span "Manoharan Manickam" at bounding box center [168, 182] width 93 height 14
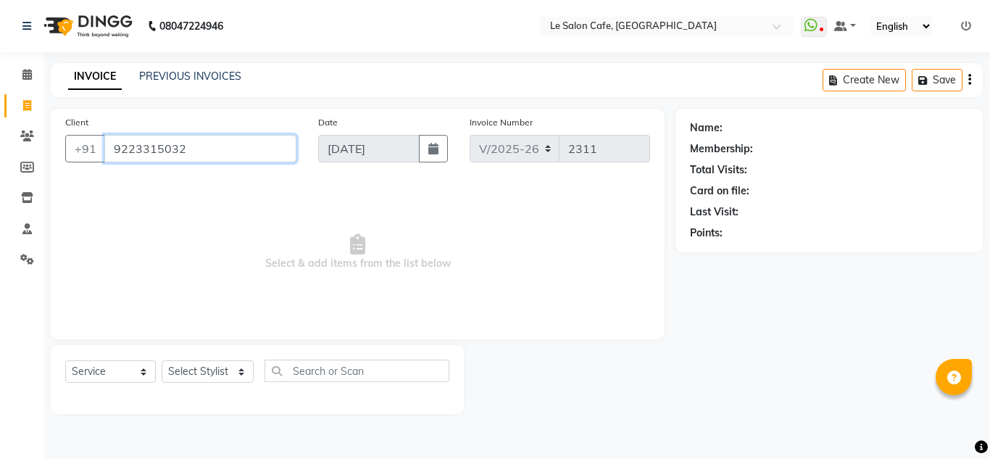
type input "9223315032"
select select "1: Object"
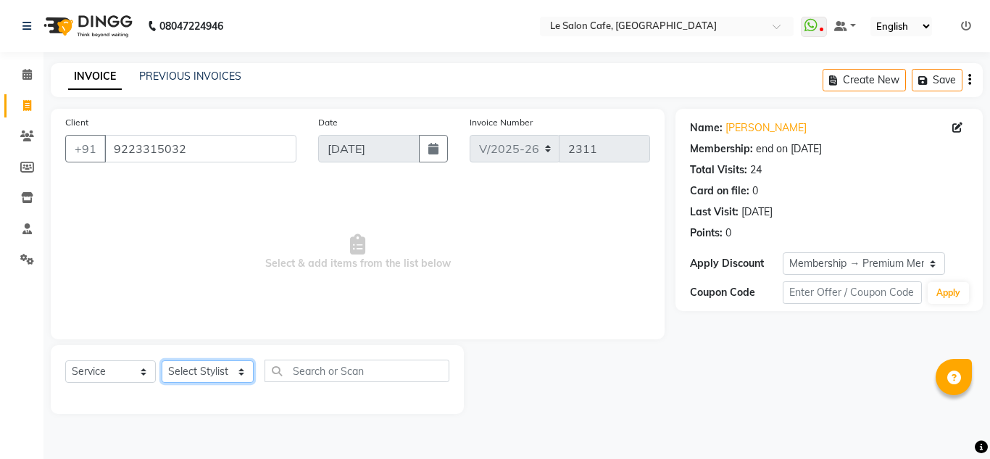
click at [214, 378] on select "Select Stylist Amandeep Kaur Kalsi Aniket Kadam Faim Alvi Front Desk Muskan Kha…" at bounding box center [208, 371] width 92 height 22
select select "8529"
click at [162, 360] on select "Select Stylist Amandeep Kaur Kalsi Aniket Kadam Faim Alvi Front Desk Muskan Kha…" at bounding box center [208, 371] width 92 height 22
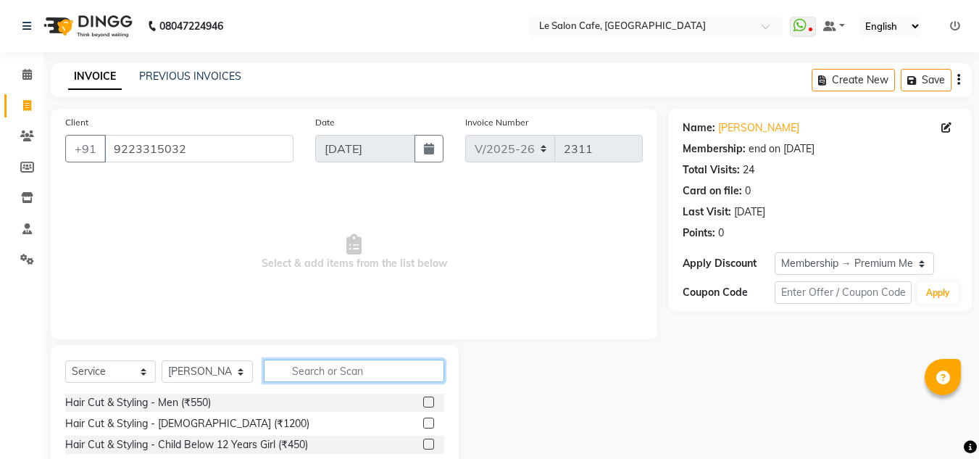
click at [336, 365] on input "text" at bounding box center [354, 370] width 180 height 22
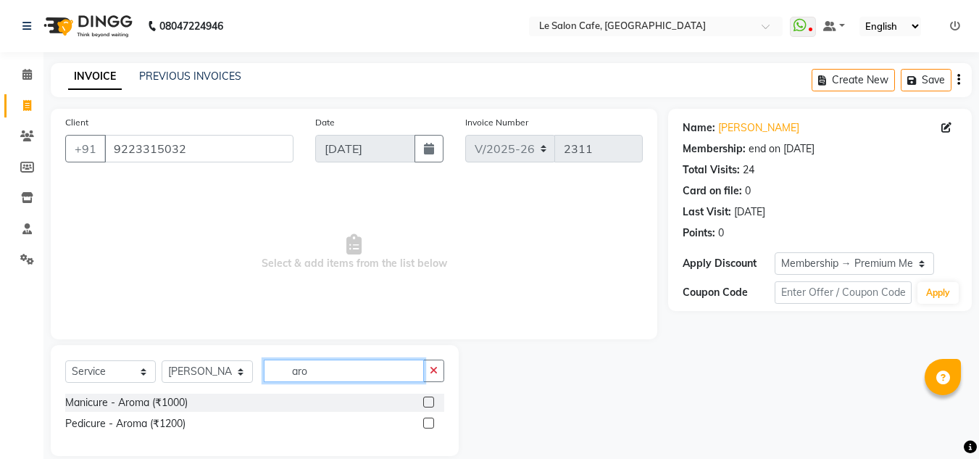
type input "aro"
click at [429, 423] on label at bounding box center [428, 422] width 11 height 11
click at [429, 423] on input "checkbox" at bounding box center [427, 423] width 9 height 9
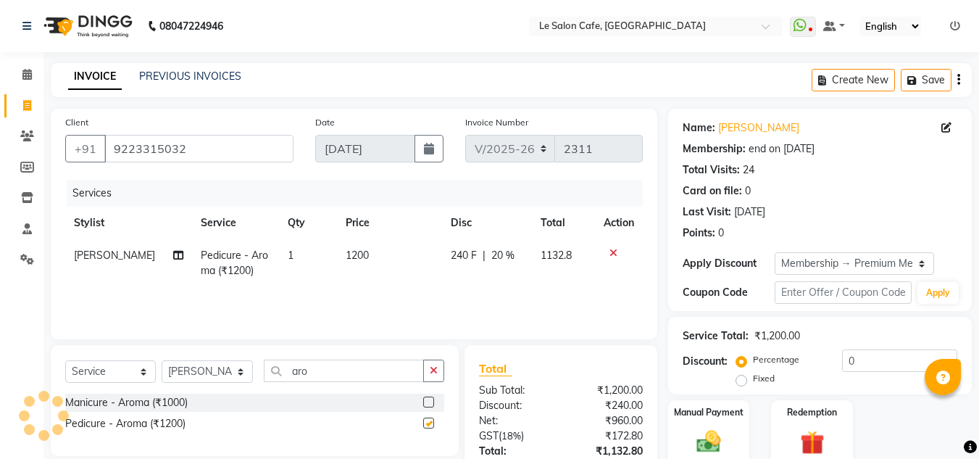
checkbox input "false"
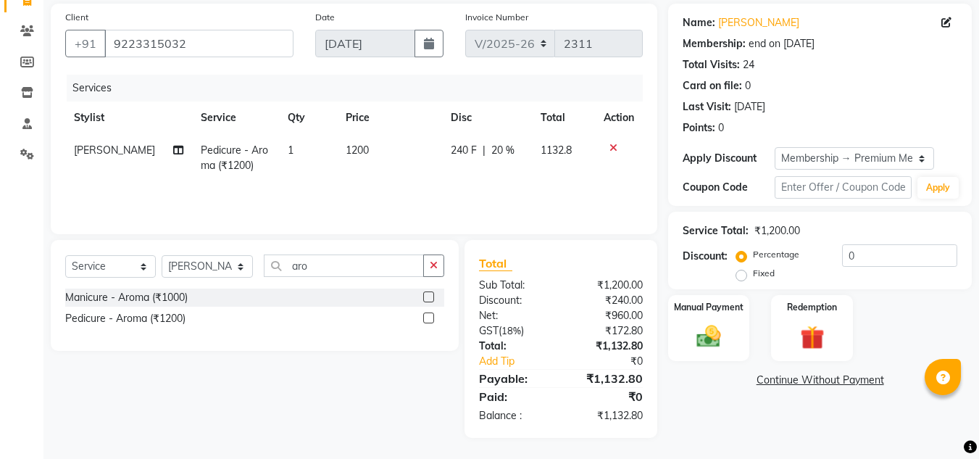
scroll to position [106, 0]
click at [746, 20] on link "Manoharan Manickam" at bounding box center [758, 21] width 81 height 15
click at [713, 342] on img at bounding box center [708, 335] width 41 height 29
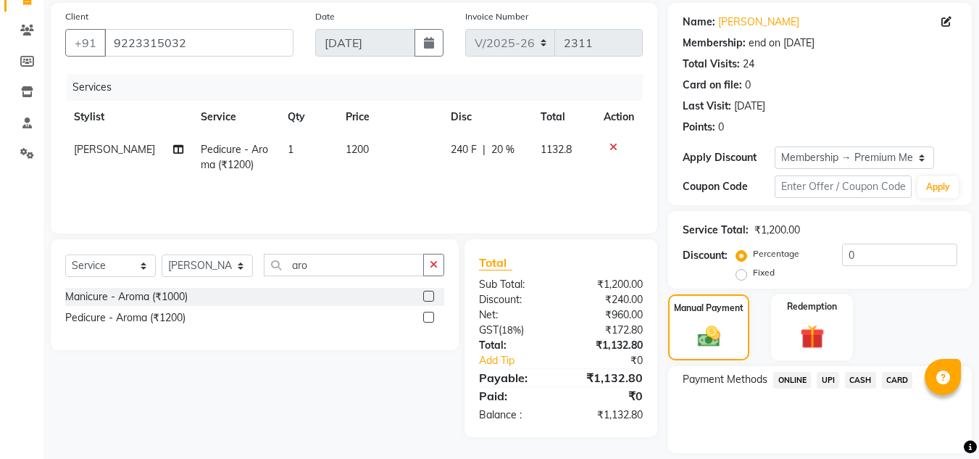
click at [822, 378] on span "UPI" at bounding box center [828, 380] width 22 height 17
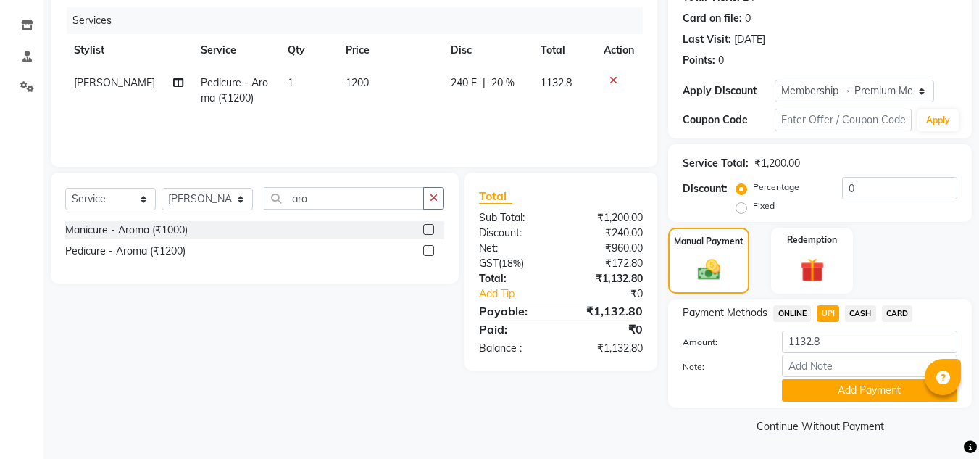
click at [831, 398] on button "Add Payment" at bounding box center [869, 390] width 175 height 22
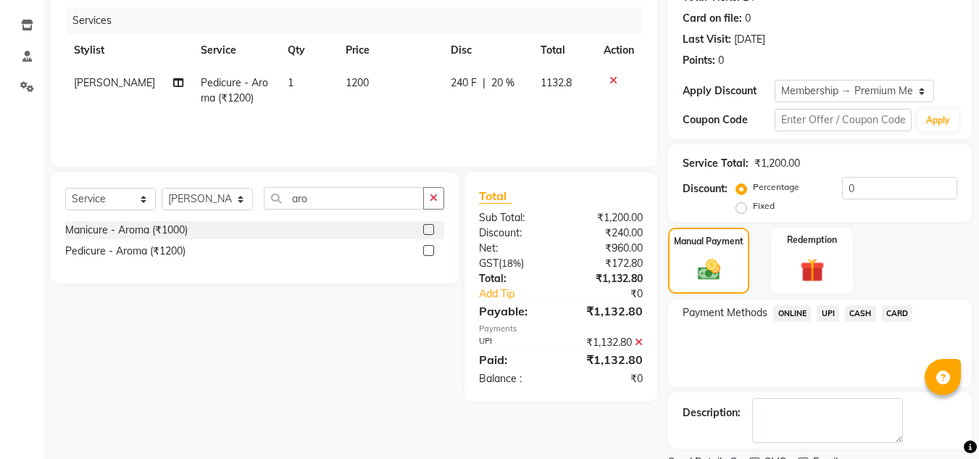
scroll to position [233, 0]
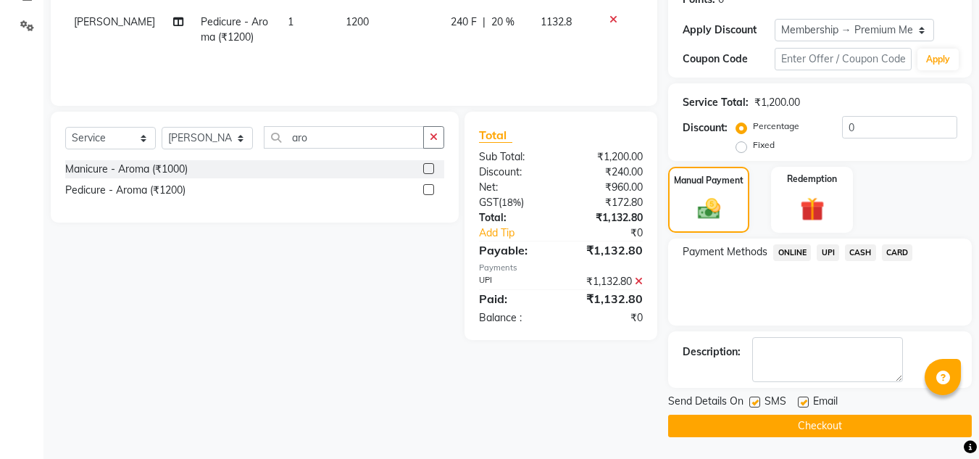
click at [807, 404] on label at bounding box center [803, 401] width 11 height 11
click at [807, 404] on input "checkbox" at bounding box center [802, 402] width 9 height 9
checkbox input "false"
click at [803, 415] on button "Checkout" at bounding box center [820, 426] width 304 height 22
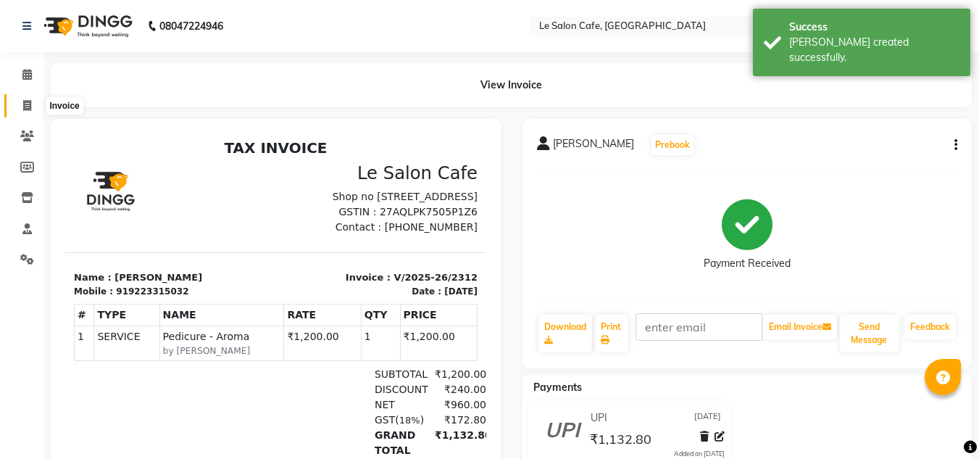
drag, startPoint x: 27, startPoint y: 101, endPoint x: 42, endPoint y: 98, distance: 15.6
click at [27, 101] on icon at bounding box center [27, 105] width 8 height 11
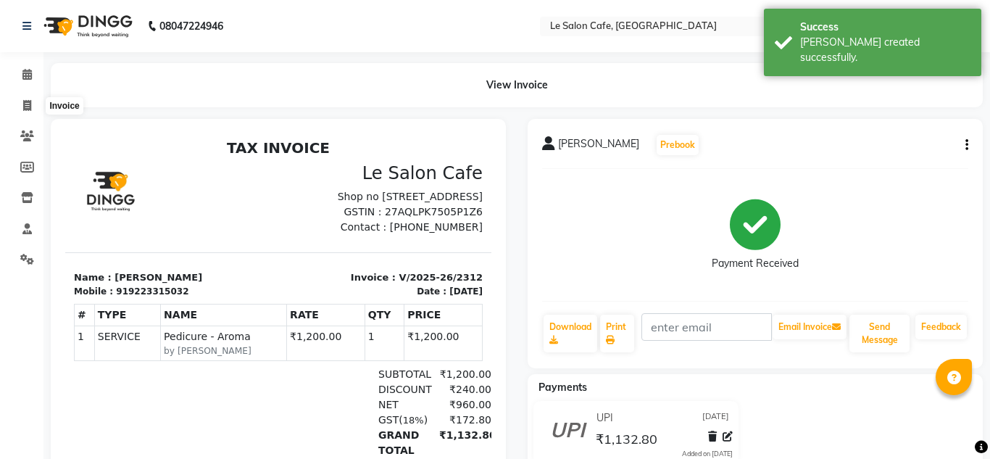
select select "594"
select select "service"
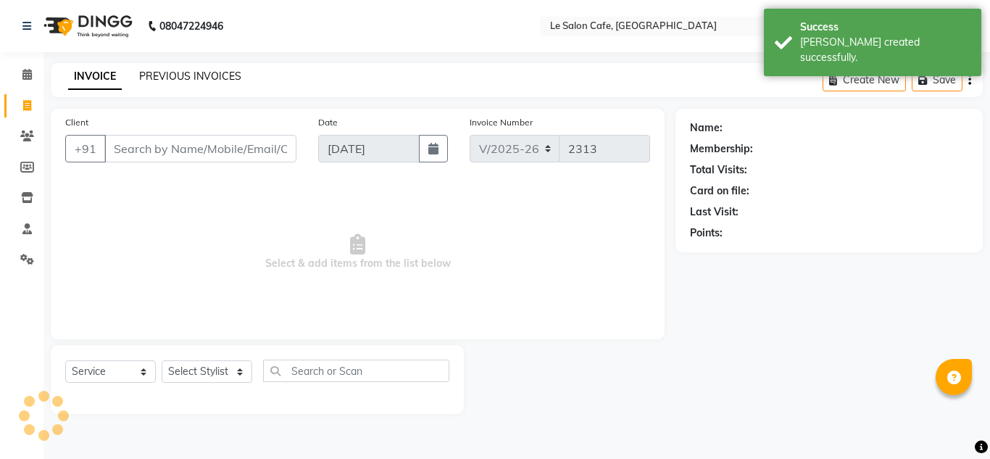
click at [172, 75] on link "PREVIOUS INVOICES" at bounding box center [190, 76] width 102 height 13
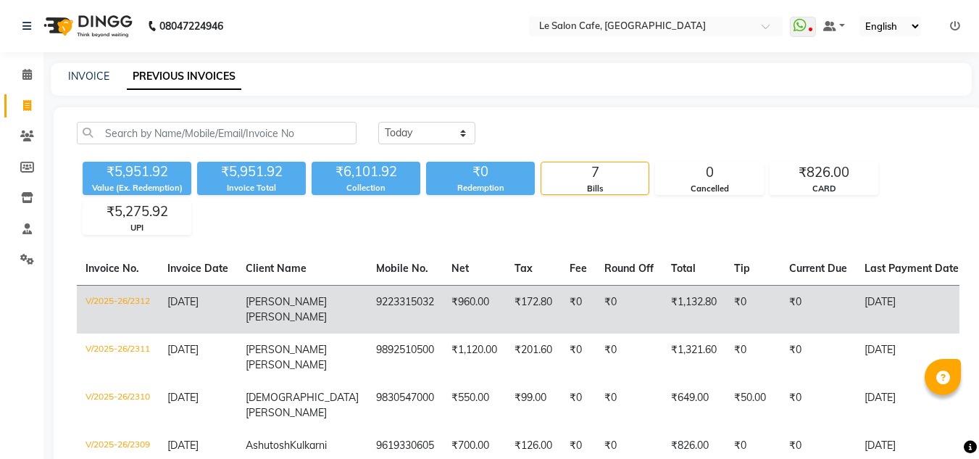
click at [513, 303] on td "₹172.80" at bounding box center [533, 309] width 55 height 49
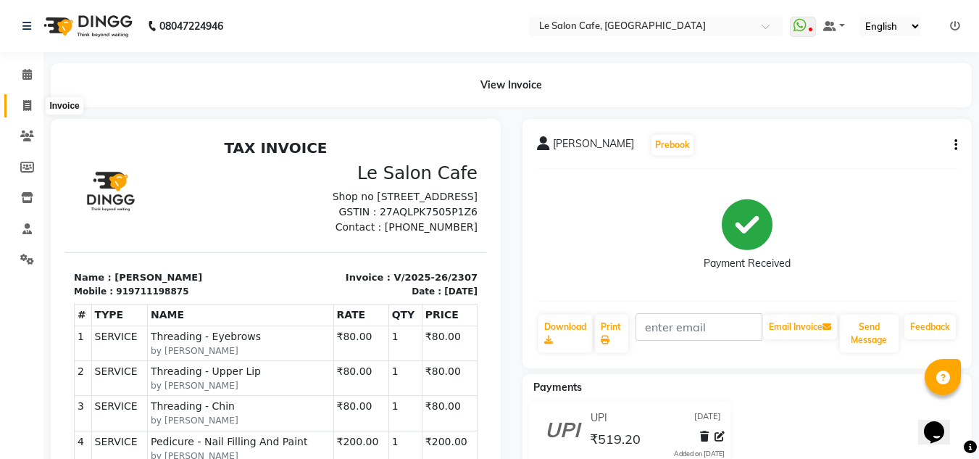
click at [26, 98] on span at bounding box center [26, 106] width 25 height 17
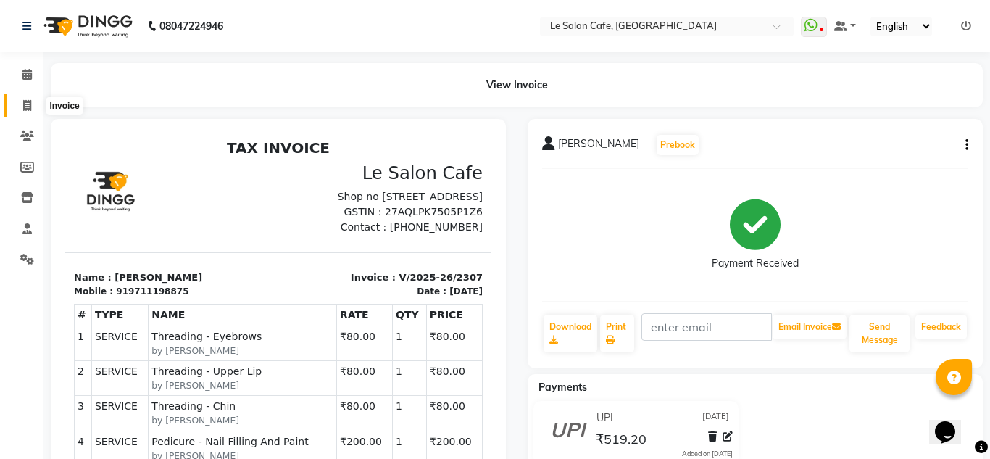
select select "594"
select select "service"
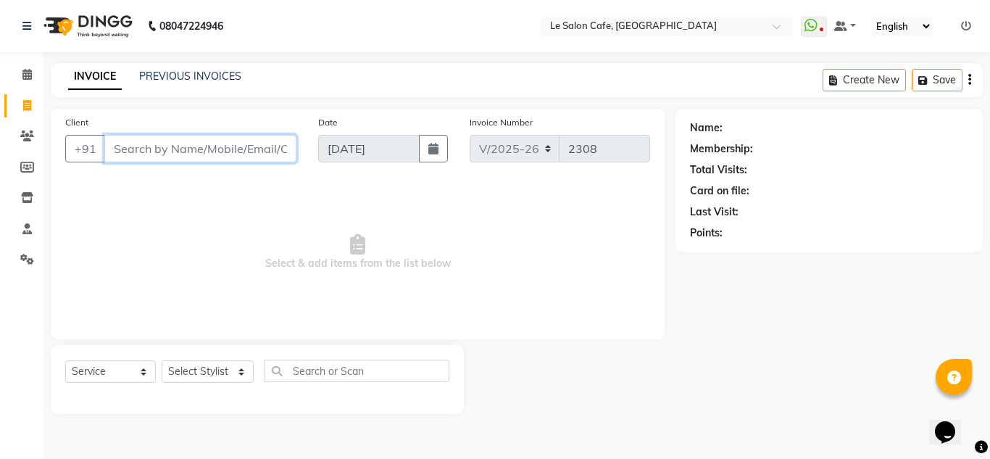
click at [196, 162] on input "Client" at bounding box center [200, 149] width 192 height 28
click at [184, 373] on select "Select Stylist [PERSON_NAME] [PERSON_NAME] Kadam [PERSON_NAME] Front Desk [PERS…" at bounding box center [208, 371] width 92 height 22
select select "86050"
click at [162, 360] on select "Select Stylist [PERSON_NAME] [PERSON_NAME] Kadam [PERSON_NAME] Front Desk [PERS…" at bounding box center [208, 371] width 92 height 22
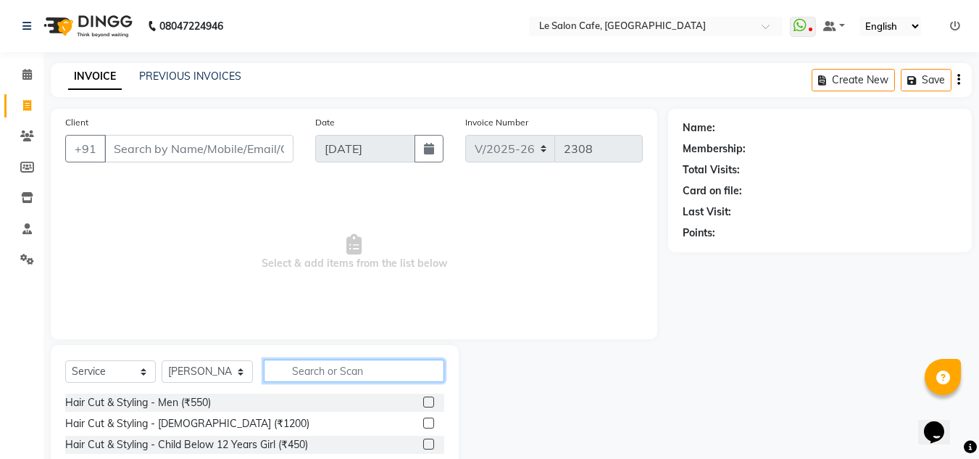
click at [329, 372] on input "text" at bounding box center [354, 370] width 180 height 22
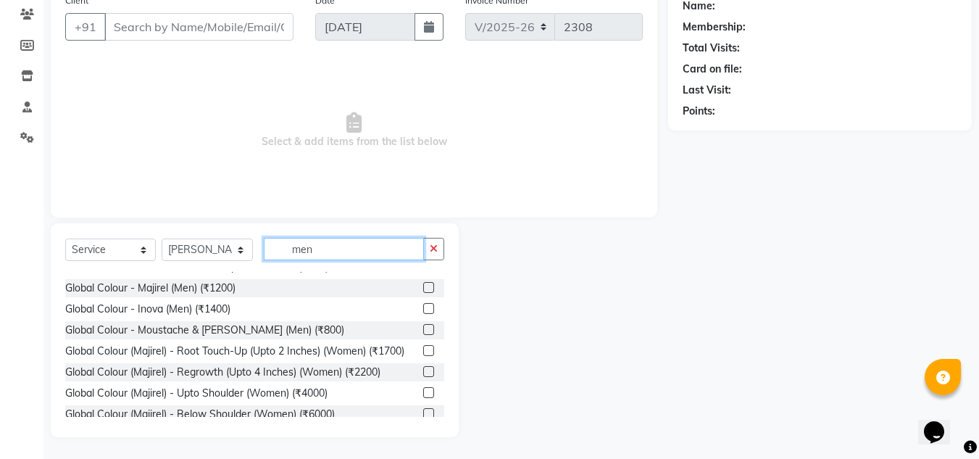
scroll to position [290, 0]
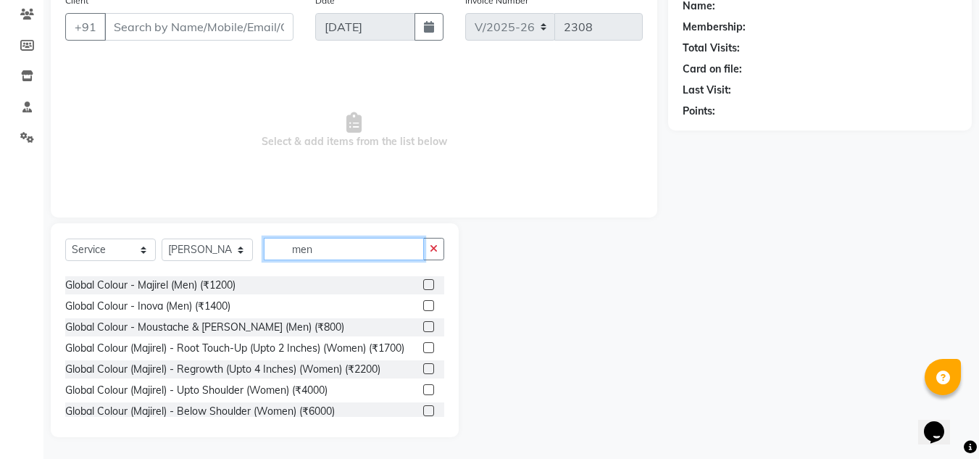
type input "men"
click at [423, 303] on label at bounding box center [428, 305] width 11 height 11
click at [423, 303] on input "checkbox" at bounding box center [427, 305] width 9 height 9
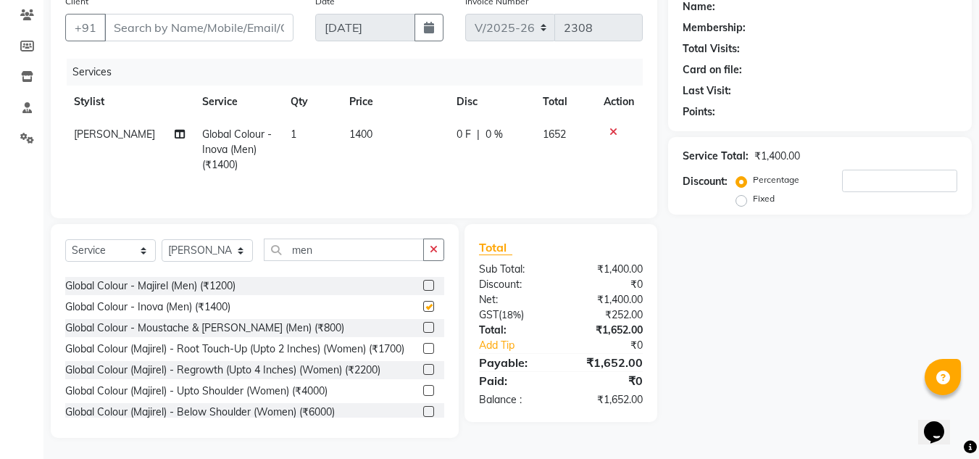
checkbox input "false"
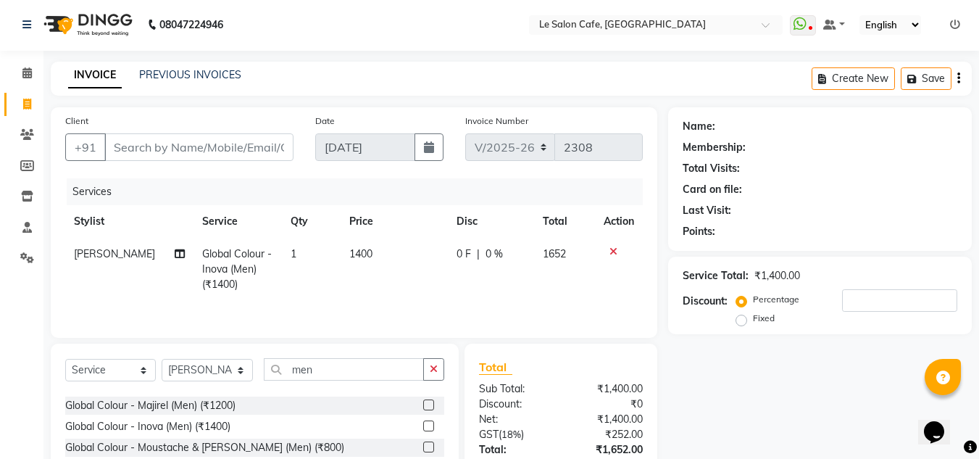
scroll to position [0, 0]
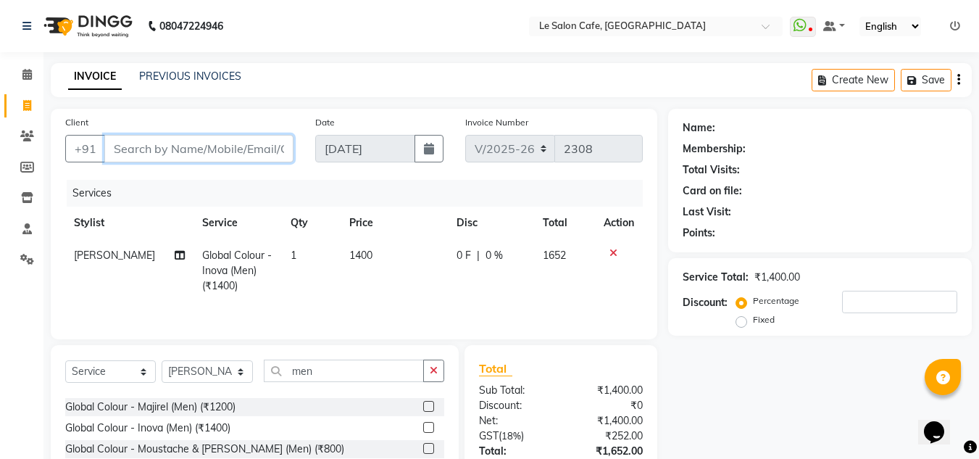
click at [188, 154] on input "Client" at bounding box center [198, 149] width 189 height 28
paste input "[PERSON_NAME]"
type input "[PERSON_NAME]"
type input "0"
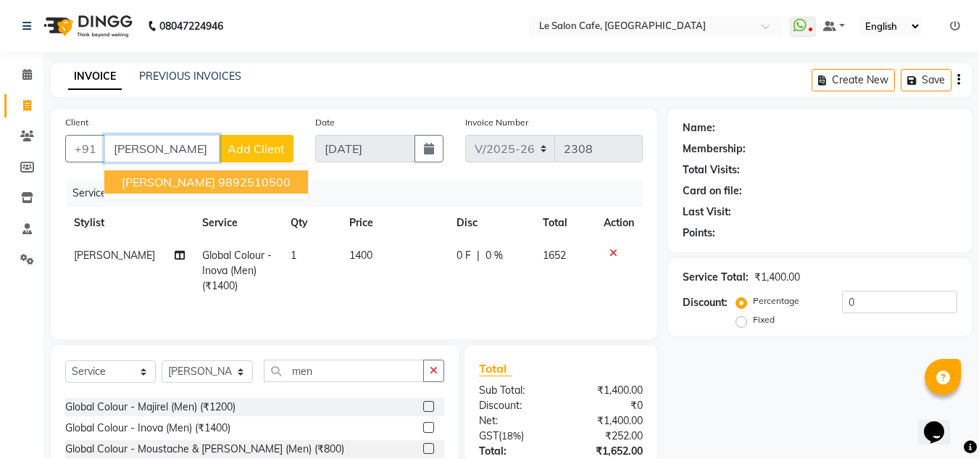
click at [187, 179] on button "[PERSON_NAME] 9892510500" at bounding box center [206, 181] width 204 height 23
type input "9892510500"
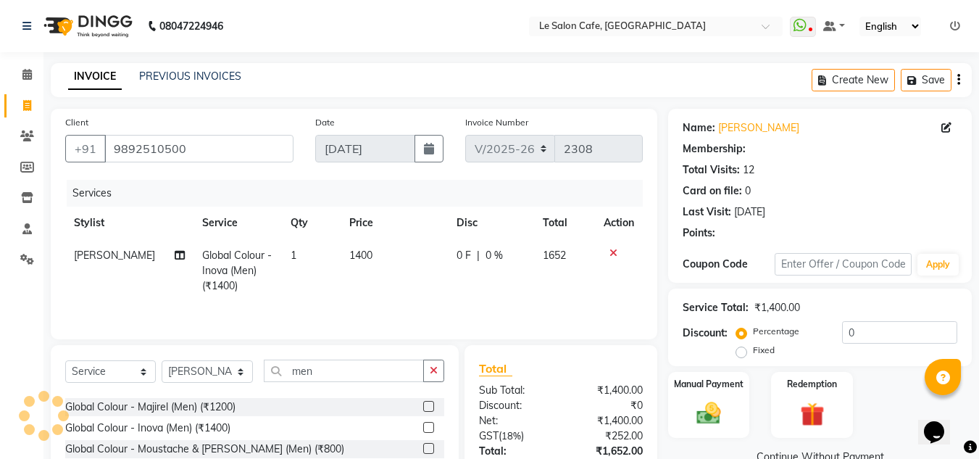
select select "1: Object"
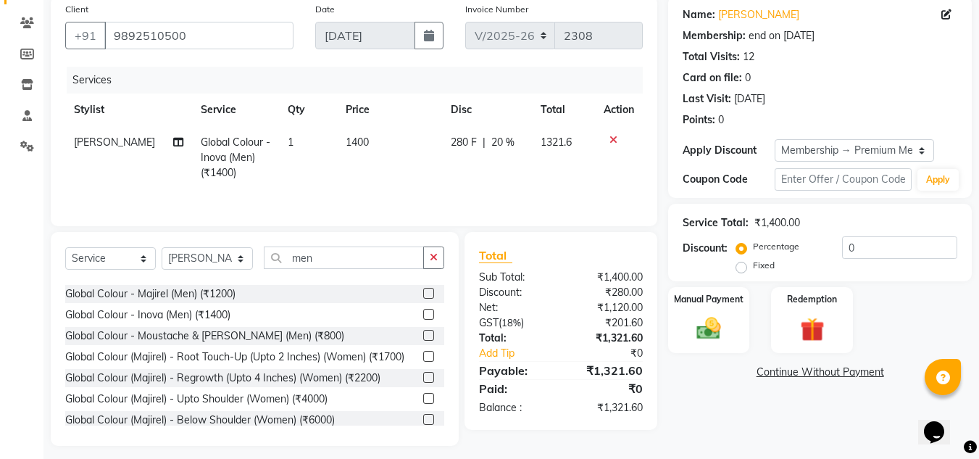
scroll to position [122, 0]
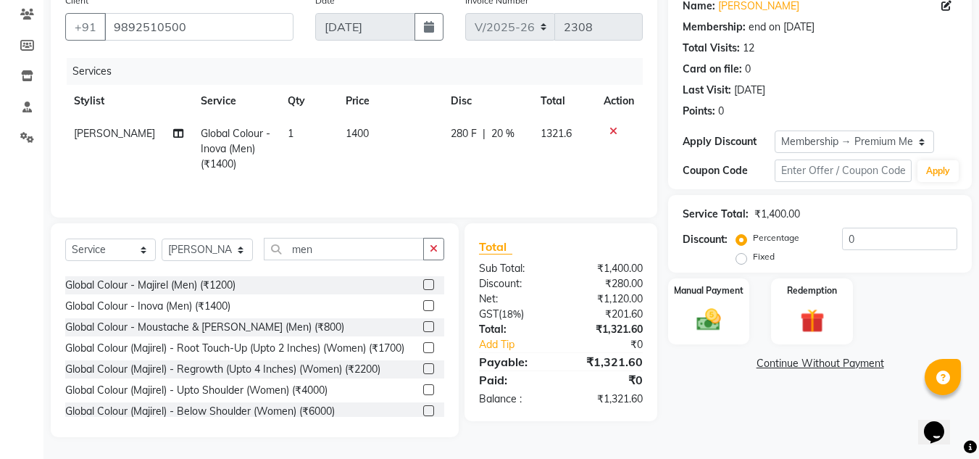
click at [715, 423] on div "Name: [PERSON_NAME] Membership: end on [DATE] Total Visits: 12 Card on file: 0 …" at bounding box center [825, 212] width 315 height 450
click at [723, 319] on img at bounding box center [708, 319] width 41 height 29
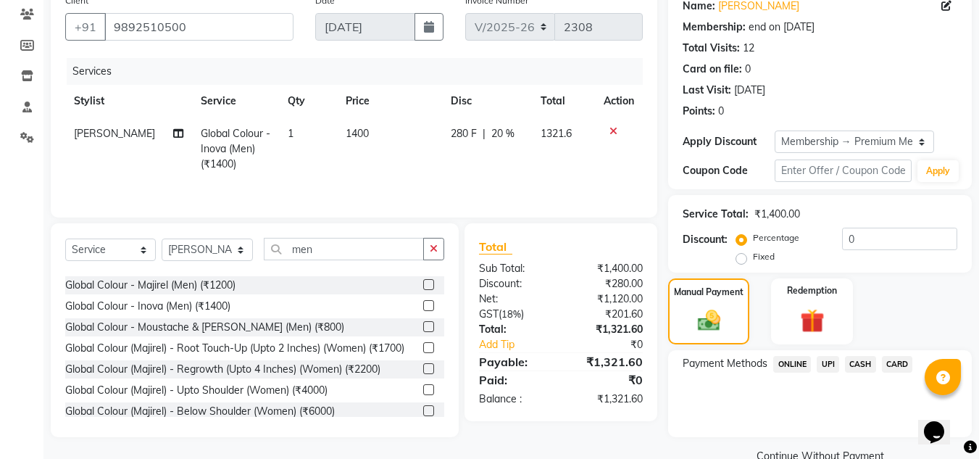
click at [828, 363] on span "UPI" at bounding box center [828, 364] width 22 height 17
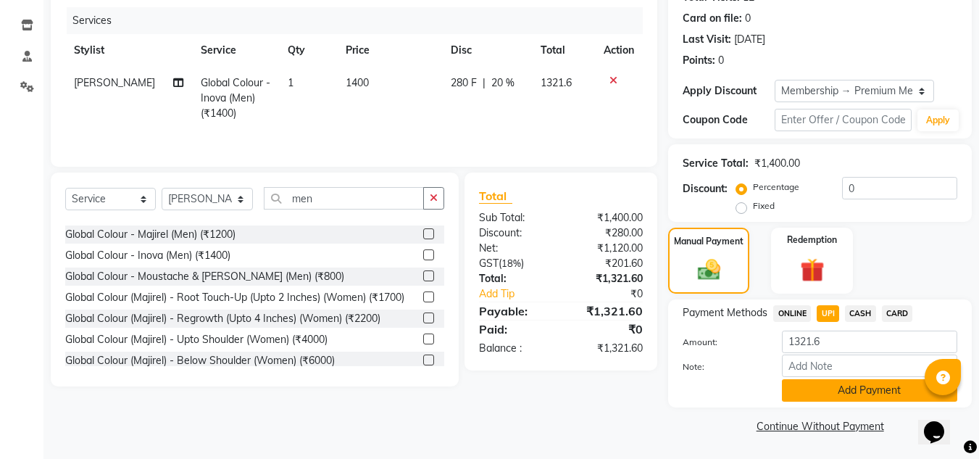
click at [832, 386] on button "Add Payment" at bounding box center [869, 390] width 175 height 22
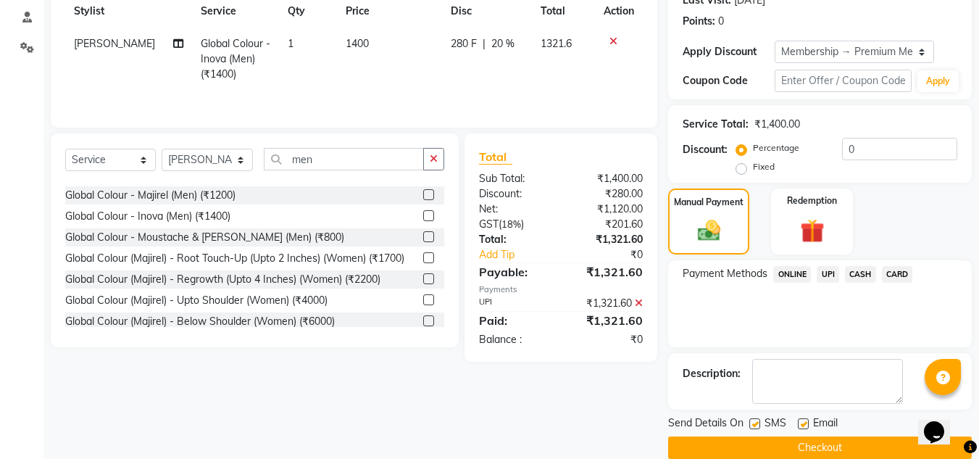
scroll to position [233, 0]
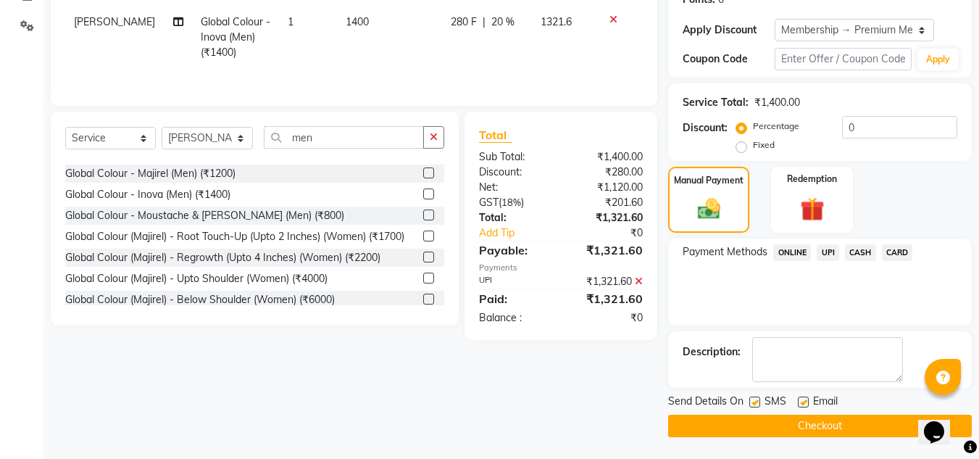
click at [802, 401] on label at bounding box center [803, 401] width 11 height 11
click at [802, 401] on input "checkbox" at bounding box center [802, 402] width 9 height 9
checkbox input "false"
click at [804, 418] on button "Checkout" at bounding box center [820, 426] width 304 height 22
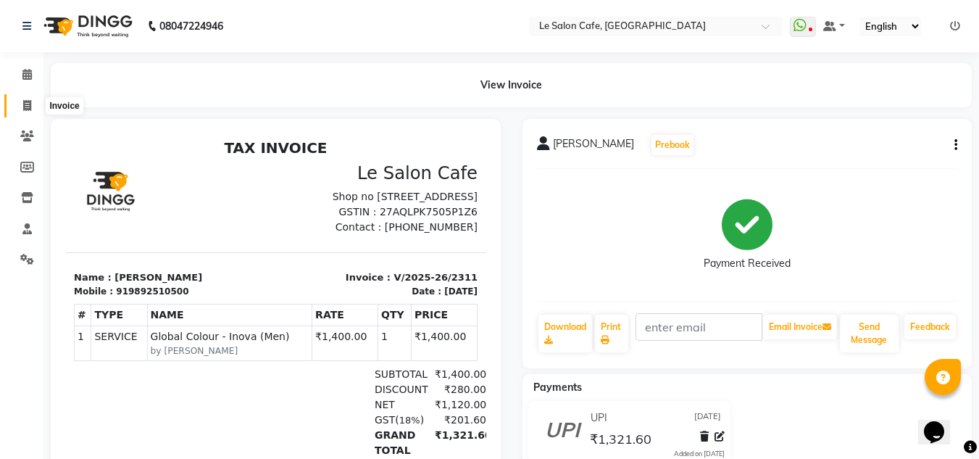
click at [30, 100] on icon at bounding box center [27, 105] width 8 height 11
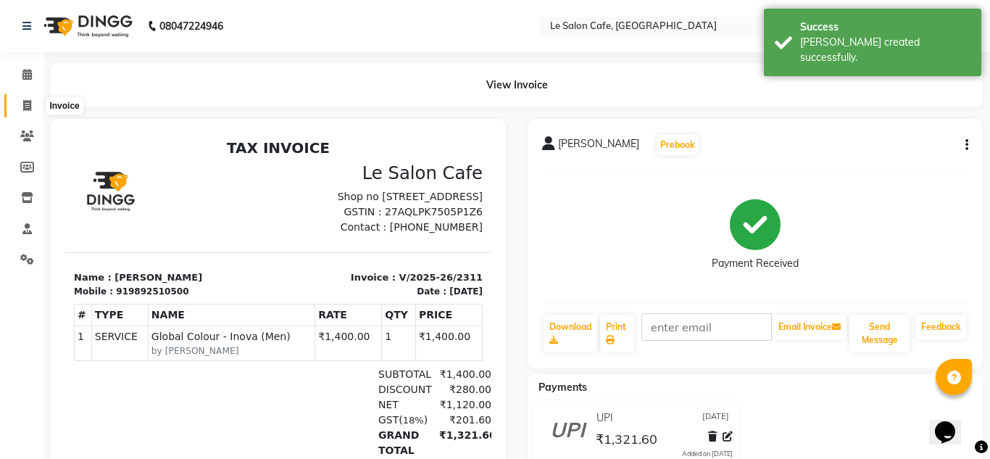
select select "594"
select select "service"
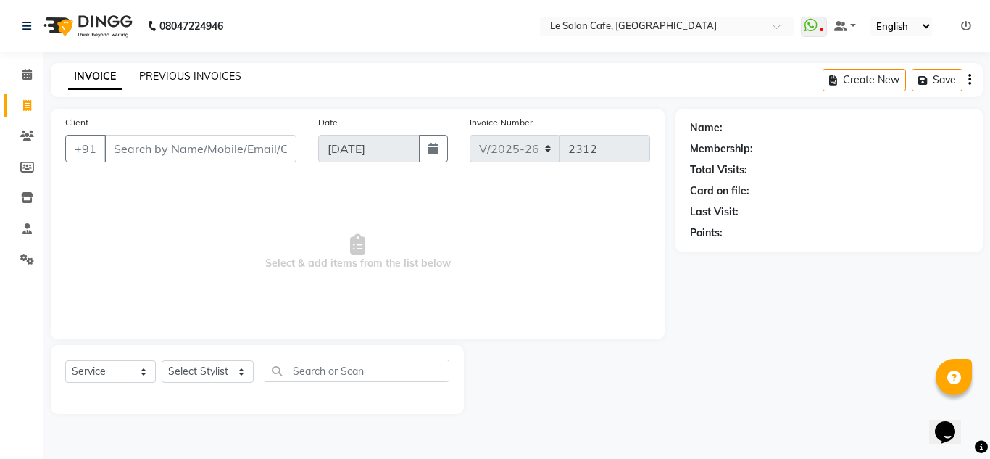
click at [204, 78] on link "PREVIOUS INVOICES" at bounding box center [190, 76] width 102 height 13
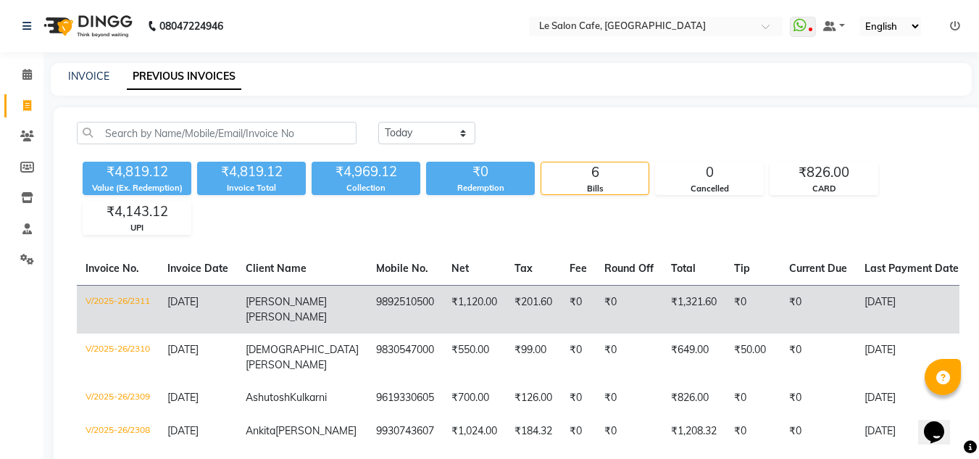
click at [561, 306] on td "₹0" at bounding box center [578, 309] width 35 height 49
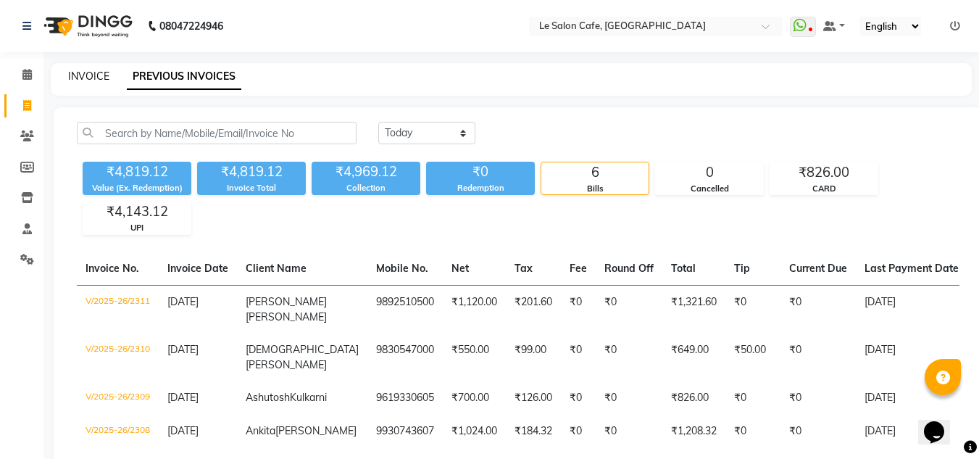
click at [82, 75] on link "INVOICE" at bounding box center [88, 76] width 41 height 13
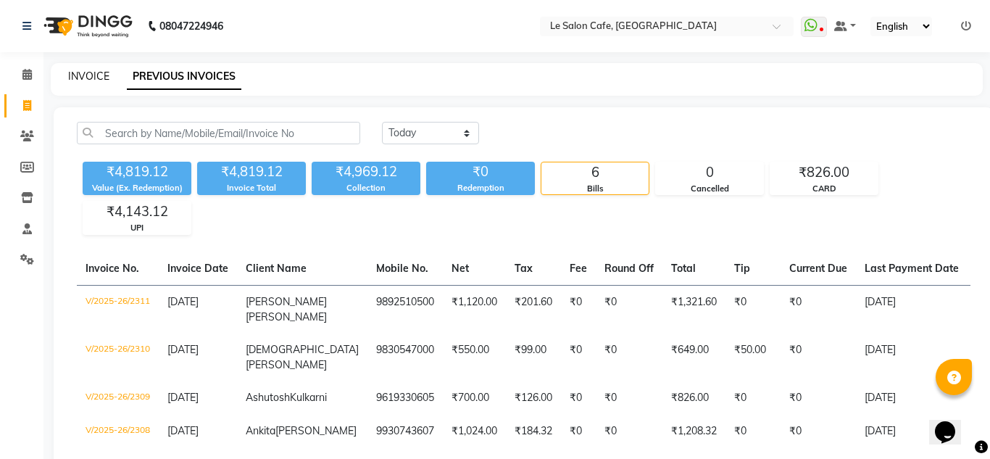
select select "594"
select select "service"
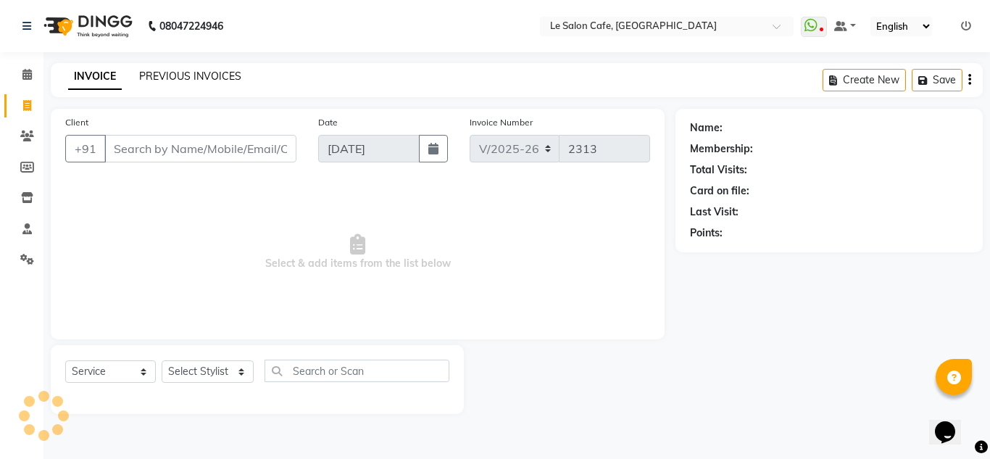
click at [162, 75] on link "PREVIOUS INVOICES" at bounding box center [190, 76] width 102 height 13
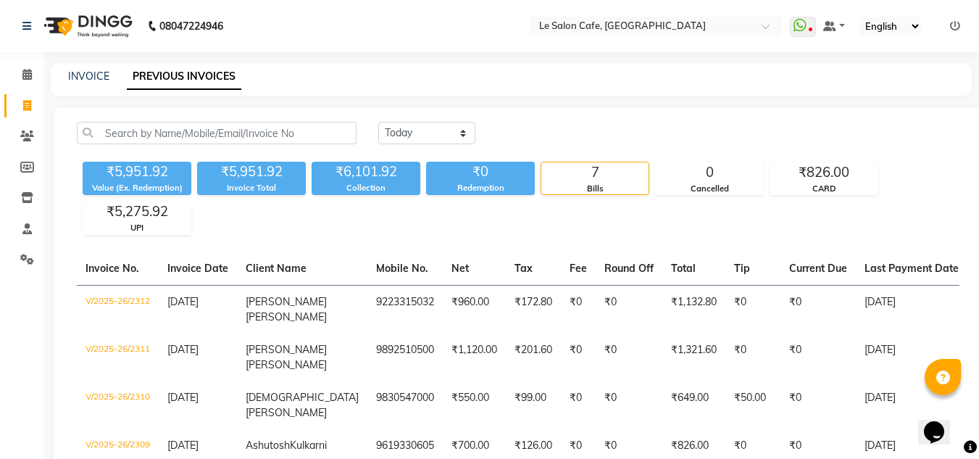
click at [90, 69] on div "INVOICE PREVIOUS INVOICES" at bounding box center [511, 79] width 921 height 33
click at [95, 75] on link "INVOICE" at bounding box center [88, 76] width 41 height 13
select select "service"
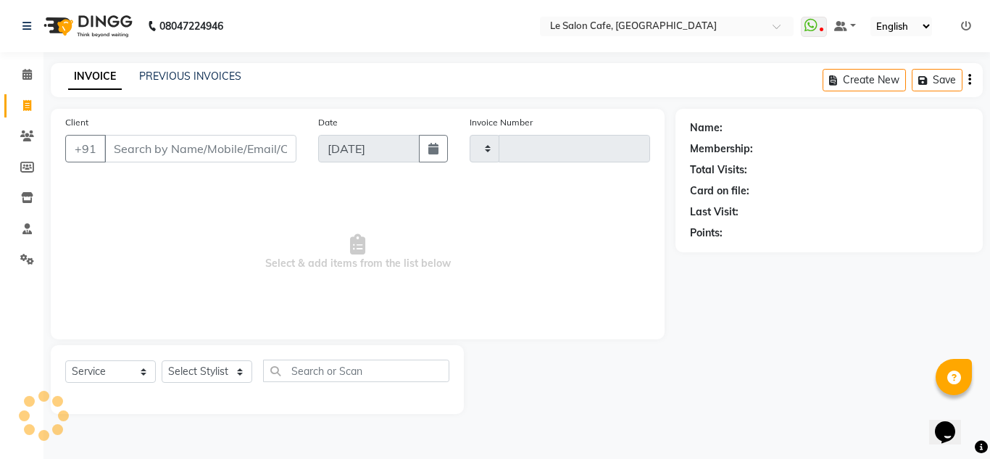
type input "2313"
select select "594"
click at [155, 82] on link "PREVIOUS INVOICES" at bounding box center [190, 76] width 102 height 13
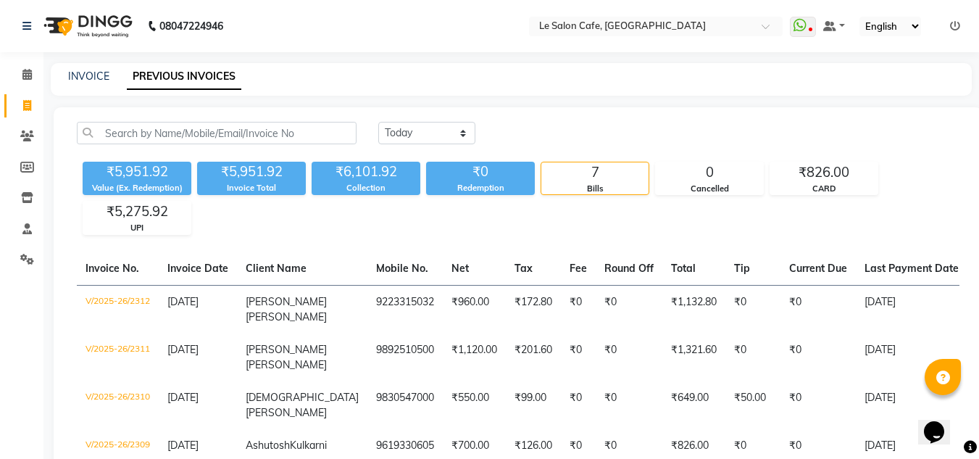
click at [959, 28] on icon at bounding box center [955, 26] width 10 height 10
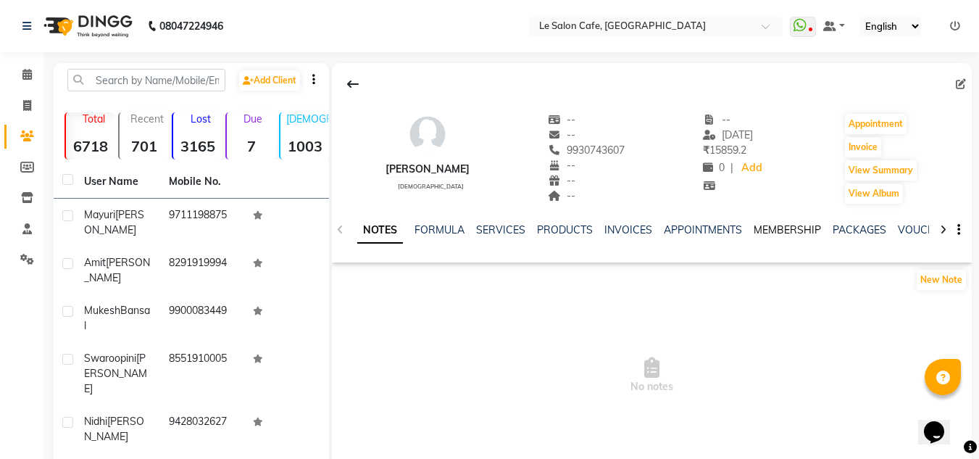
click at [770, 230] on link "MEMBERSHIP" at bounding box center [787, 229] width 67 height 13
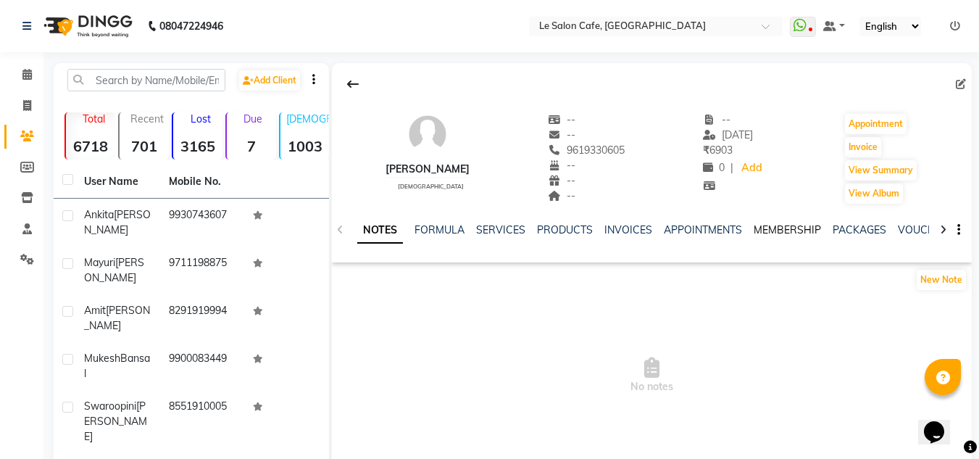
click at [765, 230] on link "MEMBERSHIP" at bounding box center [787, 229] width 67 height 13
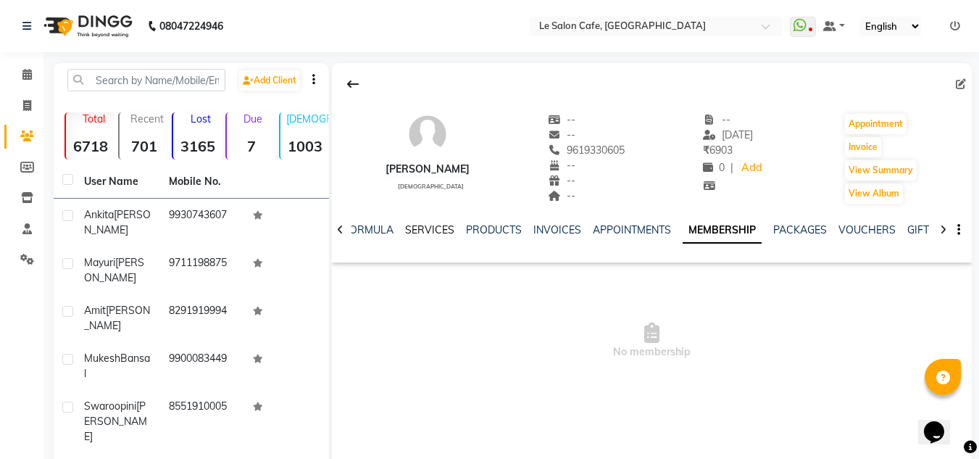
click at [434, 228] on link "SERVICES" at bounding box center [429, 229] width 49 height 13
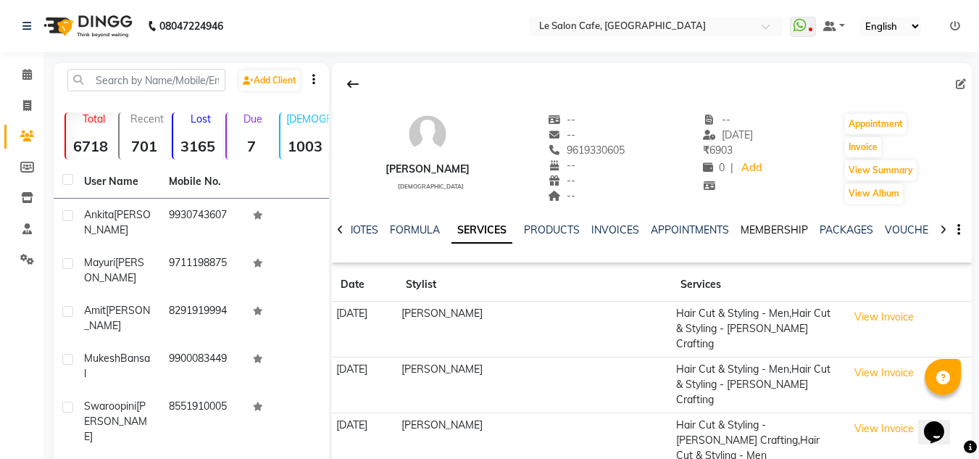
click at [759, 231] on link "MEMBERSHIP" at bounding box center [774, 229] width 67 height 13
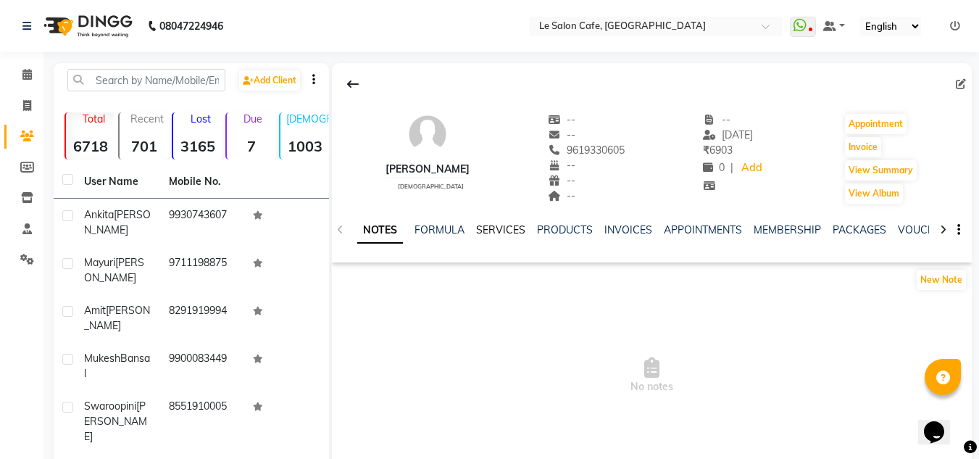
click at [504, 228] on link "SERVICES" at bounding box center [500, 229] width 49 height 13
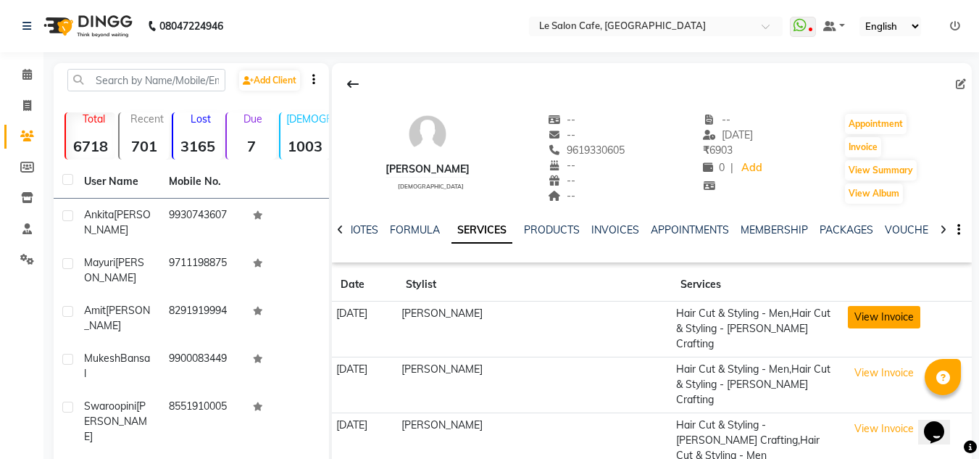
click at [874, 320] on button "View Invoice" at bounding box center [884, 317] width 72 height 22
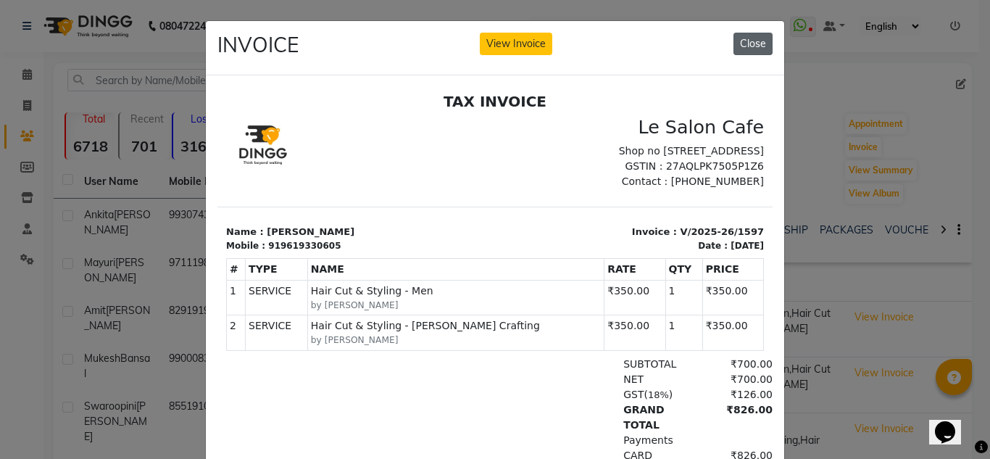
click at [754, 40] on button "Close" at bounding box center [752, 44] width 39 height 22
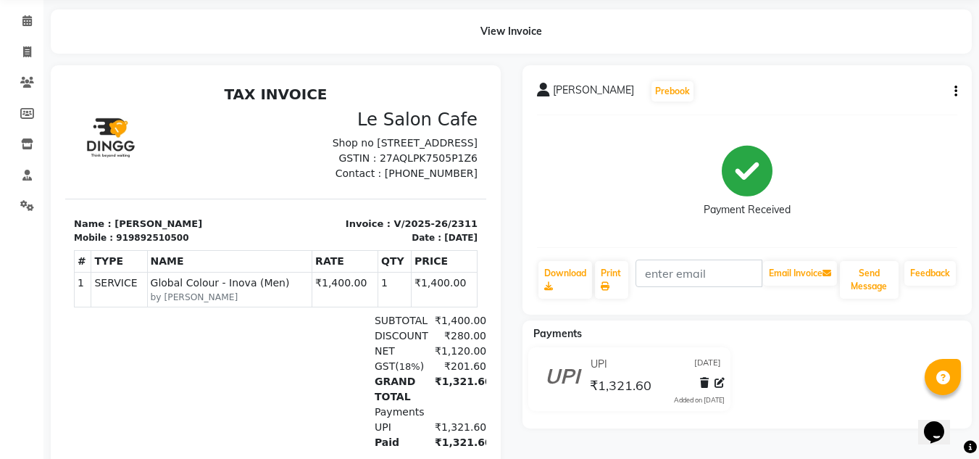
scroll to position [156, 0]
